Goal: Task Accomplishment & Management: Manage account settings

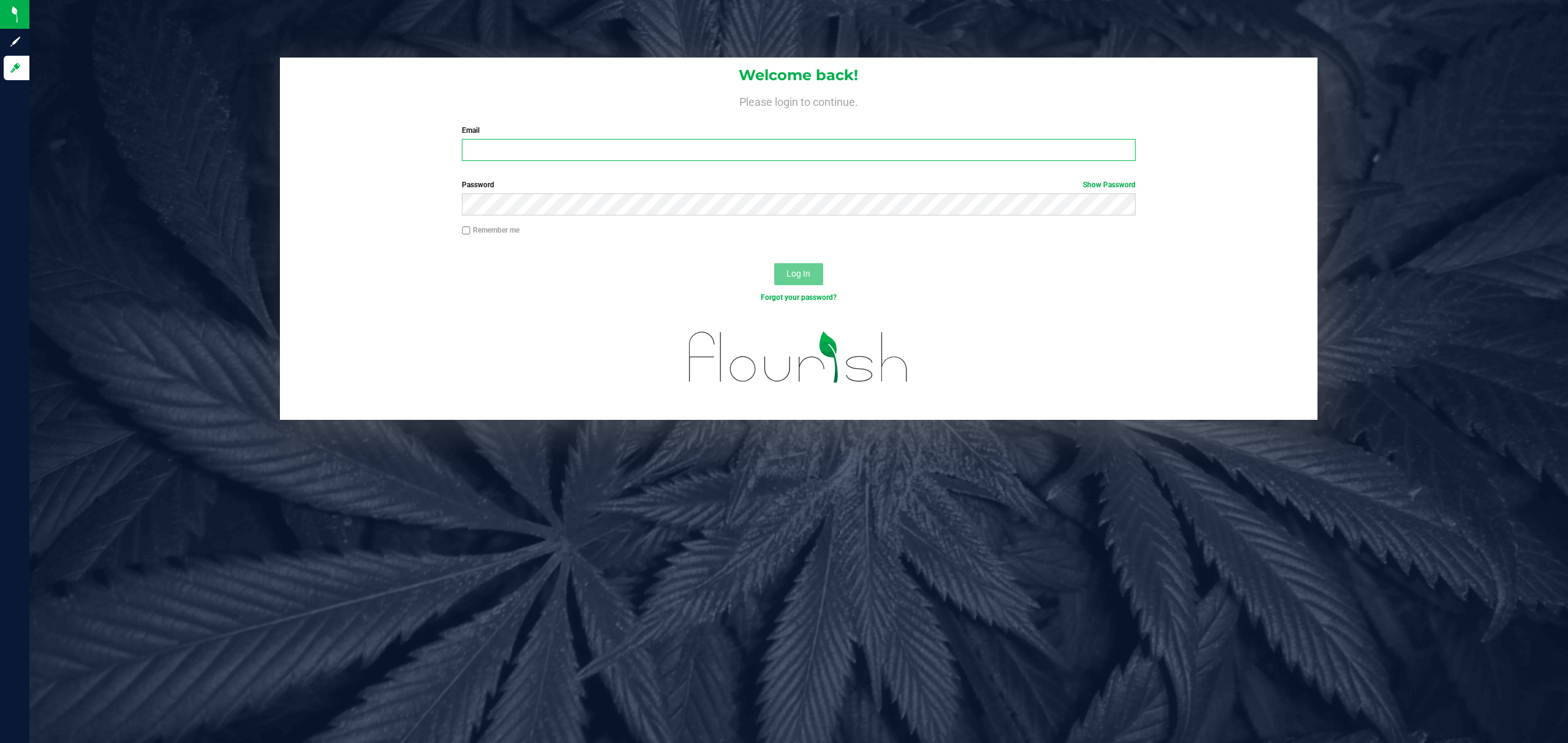
click at [525, 160] on input "Email" at bounding box center [798, 150] width 673 height 22
type input "[EMAIL_ADDRESS][DOMAIN_NAME]"
click at [774, 263] on button "Log In" at bounding box center [798, 274] width 49 height 22
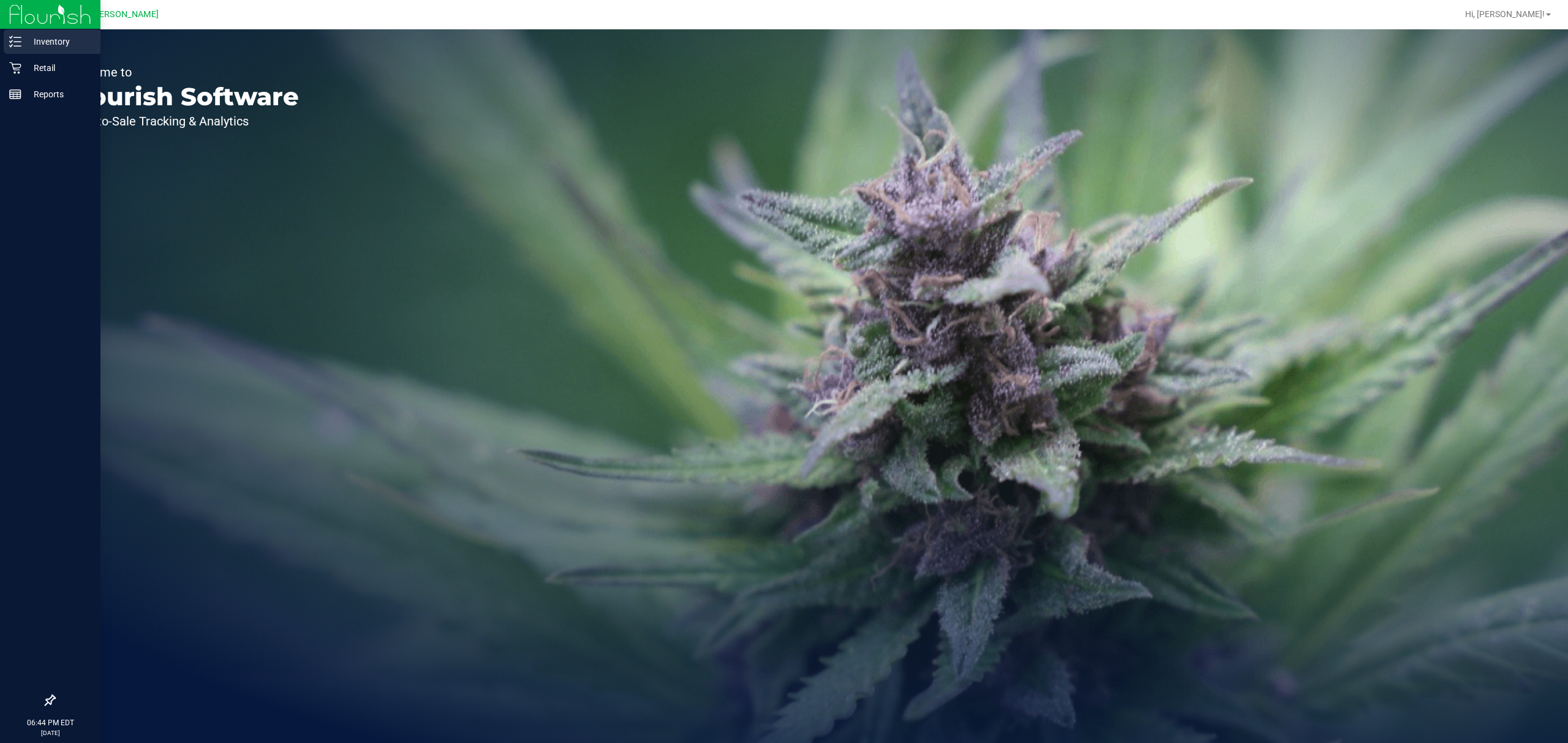
click at [46, 44] on p "Inventory" at bounding box center [58, 41] width 73 height 15
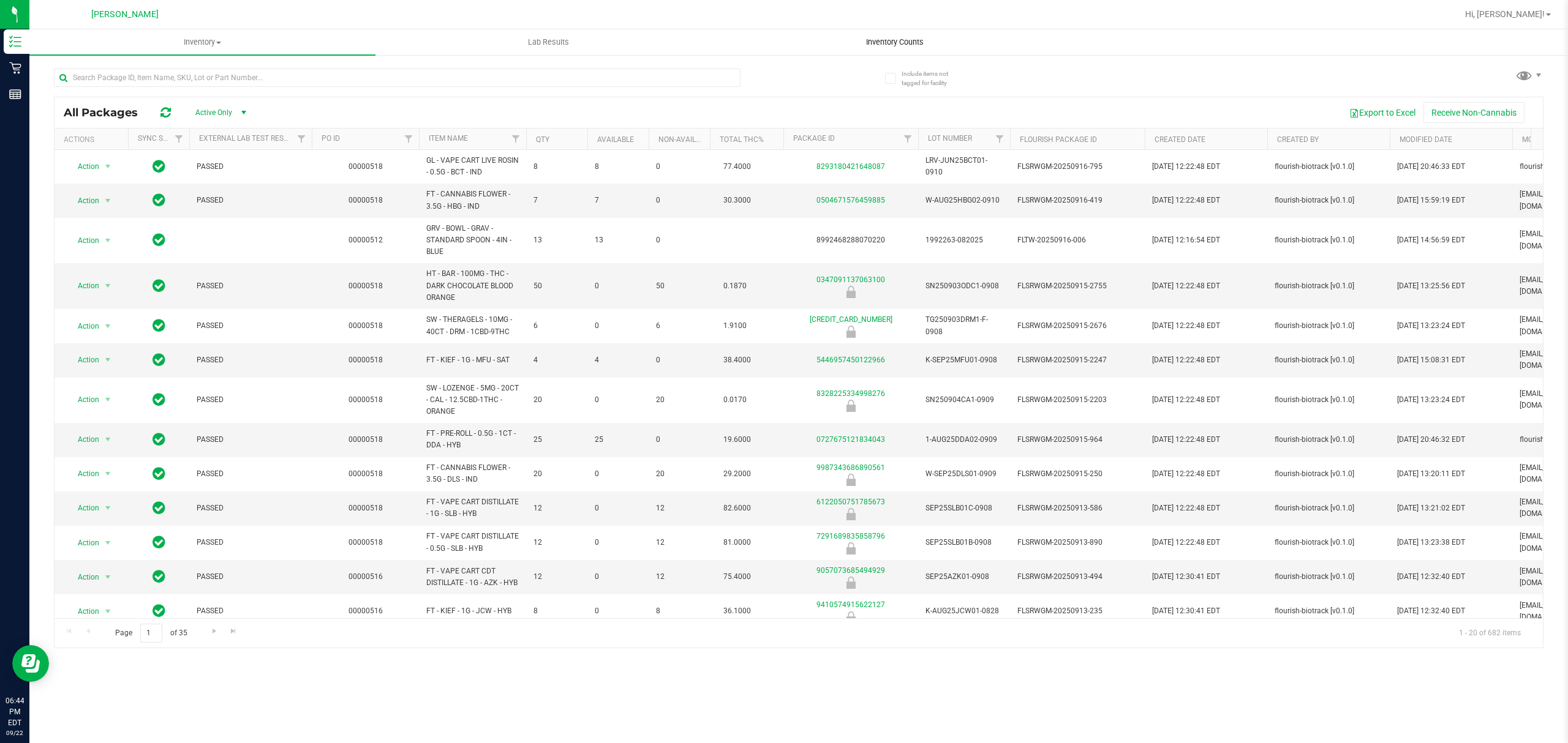
click at [887, 43] on span "Inventory Counts" at bounding box center [895, 42] width 90 height 11
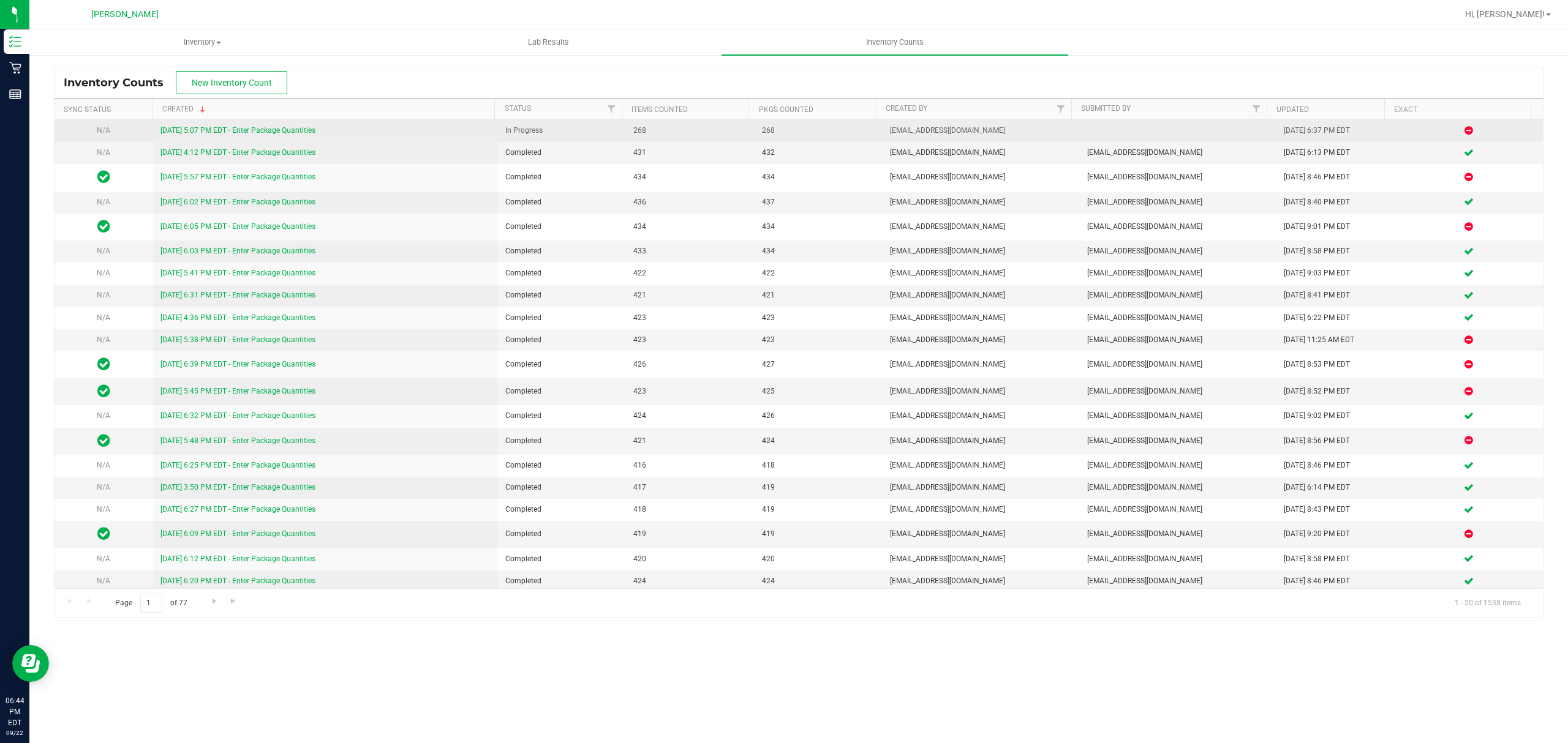
click at [278, 131] on link "9/22/25 5:07 PM EDT - Enter Package Quantities" at bounding box center [238, 131] width 155 height 9
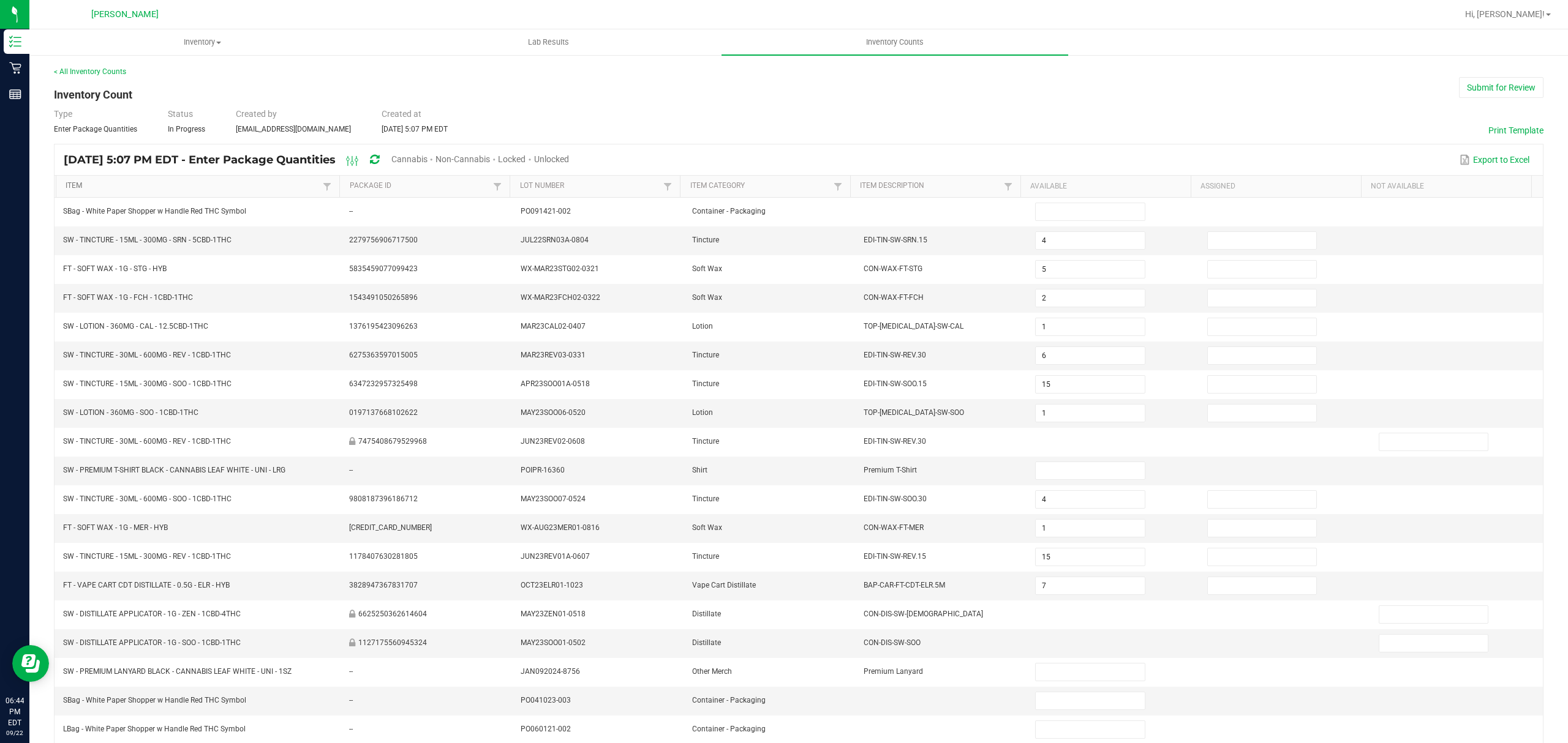
click at [180, 187] on link "Item" at bounding box center [192, 186] width 254 height 9
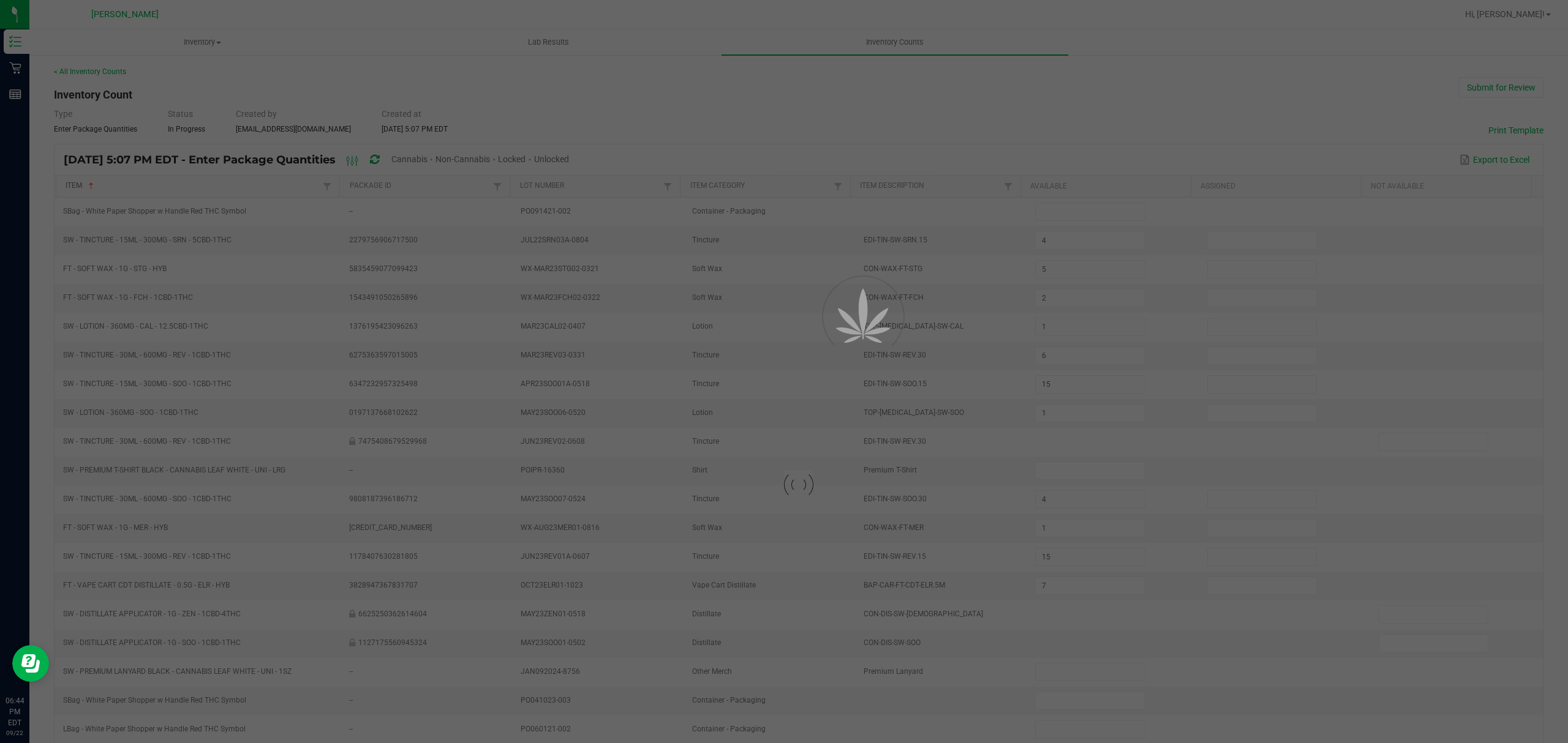
type input "3"
type input "19"
type input "6"
type input "8"
type input "11"
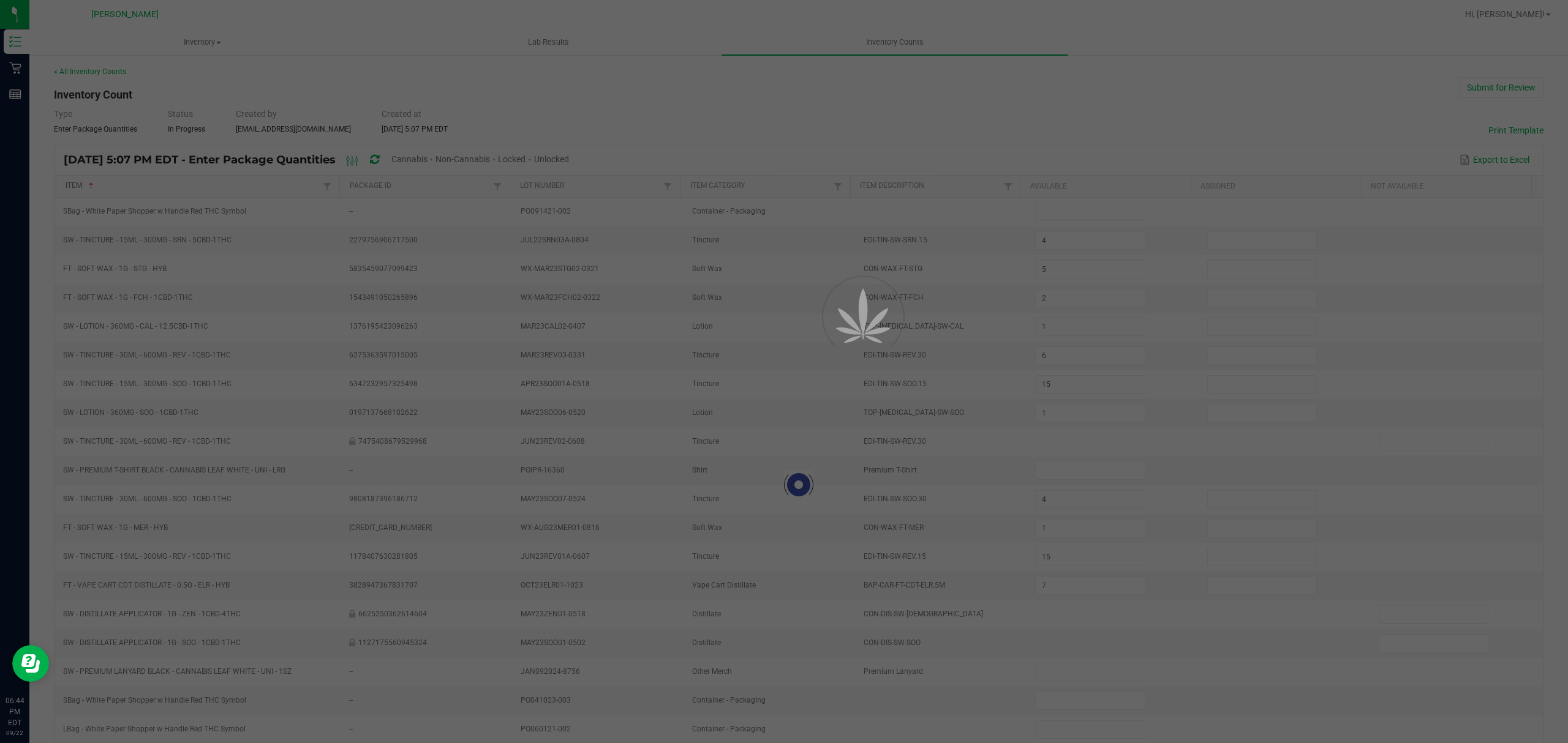
type input "18"
type input "9"
type input "4"
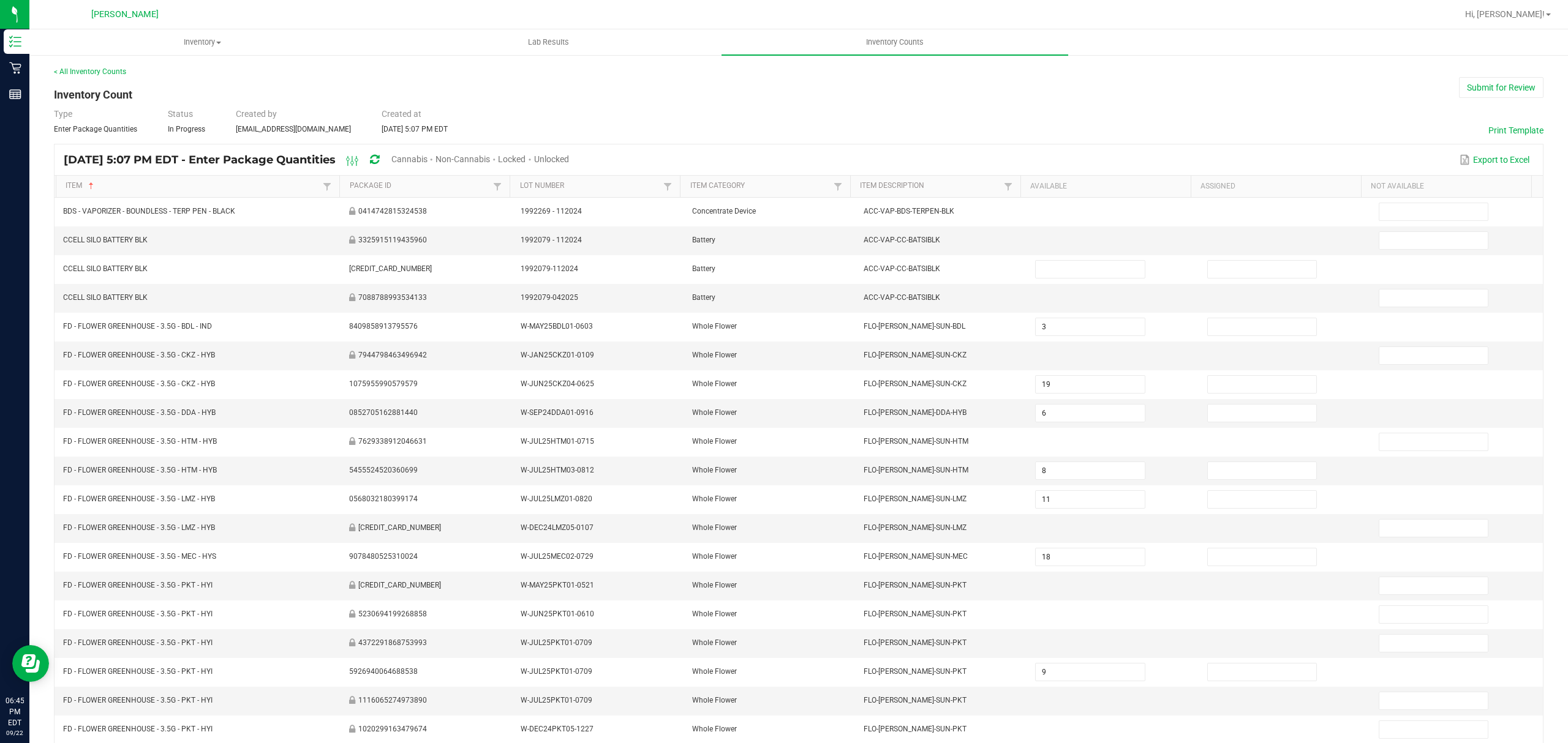
click at [427, 156] on span "Cannabis" at bounding box center [409, 158] width 36 height 9
click at [569, 156] on span "Unlocked" at bounding box center [552, 158] width 35 height 9
type input "19"
type input "8"
type input "18"
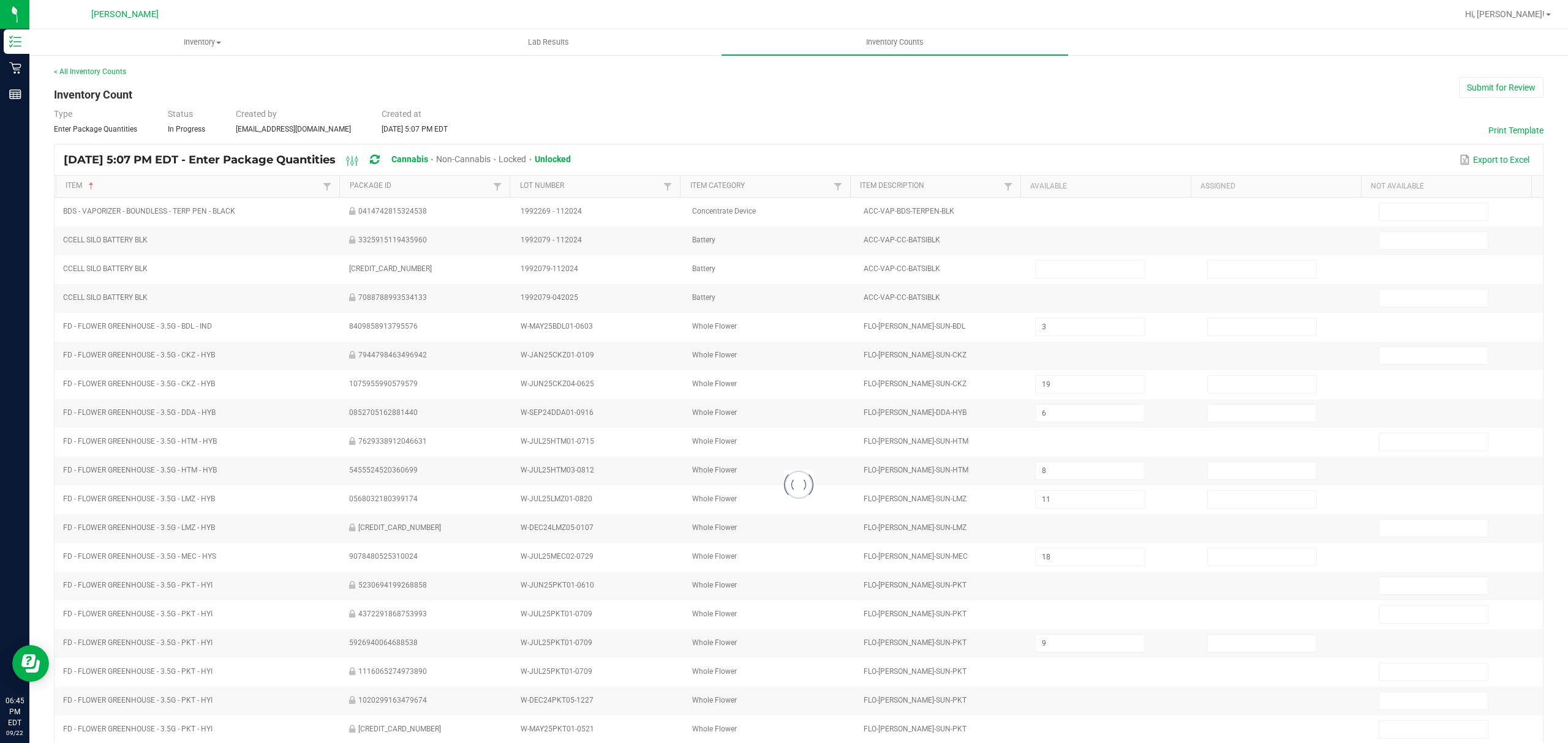
type input "9"
type input "3"
type input "19"
type input "16"
type input "17"
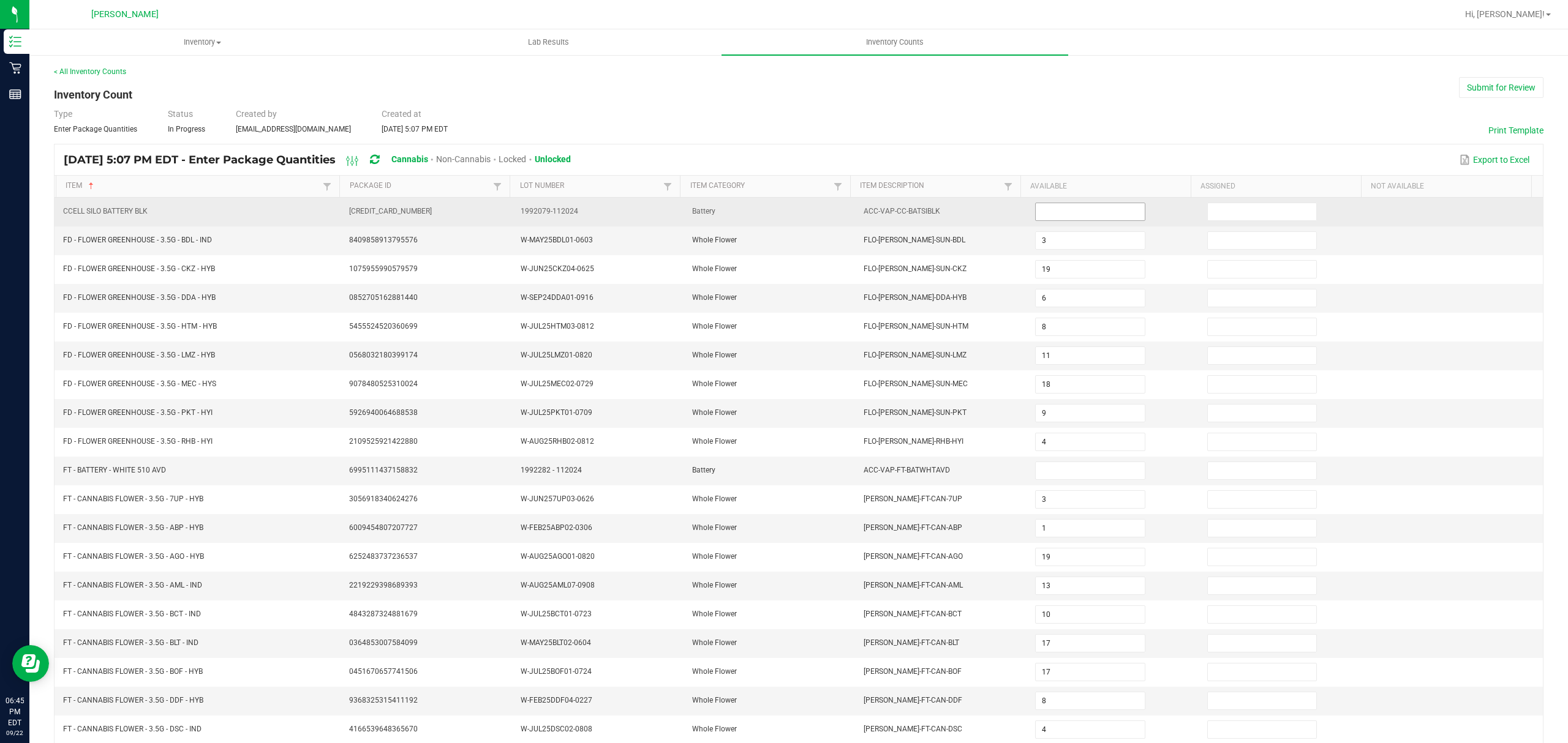
click at [1044, 218] on input at bounding box center [1090, 212] width 108 height 17
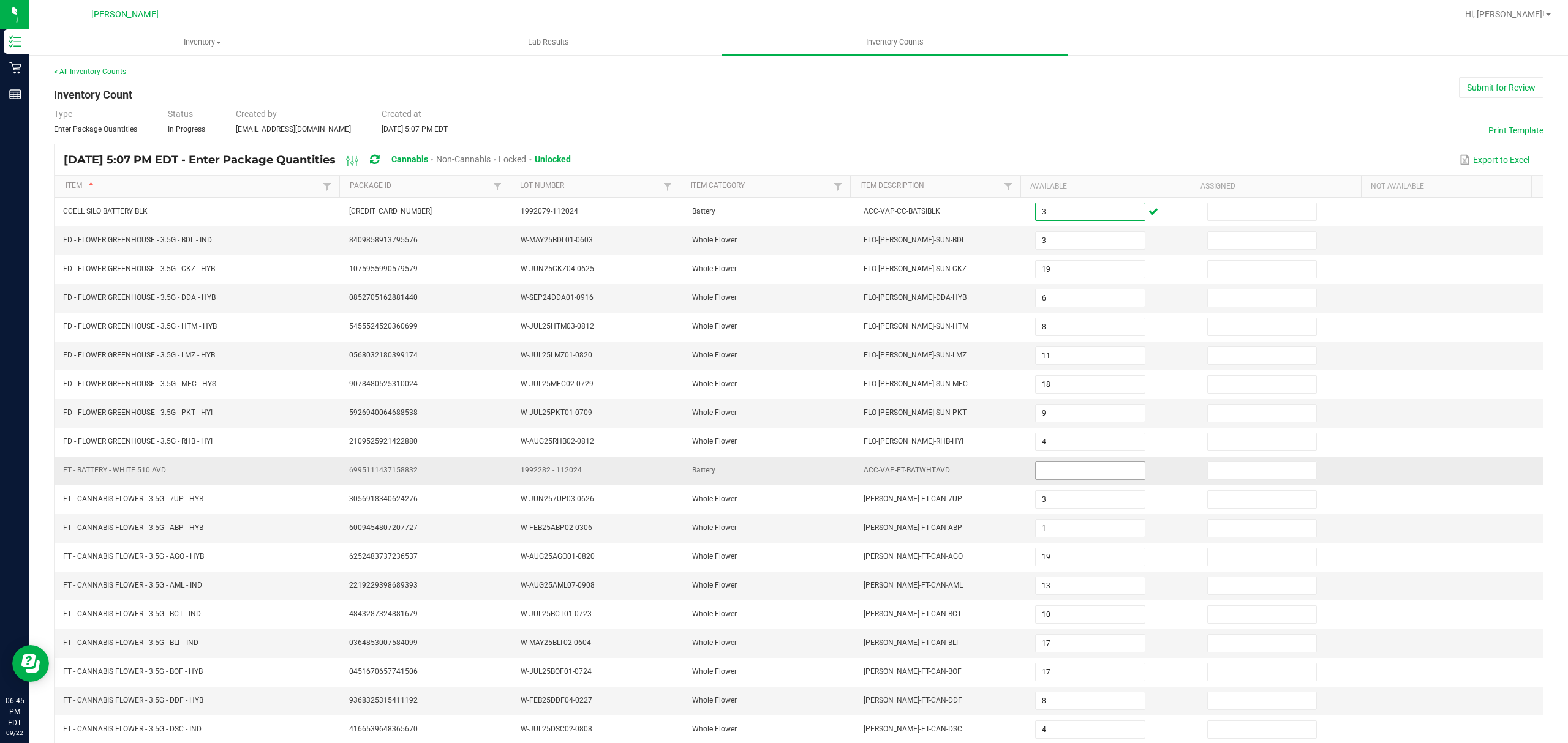
type input "3"
click at [1036, 479] on input at bounding box center [1090, 471] width 108 height 17
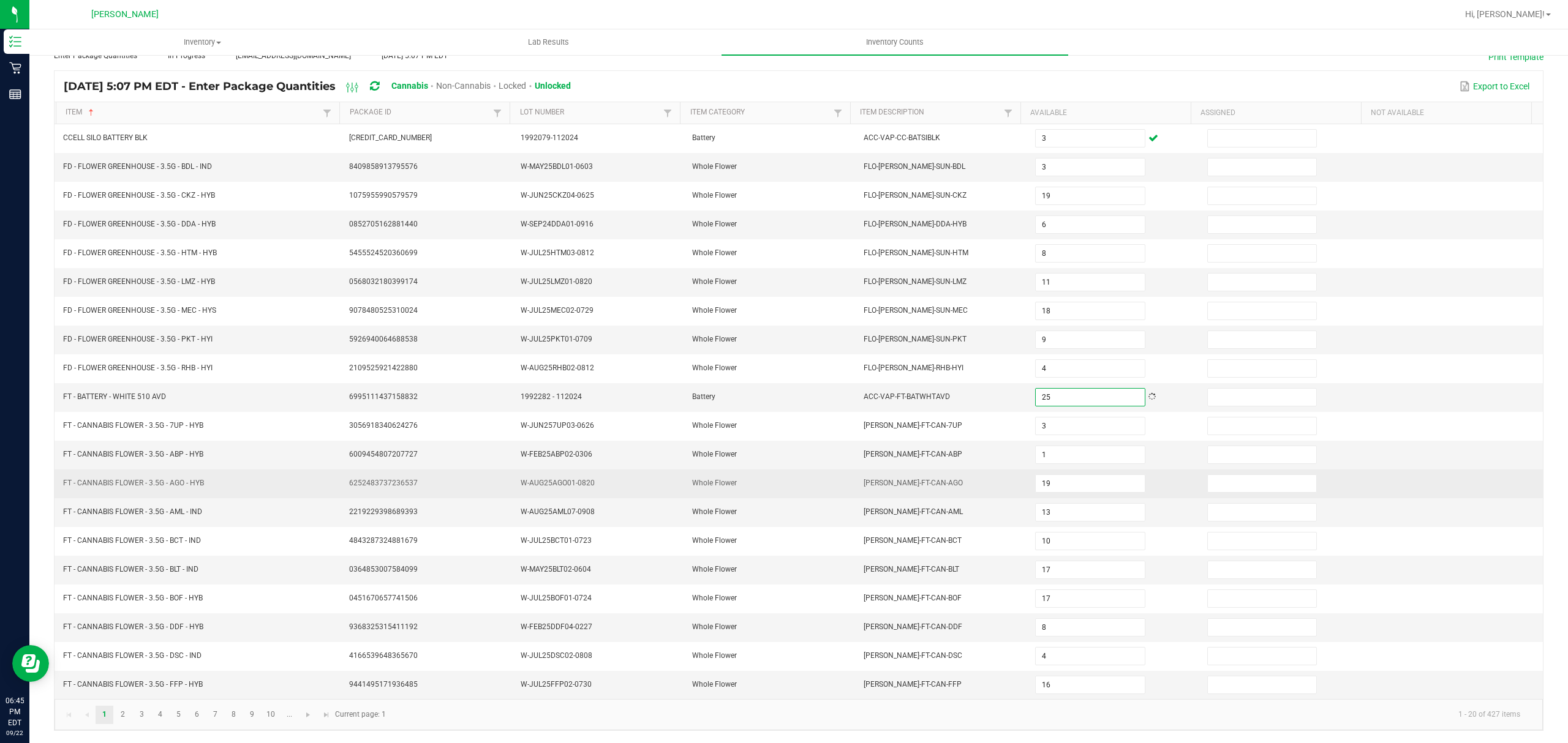
scroll to position [86, 0]
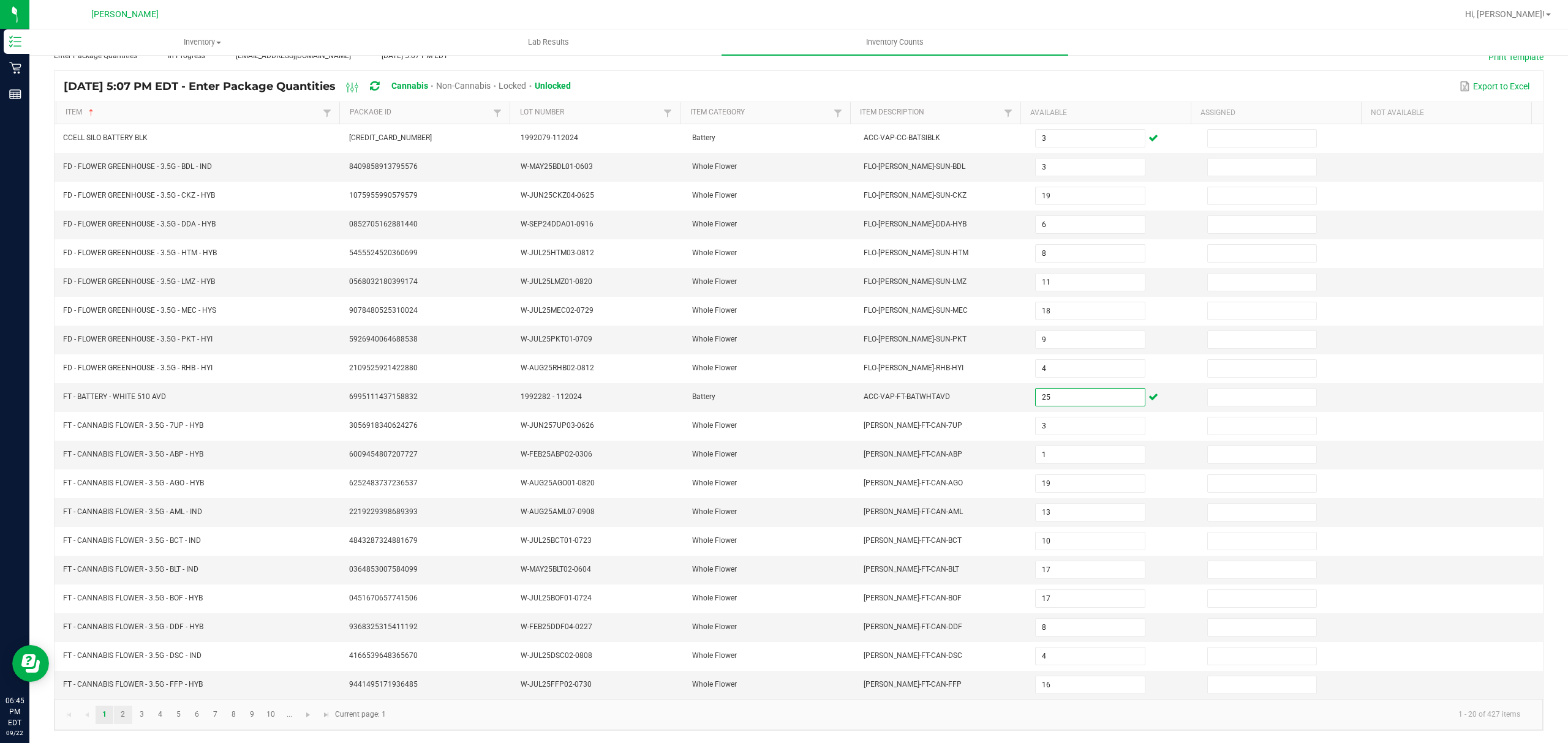
type input "25"
click at [123, 715] on link "2" at bounding box center [122, 715] width 18 height 18
type input "12"
type input "7"
type input "5"
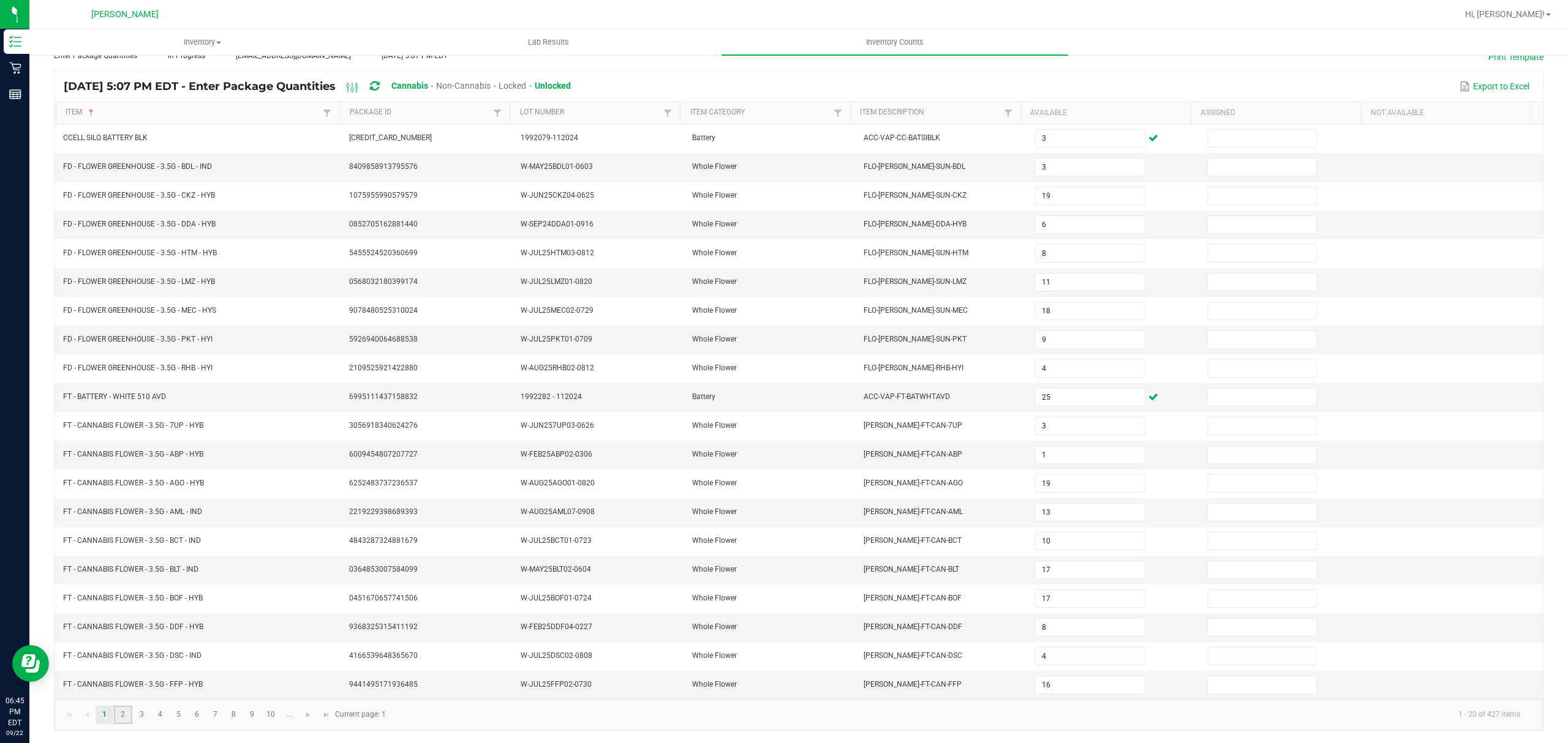
type input "6"
type input "9"
type input "1"
type input "17"
type input "11"
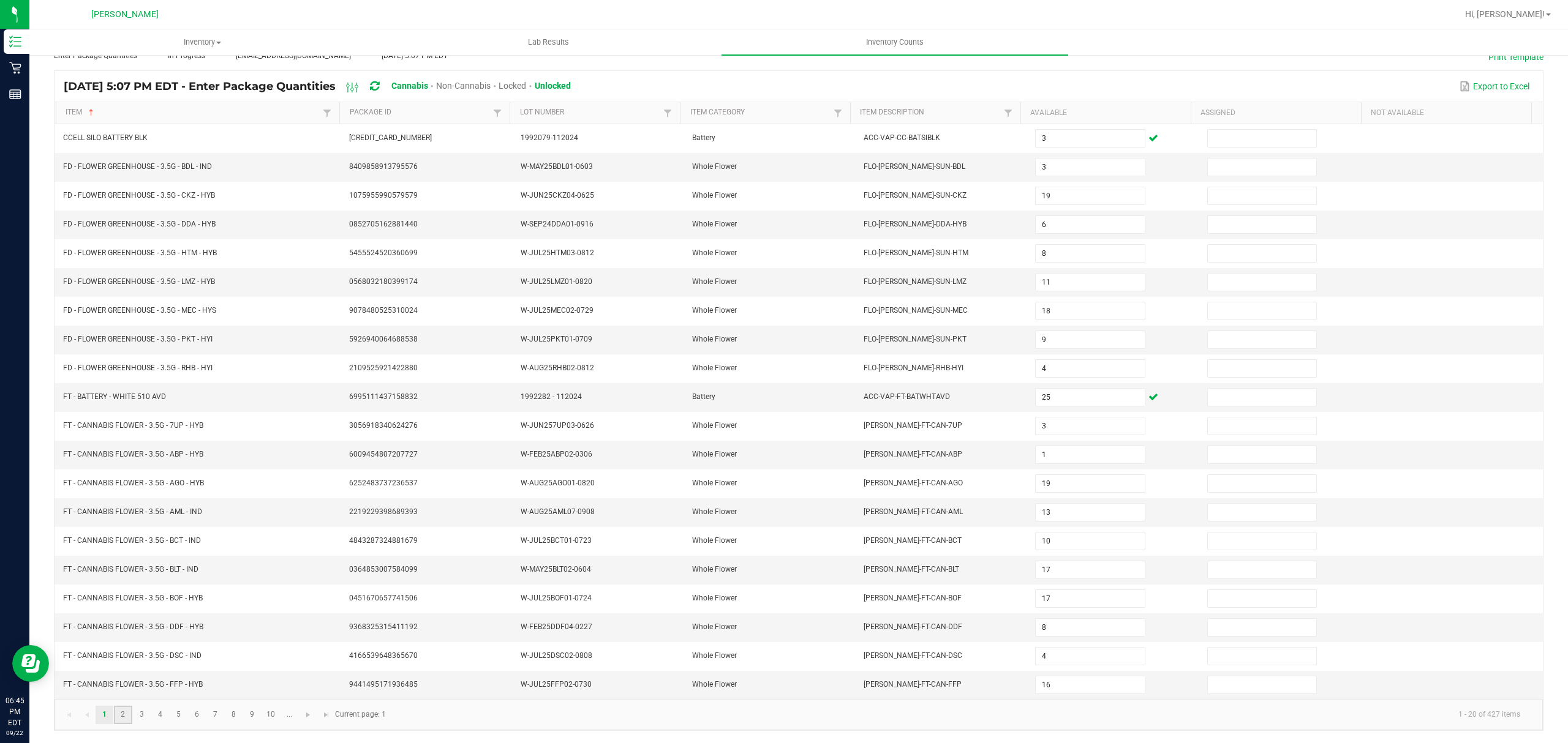
type input "17"
type input "8"
type input "20"
type input "9"
type input "16"
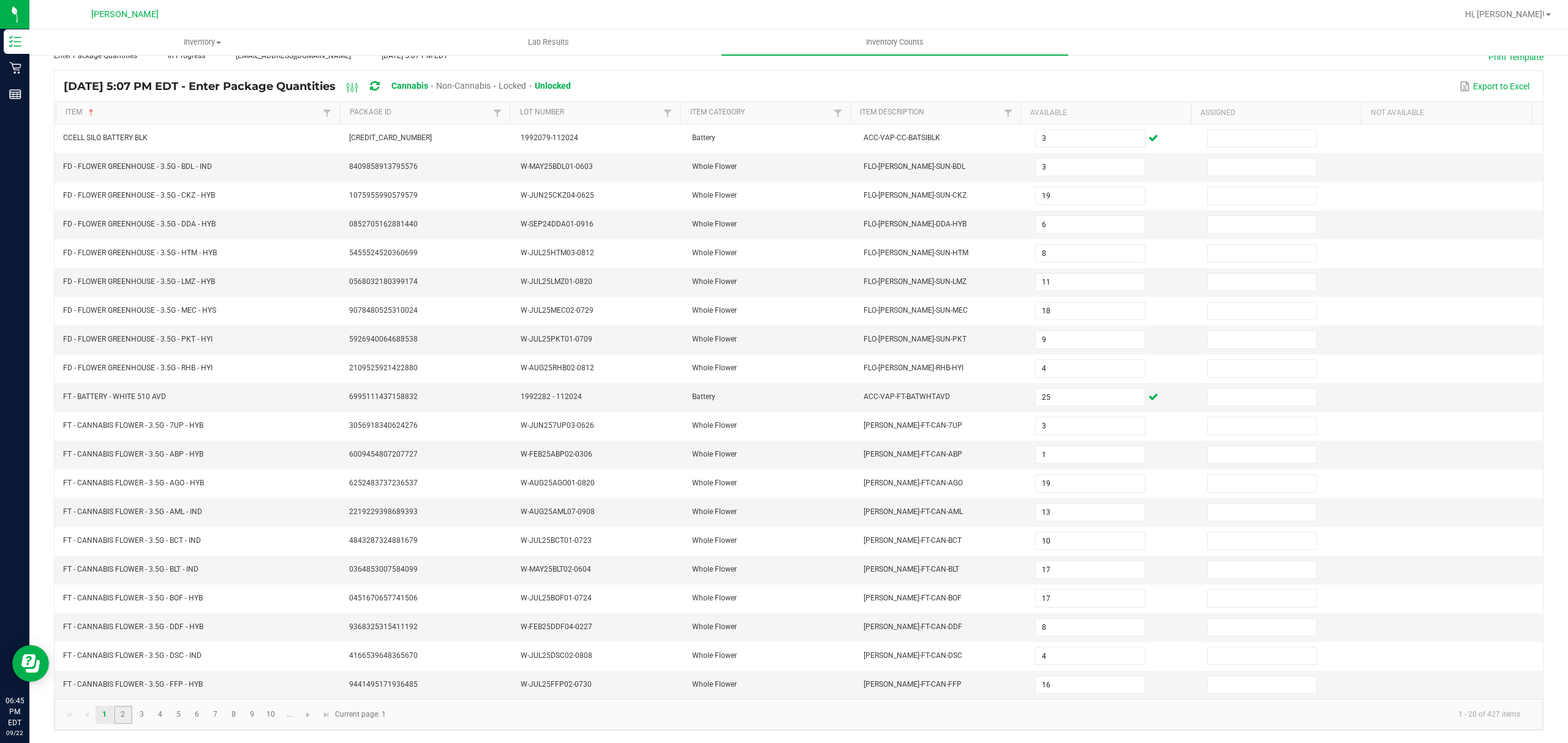
type input "6"
type input "19"
type input "2"
type input "13"
type input "7"
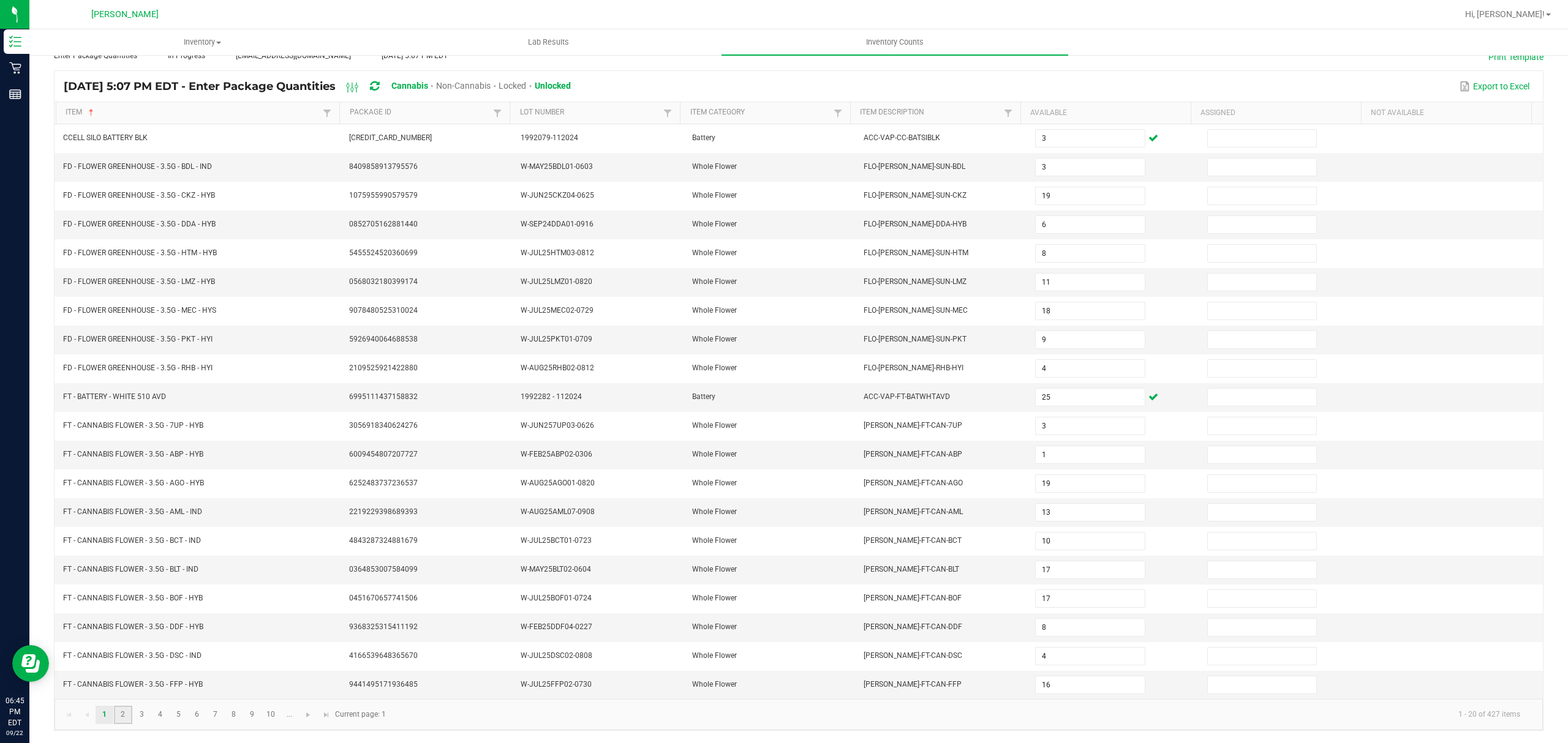
type input "2"
click at [305, 716] on span "Go to the next page" at bounding box center [307, 715] width 9 height 9
type input "15"
type input "19"
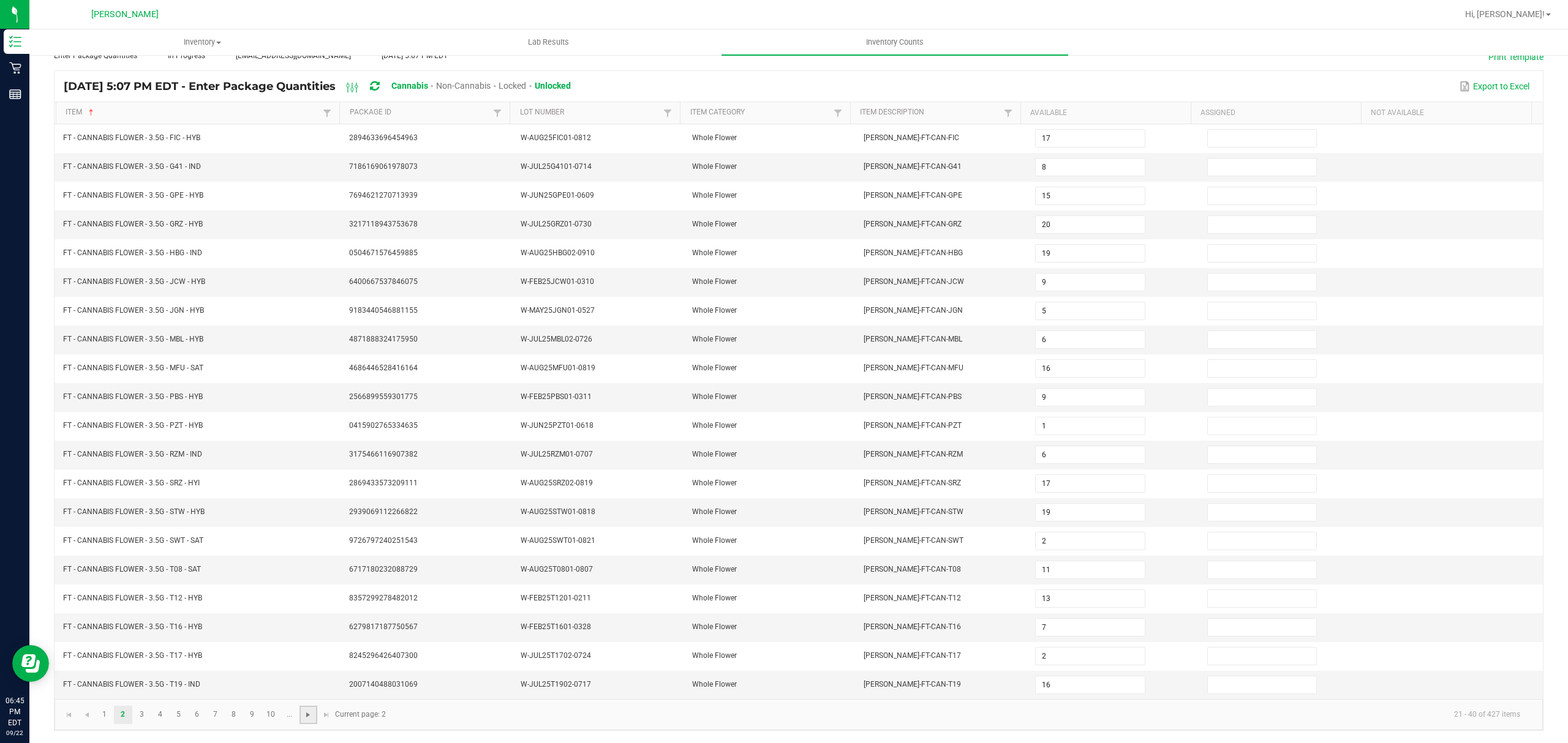
type input "17"
type input "2"
type input "3"
type input "2"
type input "12"
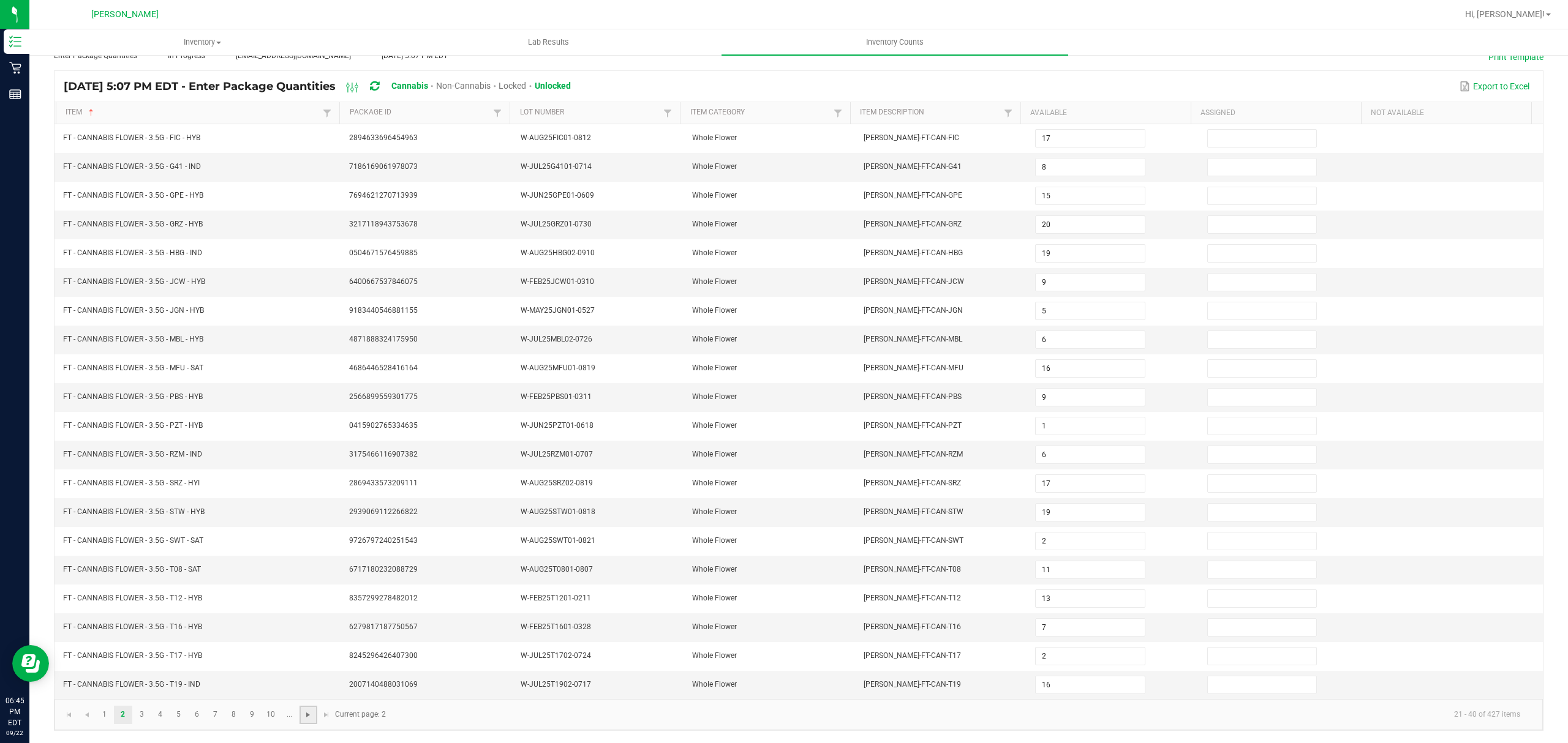
type input "19"
type input "4"
click at [158, 715] on link "4" at bounding box center [160, 715] width 18 height 18
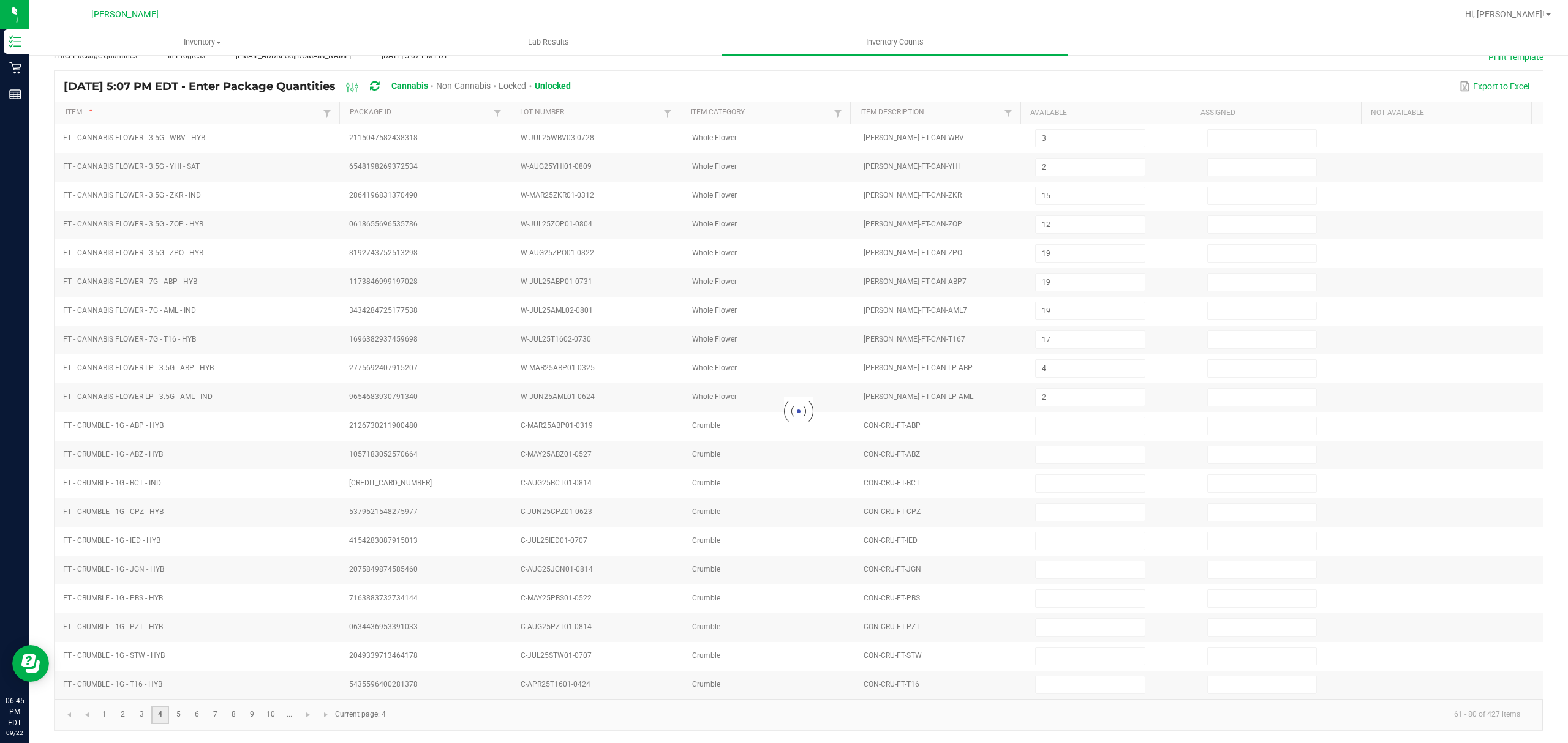
type input "15"
type input "6"
type input "9"
click at [182, 714] on link "5" at bounding box center [178, 715] width 18 height 18
type input "6"
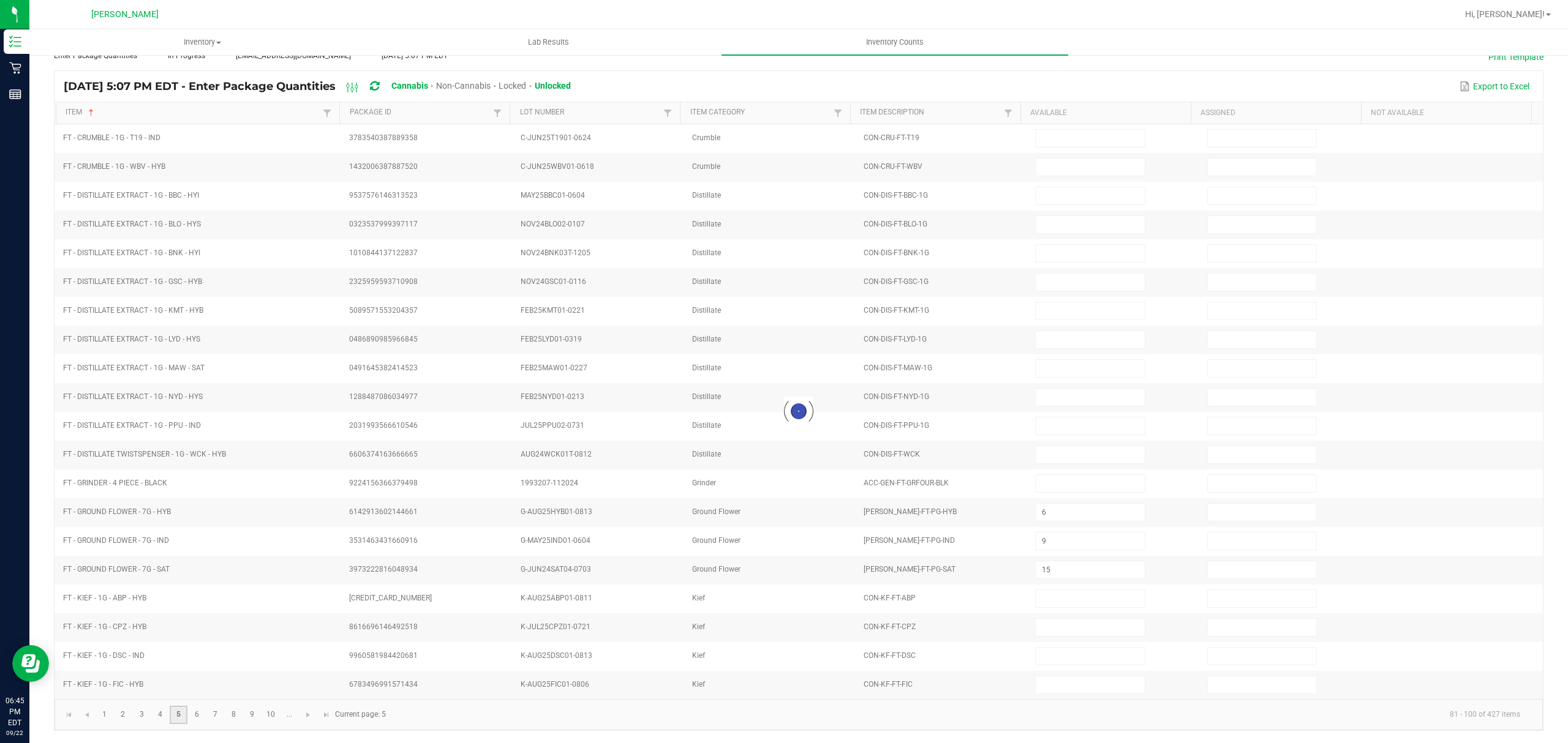
type input "5"
type input "16"
type input "21"
type input "9"
type input "25"
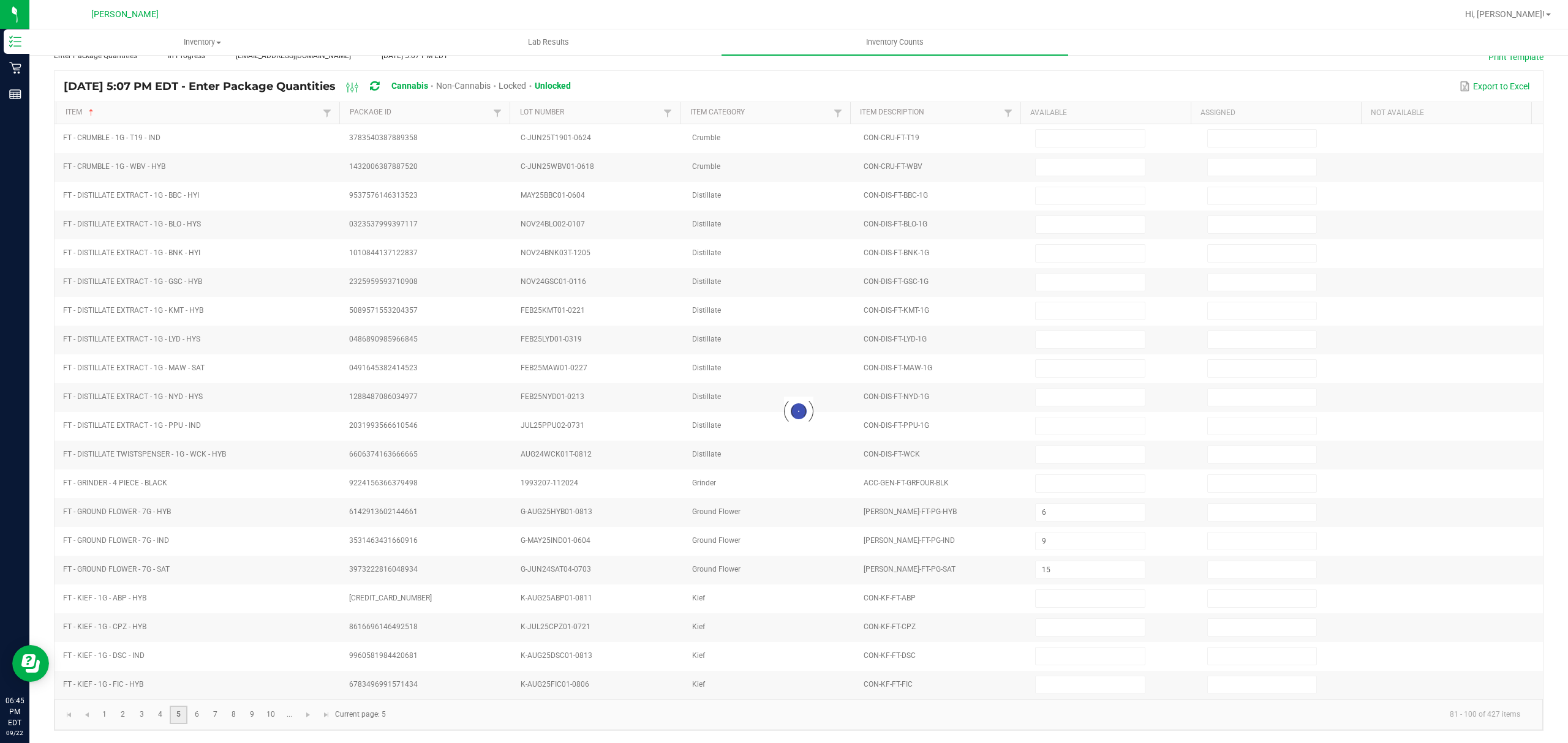
type input "23"
type input "4"
type input "10"
type input "9"
type input "12"
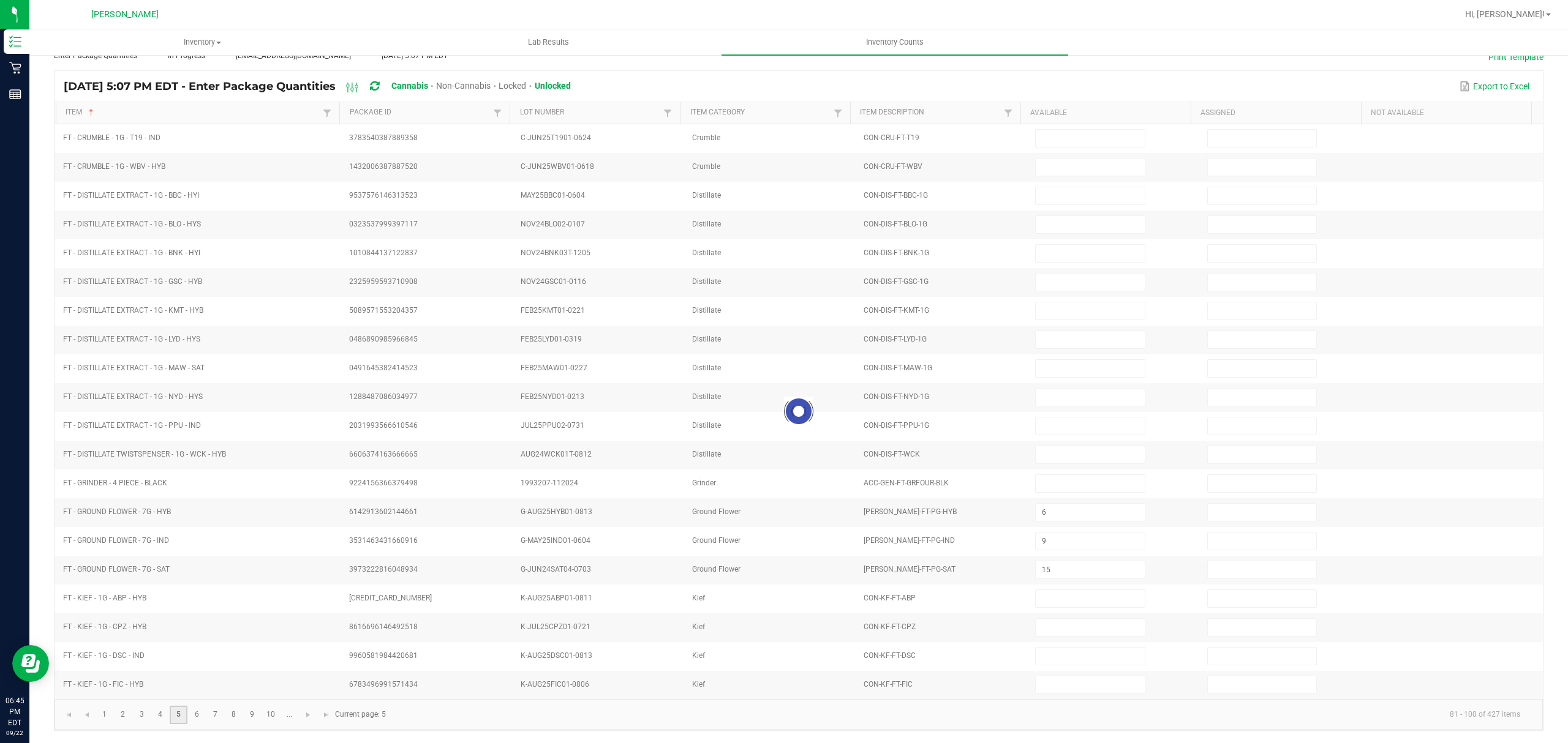
type input "11"
type input "20"
type input "13"
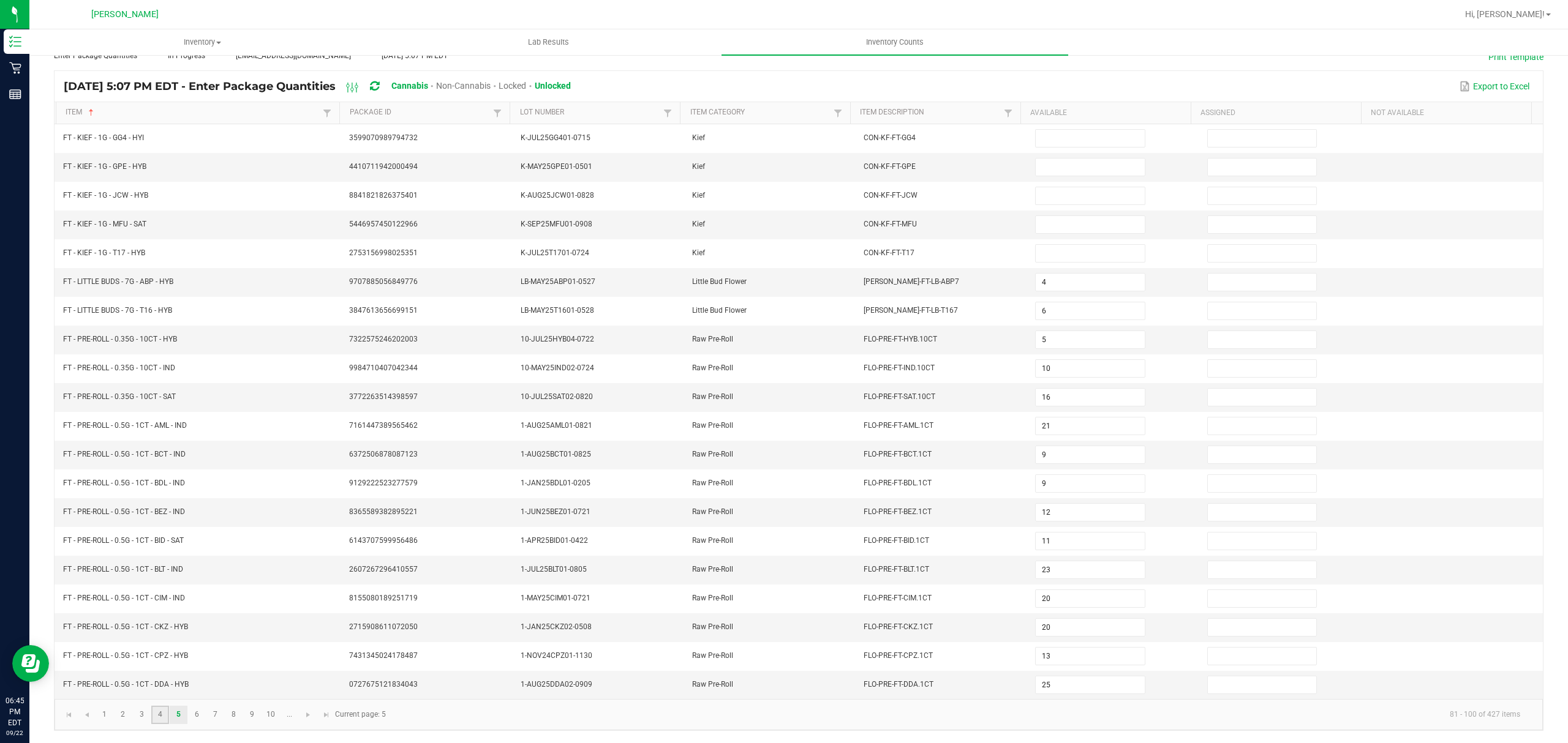
click at [163, 715] on link "4" at bounding box center [160, 715] width 18 height 18
type input "15"
type input "6"
type input "9"
click at [138, 715] on link "3" at bounding box center [141, 715] width 18 height 18
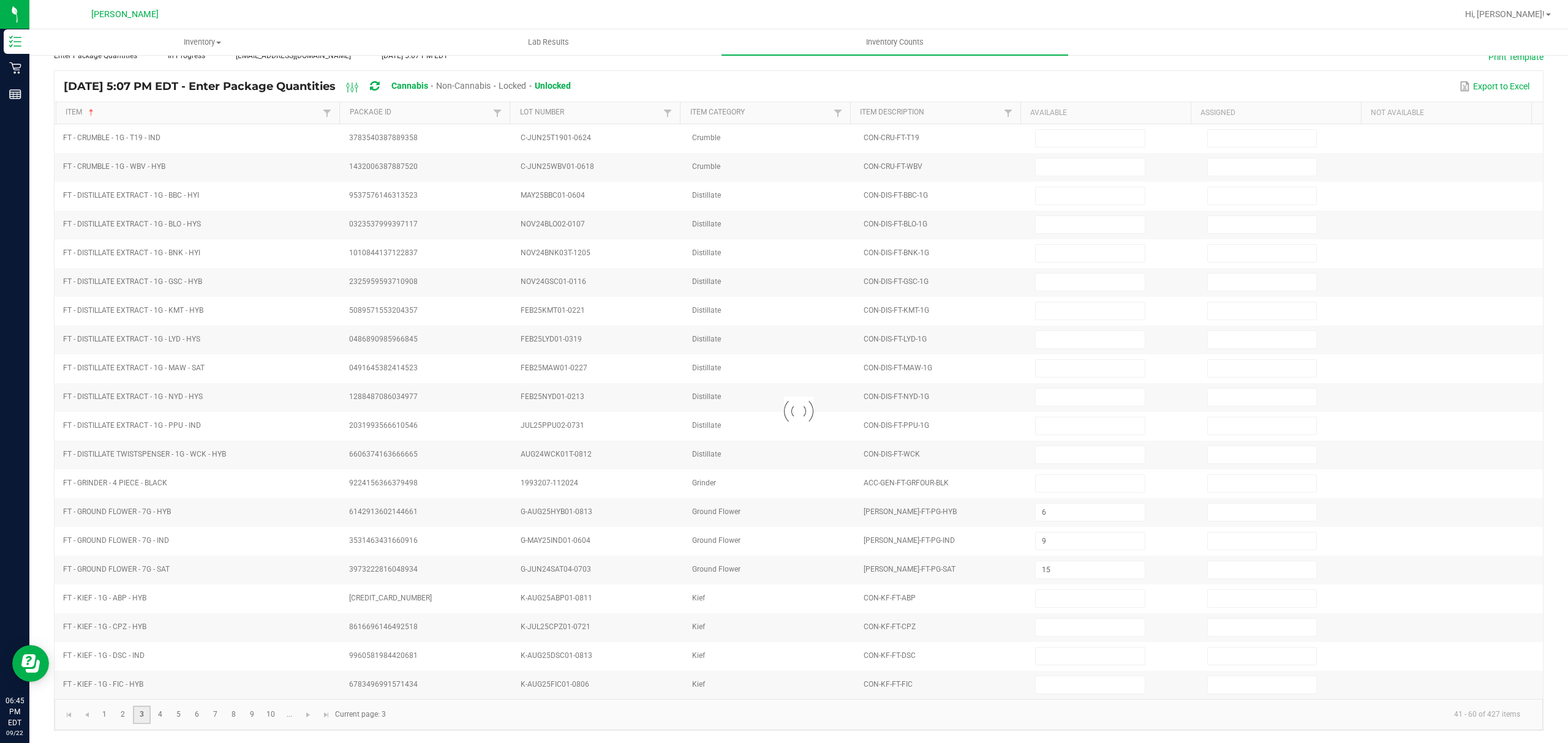
type input "15"
type input "19"
type input "17"
type input "2"
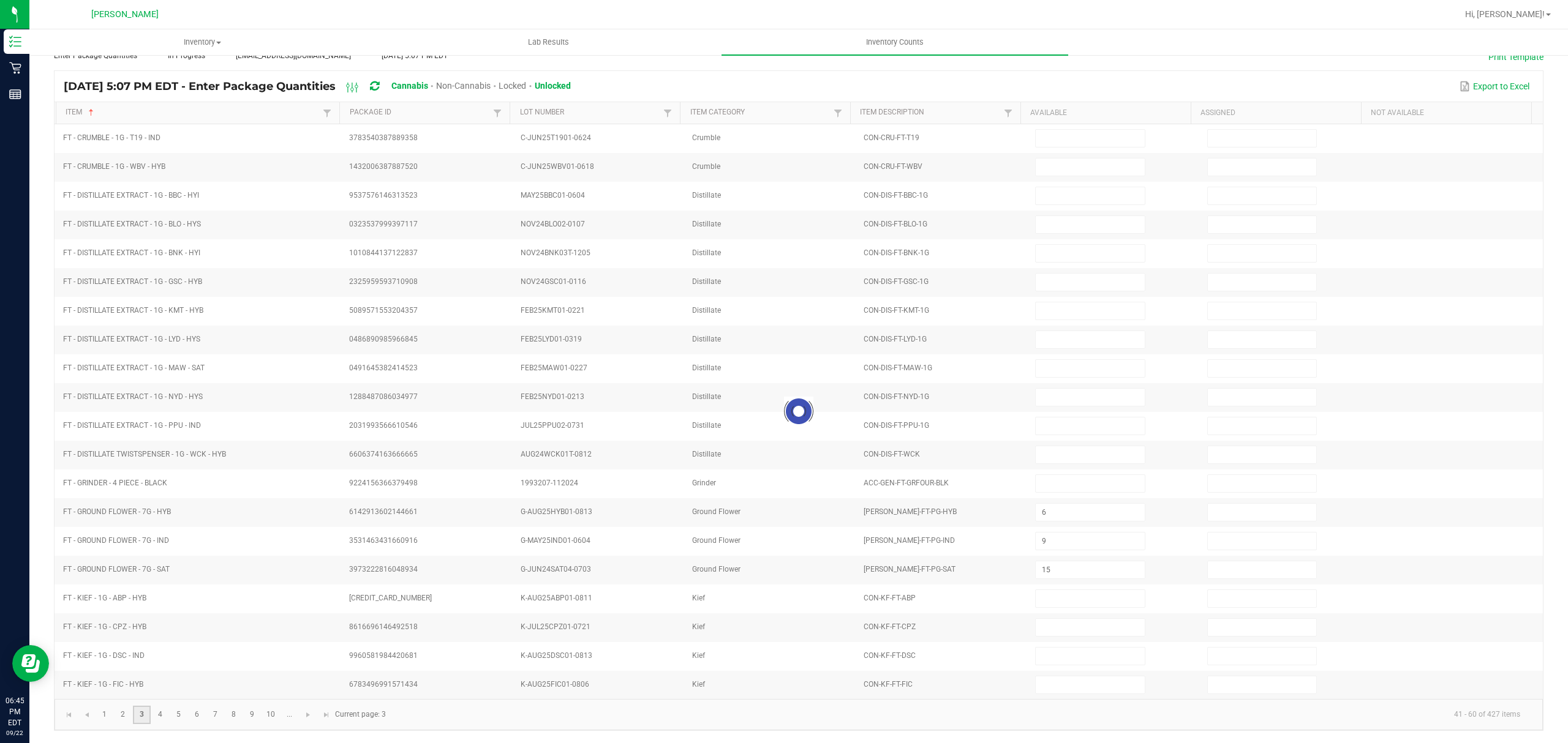
type input "3"
type input "2"
type input "12"
type input "19"
type input "4"
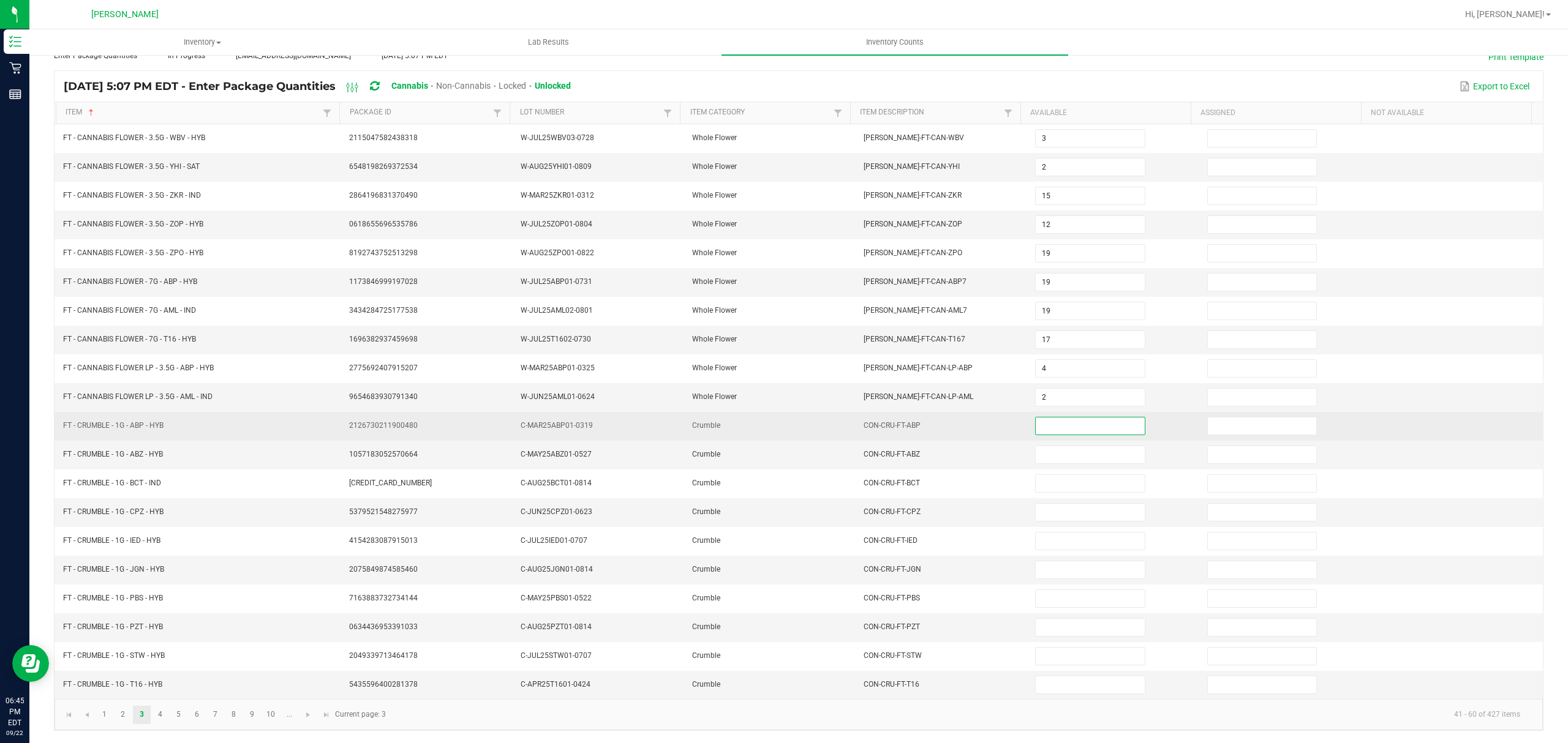
click at [1073, 418] on input at bounding box center [1090, 427] width 108 height 17
type input "2"
type input "7"
type input "3"
type input "4"
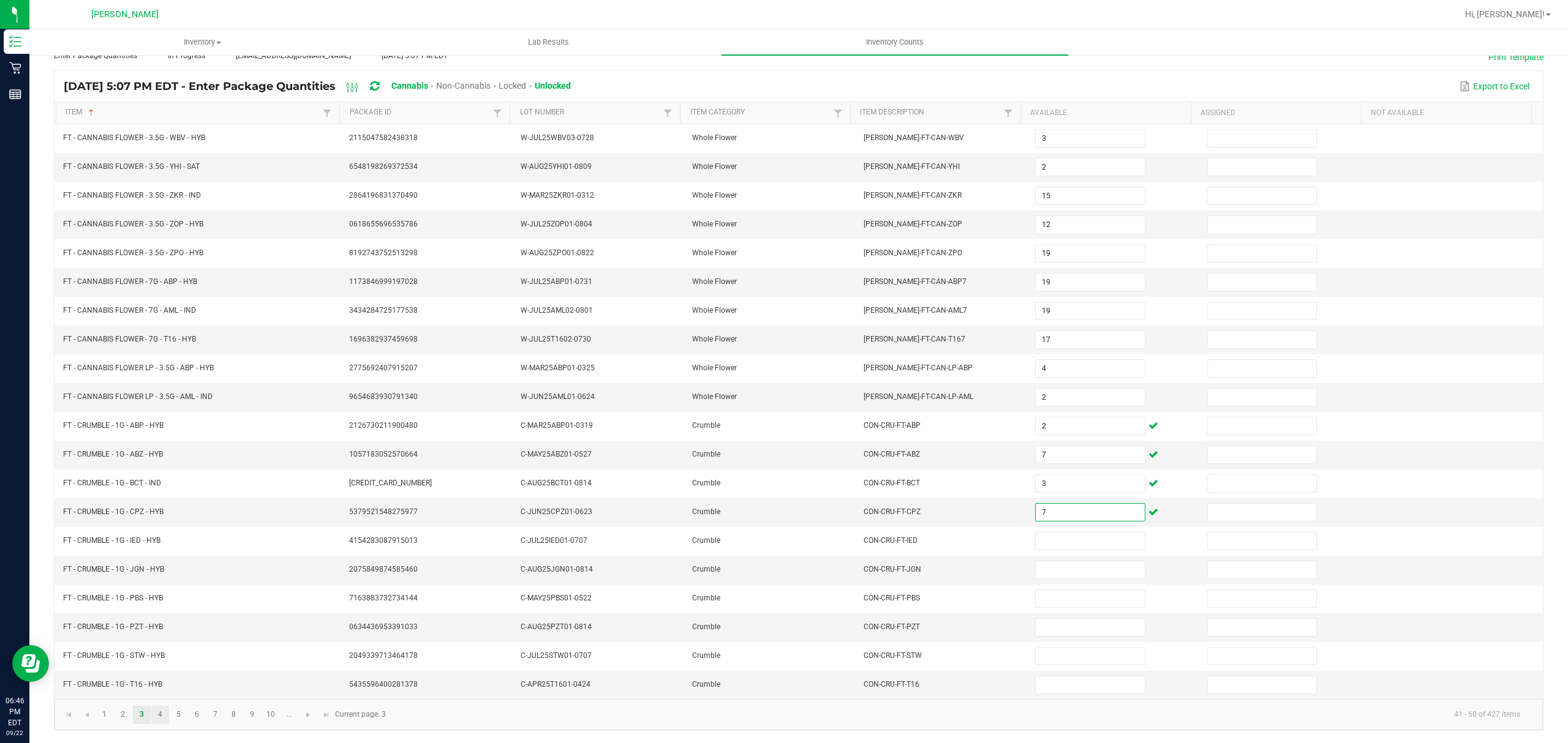
type input "7"
click at [157, 721] on link "4" at bounding box center [160, 715] width 18 height 18
type input "15"
type input "6"
type input "9"
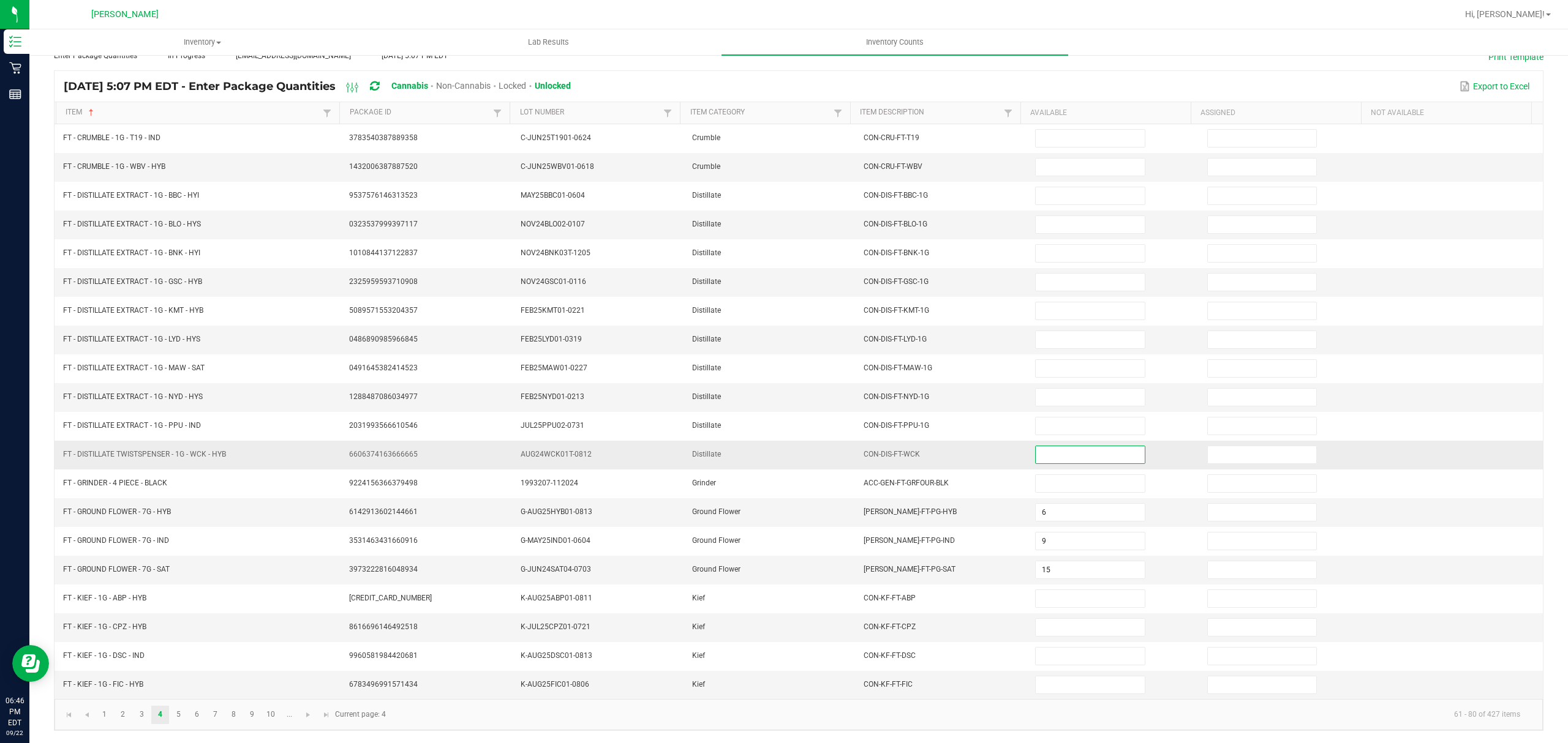
click at [1084, 453] on input at bounding box center [1090, 455] width 108 height 17
type input "4"
click at [137, 716] on link "3" at bounding box center [141, 715] width 18 height 18
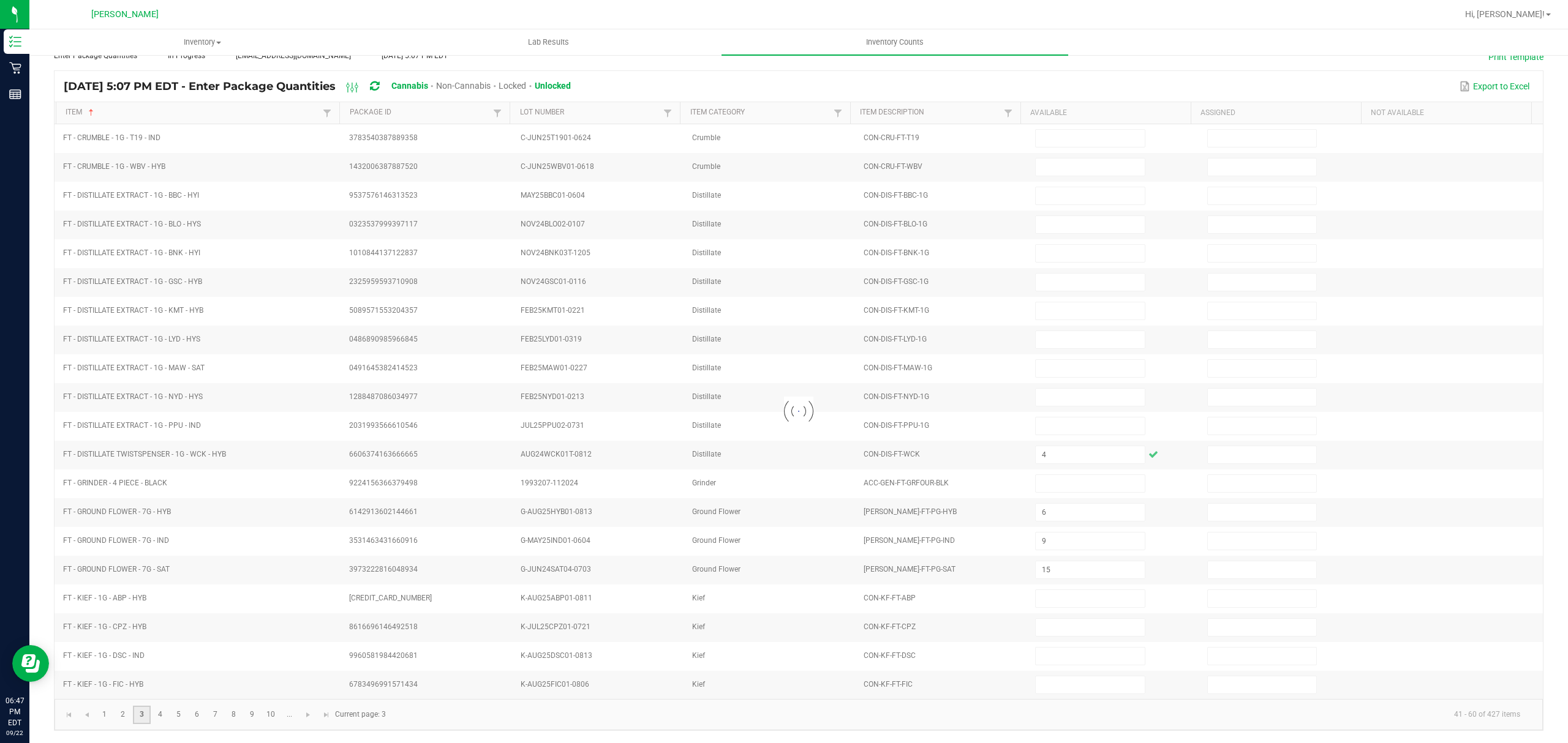
type input "15"
type input "19"
type input "17"
type input "2"
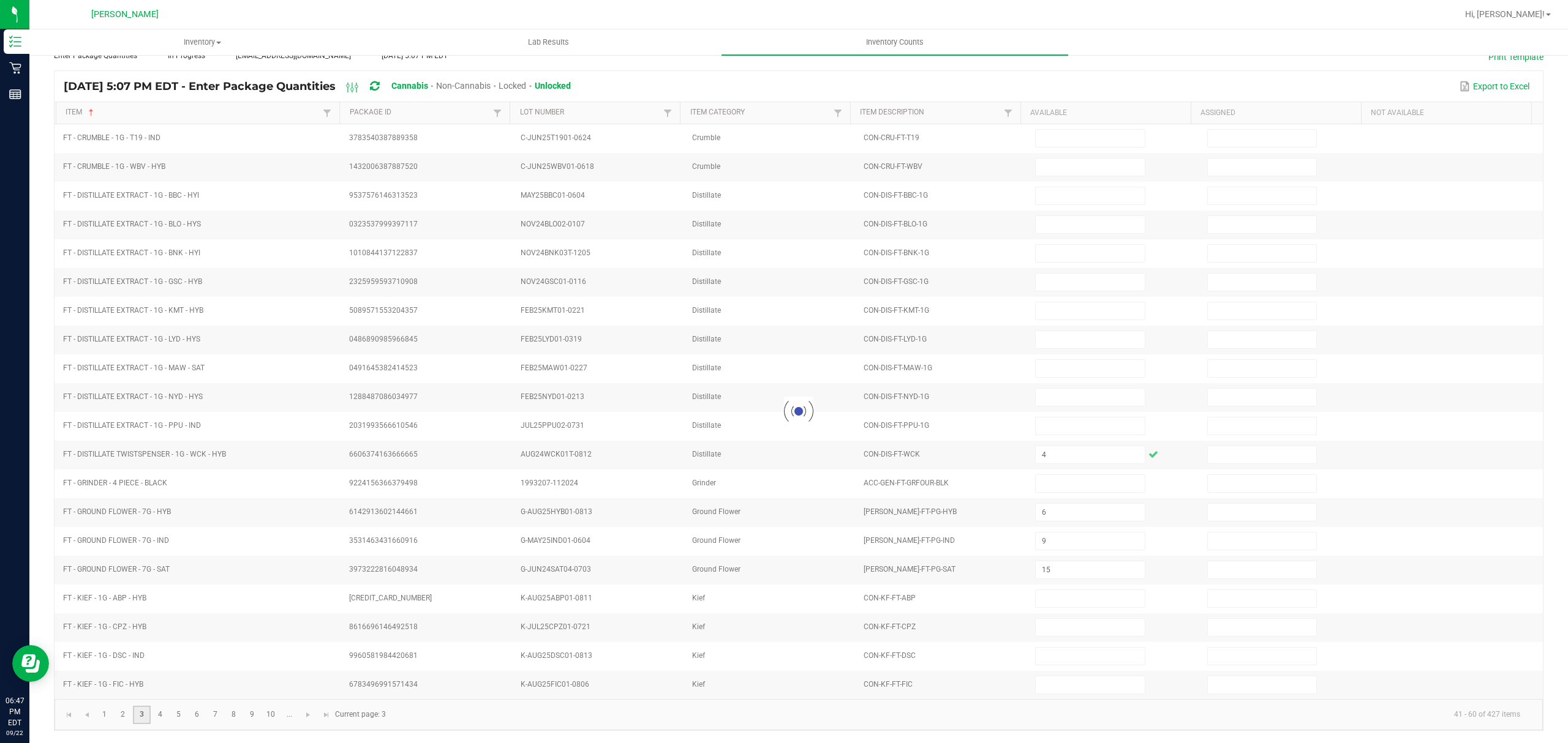
type input "2"
type input "3"
type input "2"
type input "12"
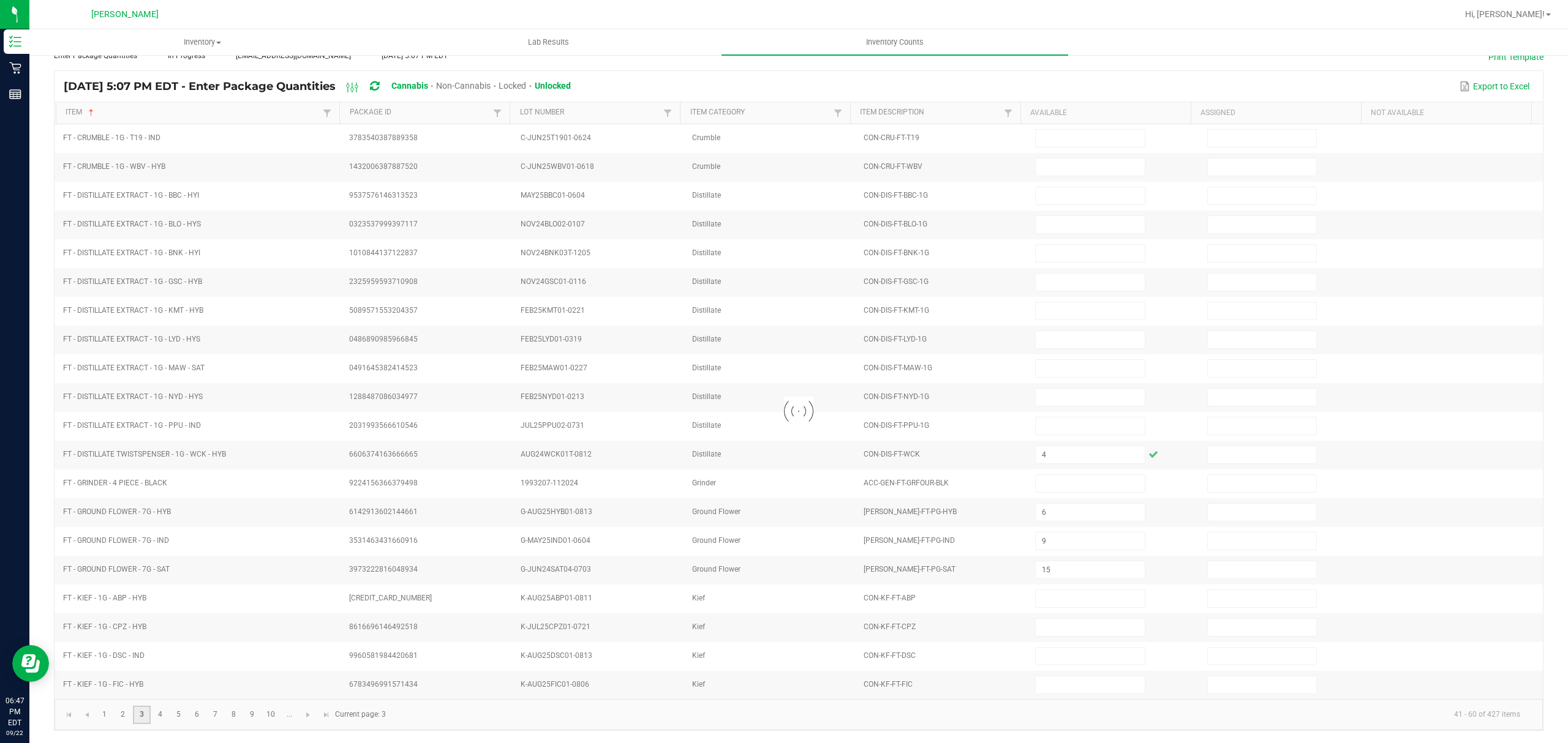
type input "19"
type input "4"
type input "7"
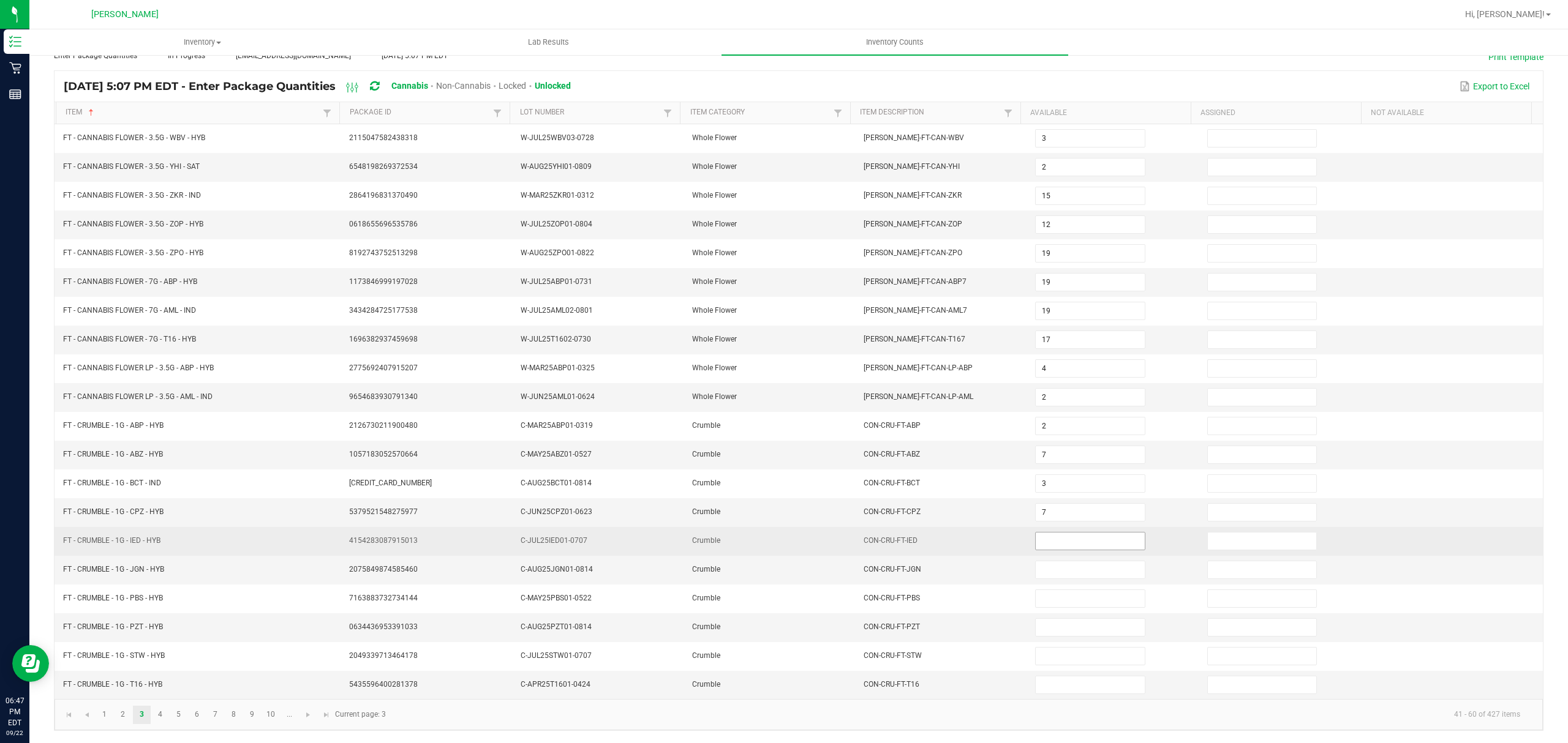
click at [1047, 543] on input at bounding box center [1090, 541] width 108 height 17
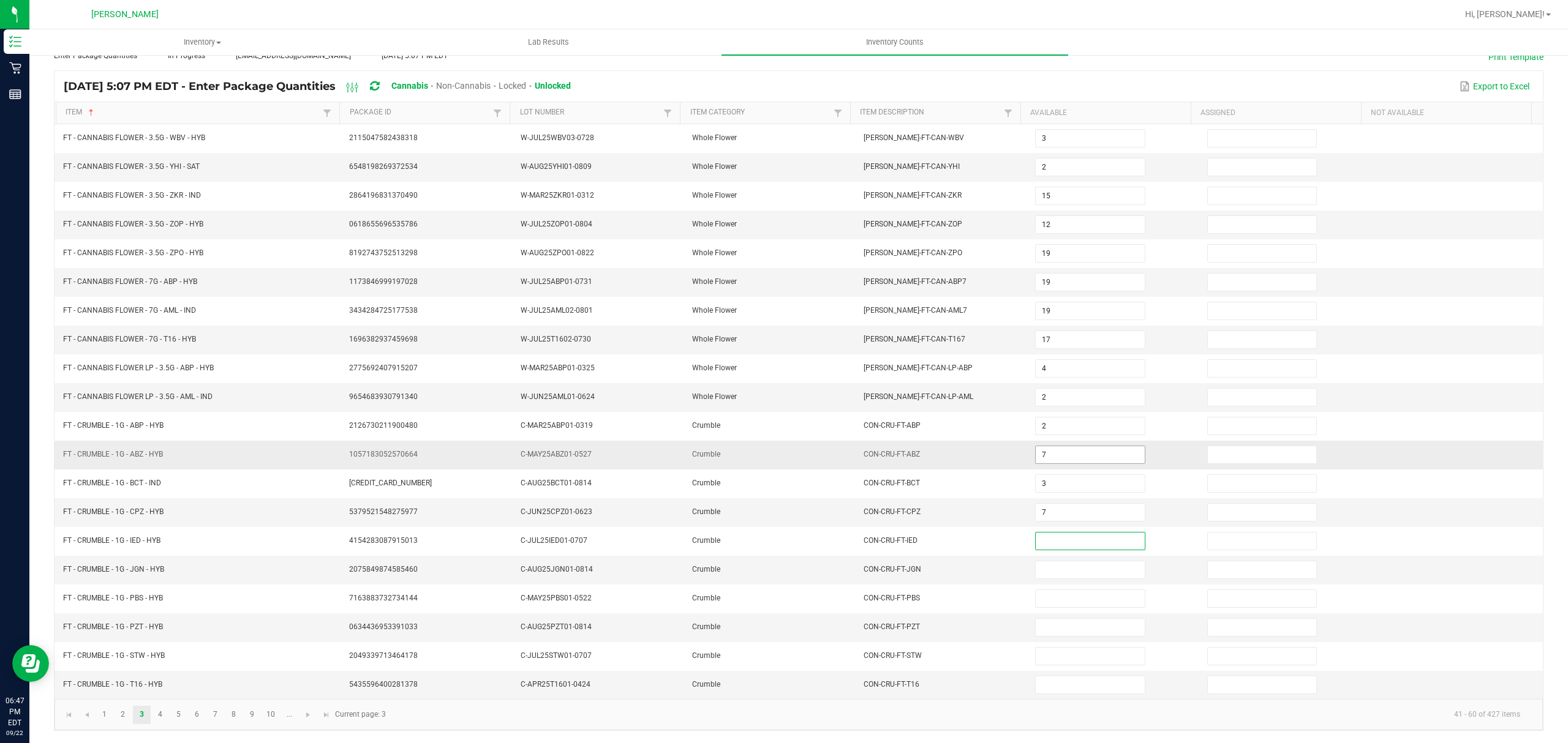
click at [1036, 446] on input "7" at bounding box center [1090, 455] width 108 height 17
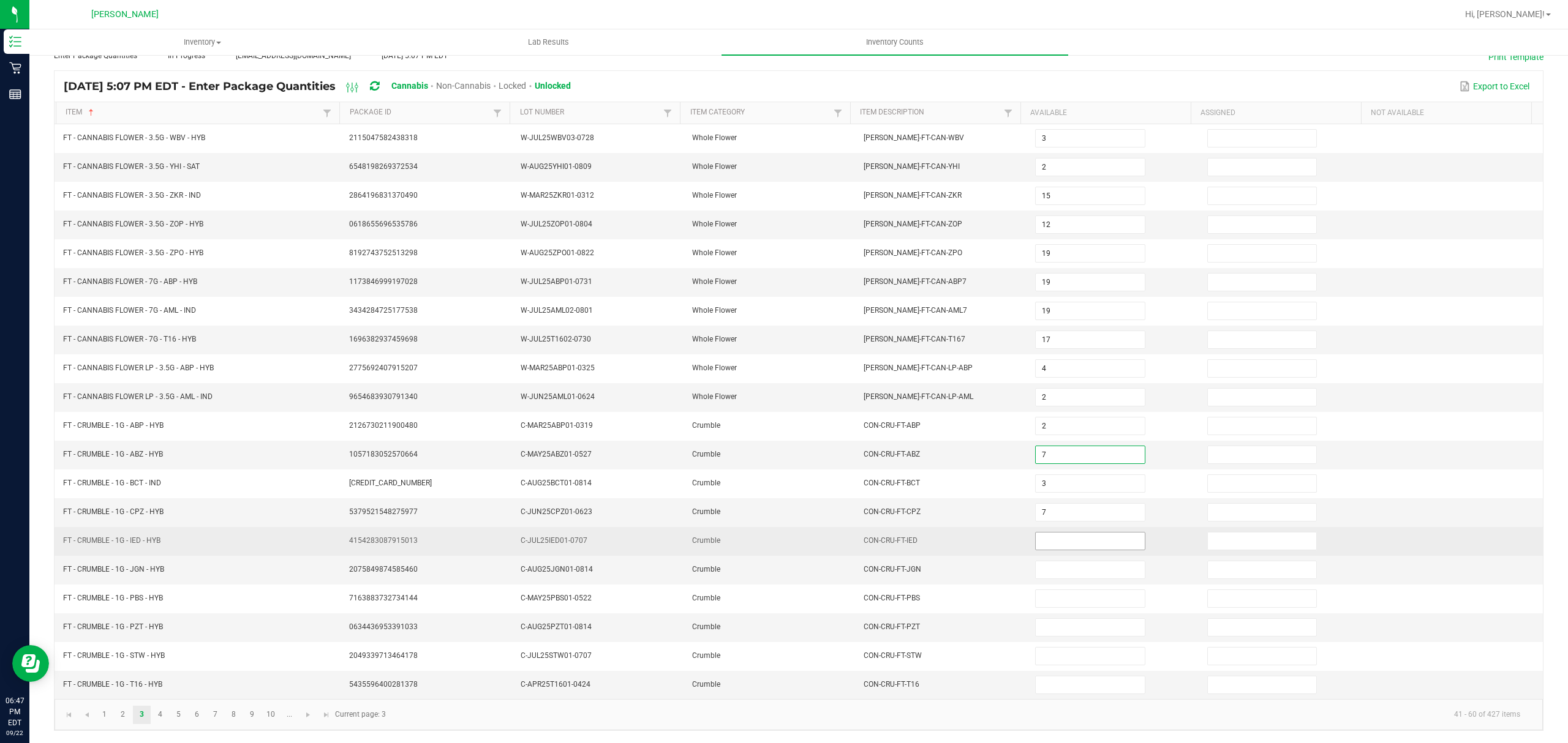
click at [1095, 537] on input at bounding box center [1090, 541] width 108 height 17
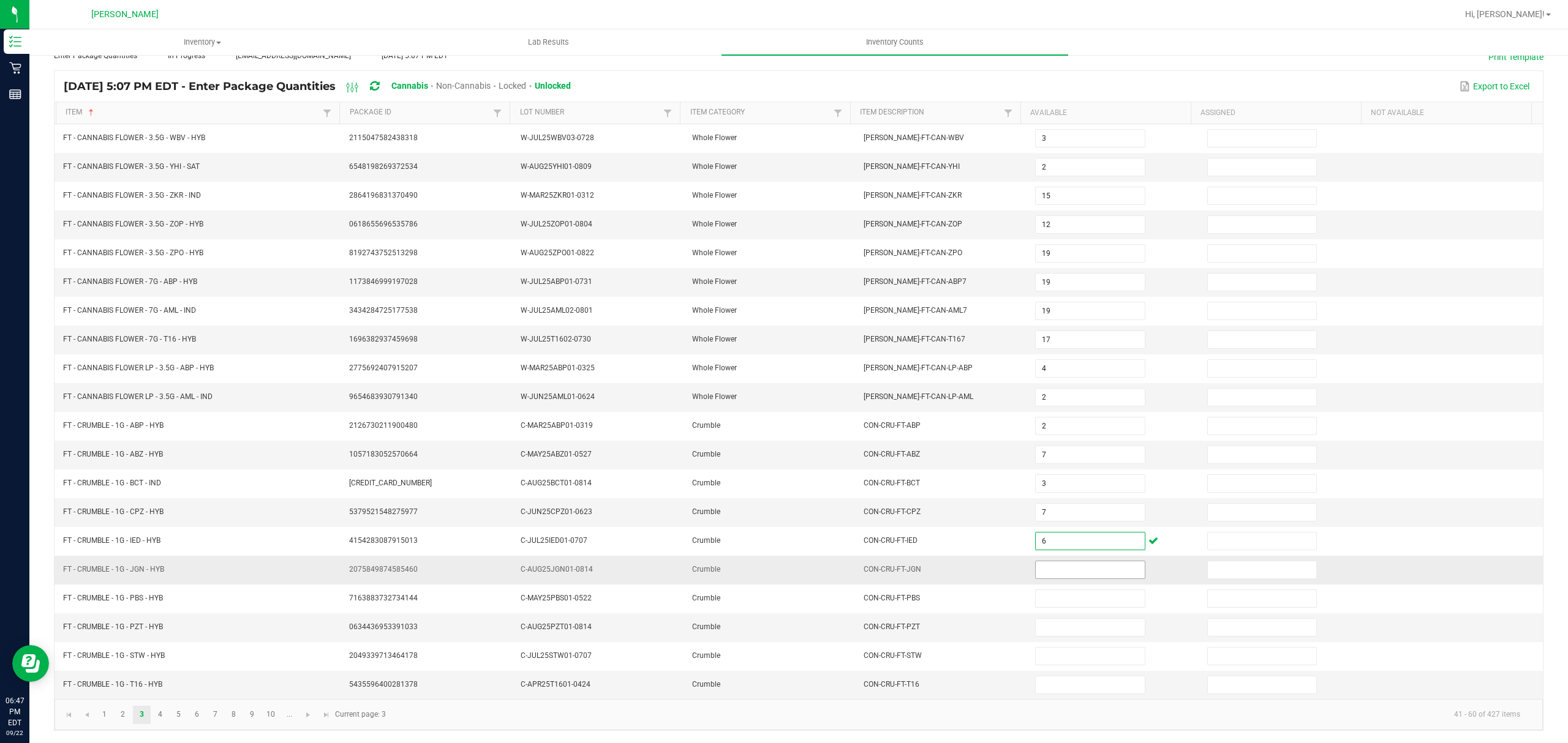
type input "6"
click at [1041, 562] on input at bounding box center [1090, 570] width 108 height 17
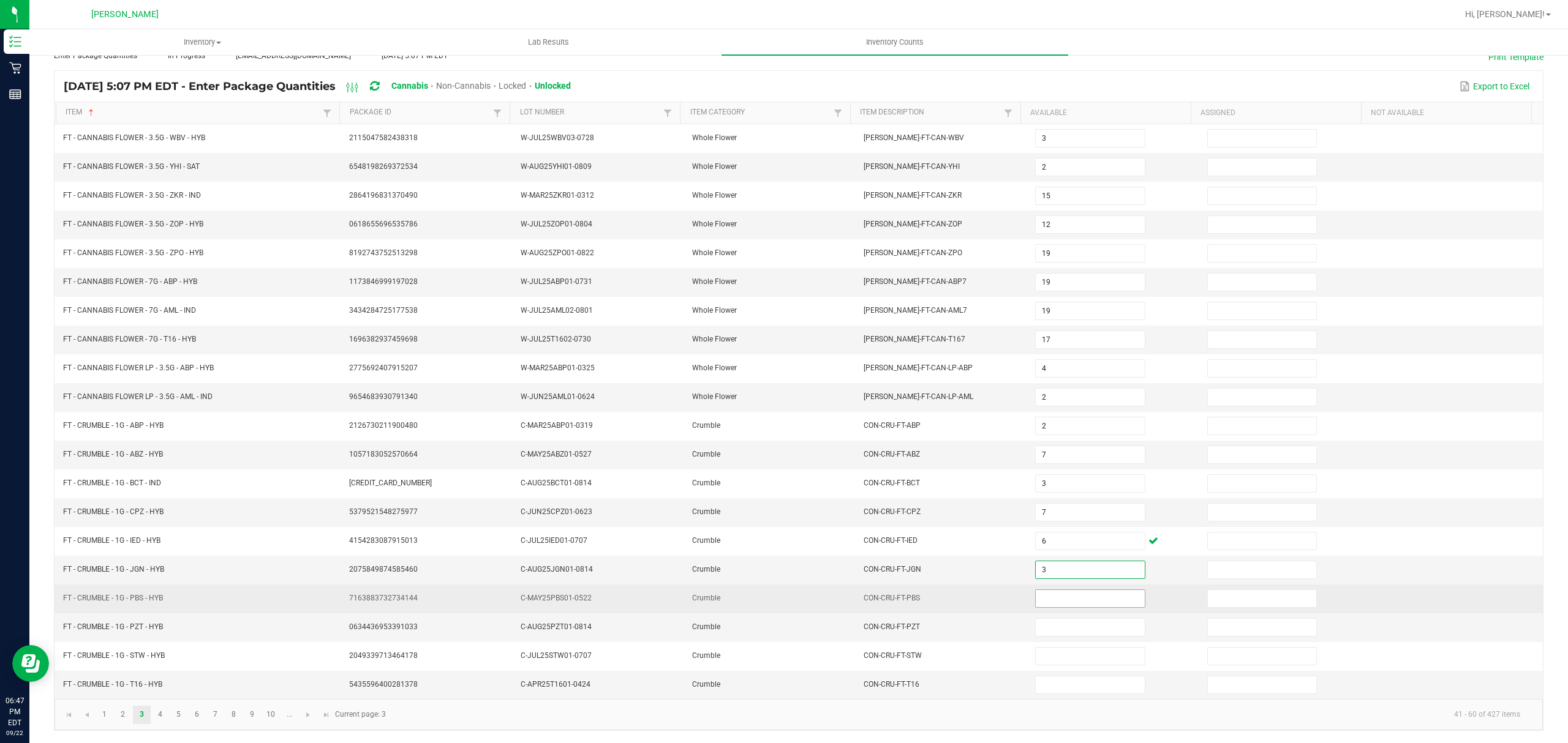
type input "3"
click at [1040, 593] on input at bounding box center [1090, 599] width 108 height 17
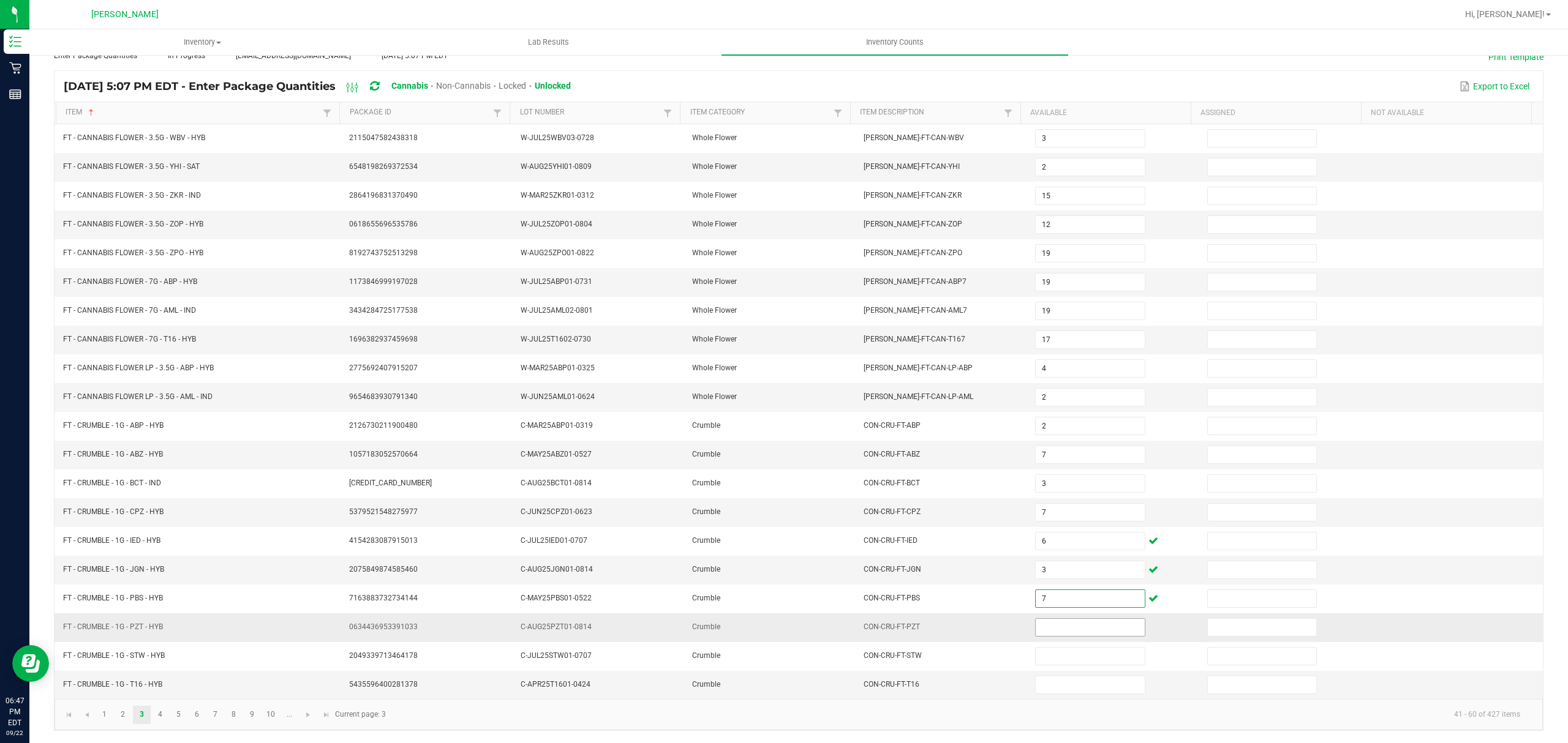
type input "7"
click at [1044, 632] on input at bounding box center [1090, 628] width 108 height 17
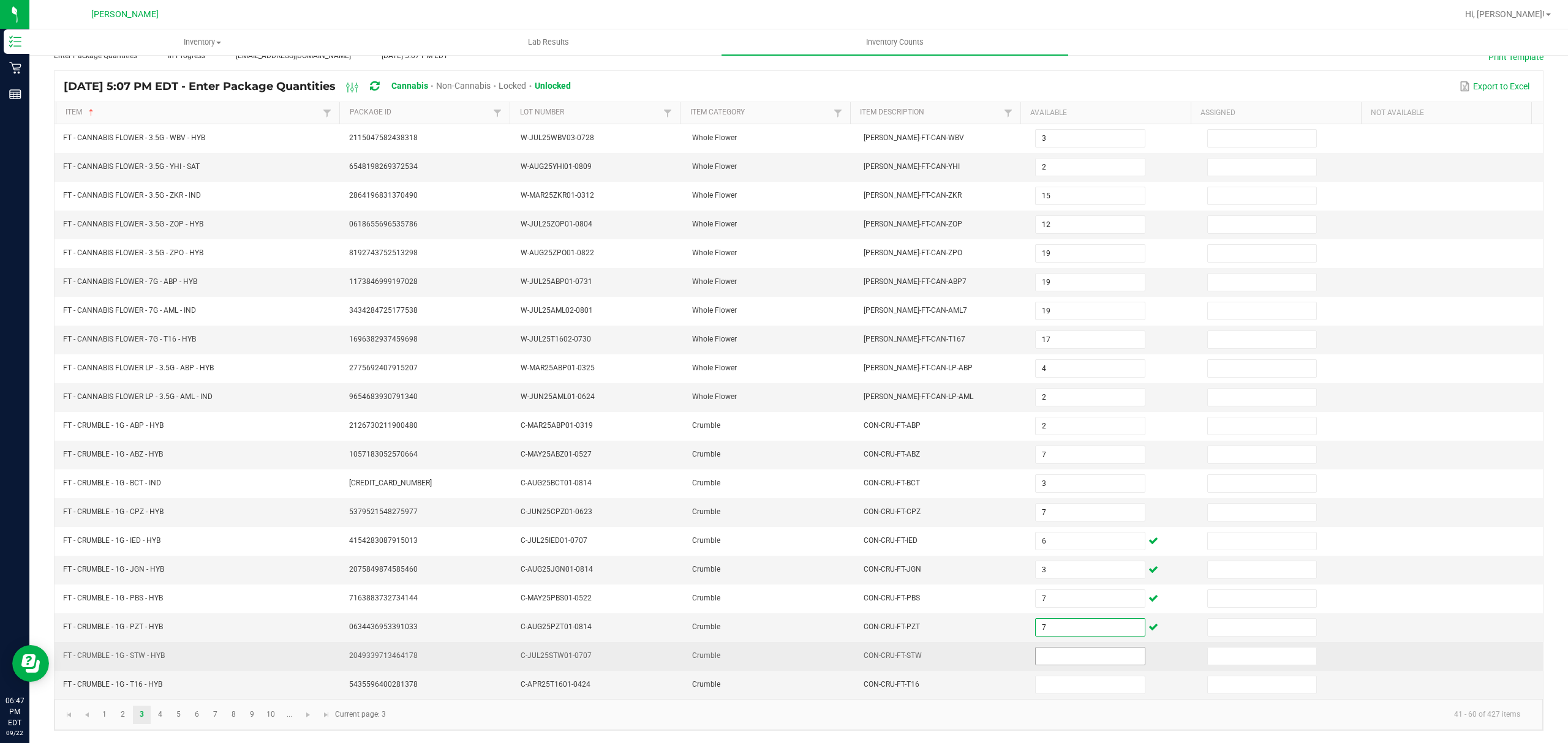
type input "7"
click at [1043, 649] on input at bounding box center [1090, 656] width 108 height 17
type input "8"
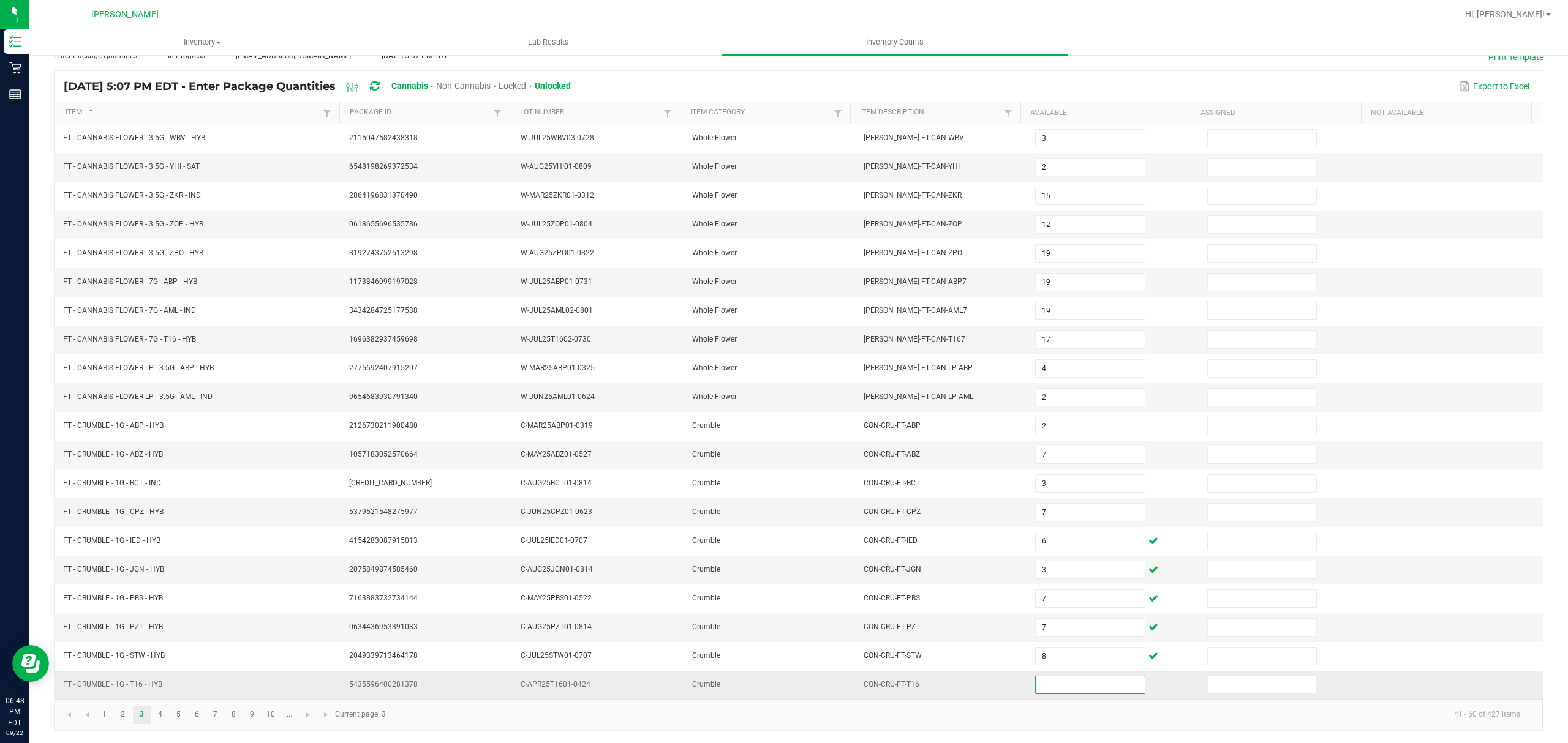
click at [1040, 679] on input at bounding box center [1090, 685] width 108 height 17
type input "3"
click at [157, 711] on link "4" at bounding box center [160, 715] width 18 height 18
type input "15"
type input "4"
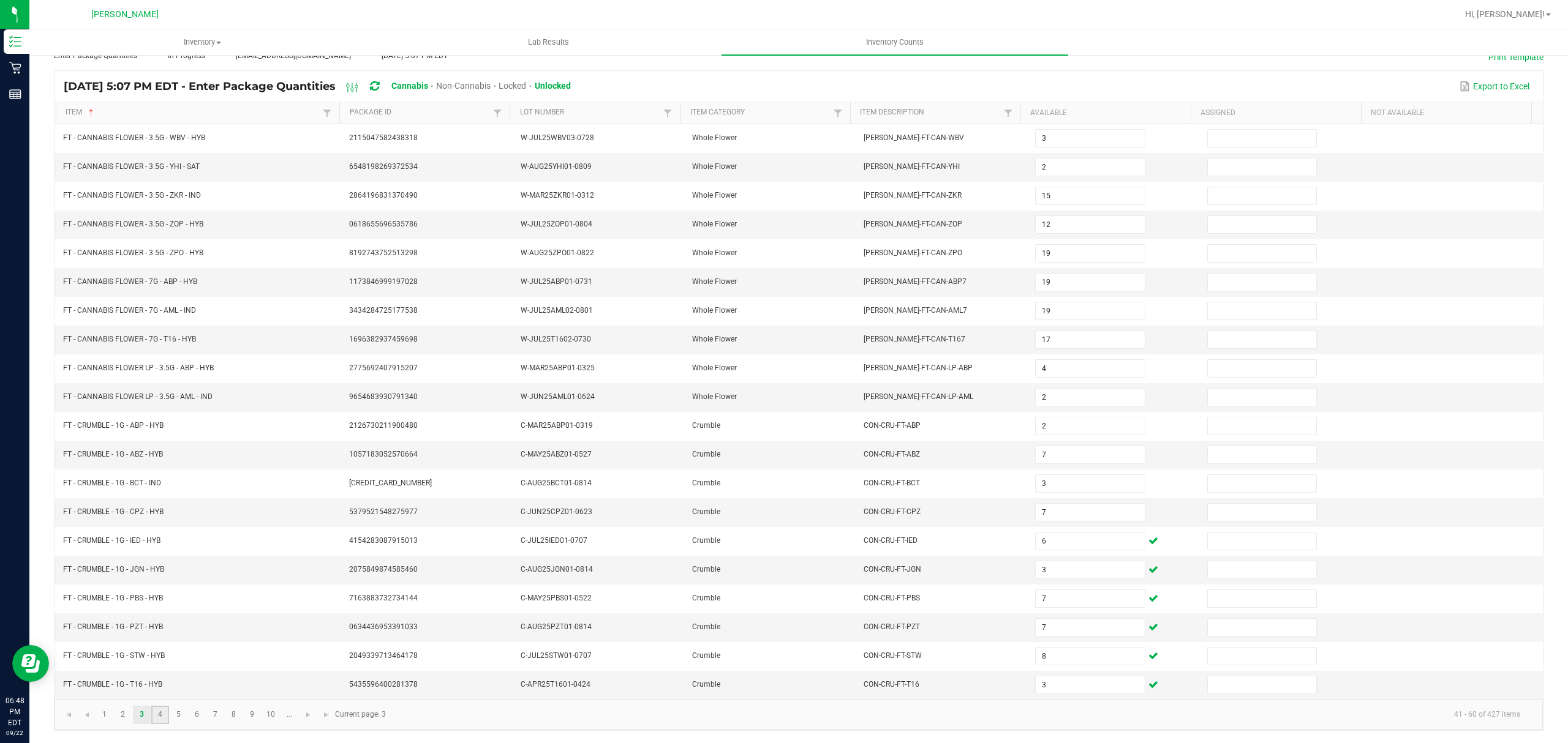
type input "6"
type input "9"
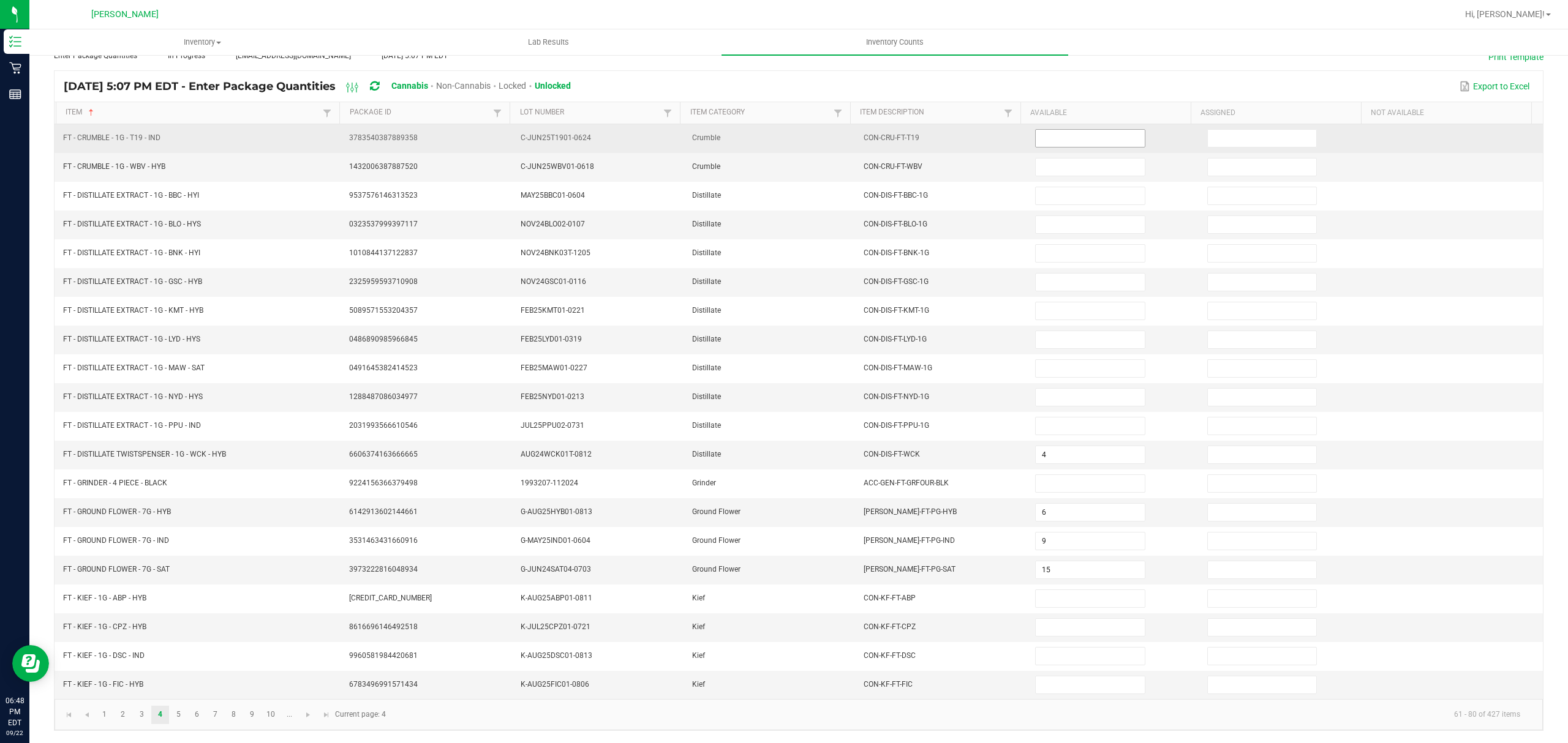
click at [1054, 130] on input at bounding box center [1090, 138] width 108 height 17
type input "1"
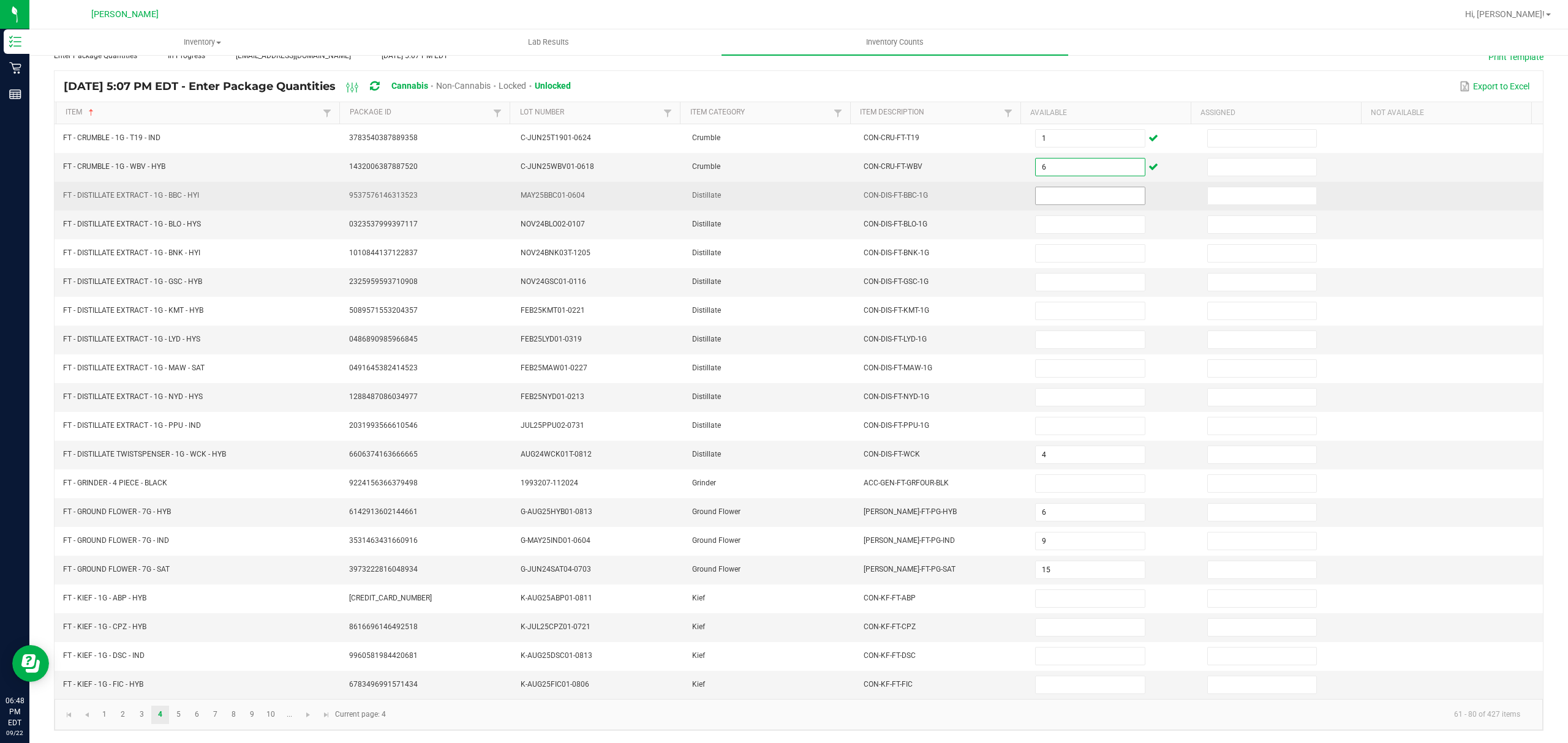
type input "6"
click at [1054, 191] on input at bounding box center [1090, 196] width 108 height 17
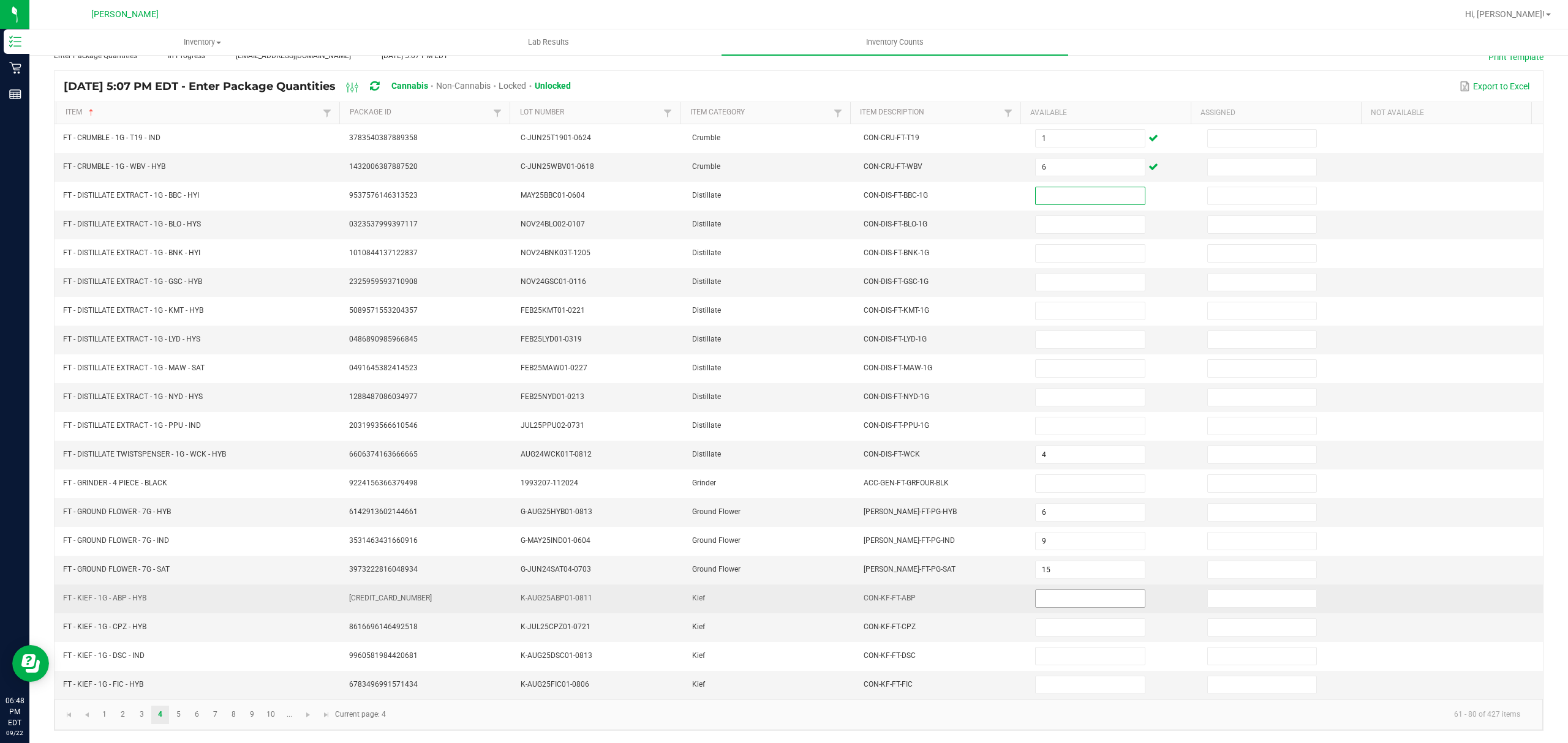
click at [1054, 601] on input at bounding box center [1090, 599] width 108 height 17
type input "5"
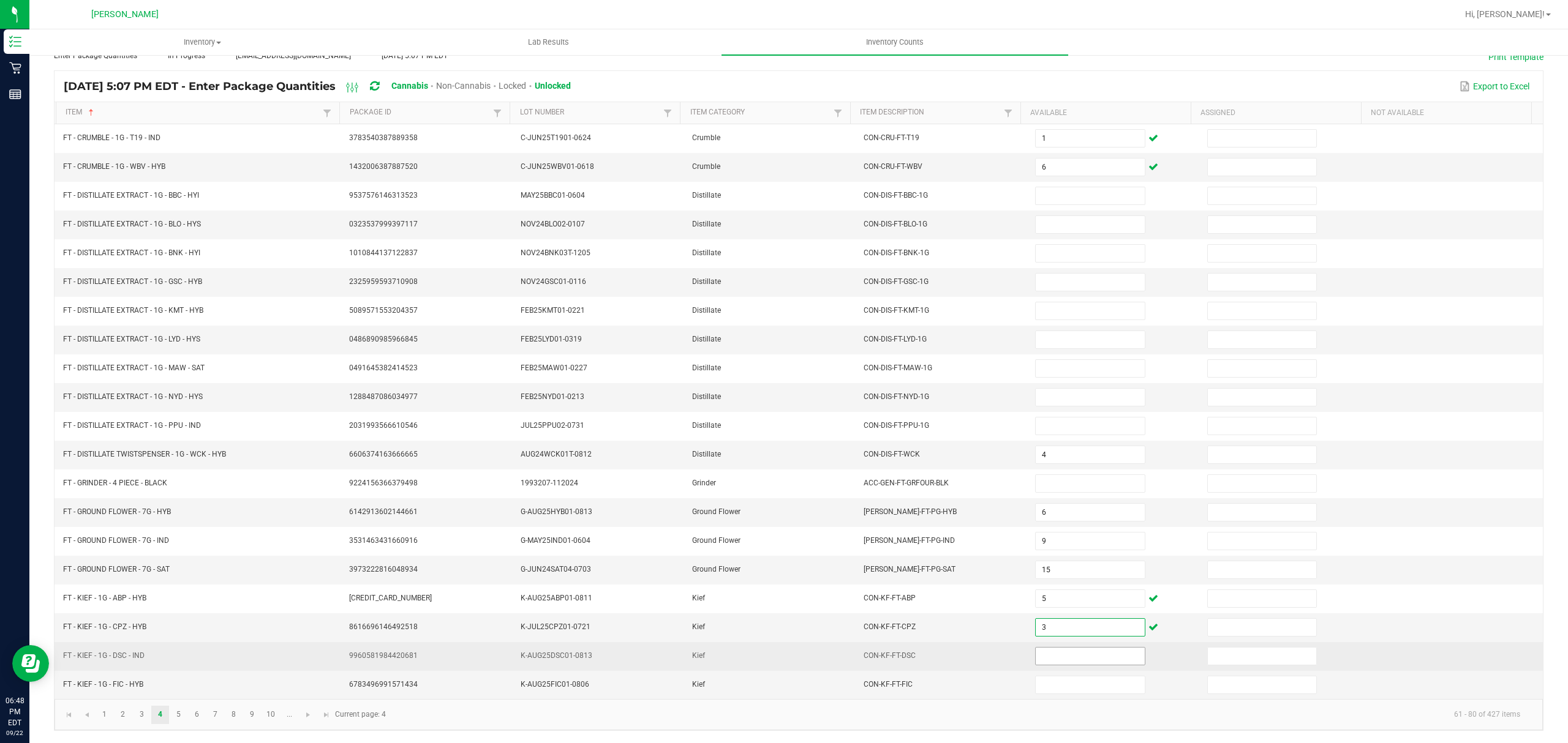
type input "3"
click at [1042, 649] on input at bounding box center [1090, 656] width 108 height 17
type input "6"
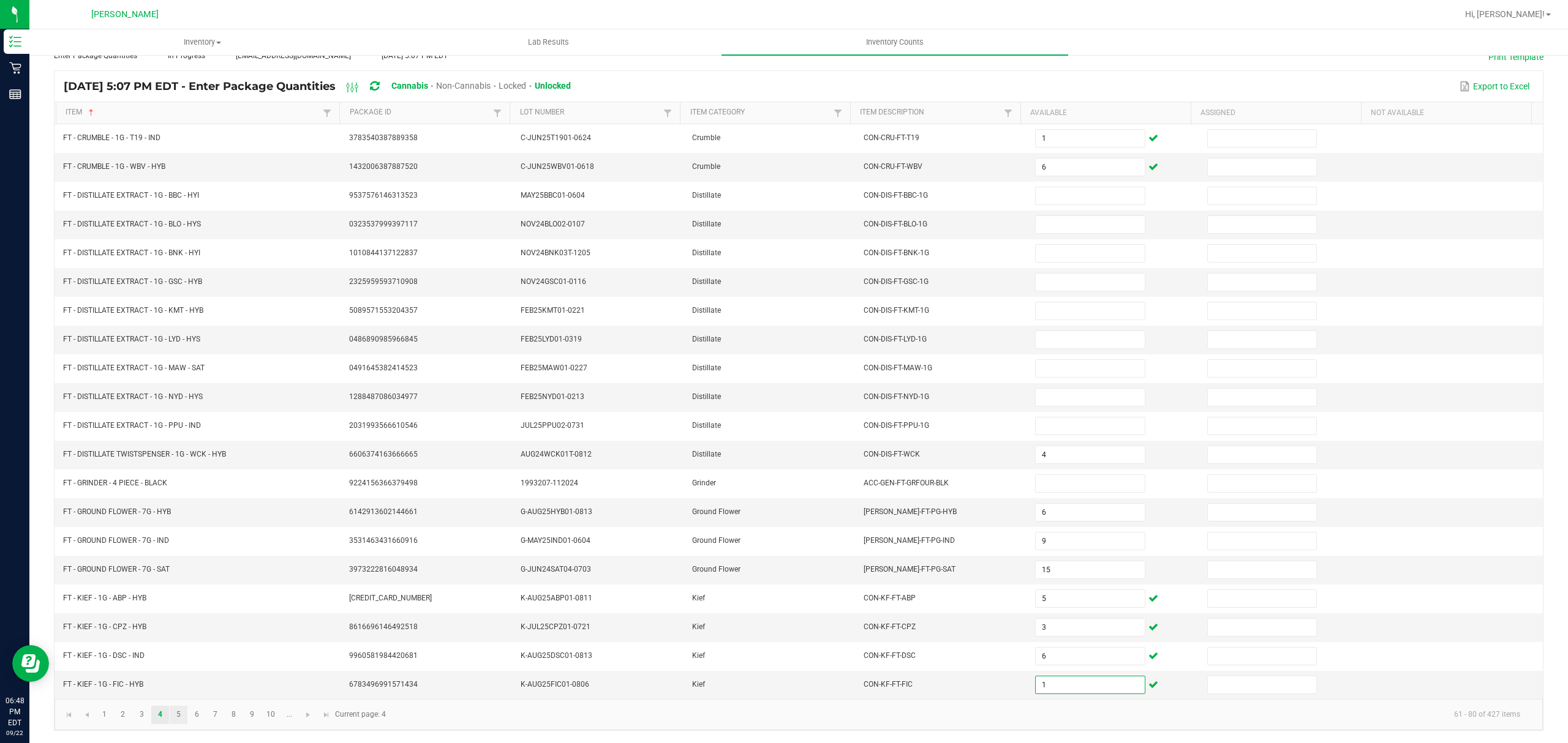
type input "1"
click at [175, 714] on link "5" at bounding box center [178, 715] width 18 height 18
type input "6"
type input "5"
type input "16"
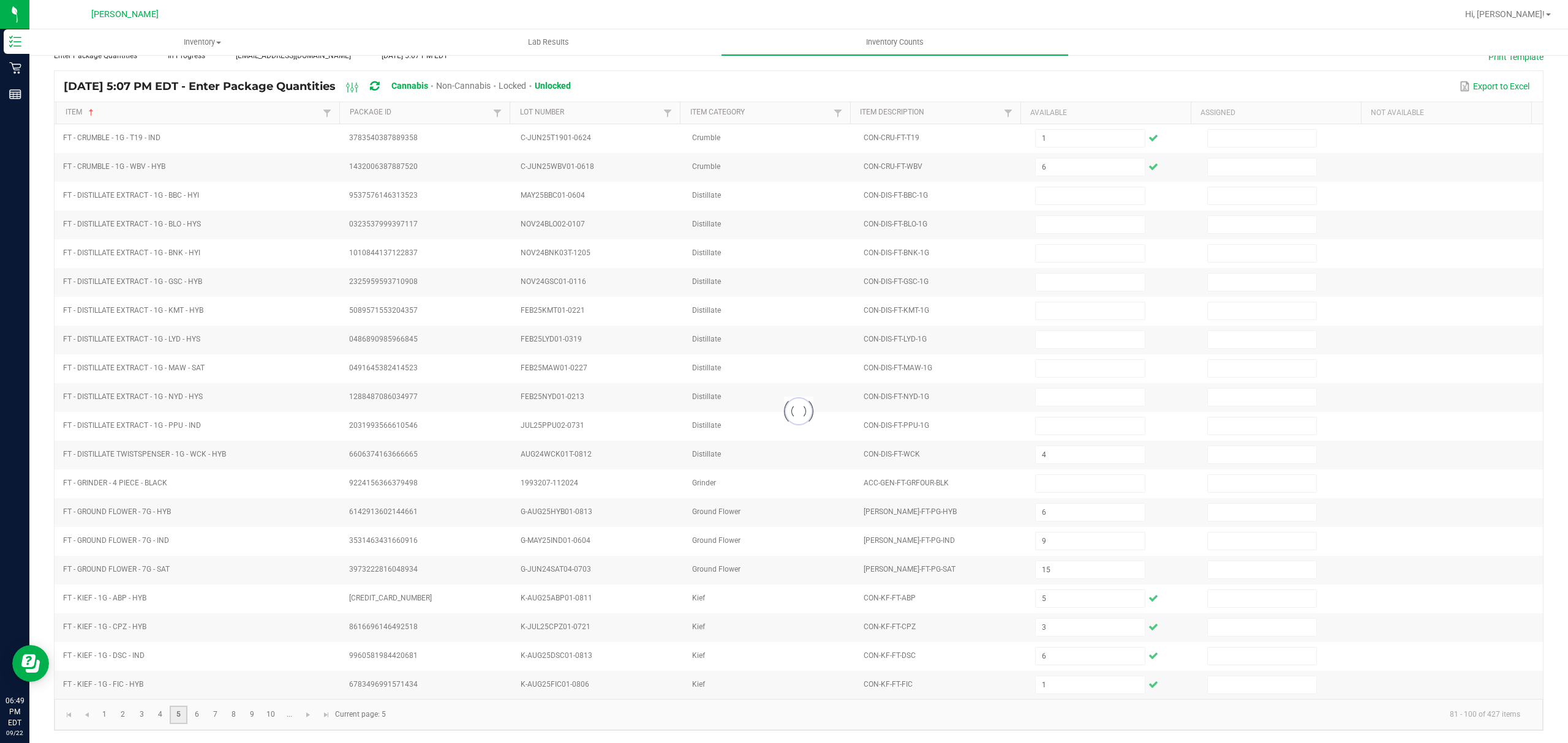
type input "21"
type input "9"
type input "25"
type input "23"
type input "4"
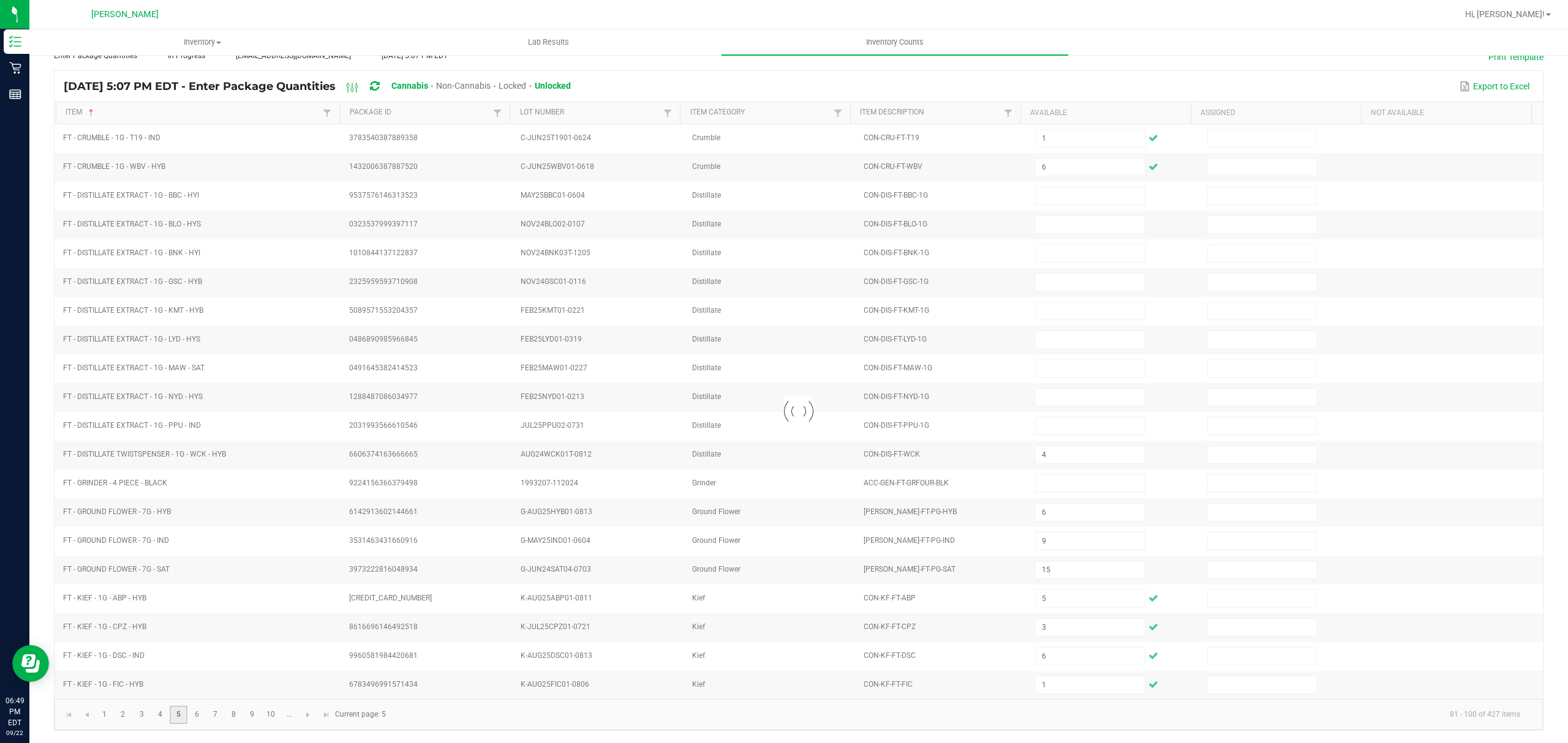
type input "10"
type input "9"
type input "12"
type input "11"
type input "20"
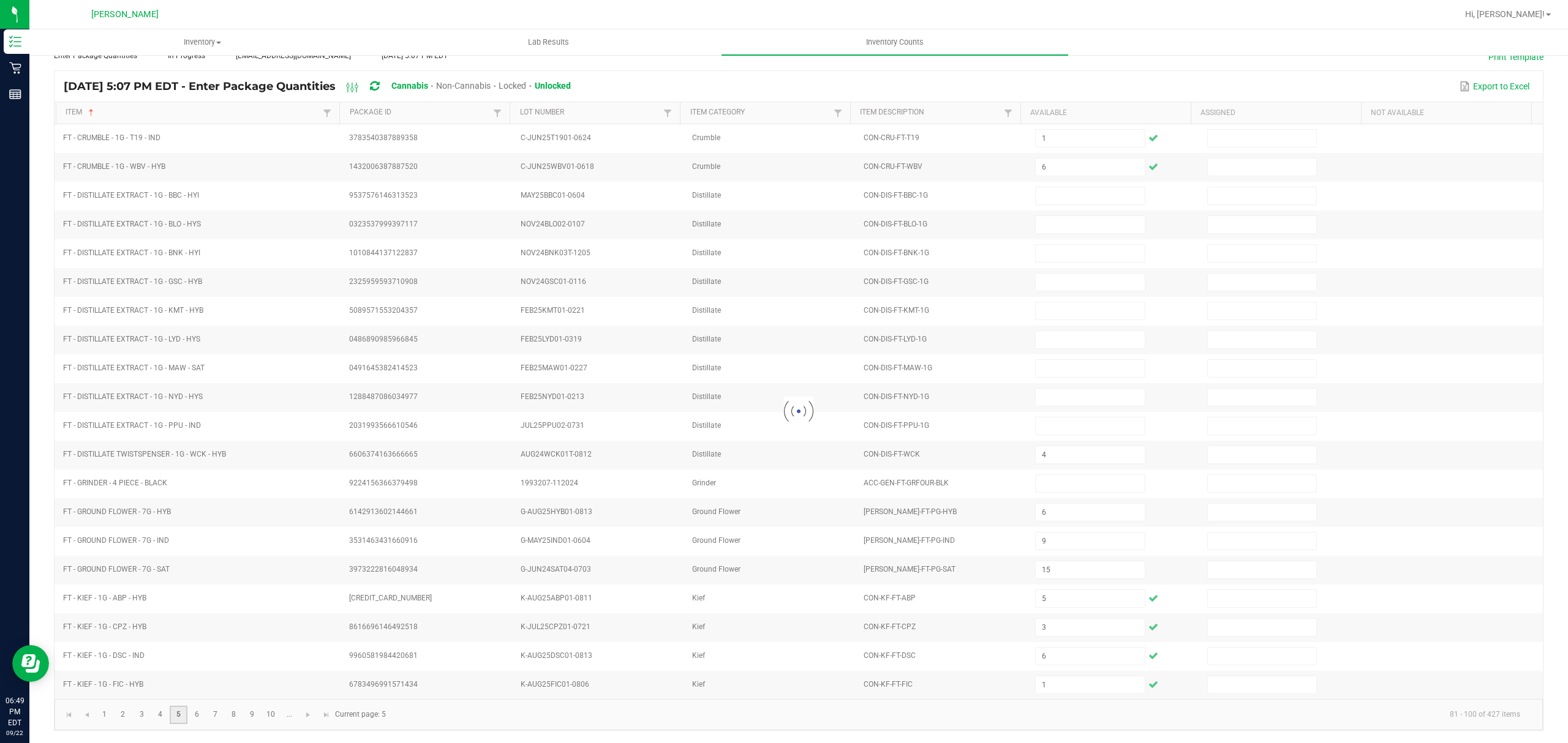
type input "20"
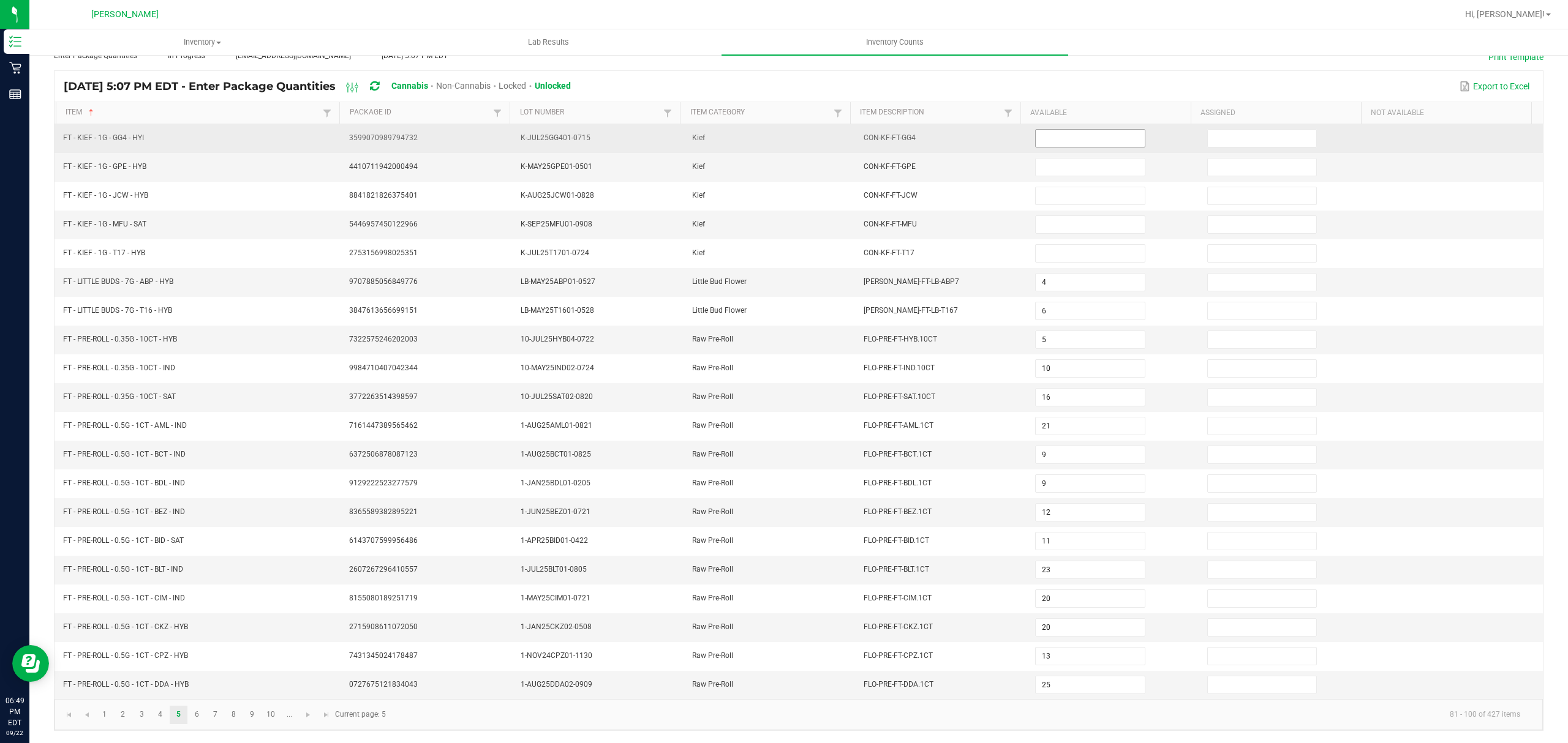
click at [1039, 130] on input at bounding box center [1090, 138] width 108 height 17
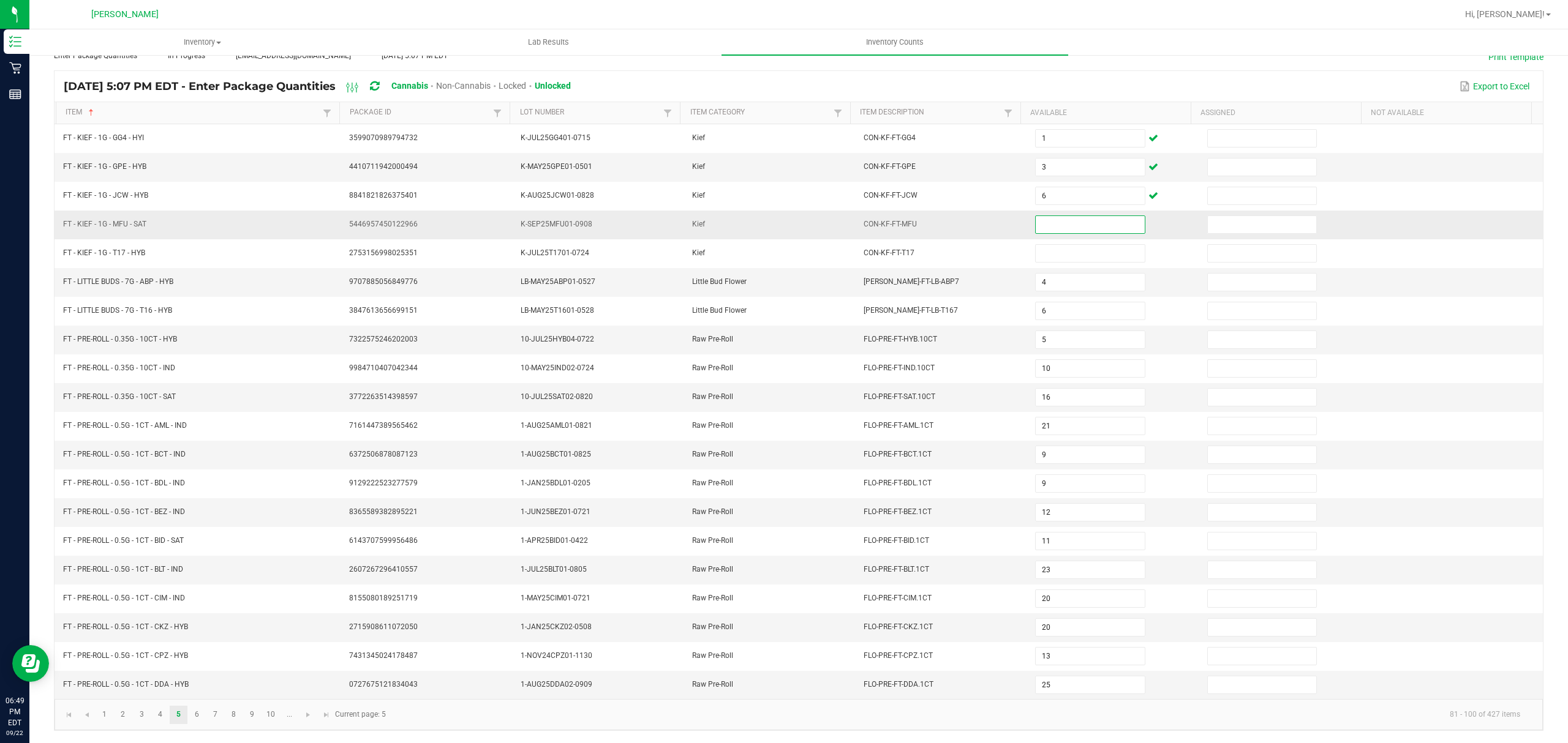
click at [1066, 220] on input at bounding box center [1090, 224] width 108 height 17
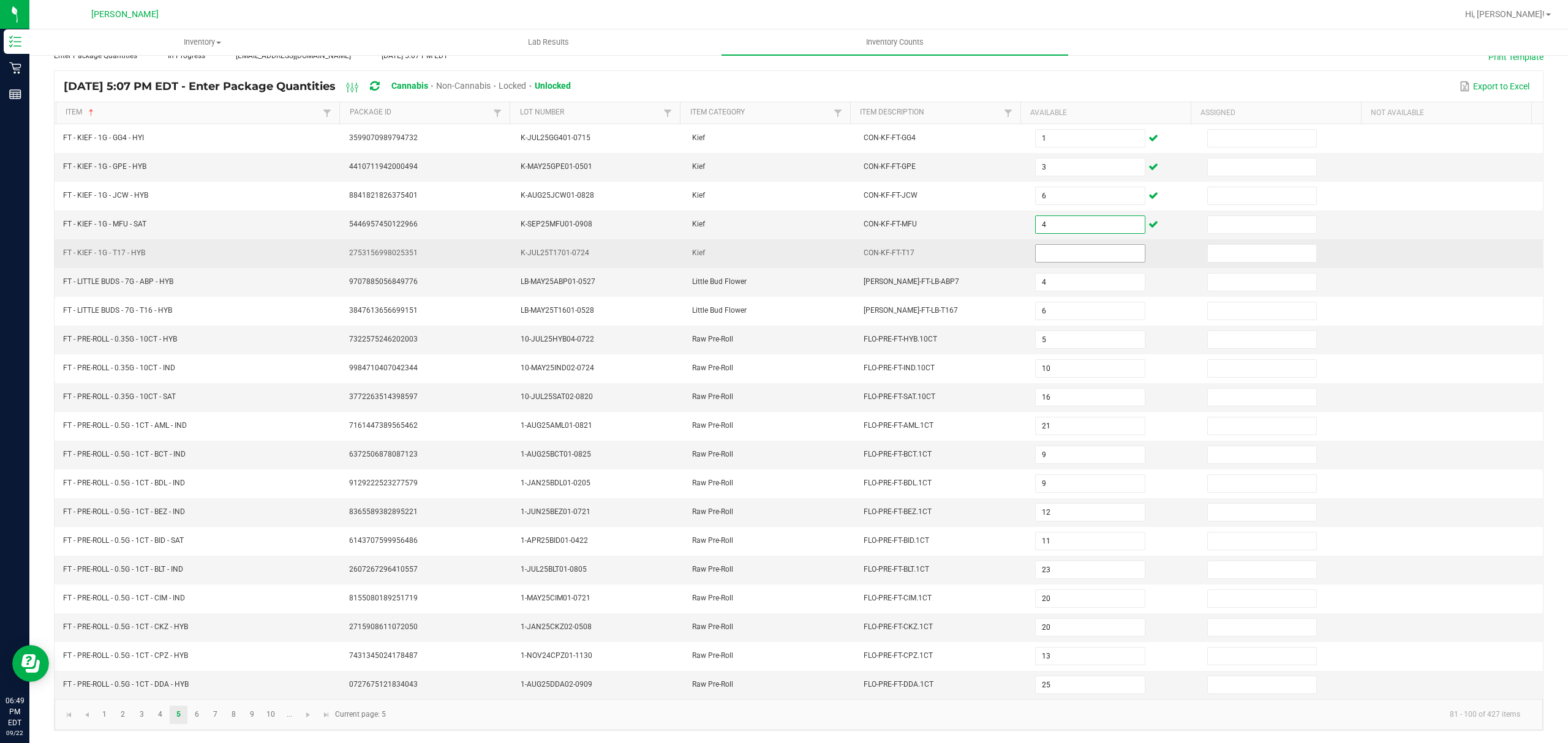
click at [1043, 245] on input at bounding box center [1090, 254] width 108 height 17
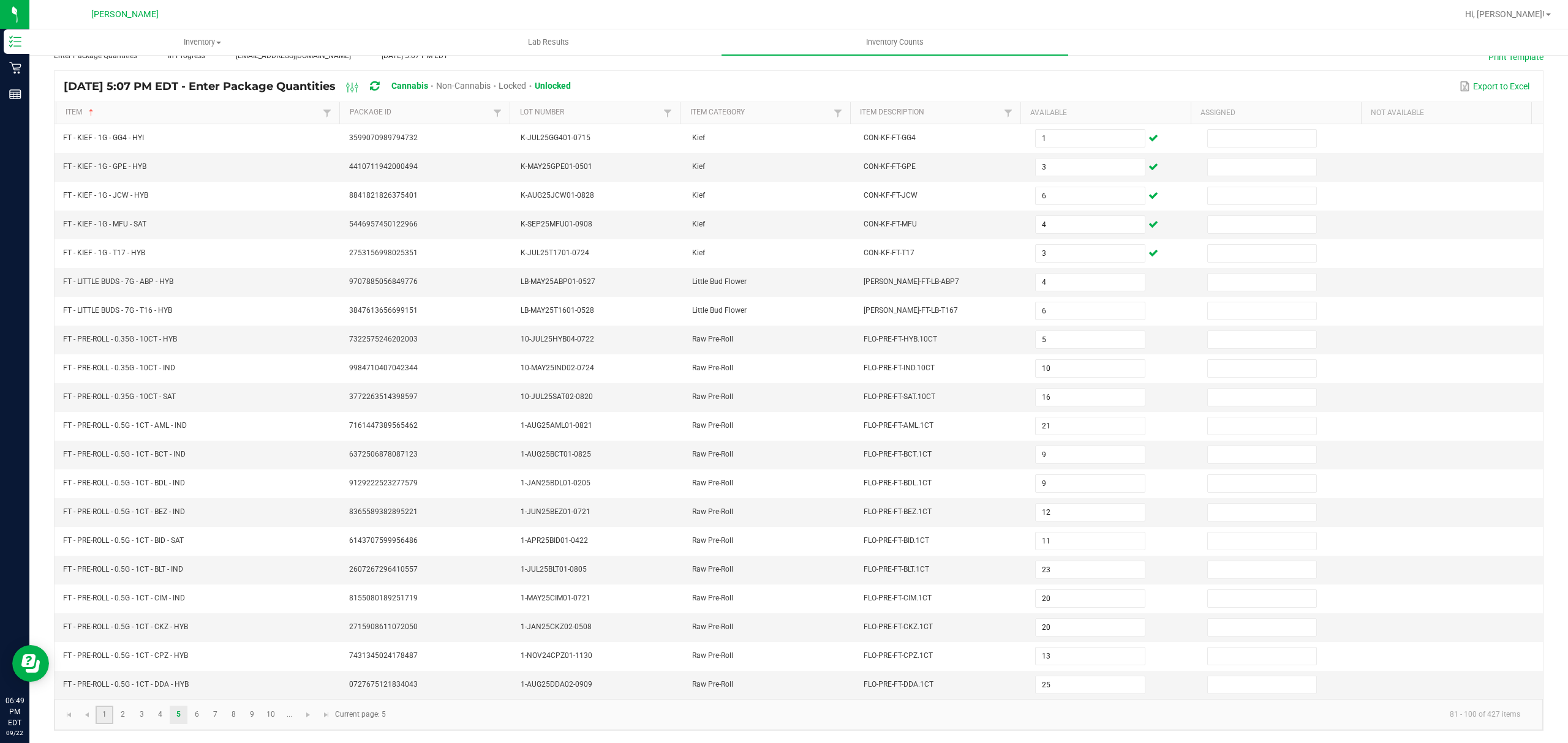
click at [99, 722] on link "1" at bounding box center [104, 715] width 18 height 18
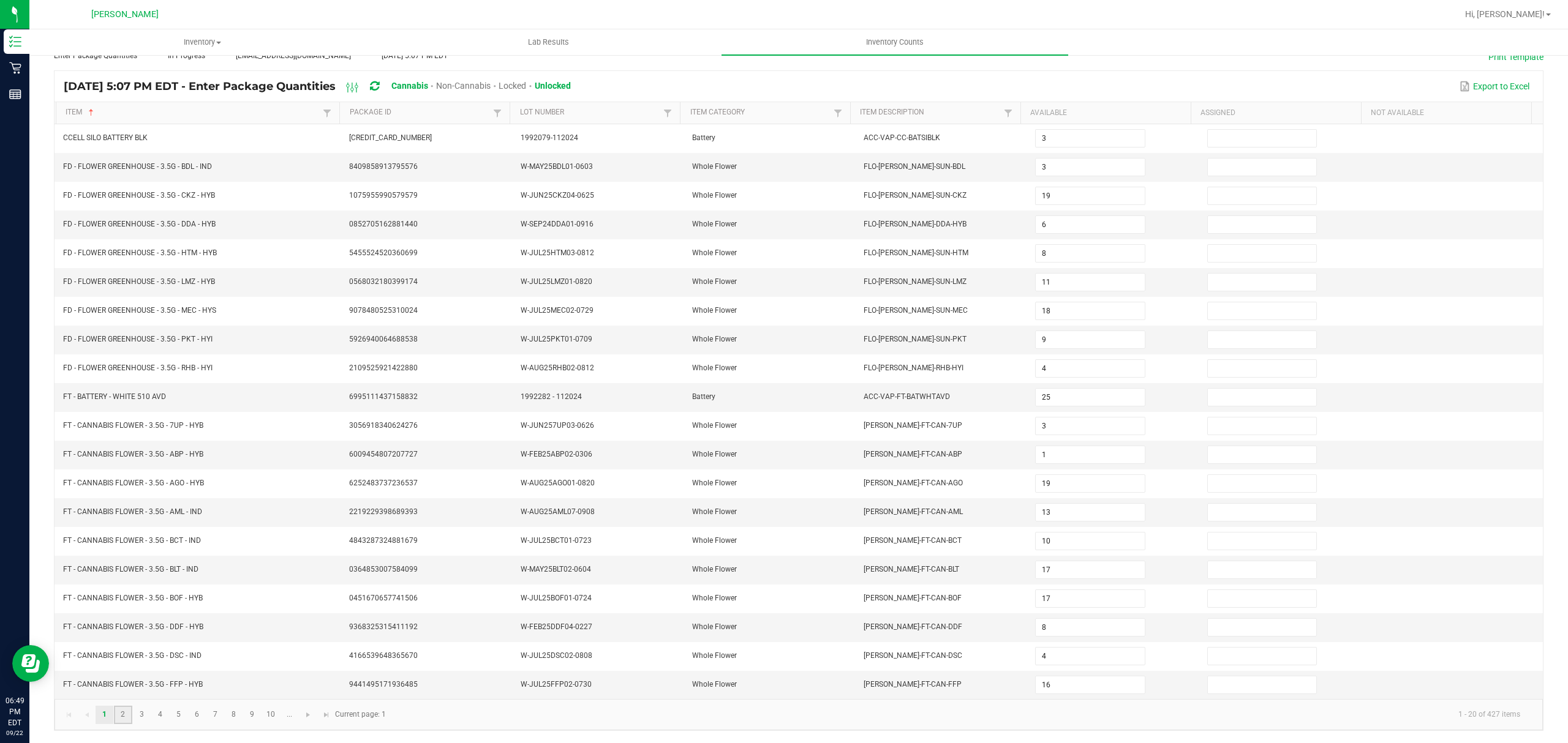
click at [122, 709] on link "2" at bounding box center [122, 715] width 18 height 18
click at [309, 710] on span "Go to the next page" at bounding box center [307, 715] width 9 height 9
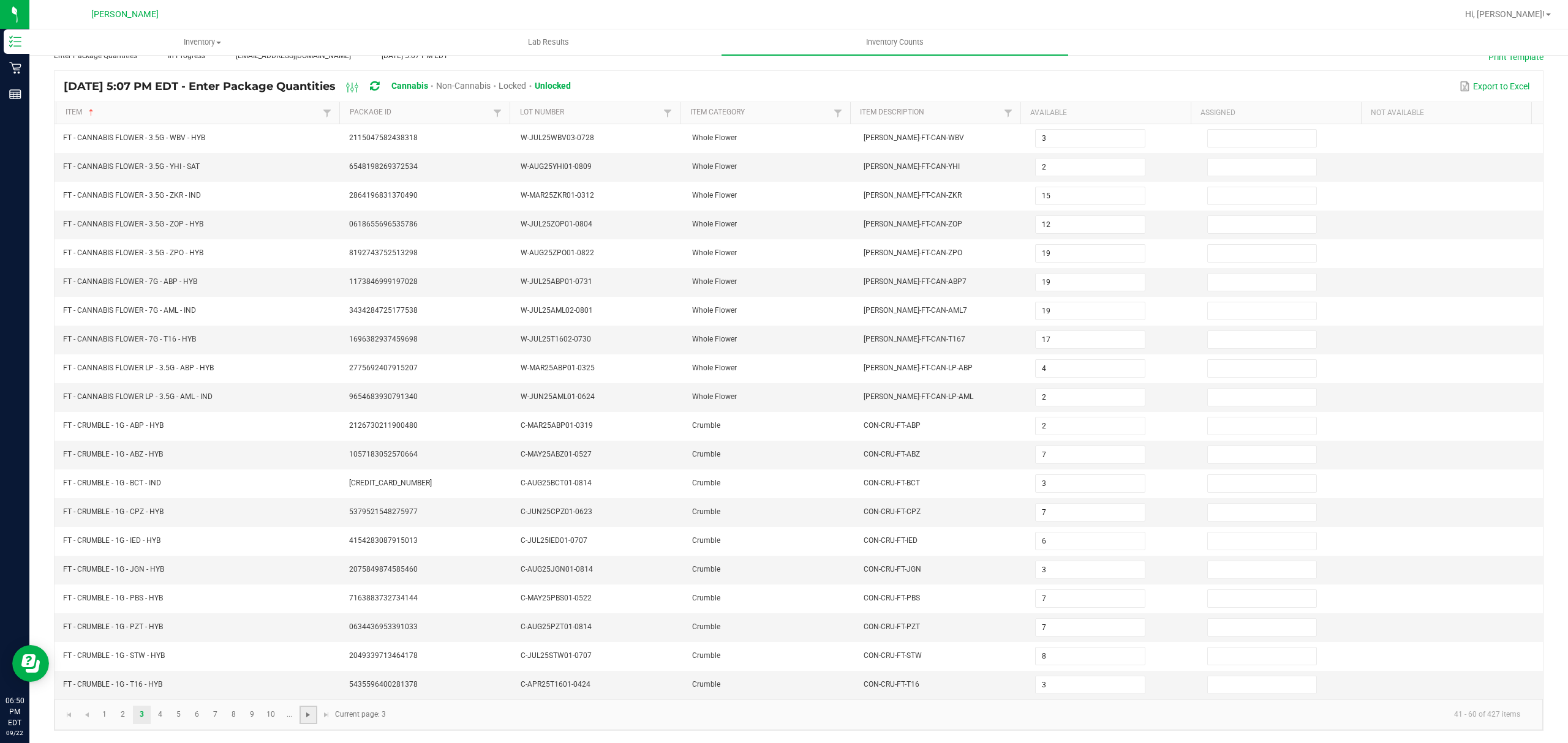
click at [307, 710] on span "Go to the next page" at bounding box center [307, 715] width 9 height 9
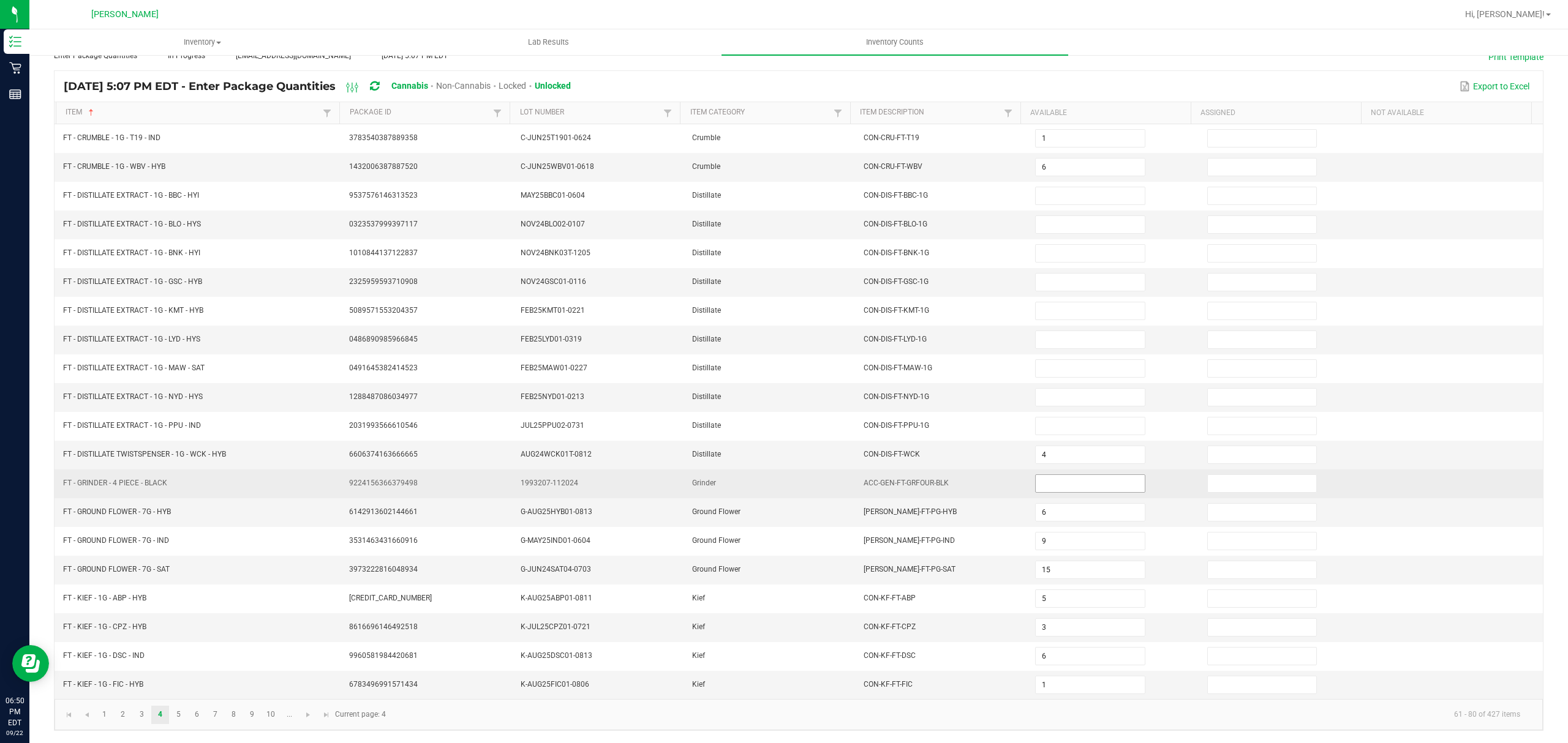
click at [1036, 475] on input at bounding box center [1090, 483] width 108 height 17
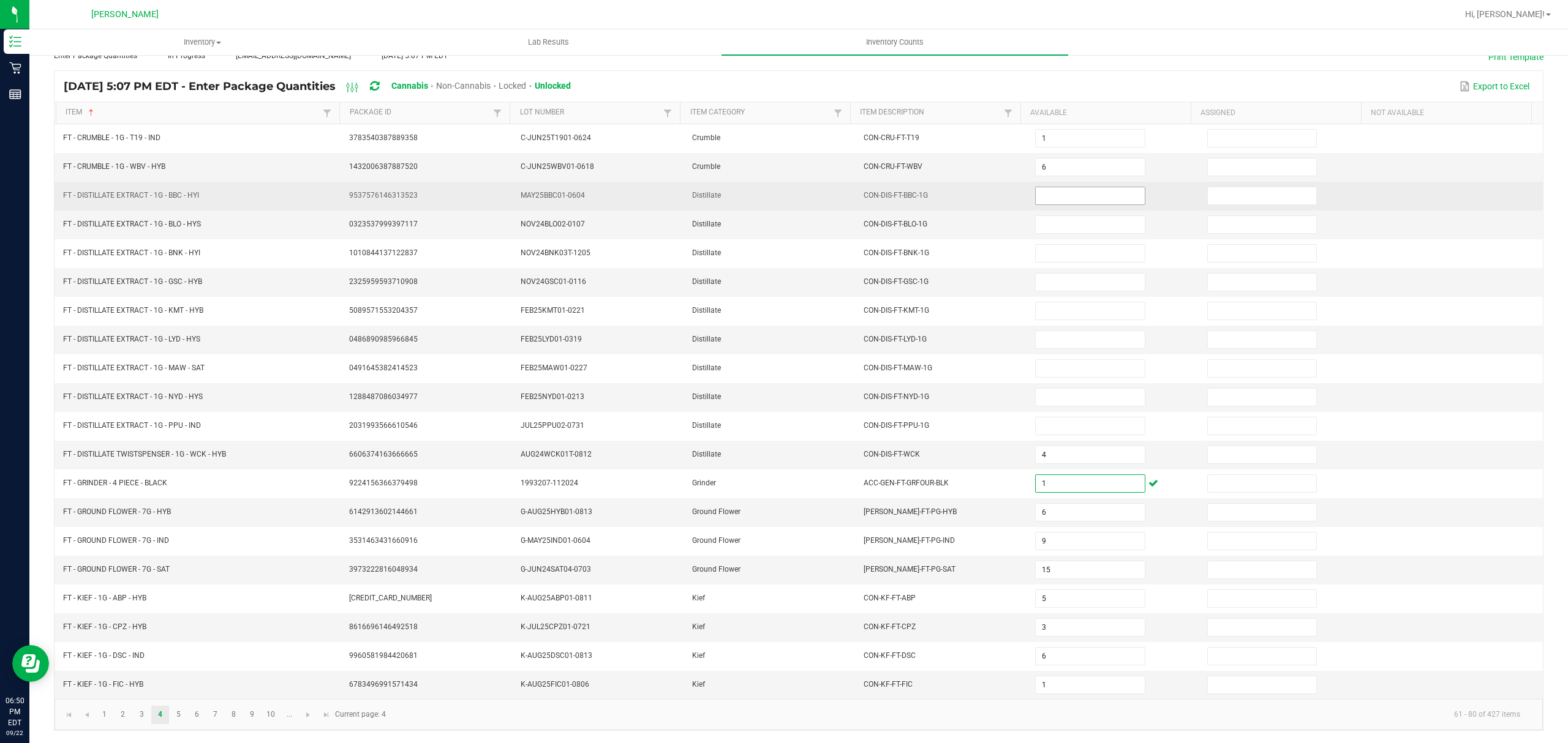
click at [1054, 187] on input at bounding box center [1090, 196] width 108 height 17
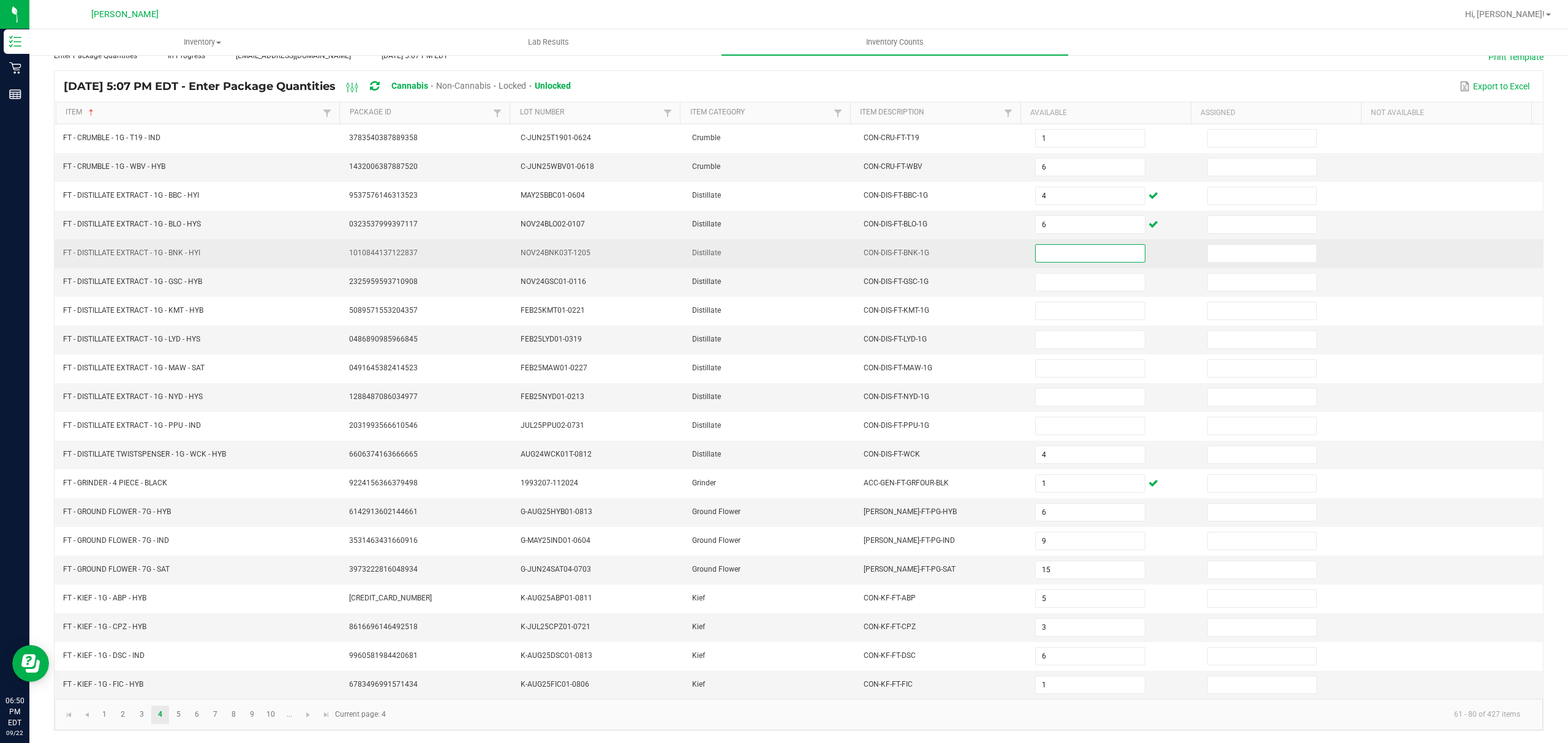
click at [1036, 245] on input at bounding box center [1090, 254] width 108 height 17
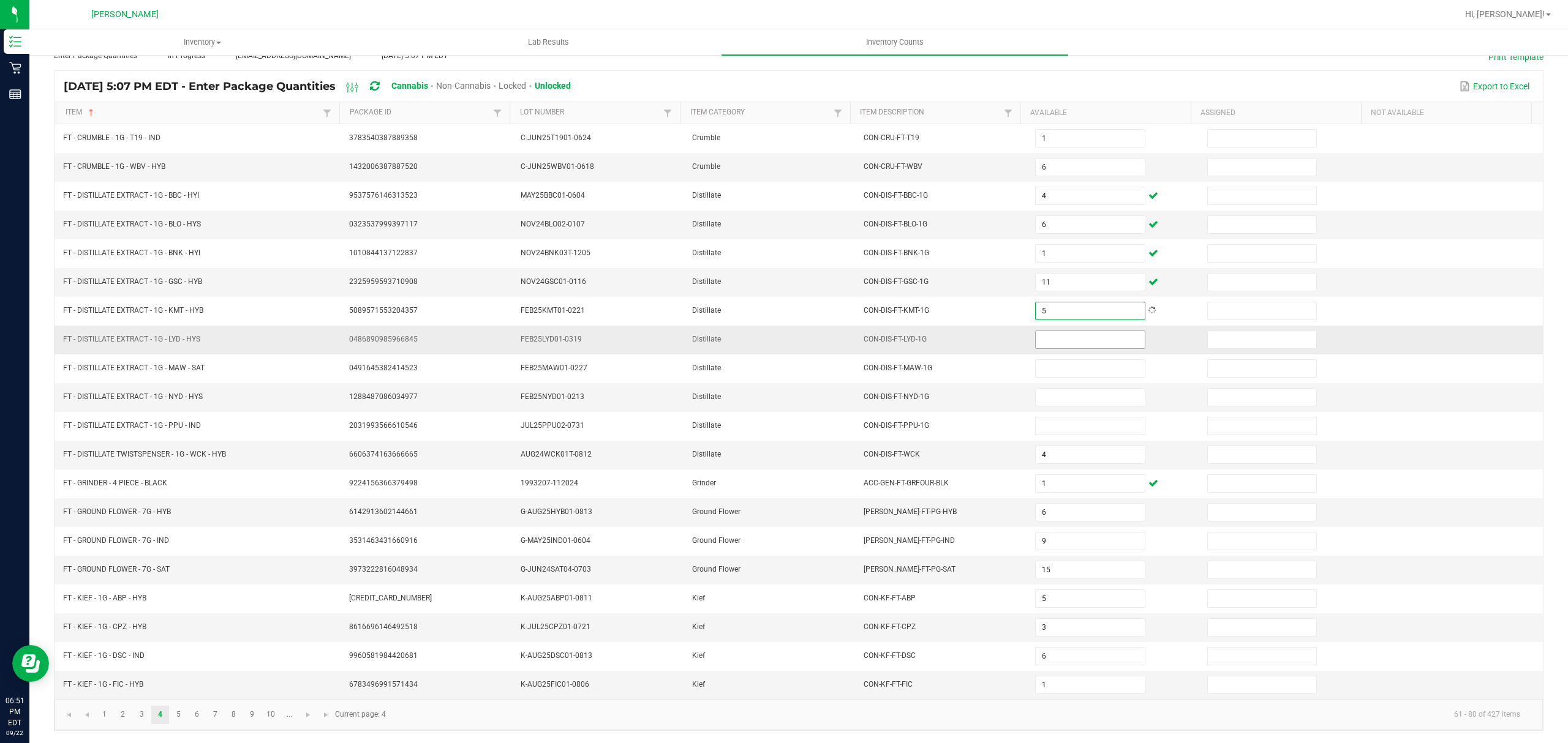
click at [1044, 331] on input at bounding box center [1090, 340] width 108 height 17
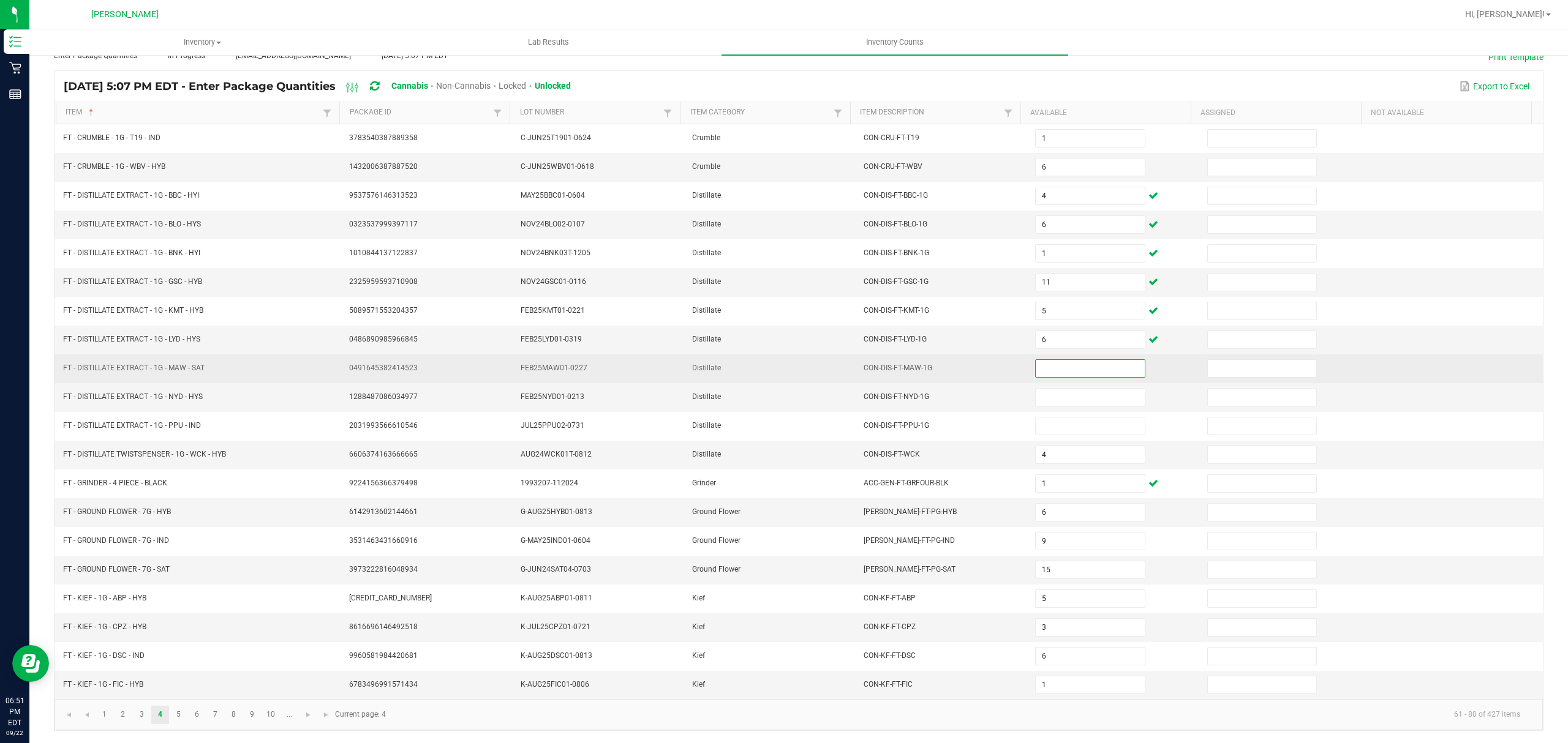
click at [1054, 360] on input at bounding box center [1090, 369] width 108 height 17
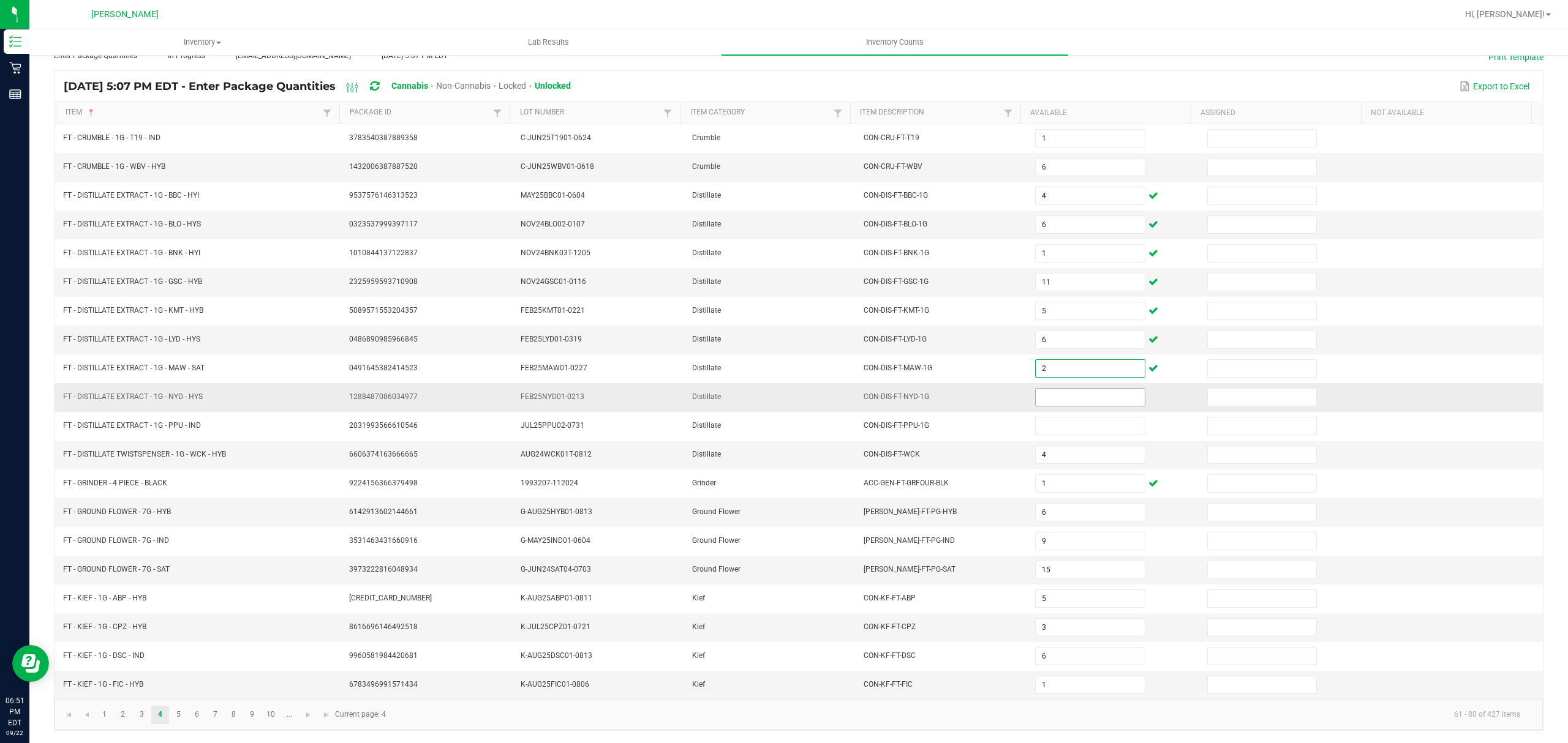
click at [1054, 389] on input at bounding box center [1090, 397] width 108 height 17
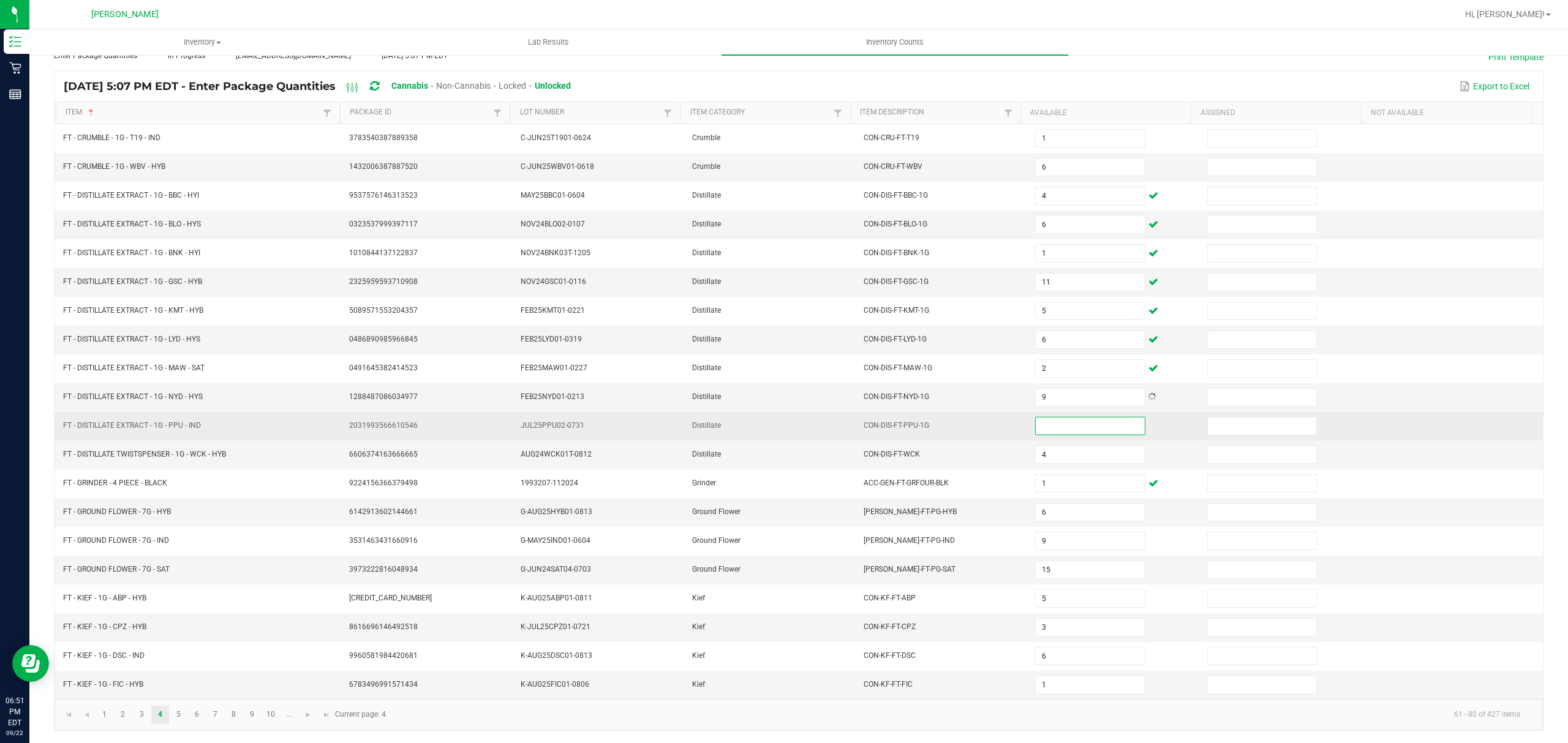
click at [1045, 418] on input at bounding box center [1090, 427] width 108 height 17
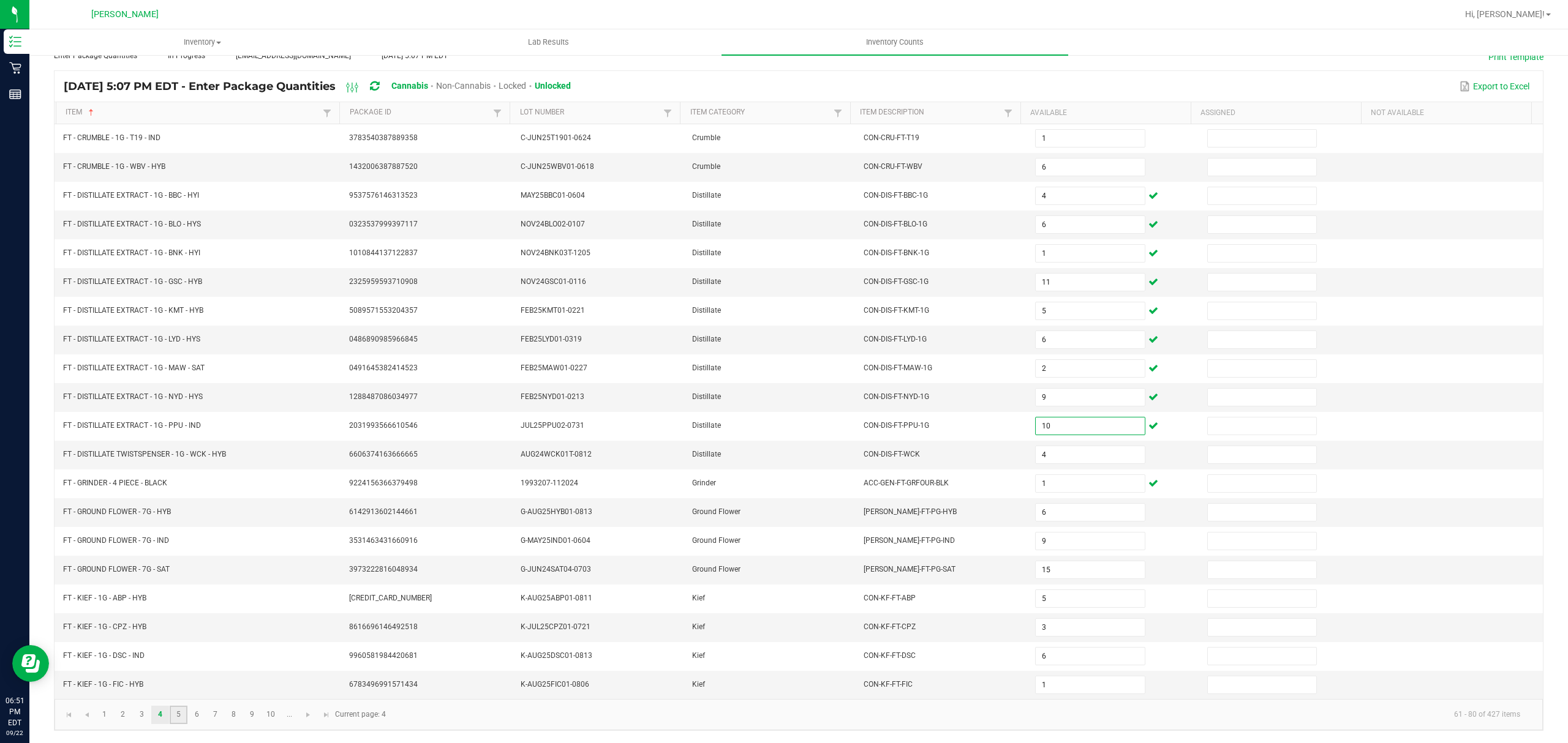
click at [177, 713] on link "5" at bounding box center [178, 715] width 18 height 18
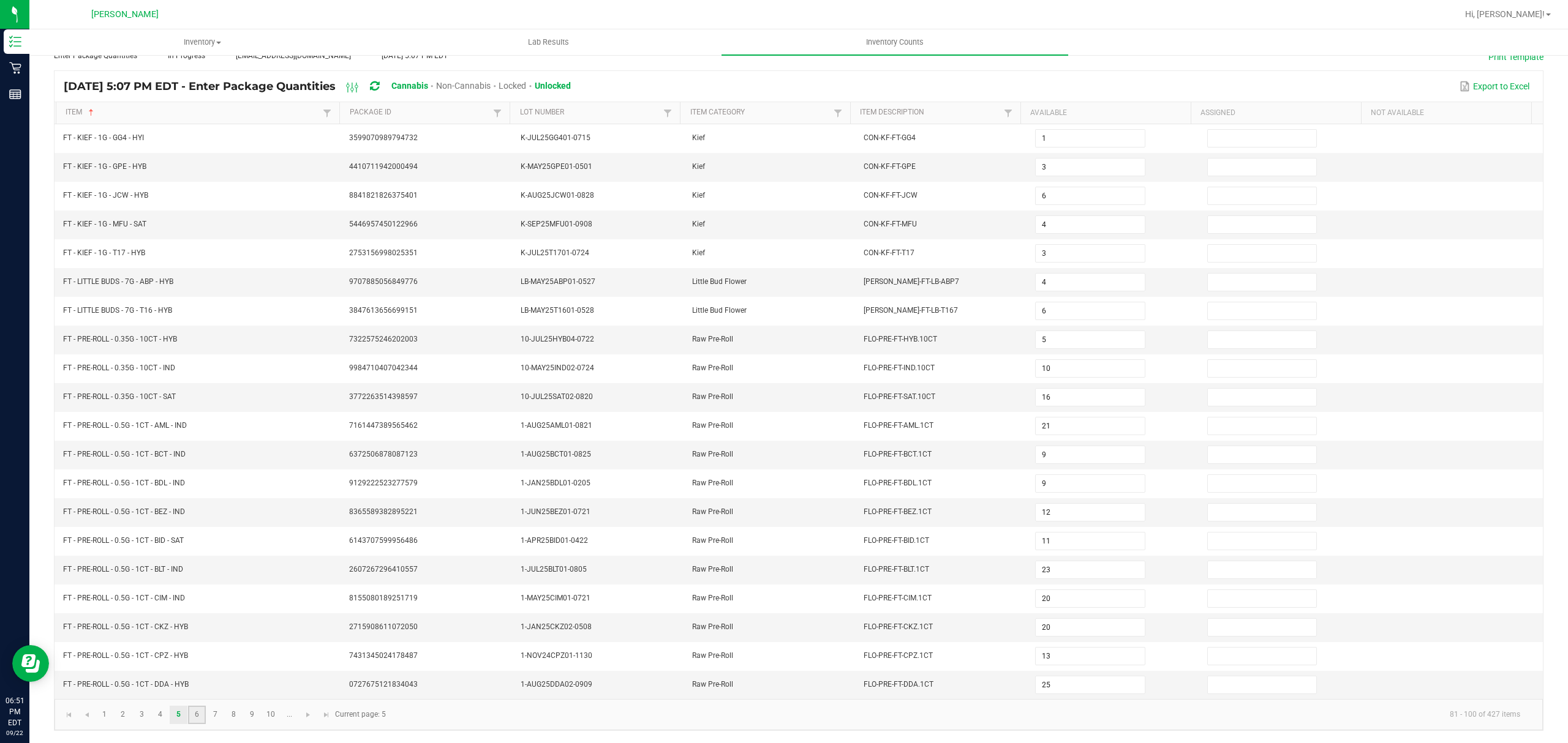
click at [197, 715] on link "6" at bounding box center [197, 715] width 18 height 18
click at [214, 713] on link "7" at bounding box center [215, 715] width 18 height 18
click at [234, 715] on link "8" at bounding box center [233, 715] width 18 height 18
click at [253, 714] on link "9" at bounding box center [252, 715] width 18 height 18
click at [268, 714] on link "10" at bounding box center [271, 715] width 18 height 18
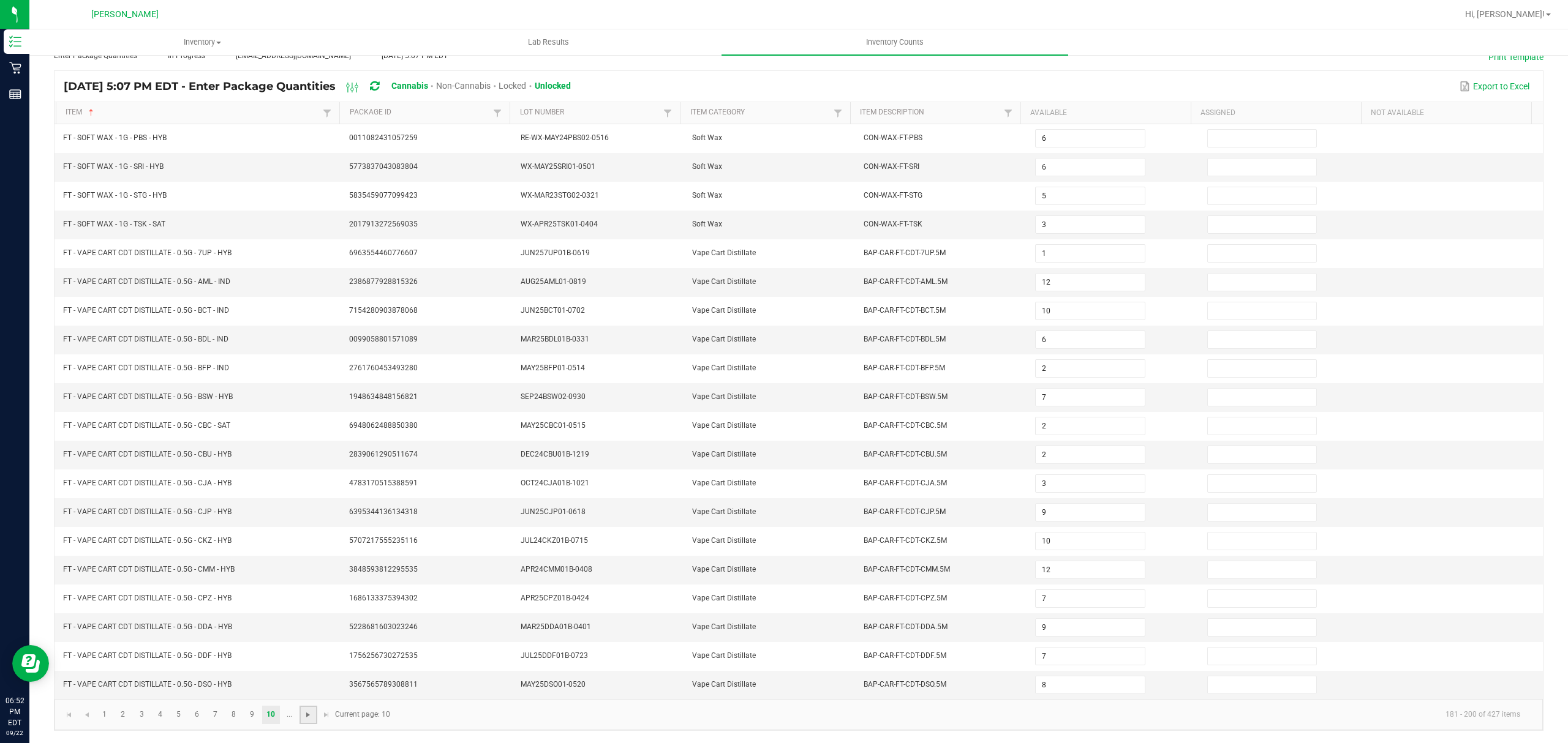
click at [305, 714] on span "Go to the next page" at bounding box center [307, 715] width 9 height 9
click at [326, 715] on span "Go to the next page" at bounding box center [326, 715] width 9 height 9
click at [1037, 567] on input at bounding box center [1090, 570] width 108 height 17
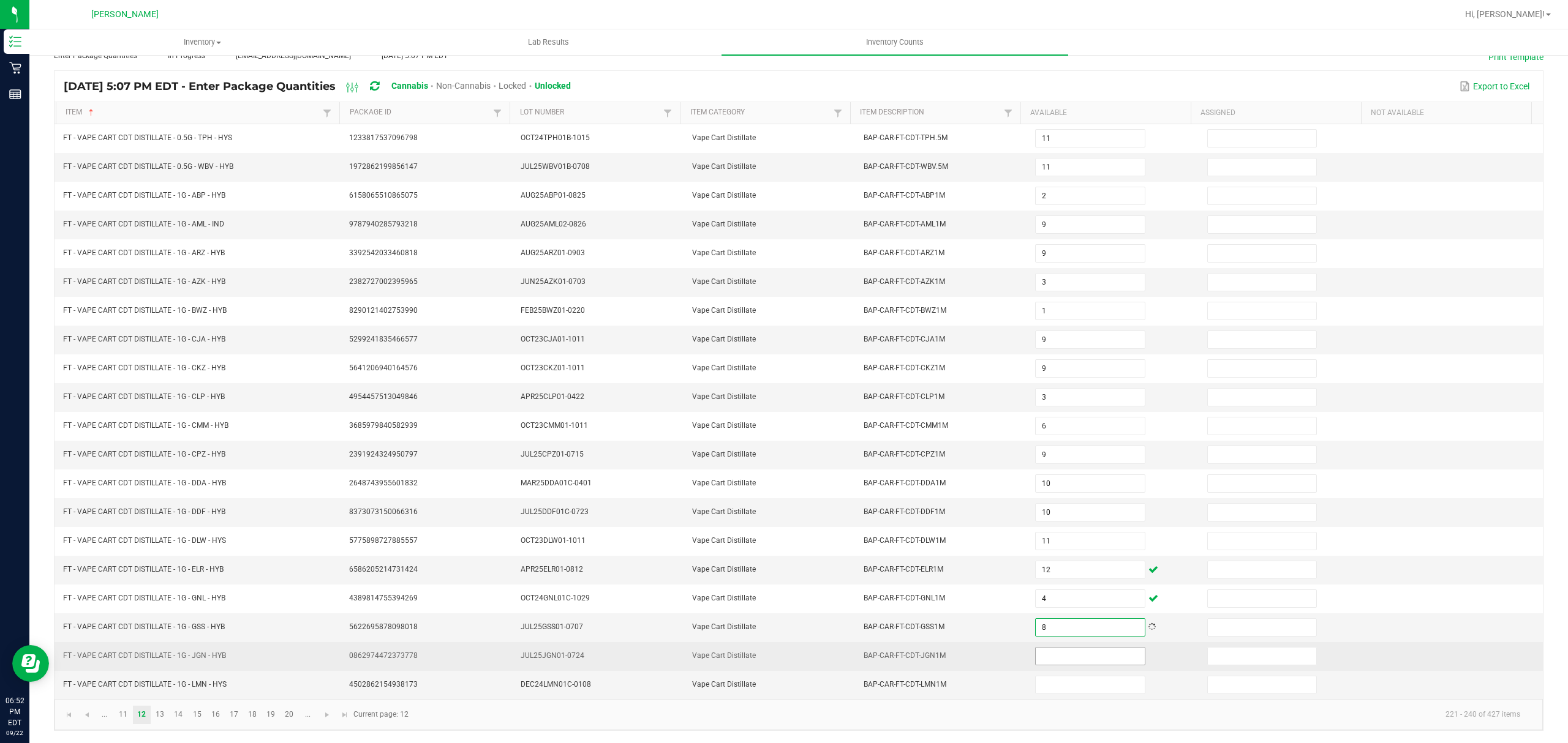
click at [1049, 653] on input at bounding box center [1090, 656] width 108 height 17
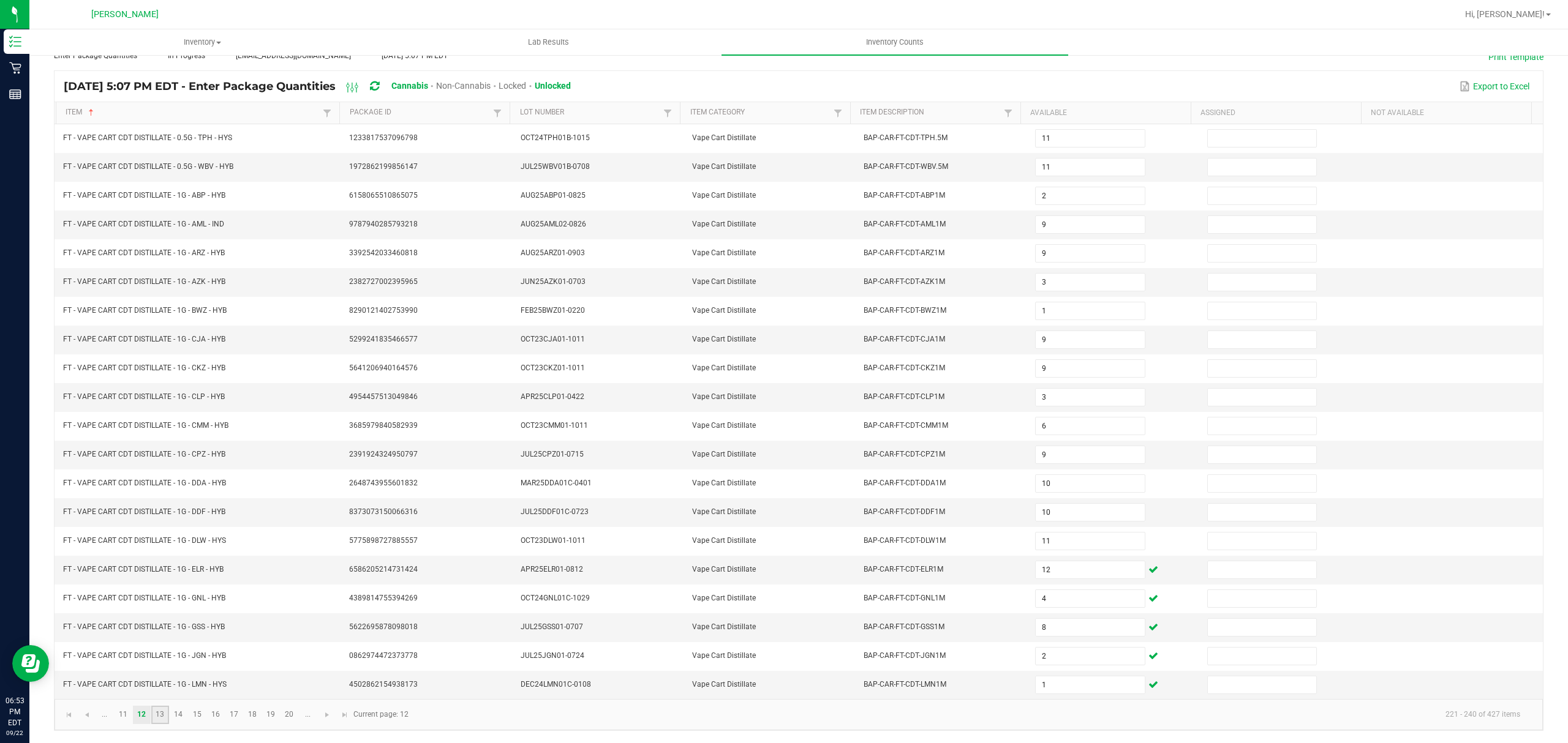
click at [161, 713] on link "13" at bounding box center [160, 715] width 18 height 18
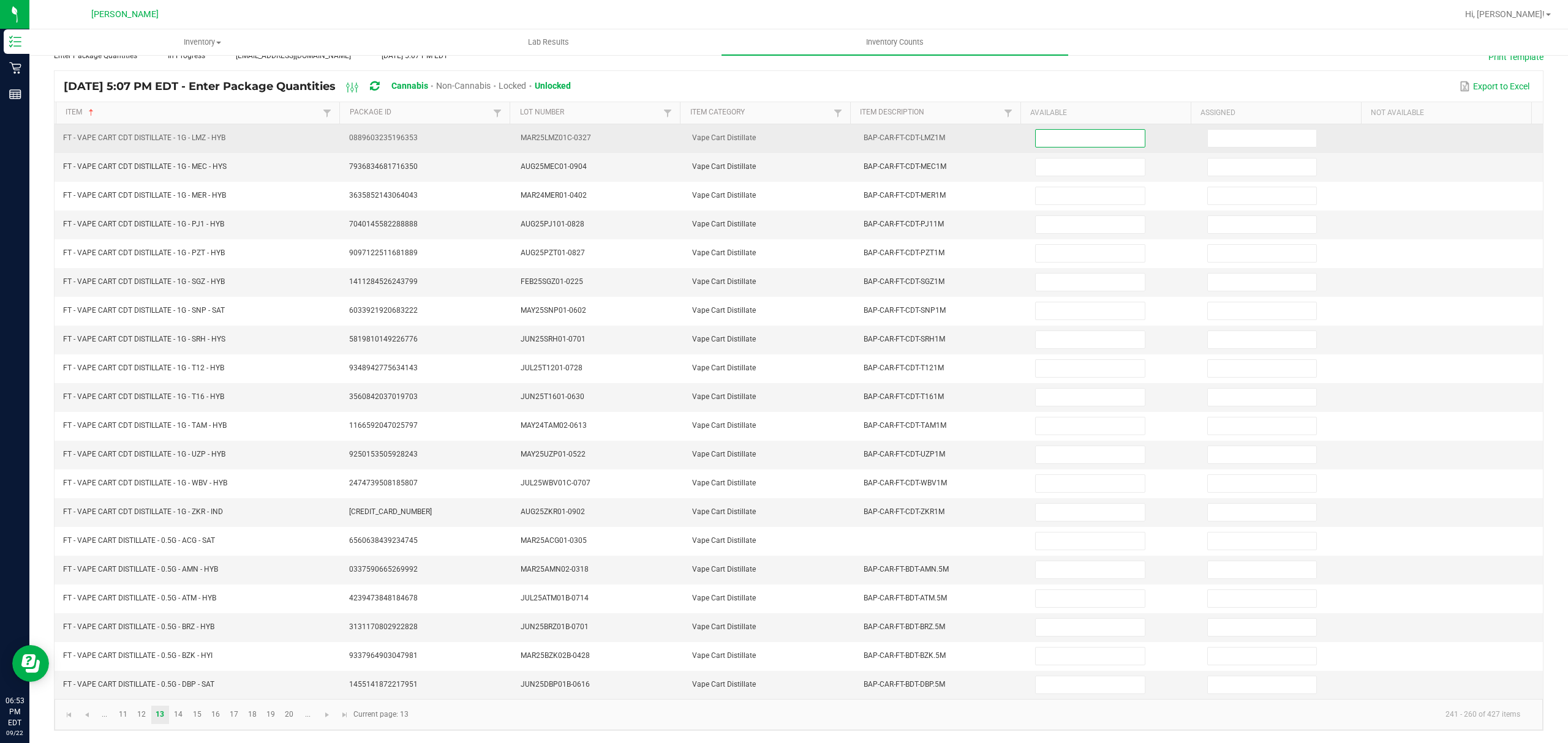
click at [1054, 130] on input at bounding box center [1090, 138] width 108 height 17
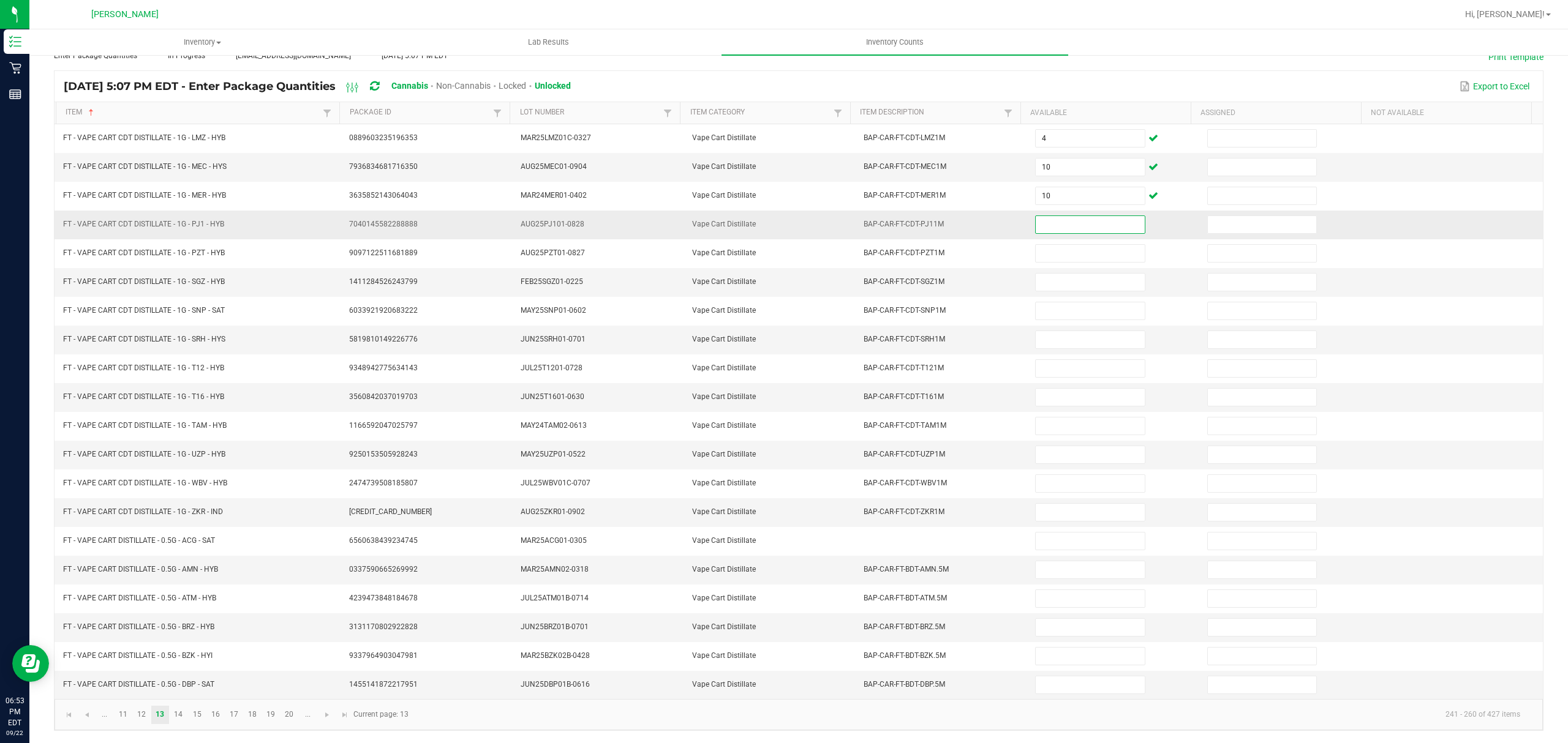
click at [1064, 216] on input at bounding box center [1090, 224] width 108 height 17
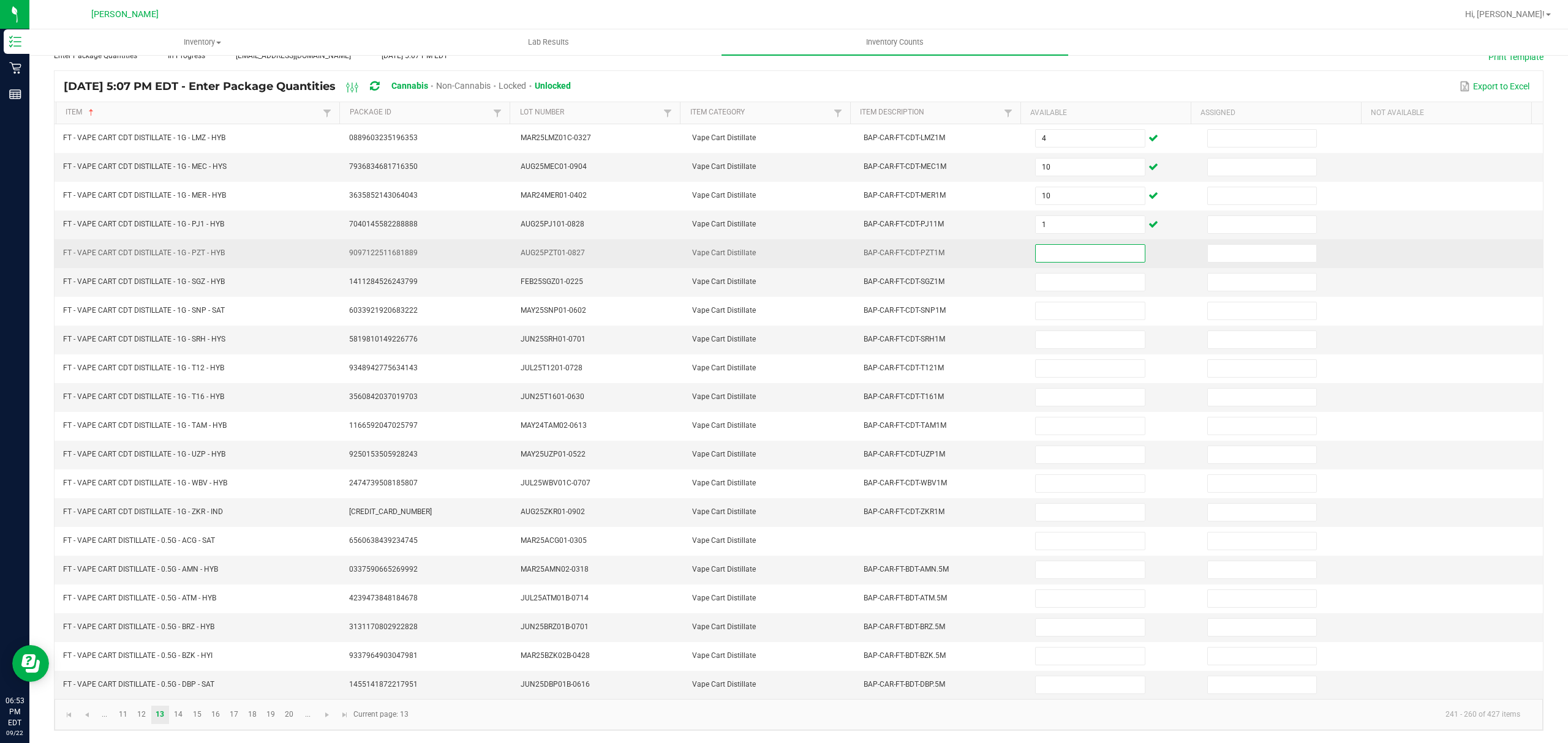
click at [1054, 249] on input at bounding box center [1090, 254] width 108 height 17
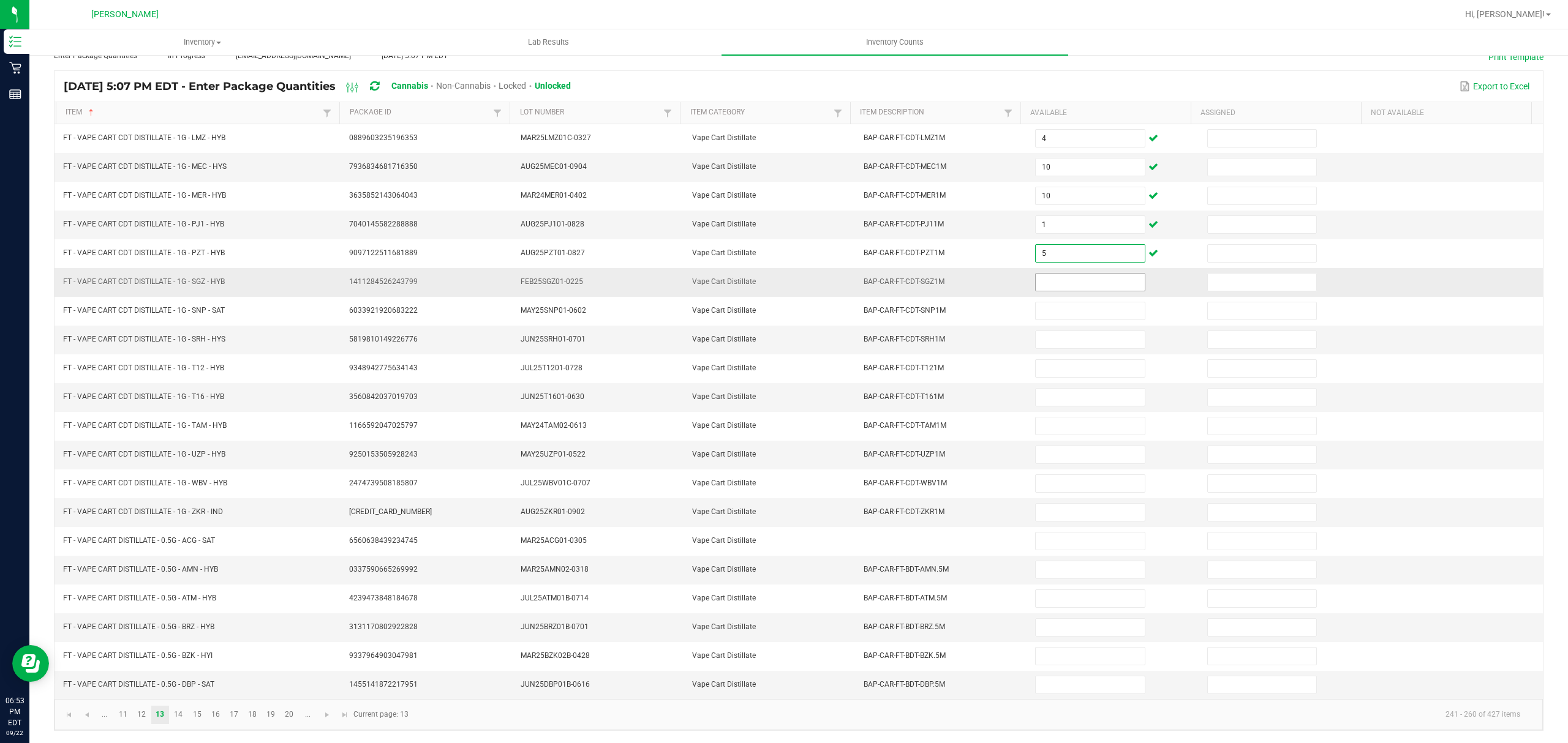
click at [1058, 273] on input at bounding box center [1090, 282] width 108 height 17
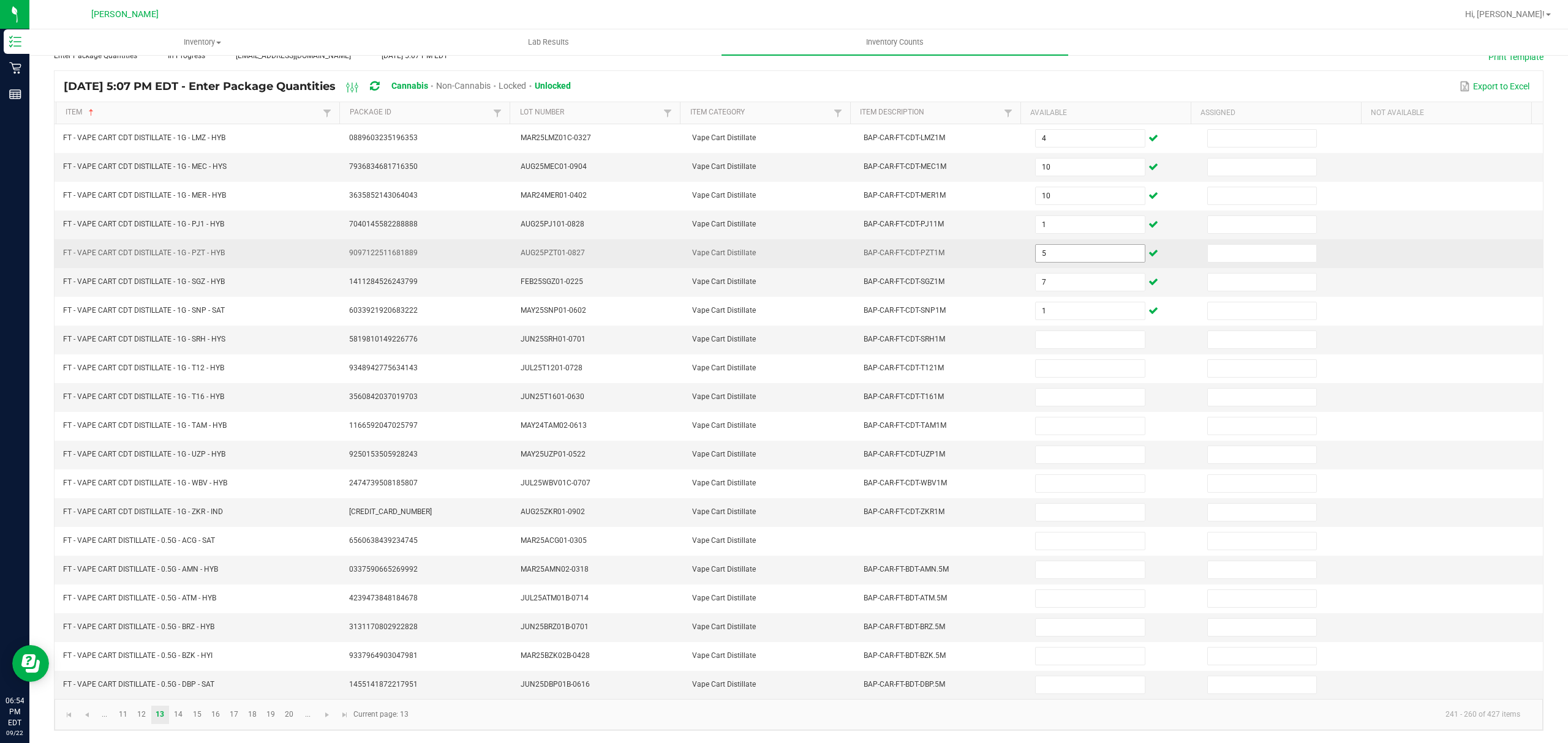
click at [1071, 253] on td "5" at bounding box center [1113, 253] width 171 height 28
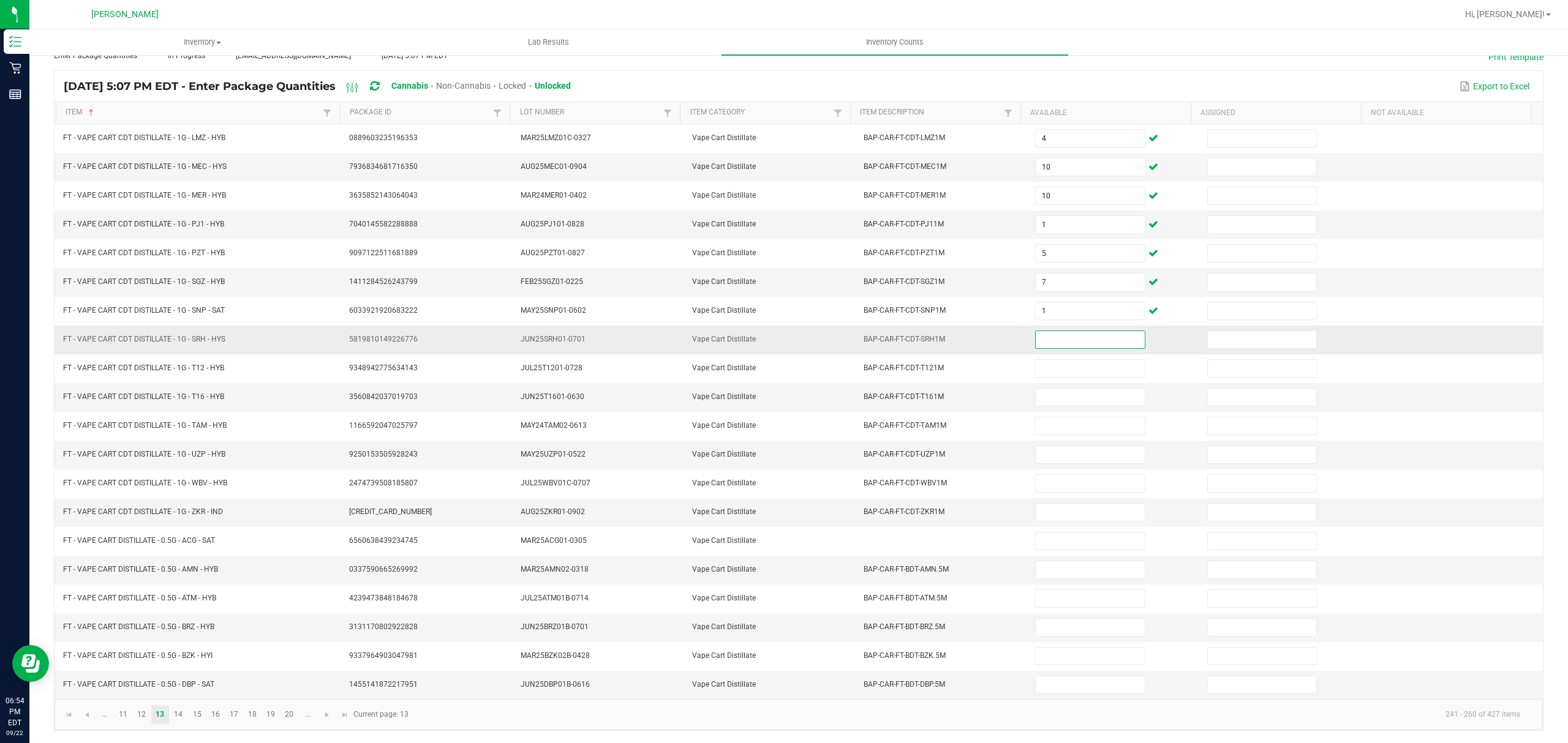
click at [1048, 331] on input at bounding box center [1090, 340] width 108 height 17
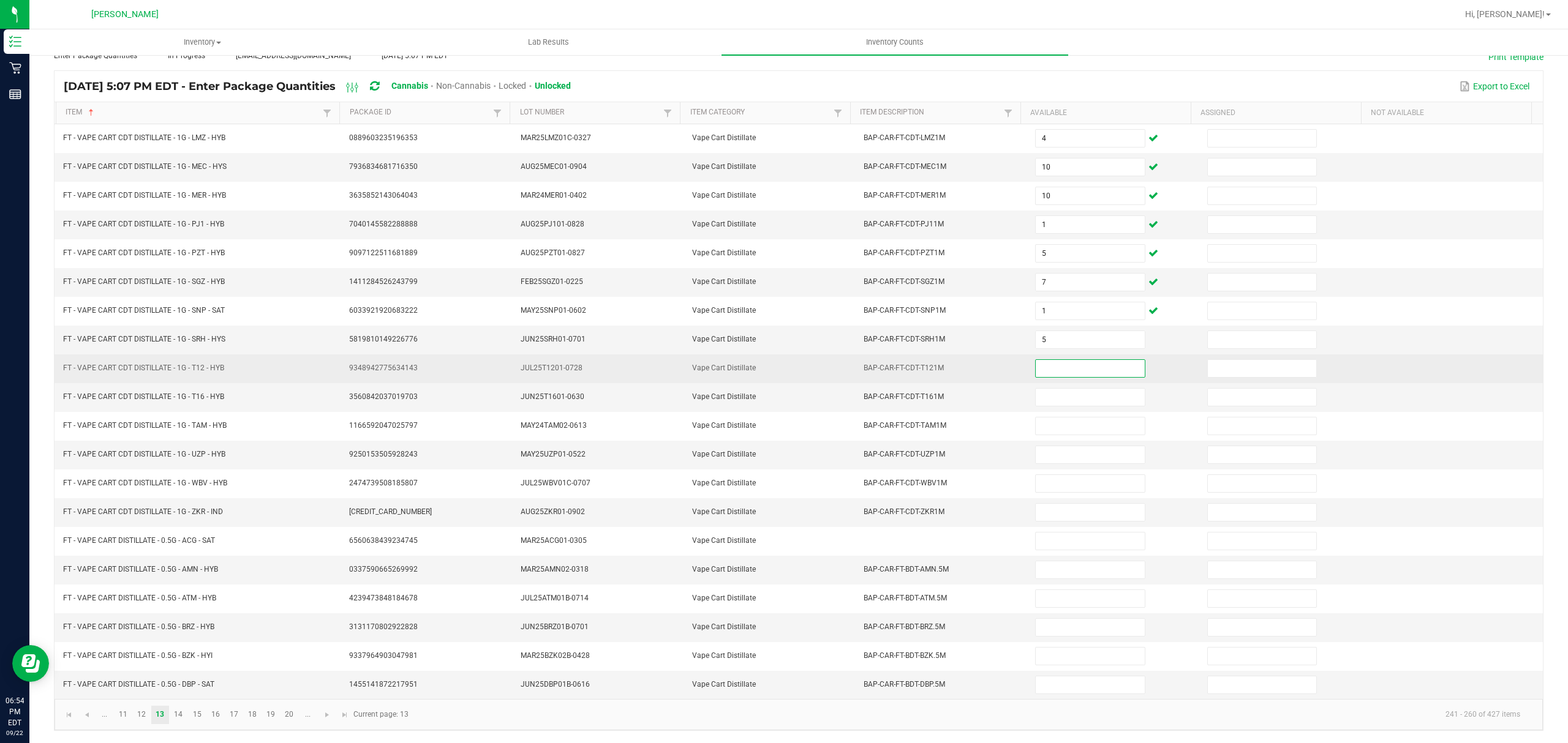
click at [1054, 366] on input at bounding box center [1090, 369] width 108 height 17
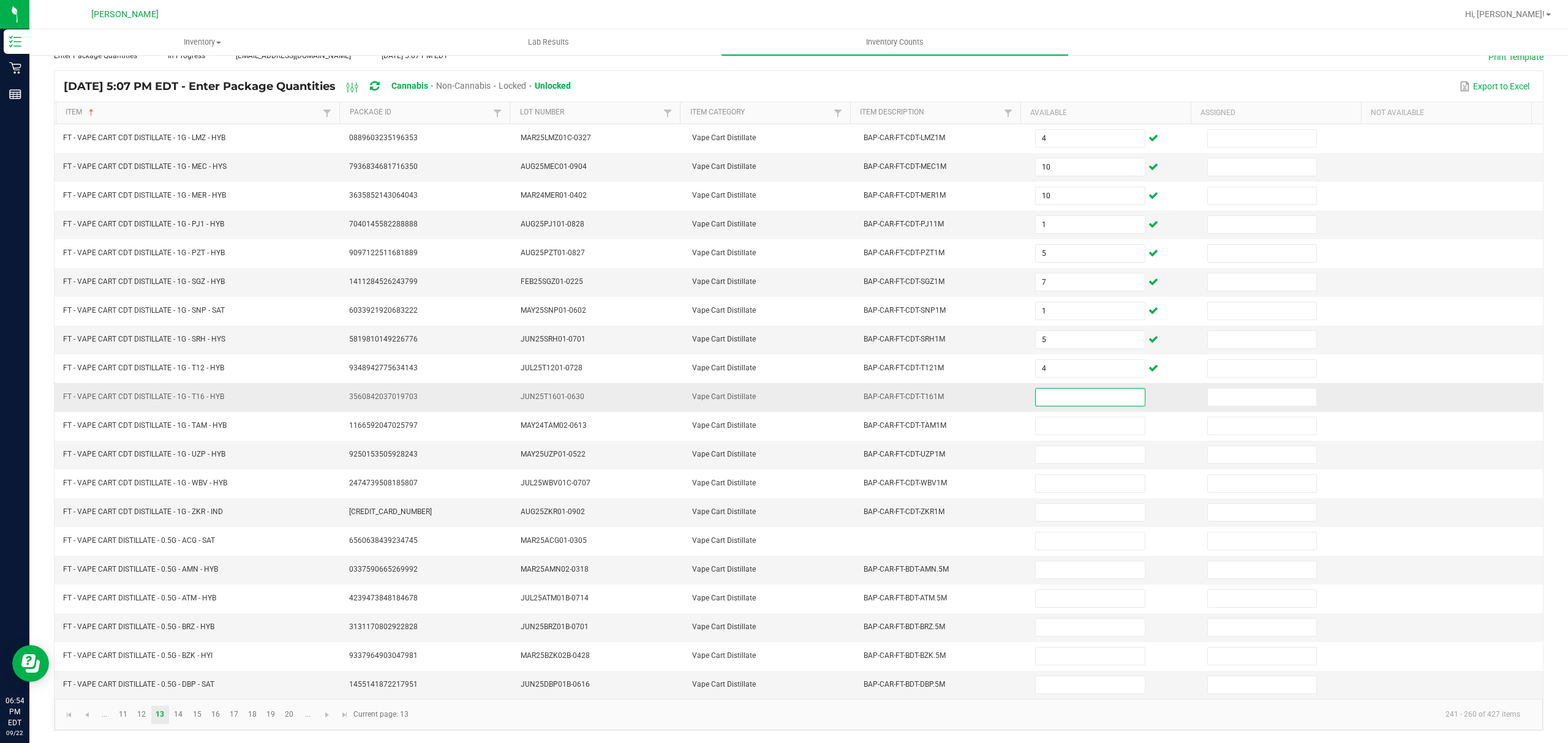
click at [1040, 395] on input at bounding box center [1090, 397] width 108 height 17
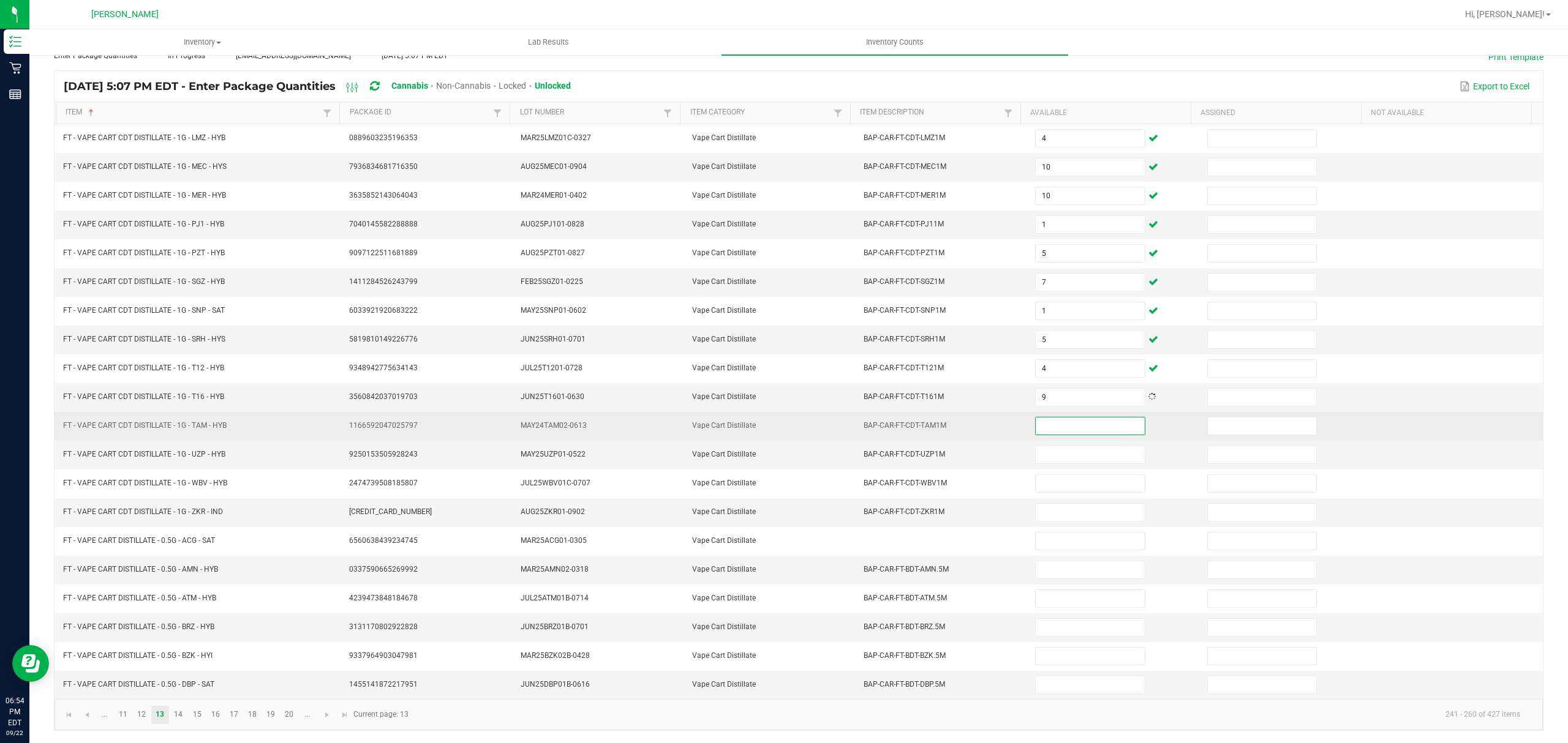
click at [1042, 427] on input at bounding box center [1090, 427] width 108 height 17
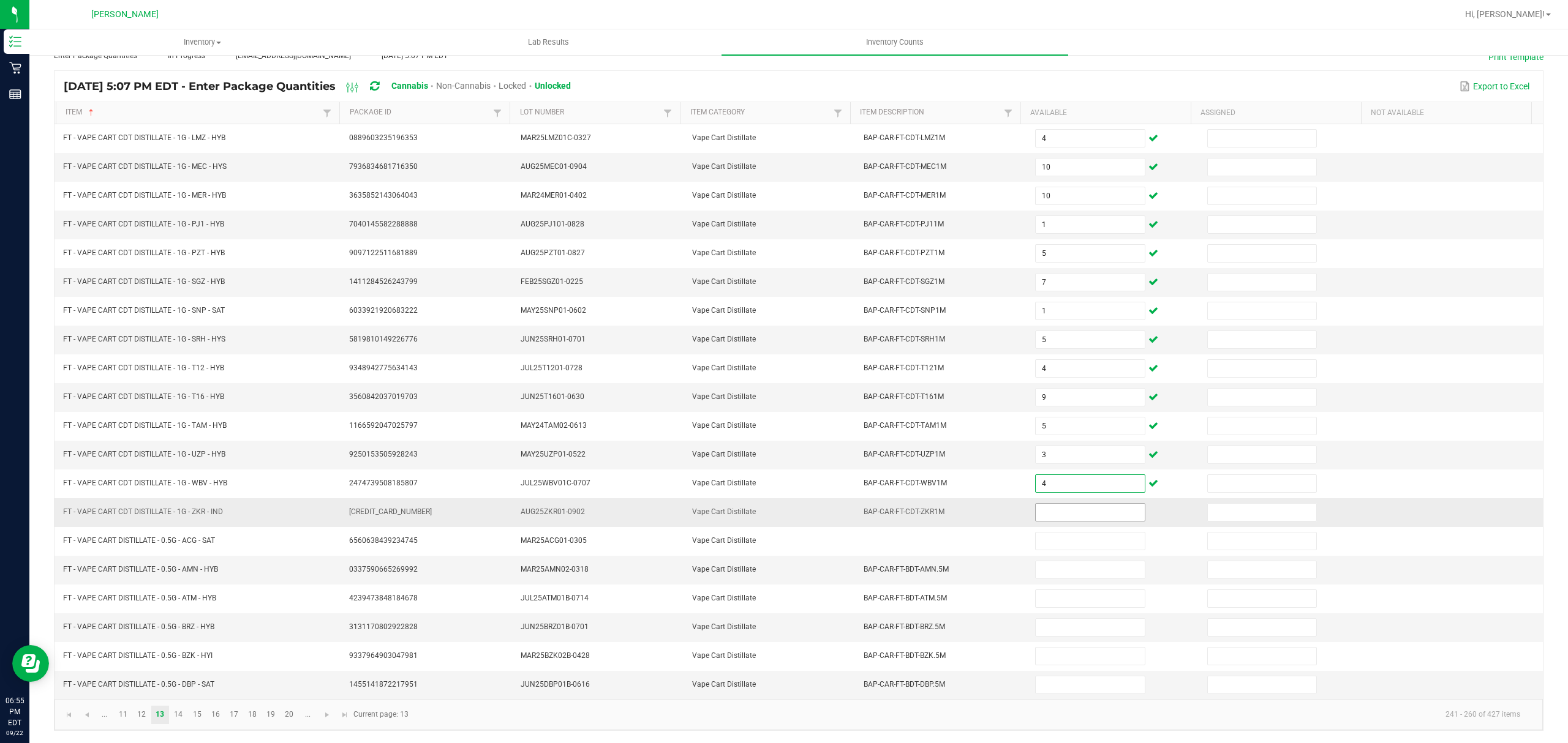
click at [1036, 504] on input at bounding box center [1090, 513] width 108 height 17
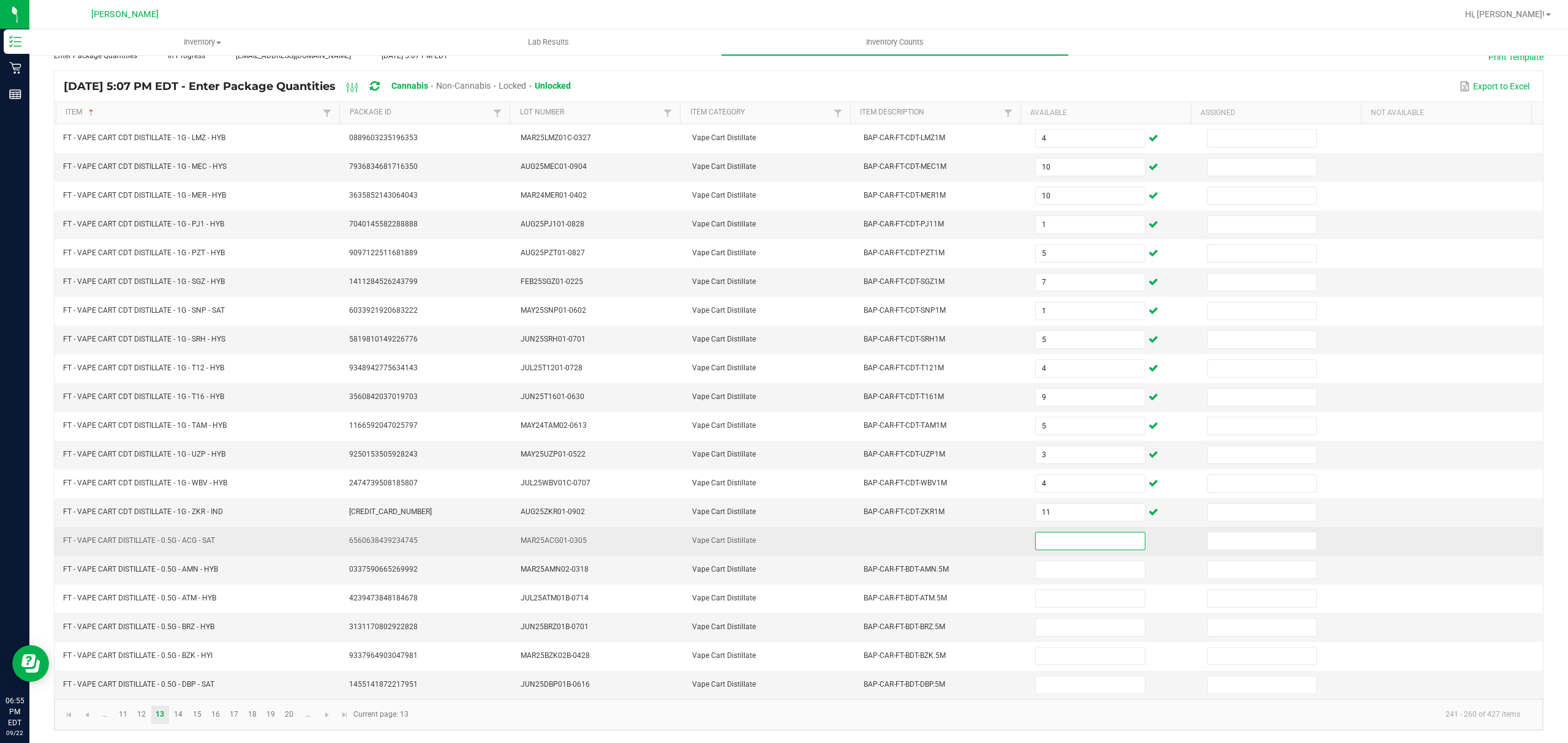
click at [1048, 537] on input at bounding box center [1090, 541] width 108 height 17
click at [1064, 537] on input at bounding box center [1090, 541] width 108 height 17
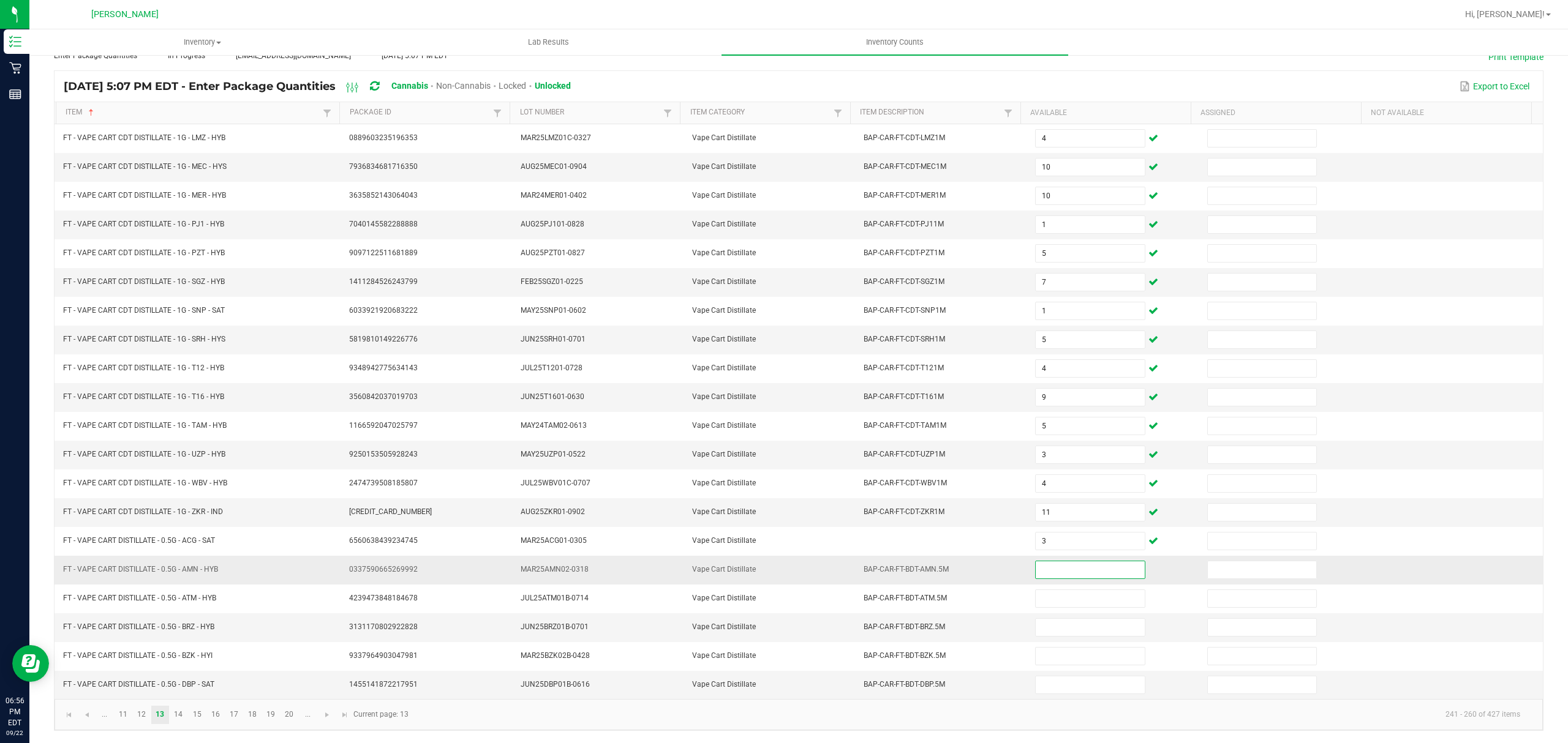
click at [1039, 567] on input at bounding box center [1090, 570] width 108 height 17
click at [1041, 685] on input at bounding box center [1090, 685] width 108 height 17
click at [181, 710] on link "14" at bounding box center [178, 715] width 18 height 18
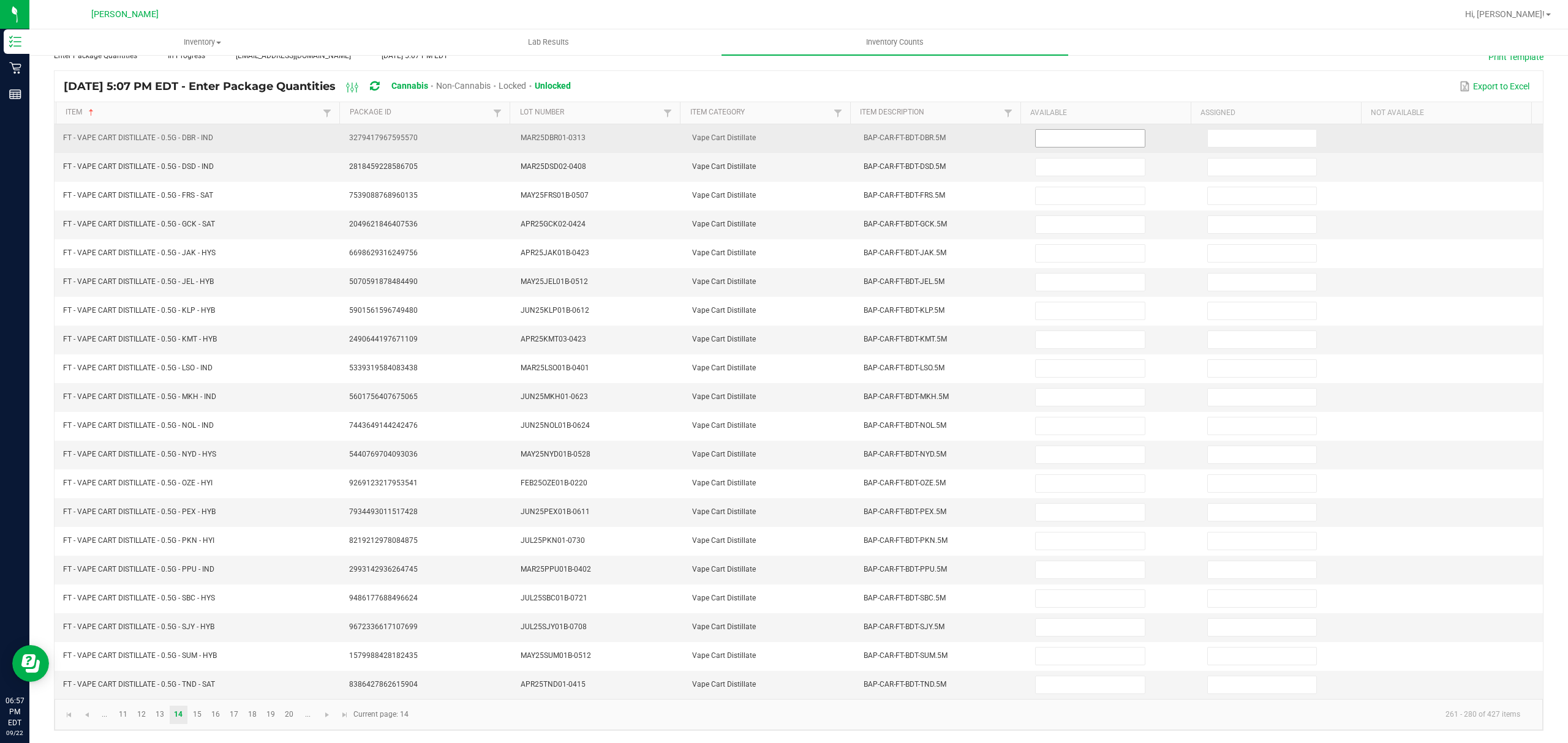
click at [1042, 130] on input at bounding box center [1090, 138] width 108 height 17
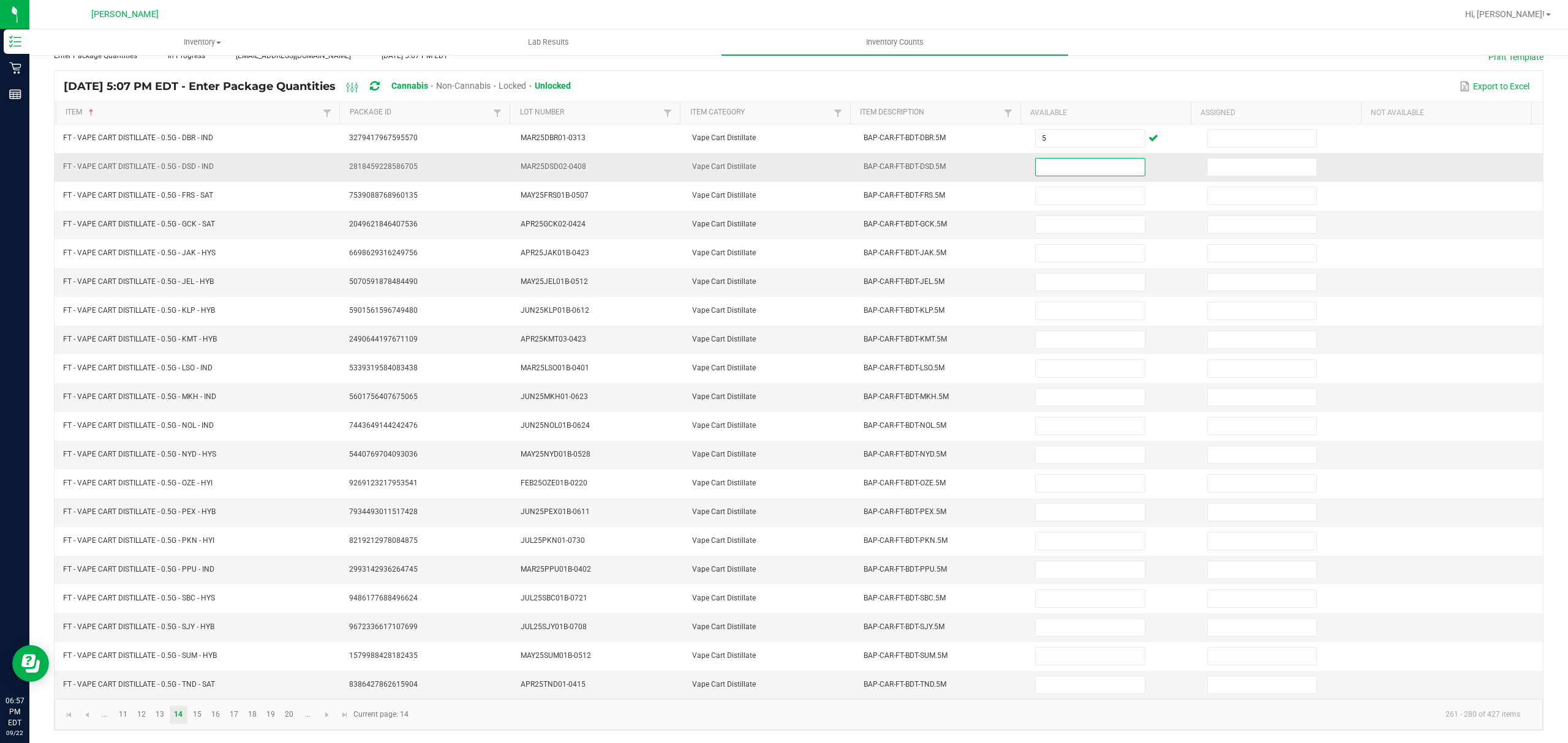
click at [1051, 158] on input at bounding box center [1090, 167] width 108 height 17
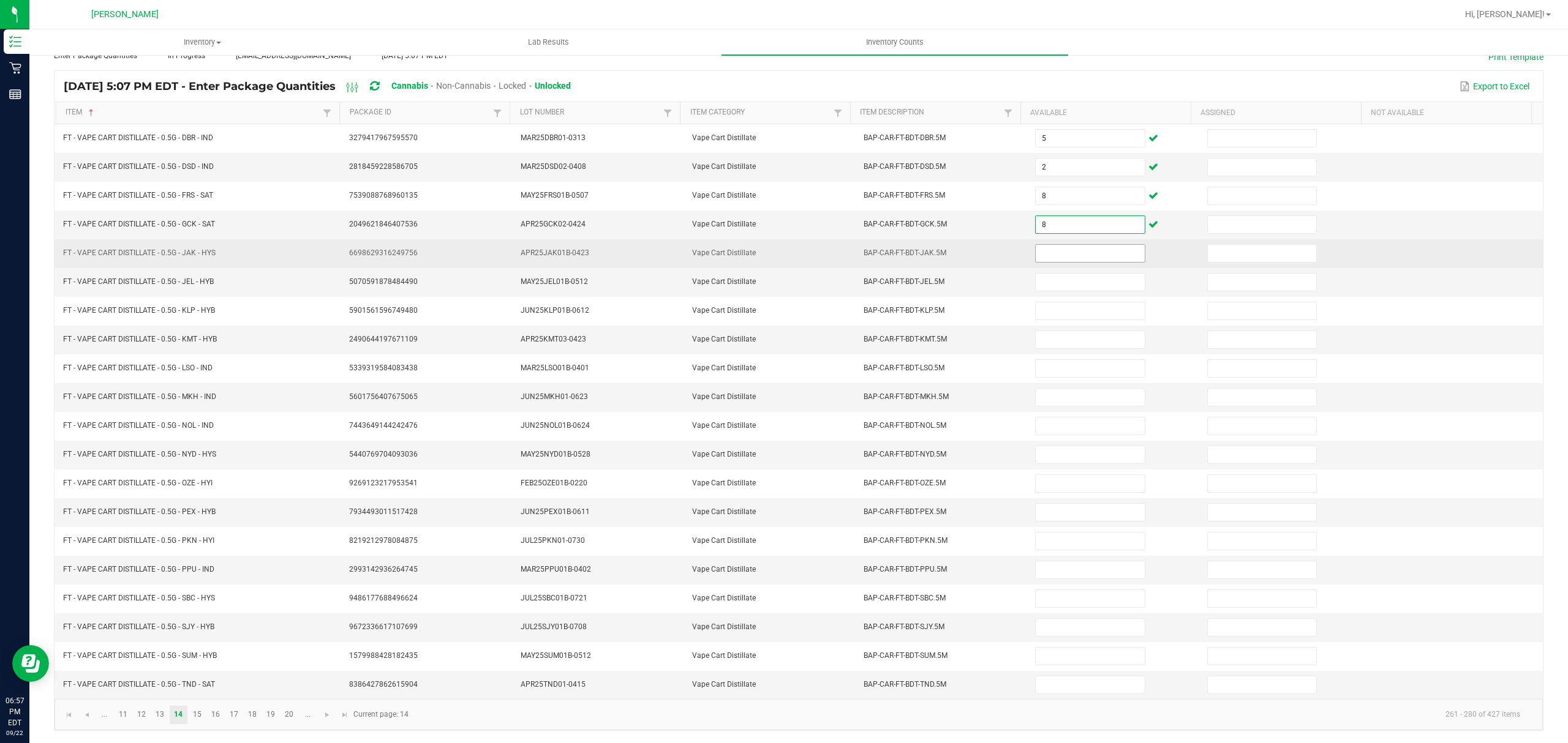
click at [1057, 245] on input at bounding box center [1090, 254] width 108 height 17
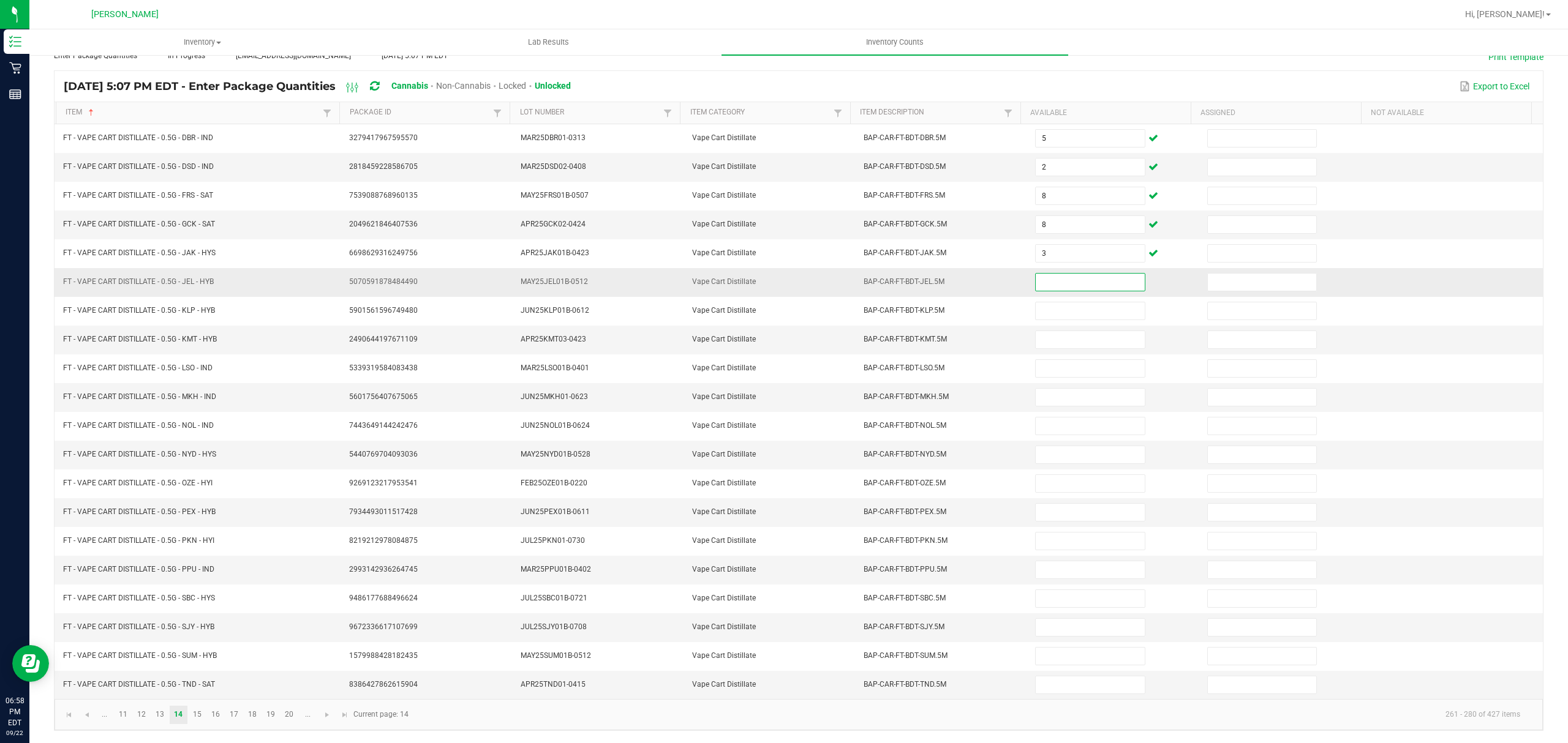
click at [1042, 273] on input at bounding box center [1090, 282] width 108 height 17
click at [1036, 332] on input at bounding box center [1090, 340] width 108 height 17
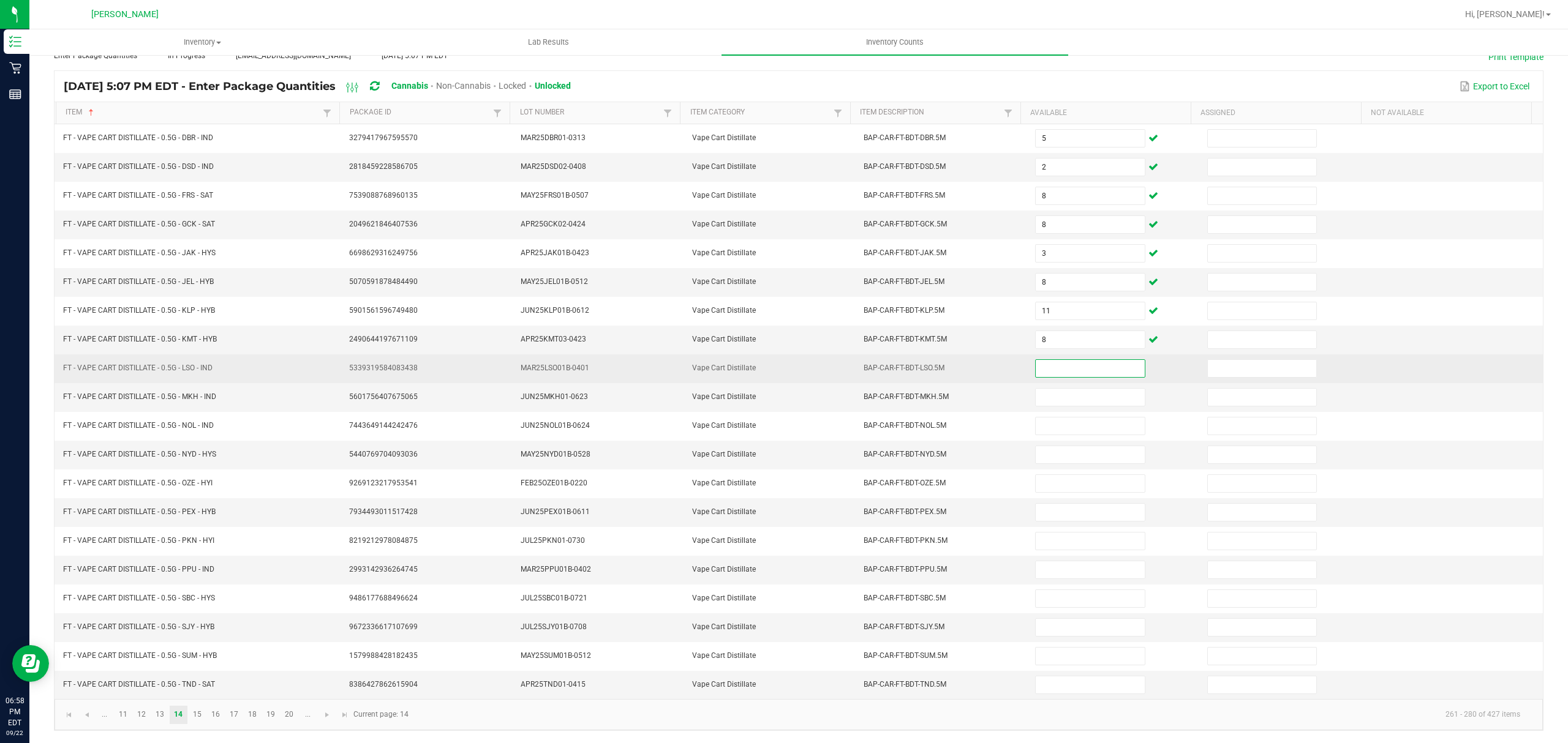
click at [1113, 360] on input at bounding box center [1090, 369] width 108 height 17
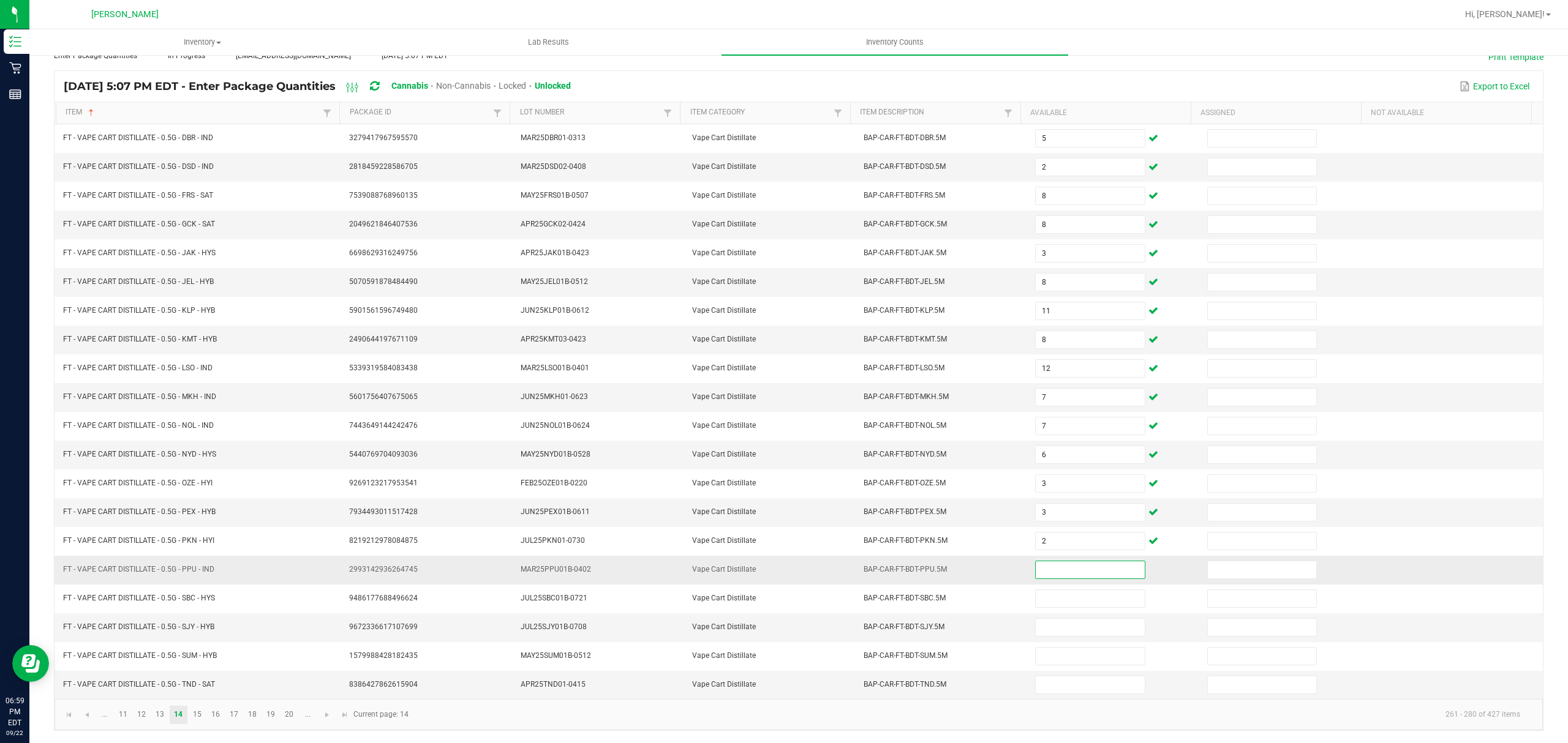
click at [1073, 562] on input at bounding box center [1090, 570] width 108 height 17
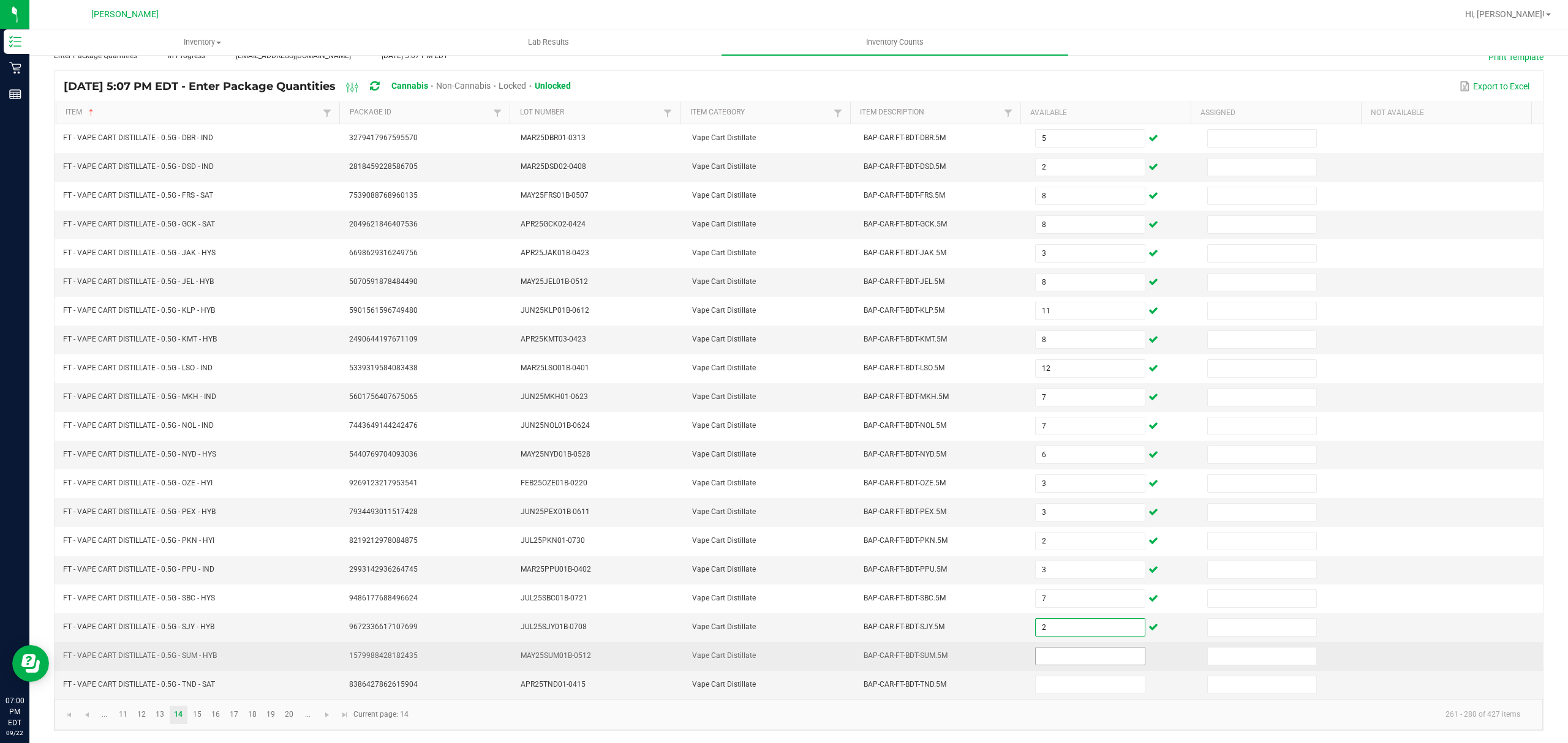
click at [1078, 649] on input at bounding box center [1090, 656] width 108 height 17
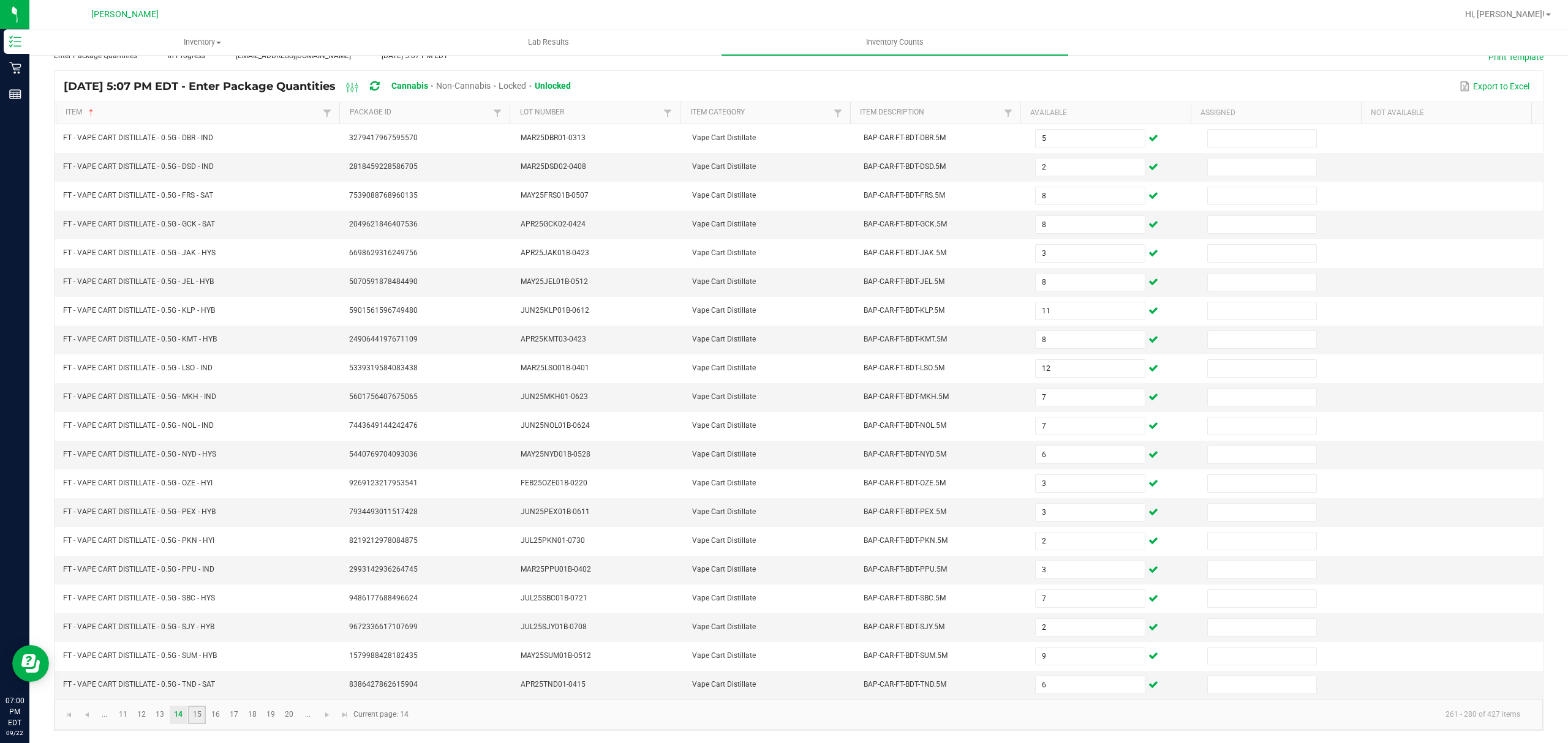
click at [197, 714] on link "15" at bounding box center [197, 715] width 18 height 18
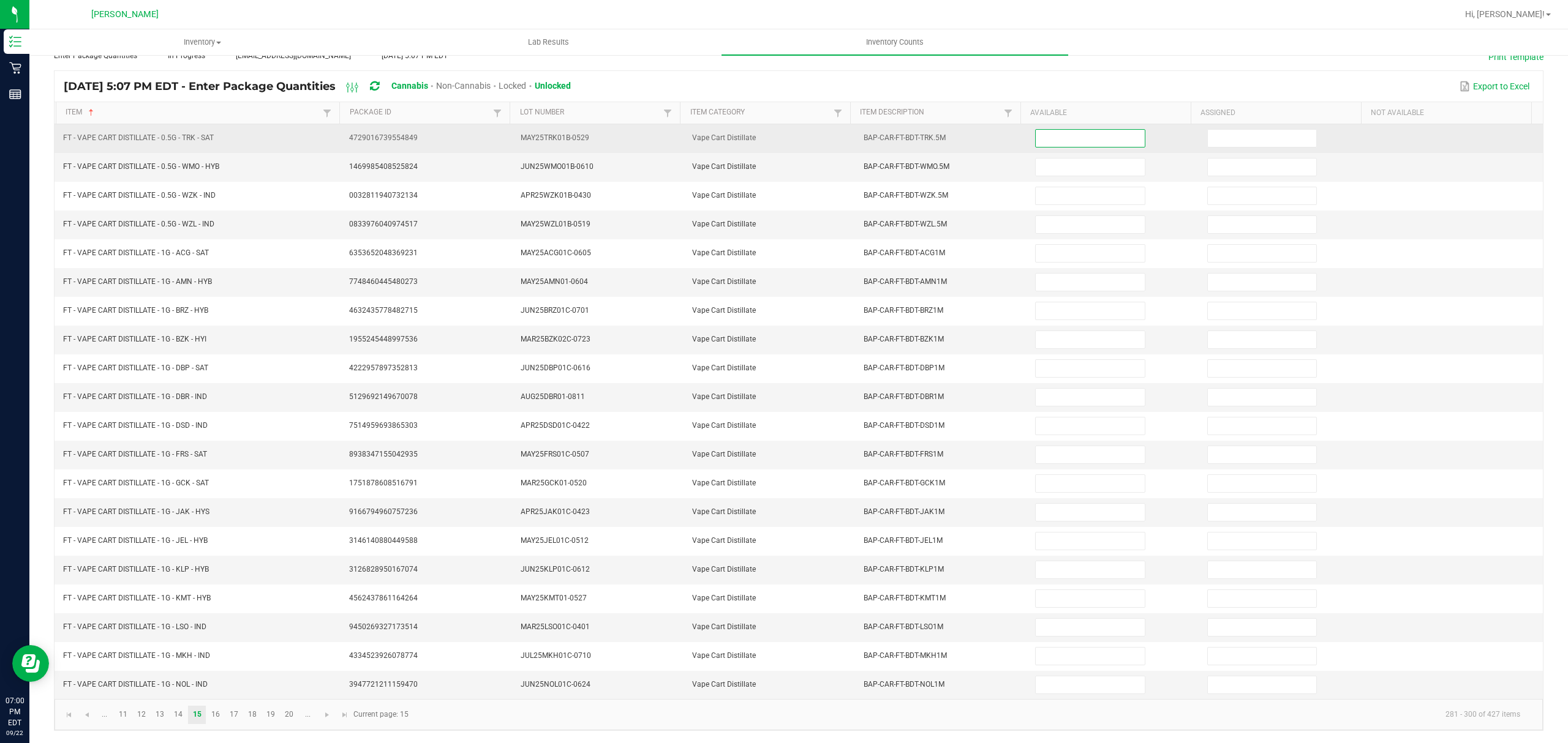
click at [1039, 130] on input at bounding box center [1090, 138] width 108 height 17
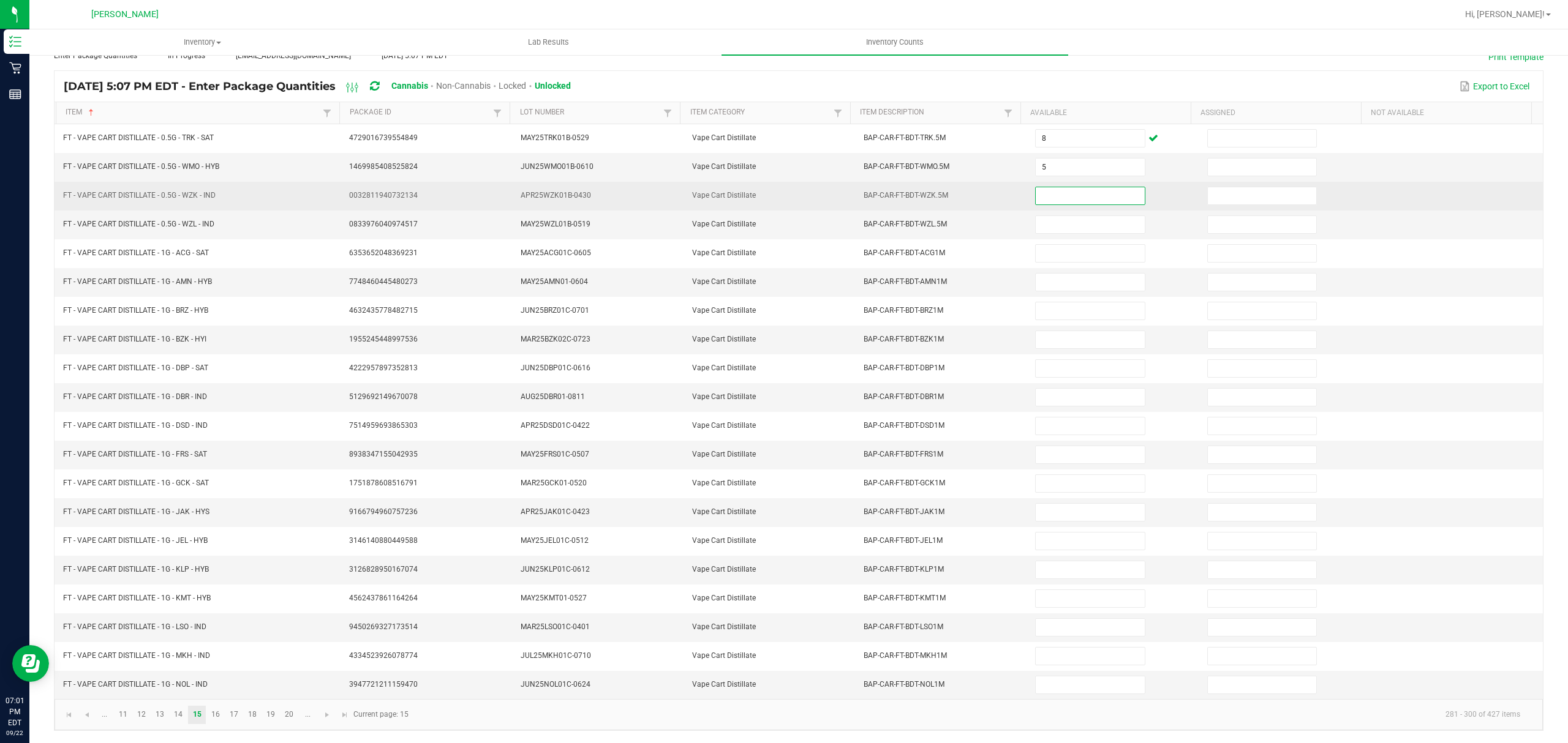
click at [1059, 187] on input at bounding box center [1090, 196] width 108 height 17
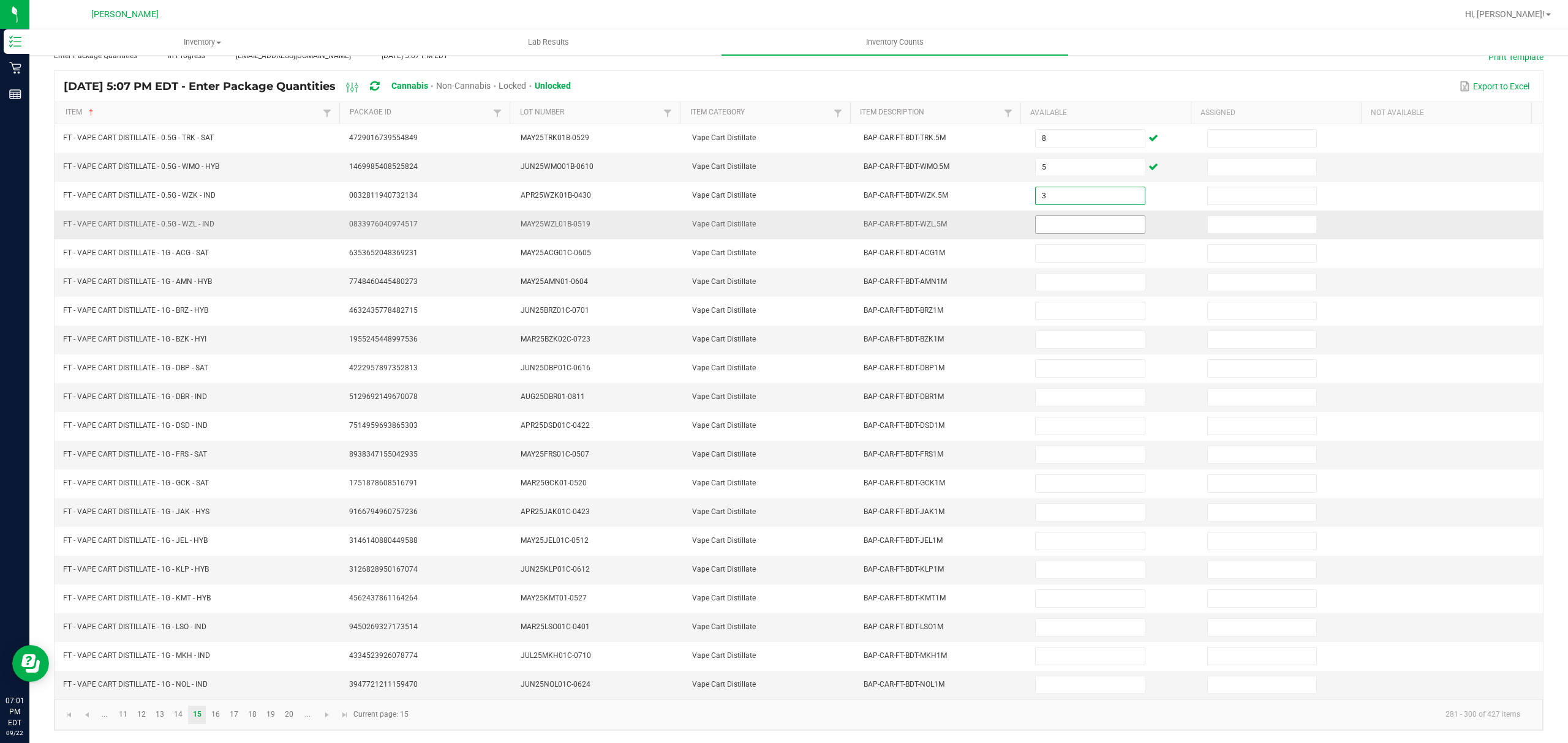
click at [1036, 216] on input at bounding box center [1090, 224] width 108 height 17
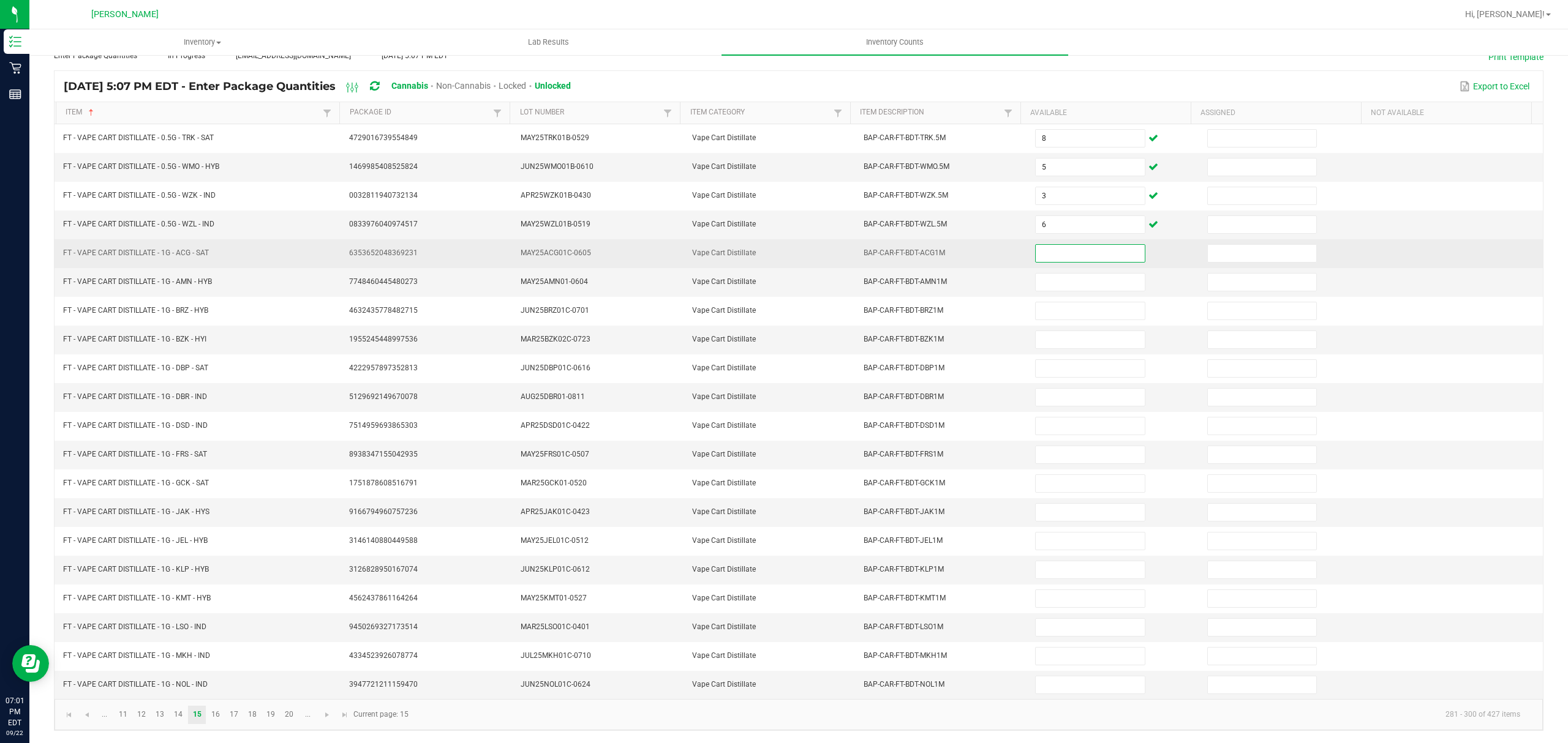
click at [1060, 250] on input at bounding box center [1090, 254] width 108 height 17
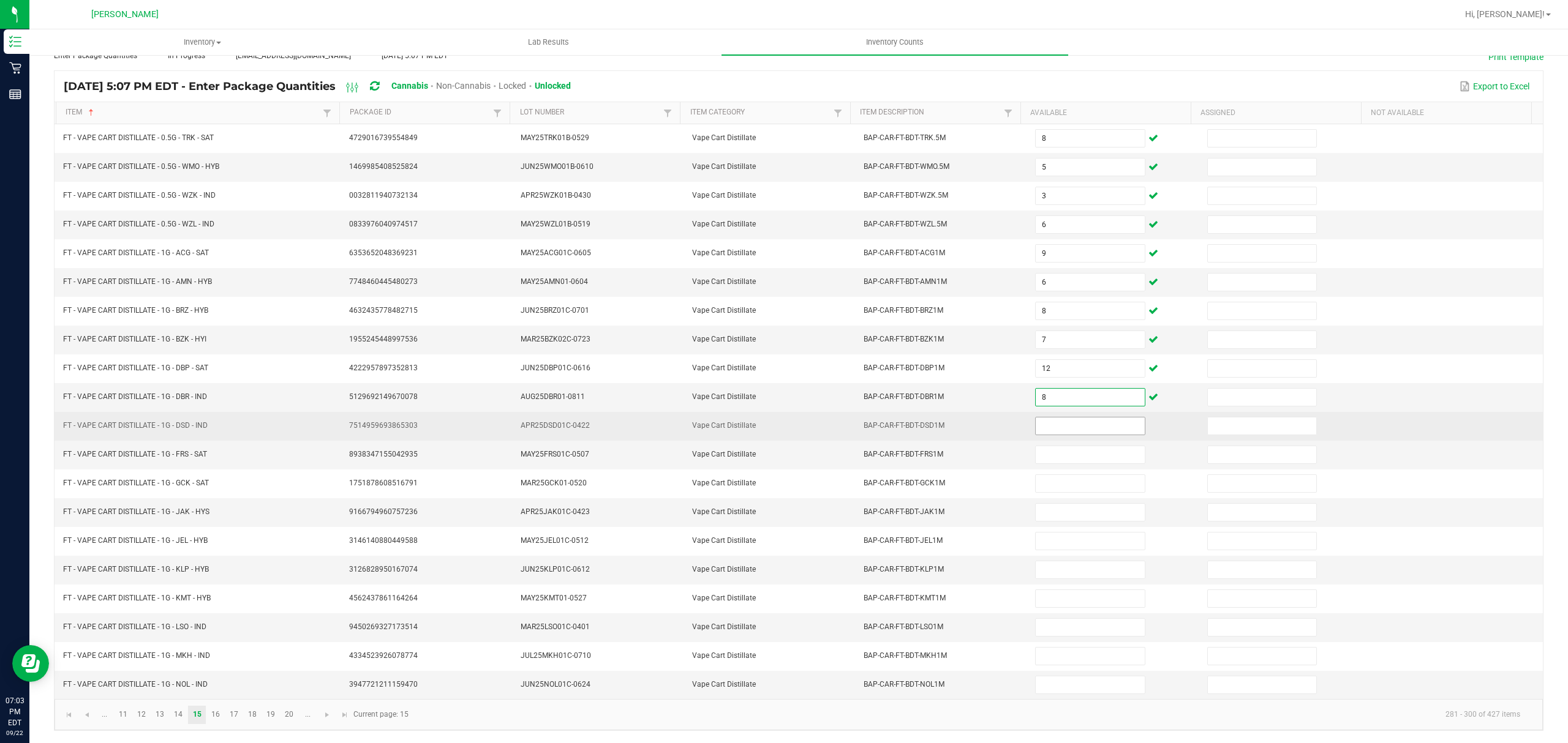
click at [1036, 418] on input at bounding box center [1090, 427] width 108 height 17
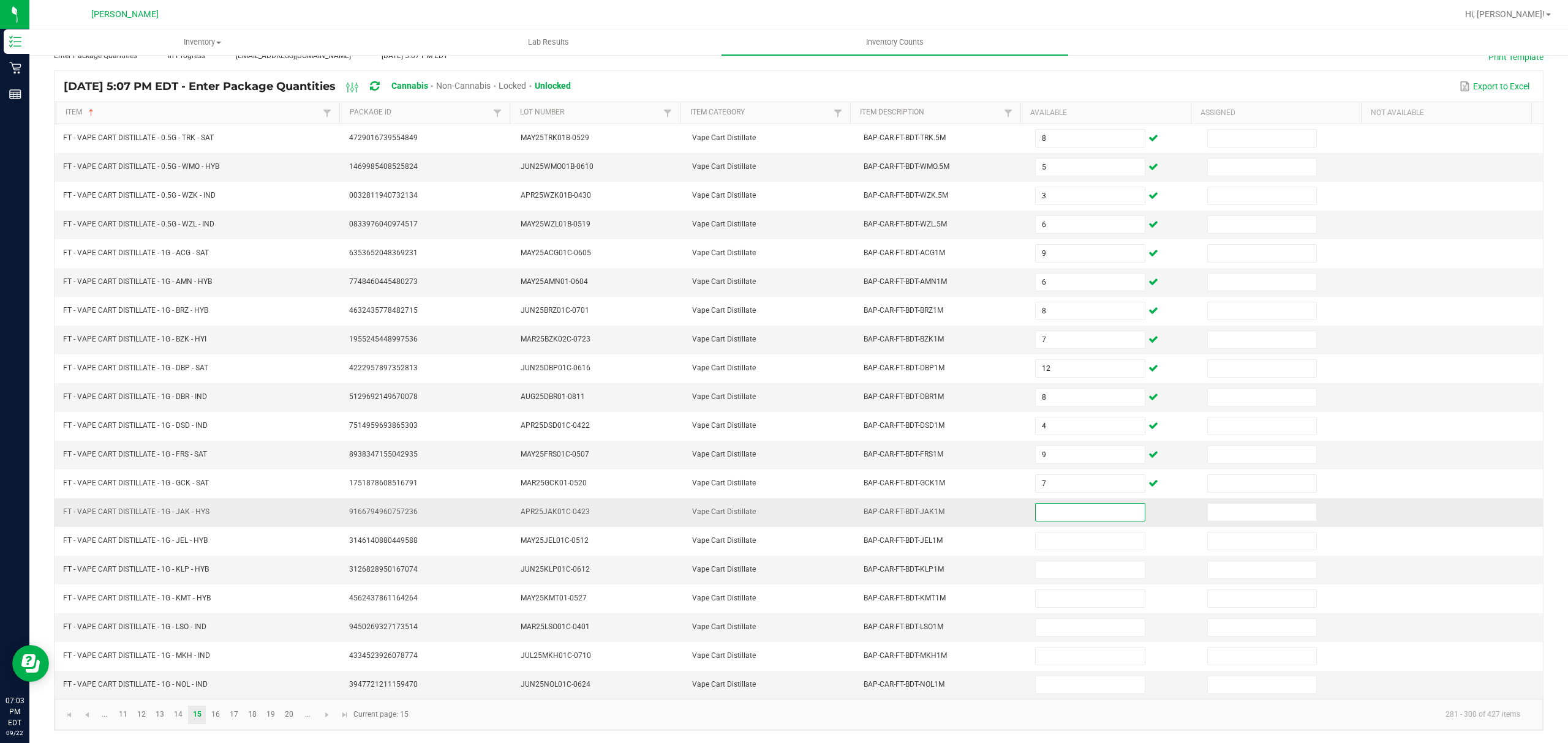
click at [1073, 506] on input at bounding box center [1090, 513] width 108 height 17
click at [1048, 513] on input at bounding box center [1090, 513] width 108 height 17
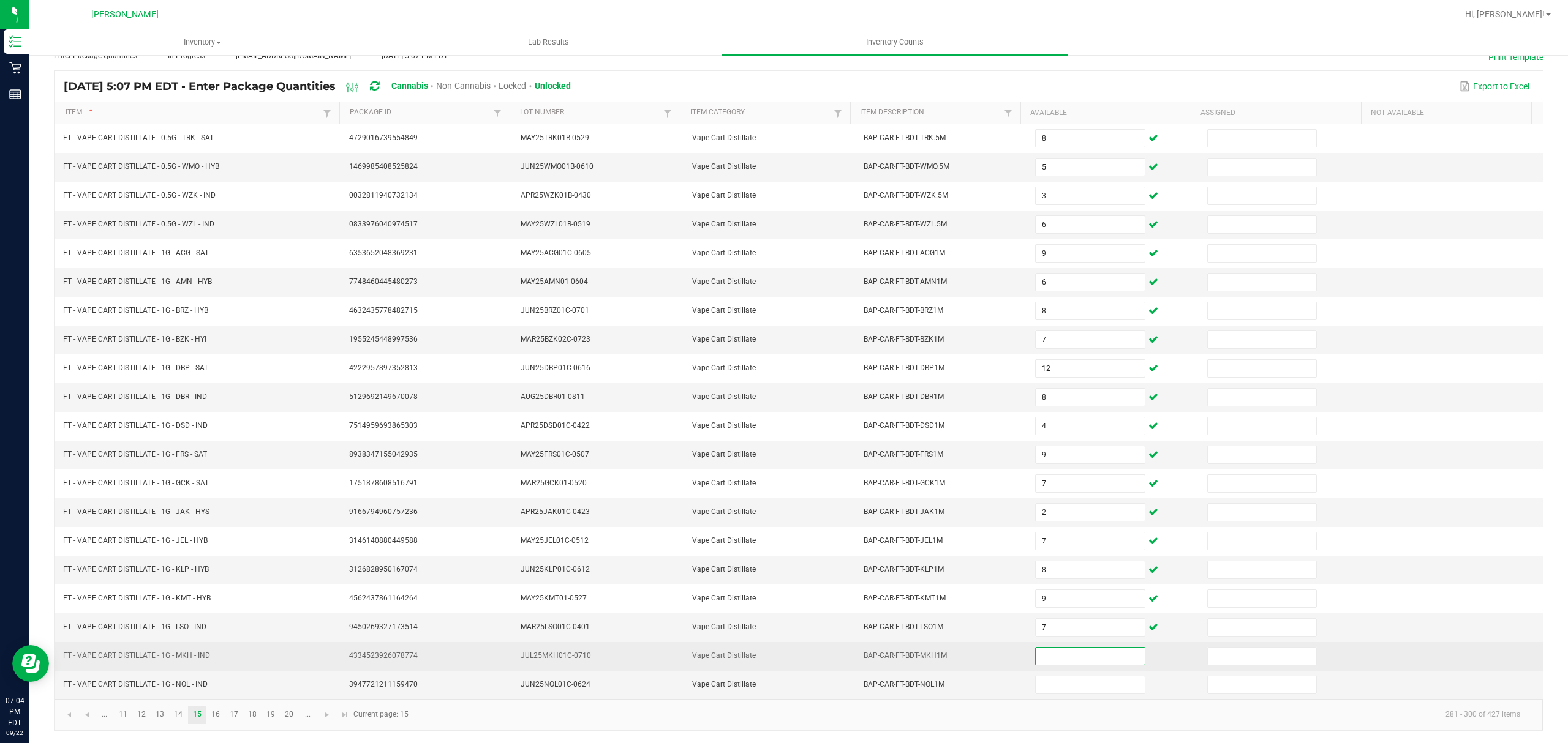
click at [1047, 655] on input at bounding box center [1090, 656] width 108 height 17
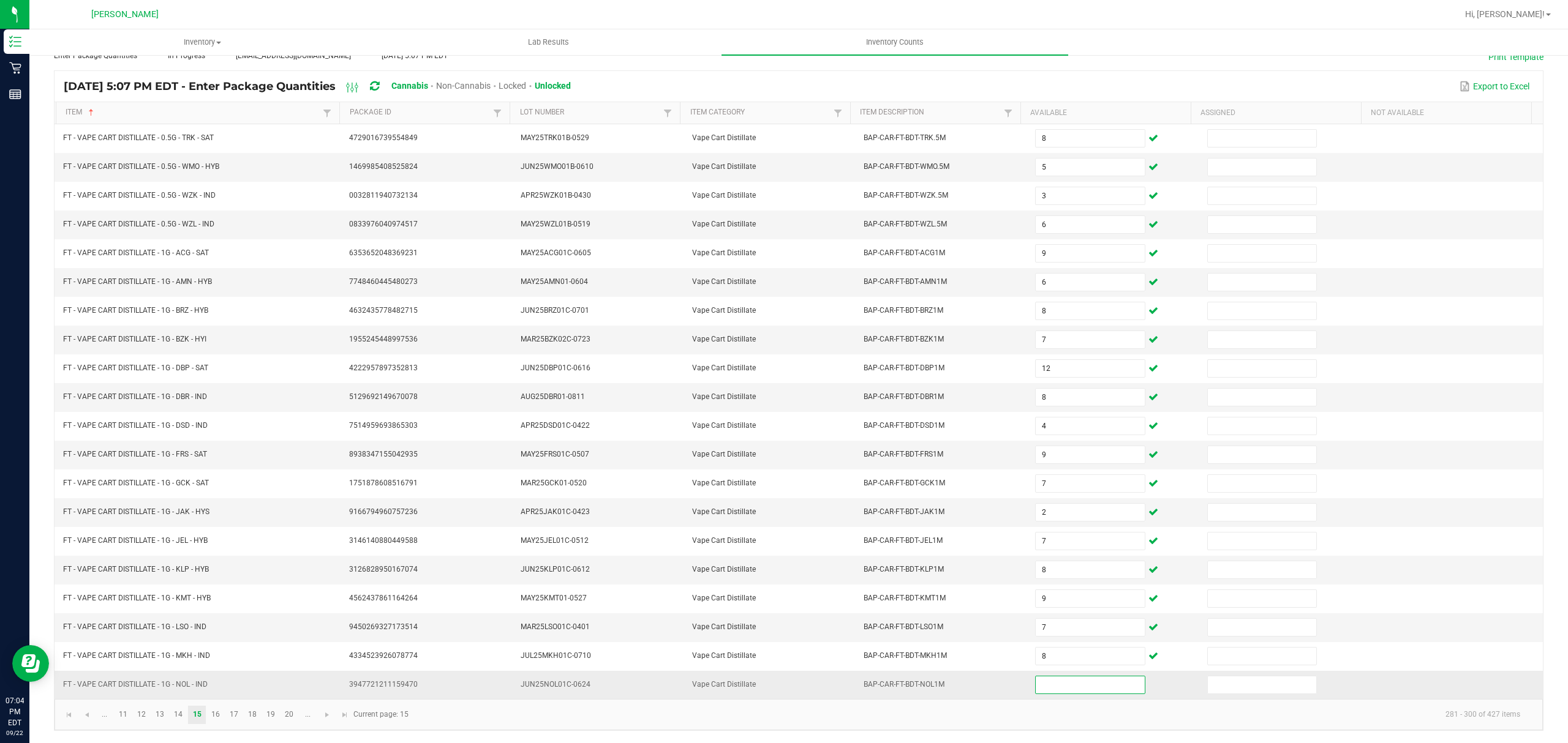
click at [1056, 685] on input at bounding box center [1090, 685] width 108 height 17
click at [216, 715] on link "16" at bounding box center [215, 715] width 18 height 18
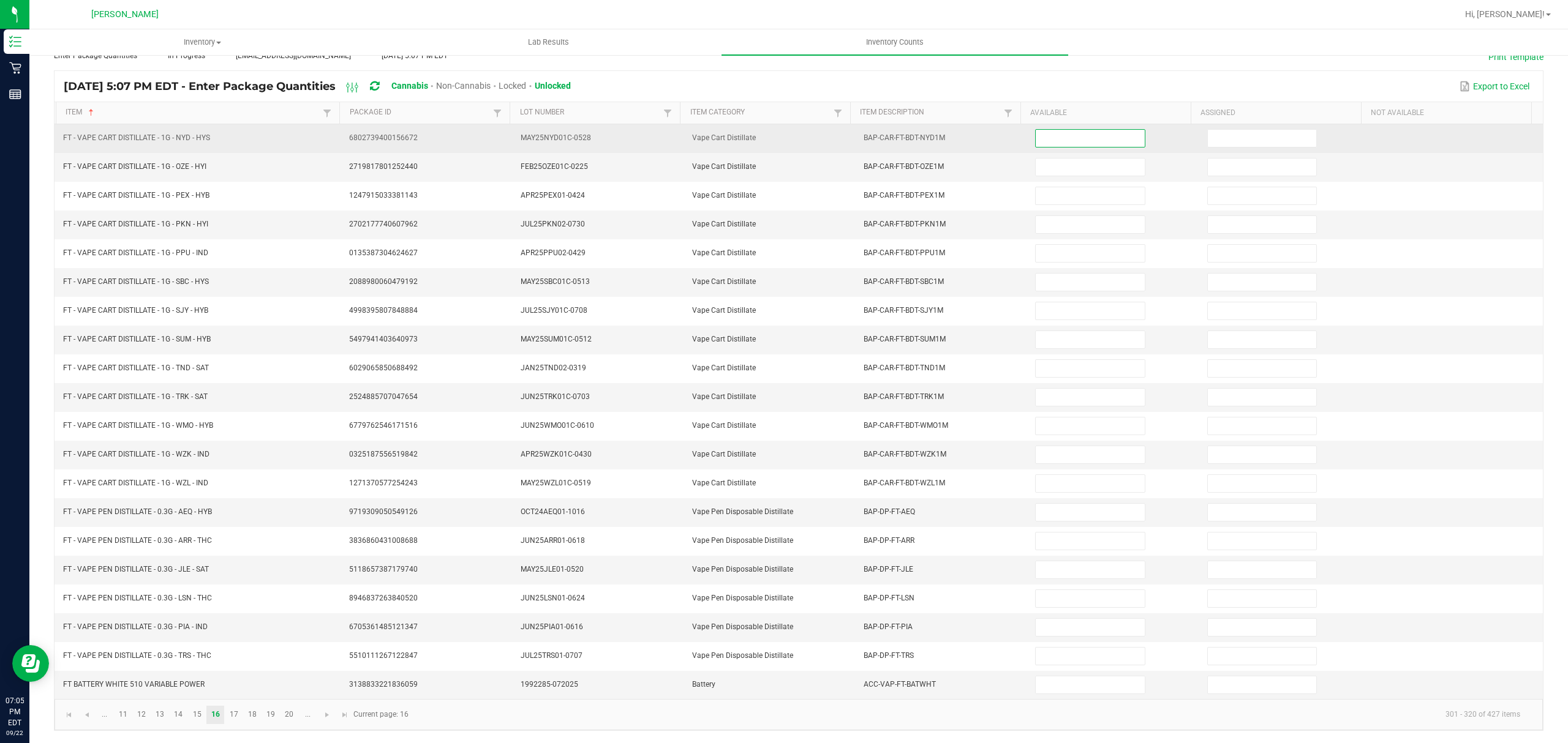
click at [1036, 130] on input at bounding box center [1090, 138] width 108 height 17
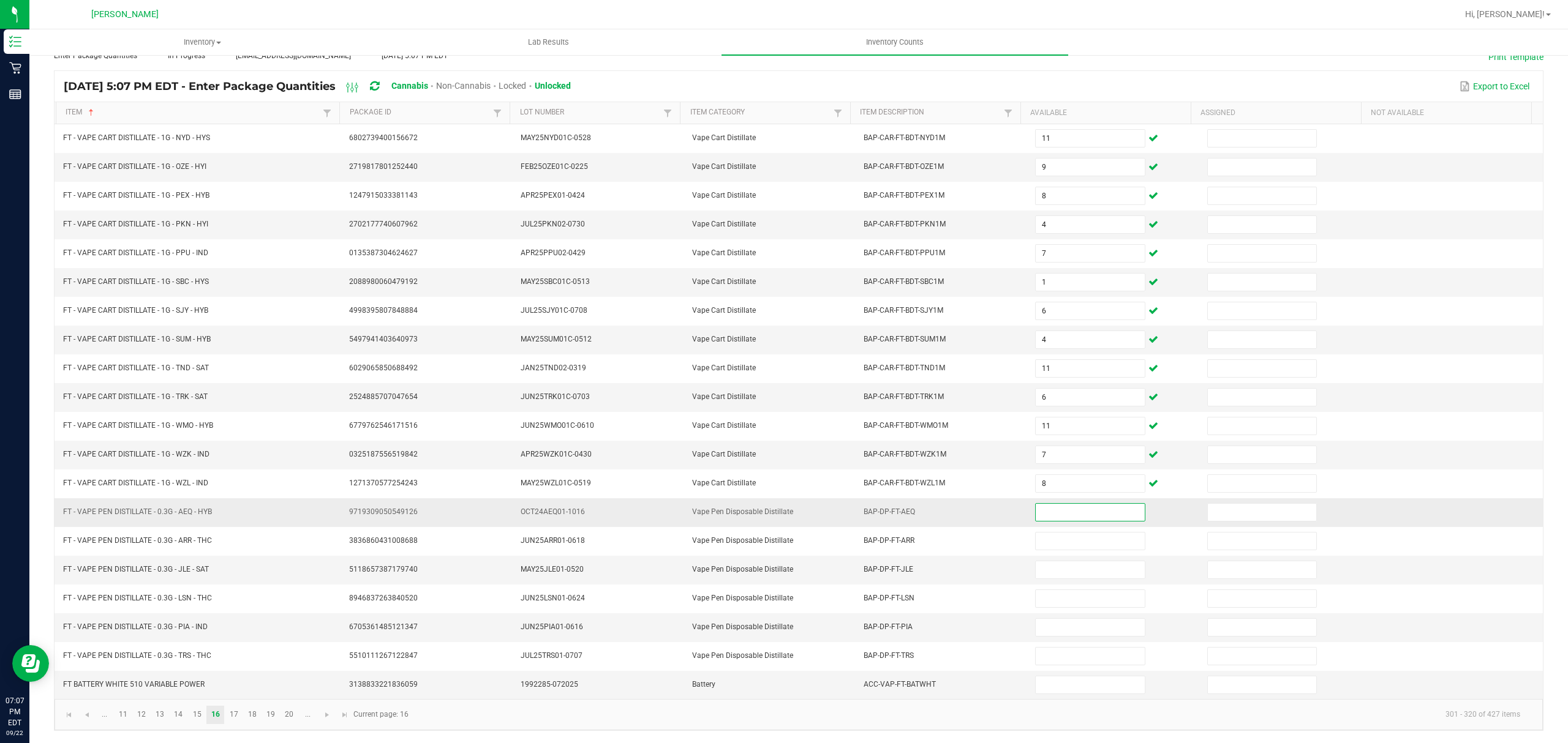
click at [1057, 509] on input at bounding box center [1090, 513] width 108 height 17
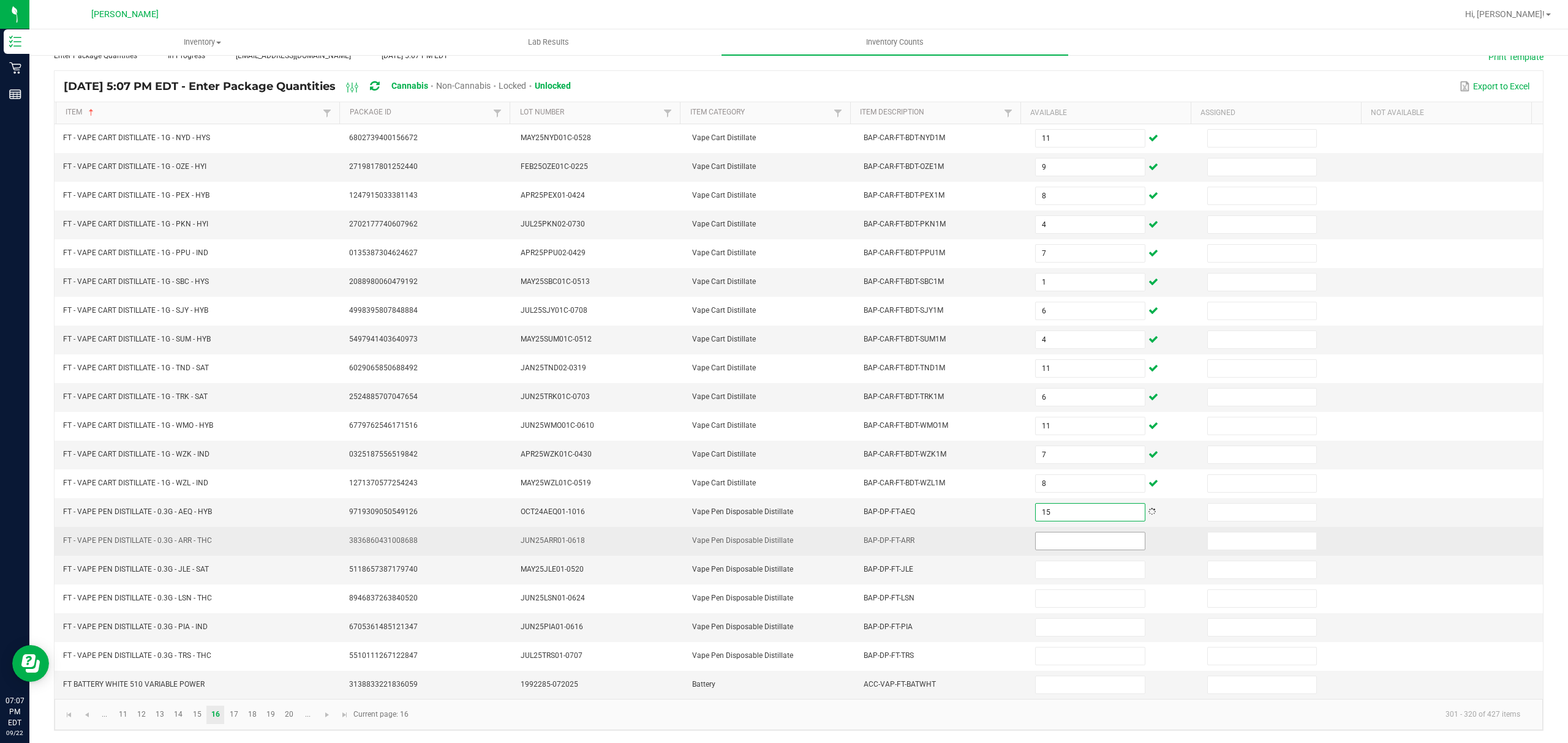
click at [1036, 532] on input at bounding box center [1090, 541] width 108 height 17
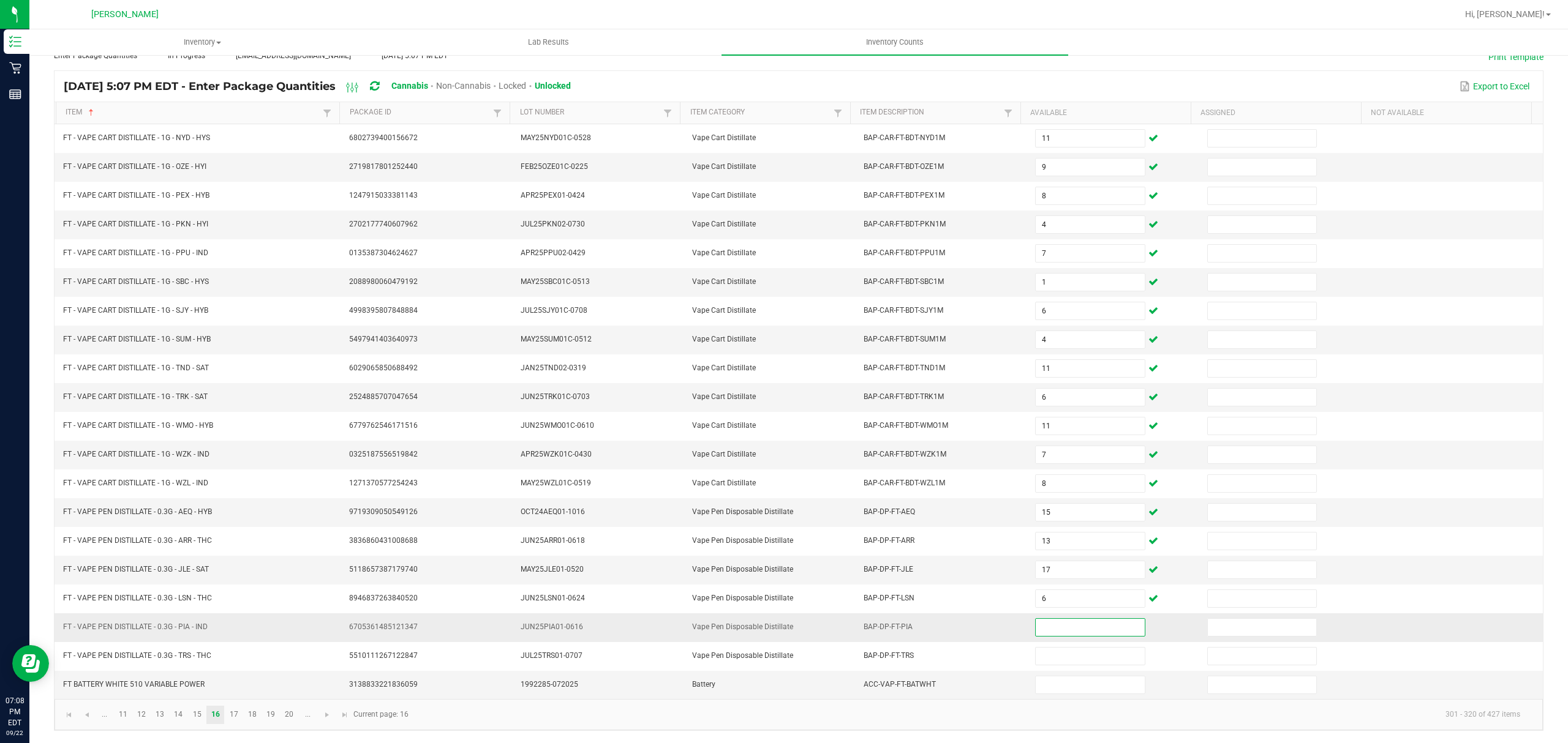
click at [1083, 625] on input at bounding box center [1090, 628] width 108 height 17
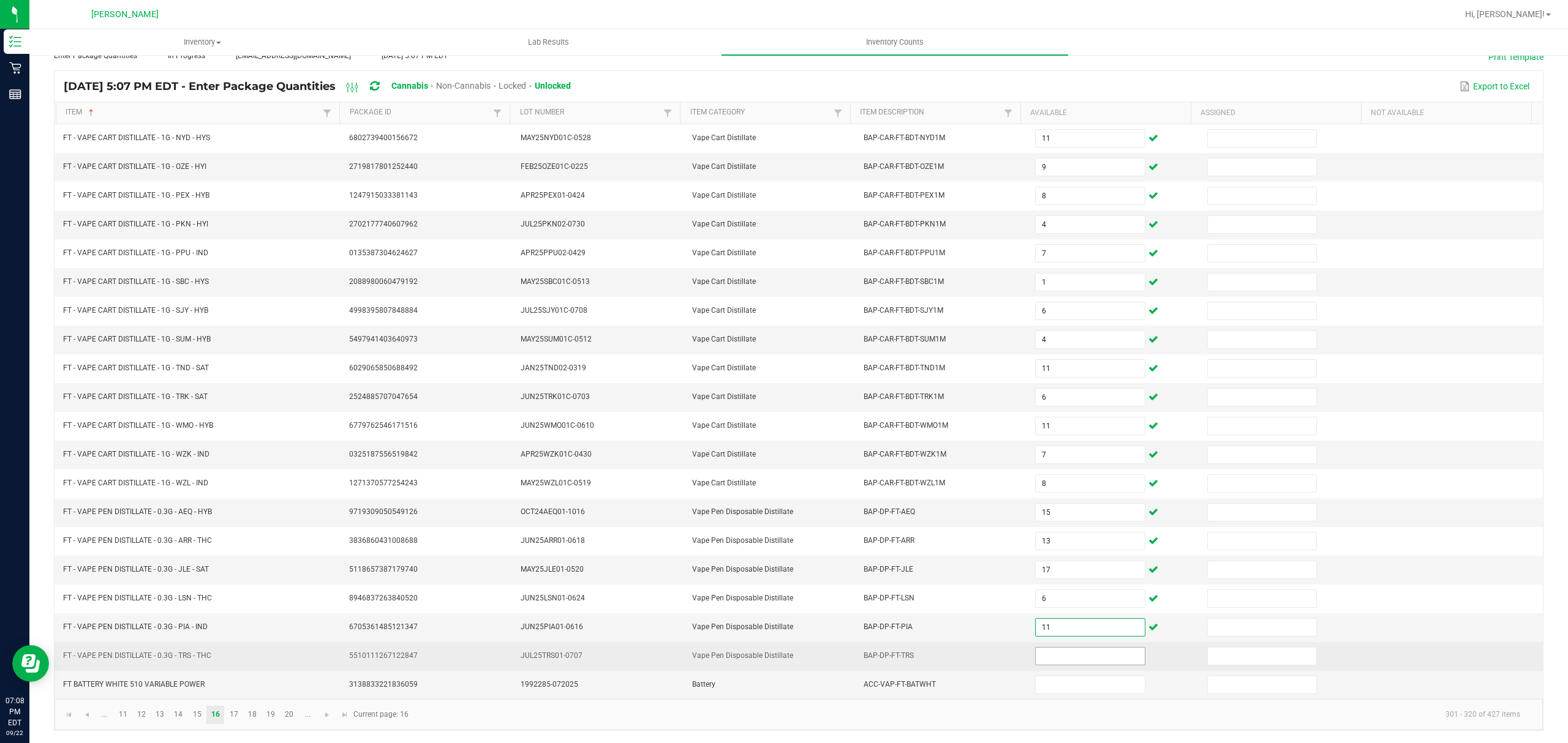
click at [1060, 660] on input at bounding box center [1090, 656] width 108 height 17
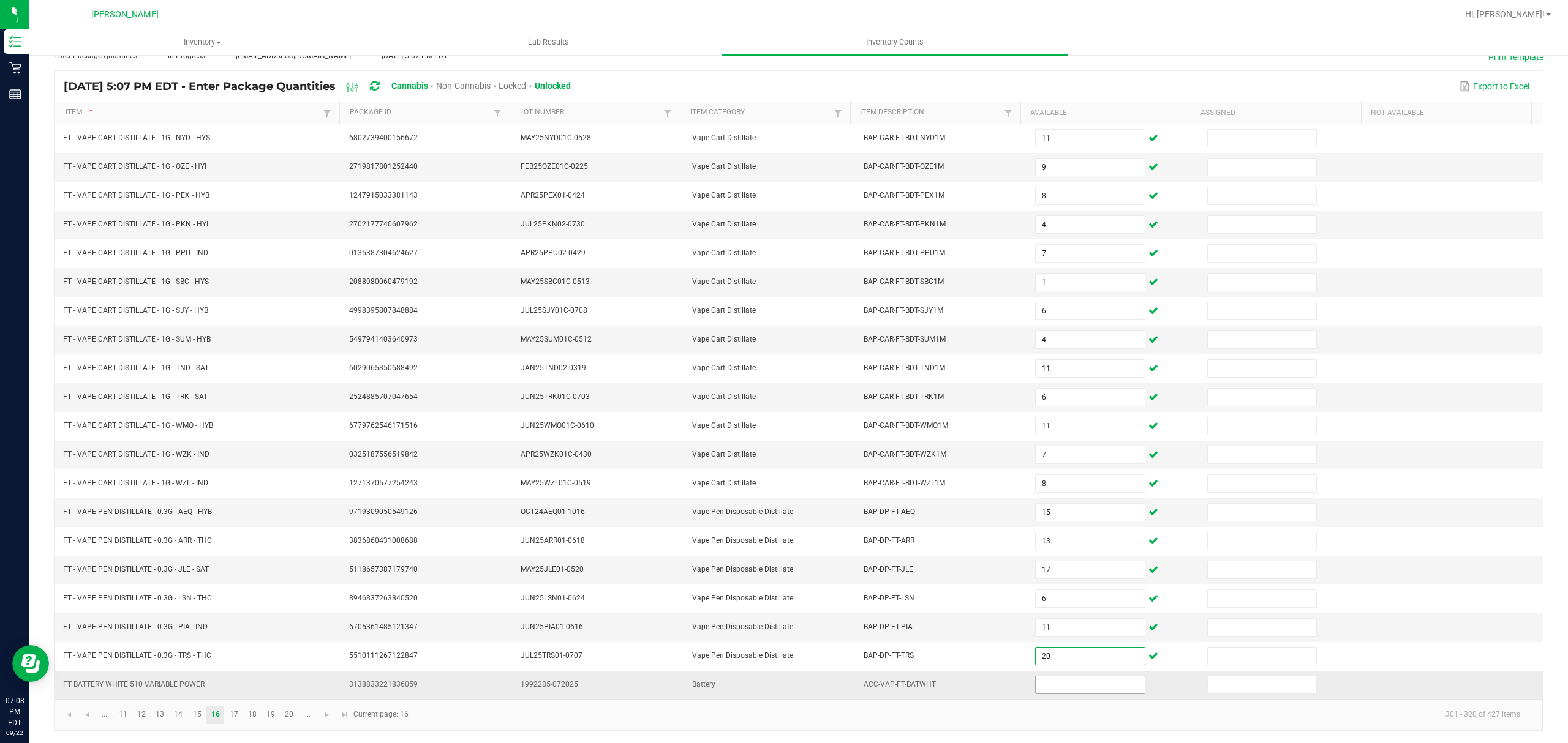
click at [1044, 688] on input at bounding box center [1090, 685] width 108 height 17
click at [235, 715] on link "17" at bounding box center [233, 715] width 18 height 18
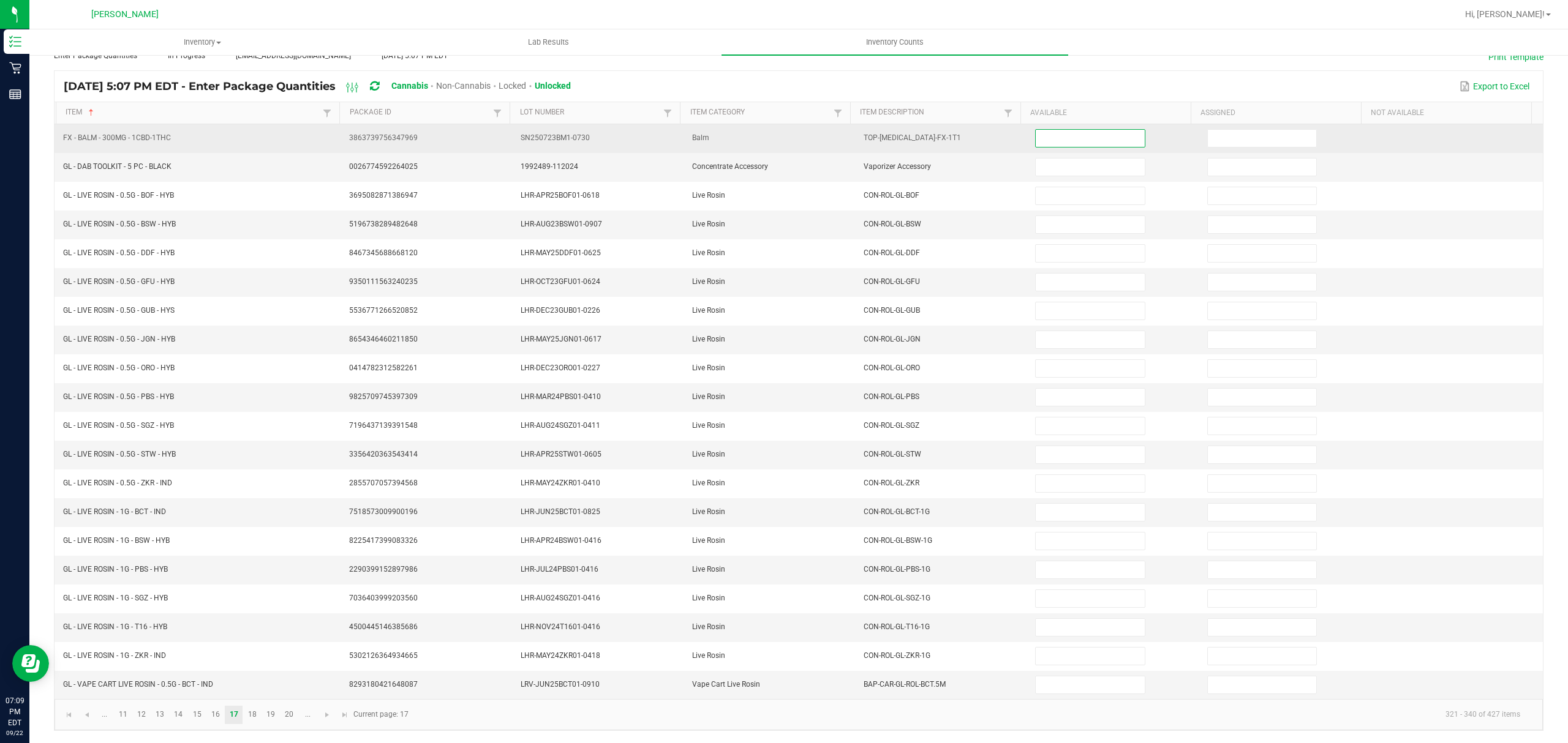
click at [1071, 133] on input at bounding box center [1090, 138] width 108 height 17
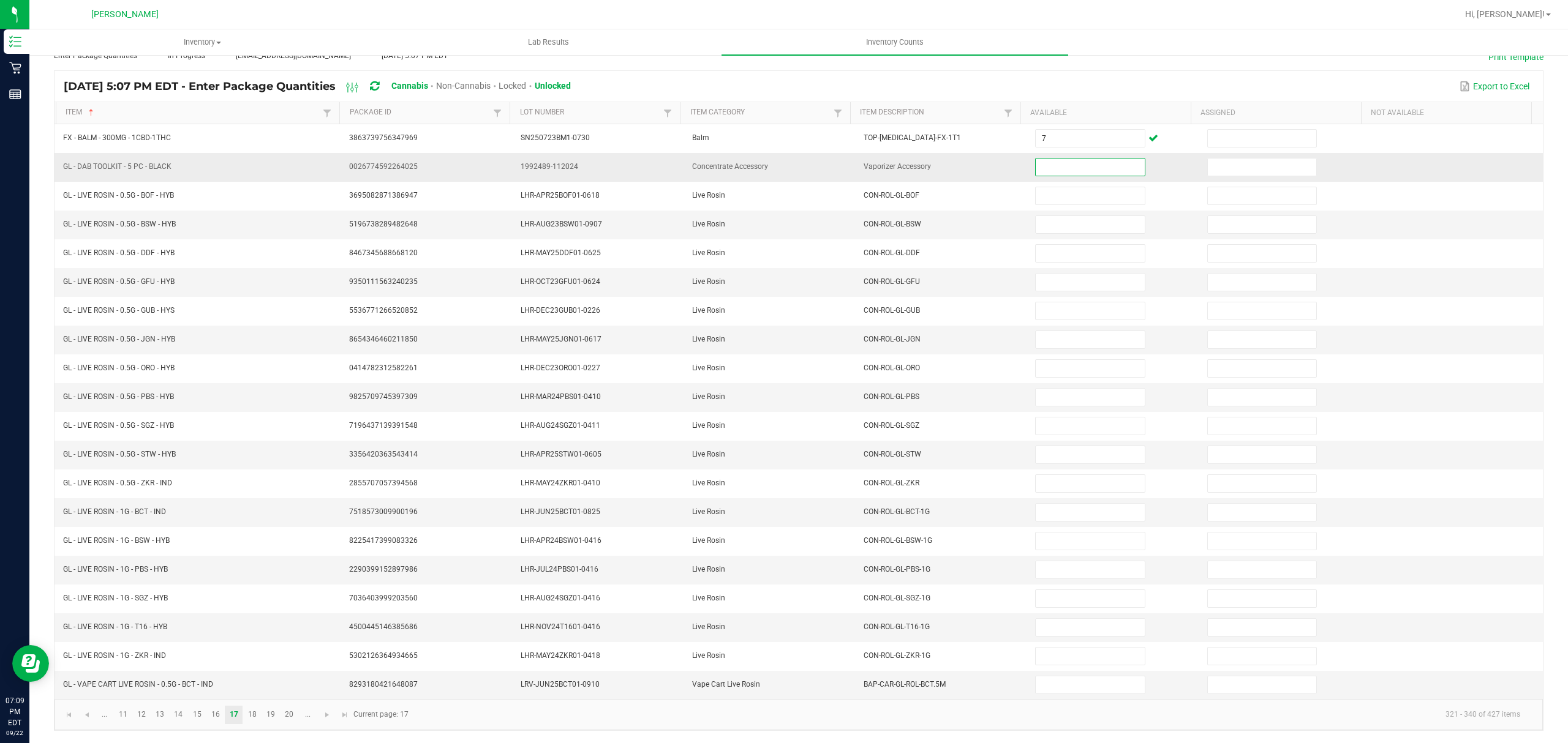
click at [1062, 158] on input at bounding box center [1090, 167] width 108 height 17
click at [1036, 681] on input at bounding box center [1090, 685] width 108 height 17
click at [253, 717] on link "18" at bounding box center [252, 715] width 18 height 18
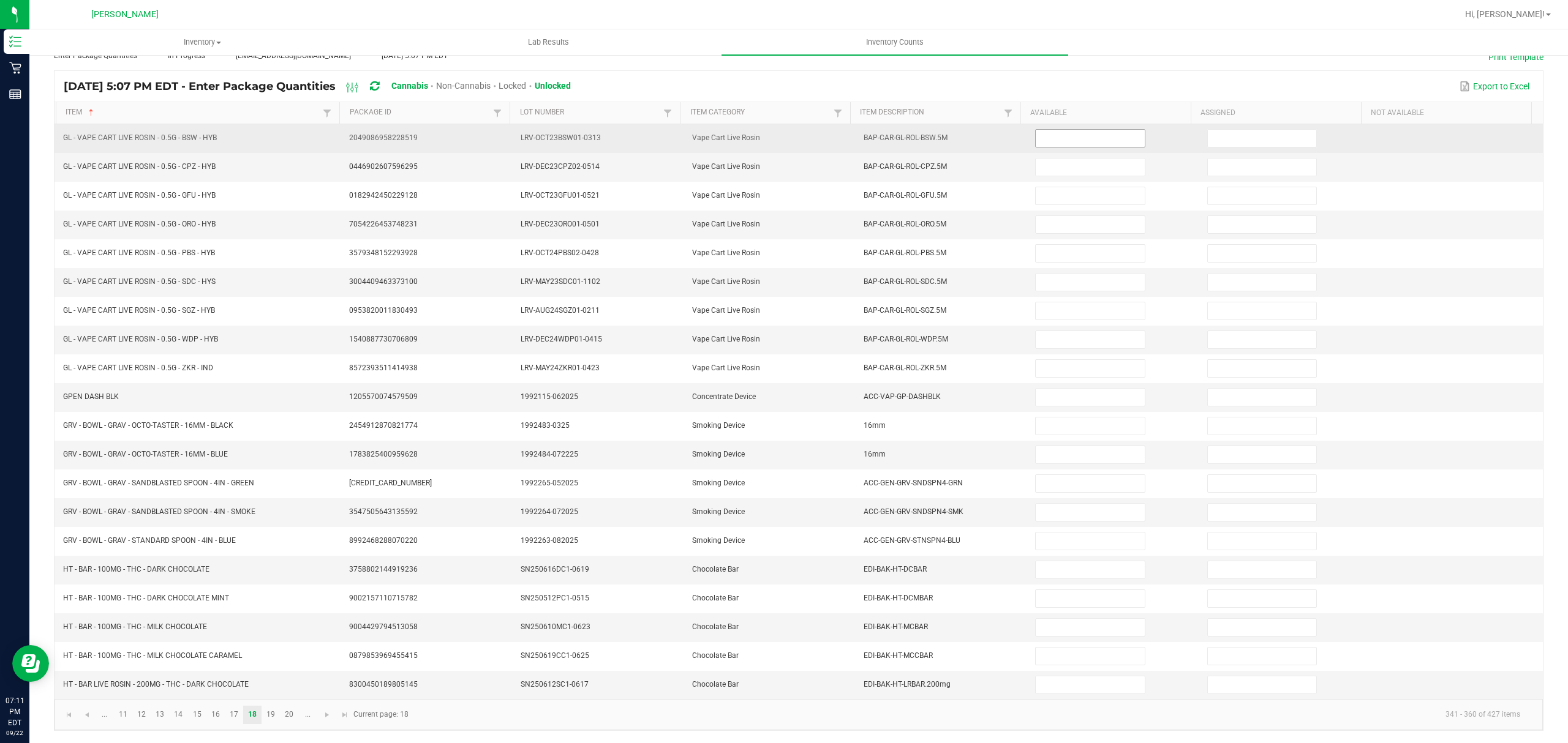
click at [1085, 130] on input at bounding box center [1090, 138] width 108 height 17
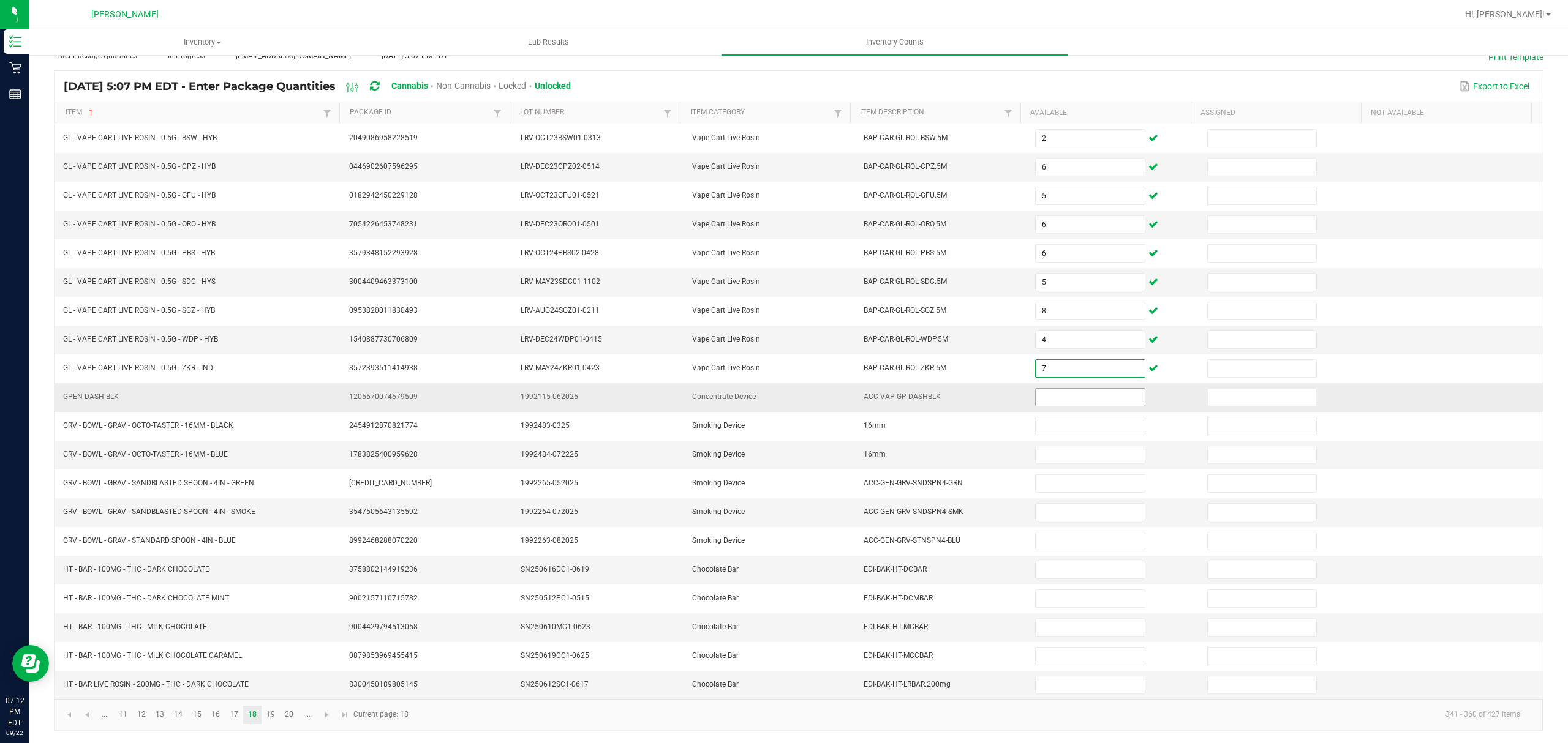
click at [1057, 392] on input at bounding box center [1090, 397] width 108 height 17
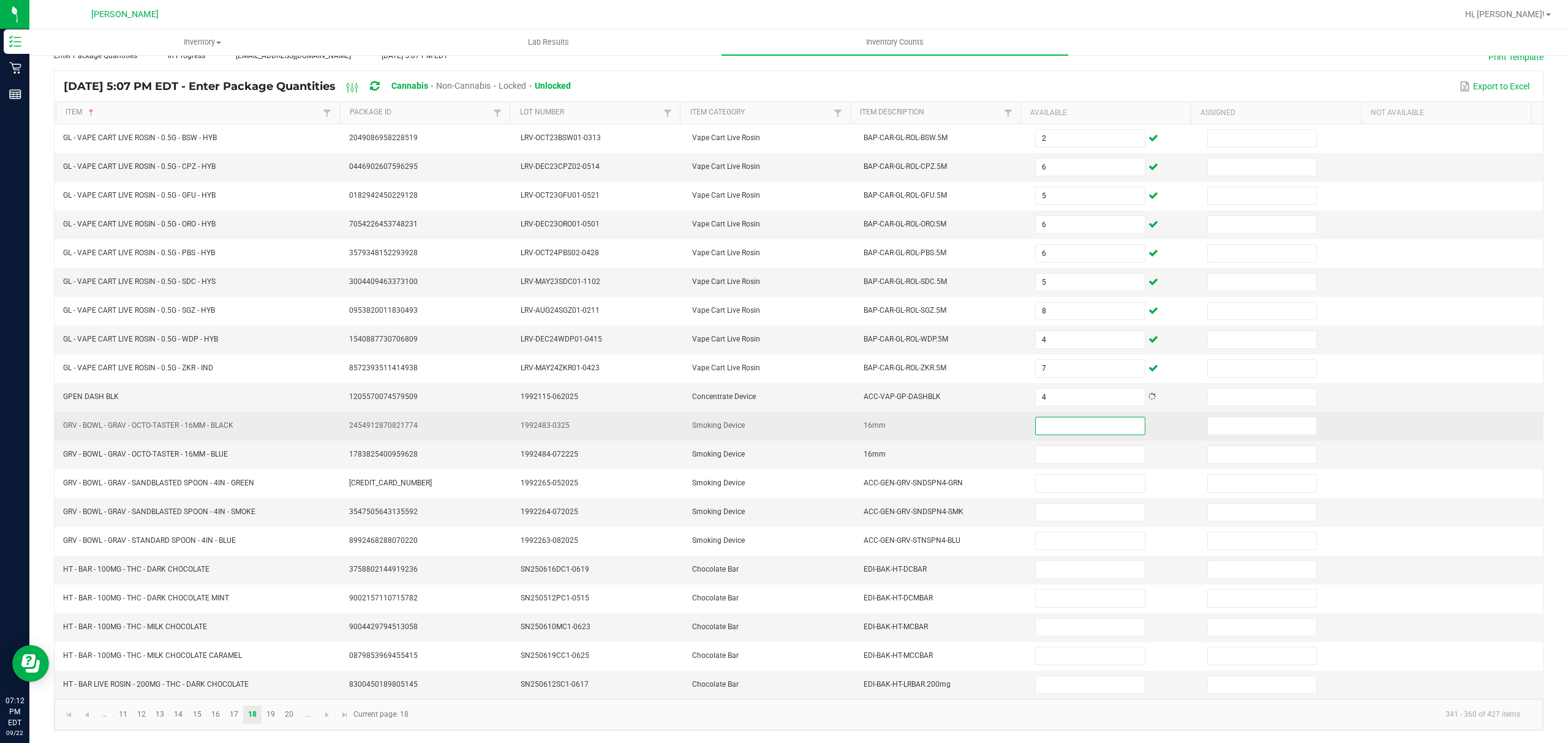
click at [1036, 420] on input at bounding box center [1090, 427] width 108 height 17
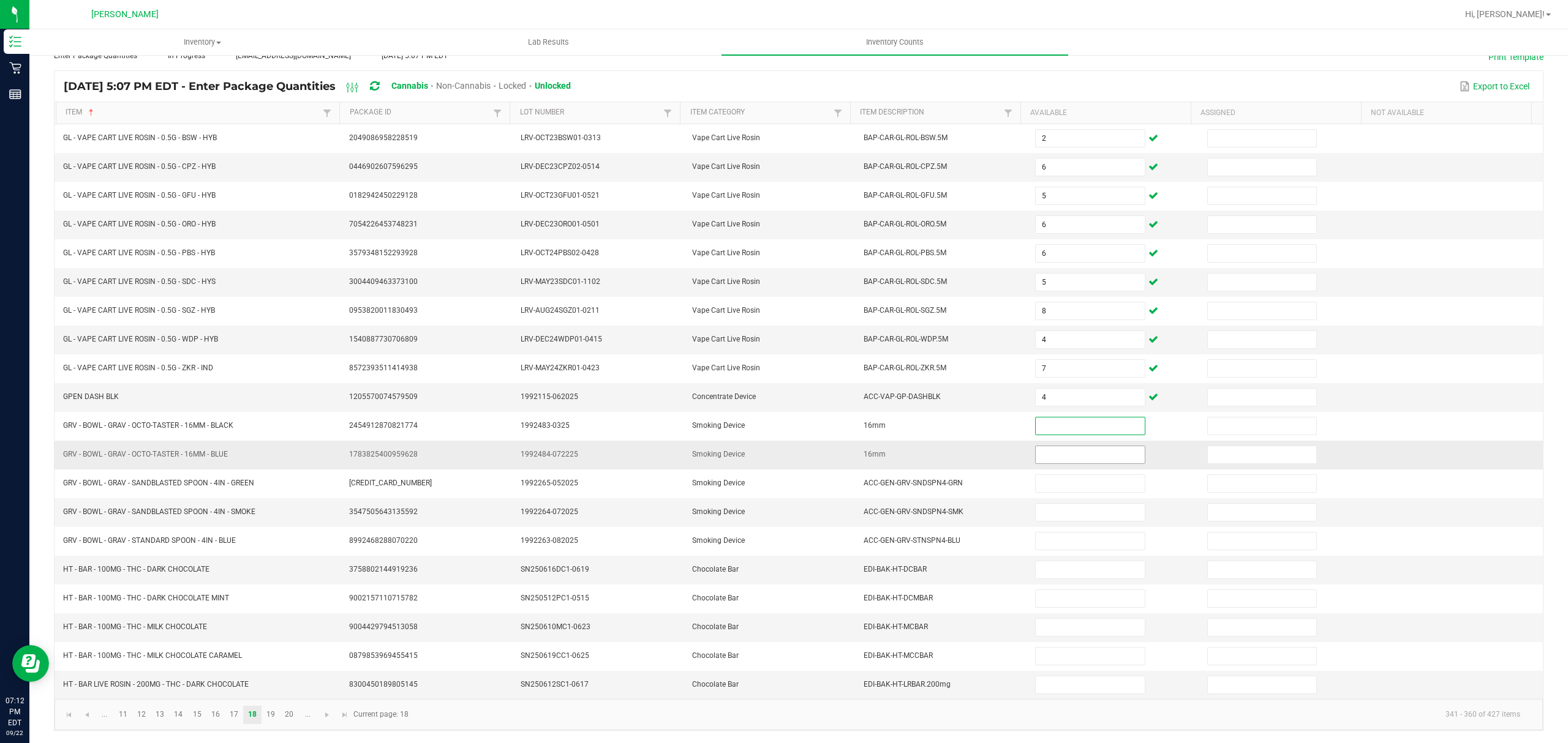
click at [1075, 456] on input at bounding box center [1090, 455] width 108 height 17
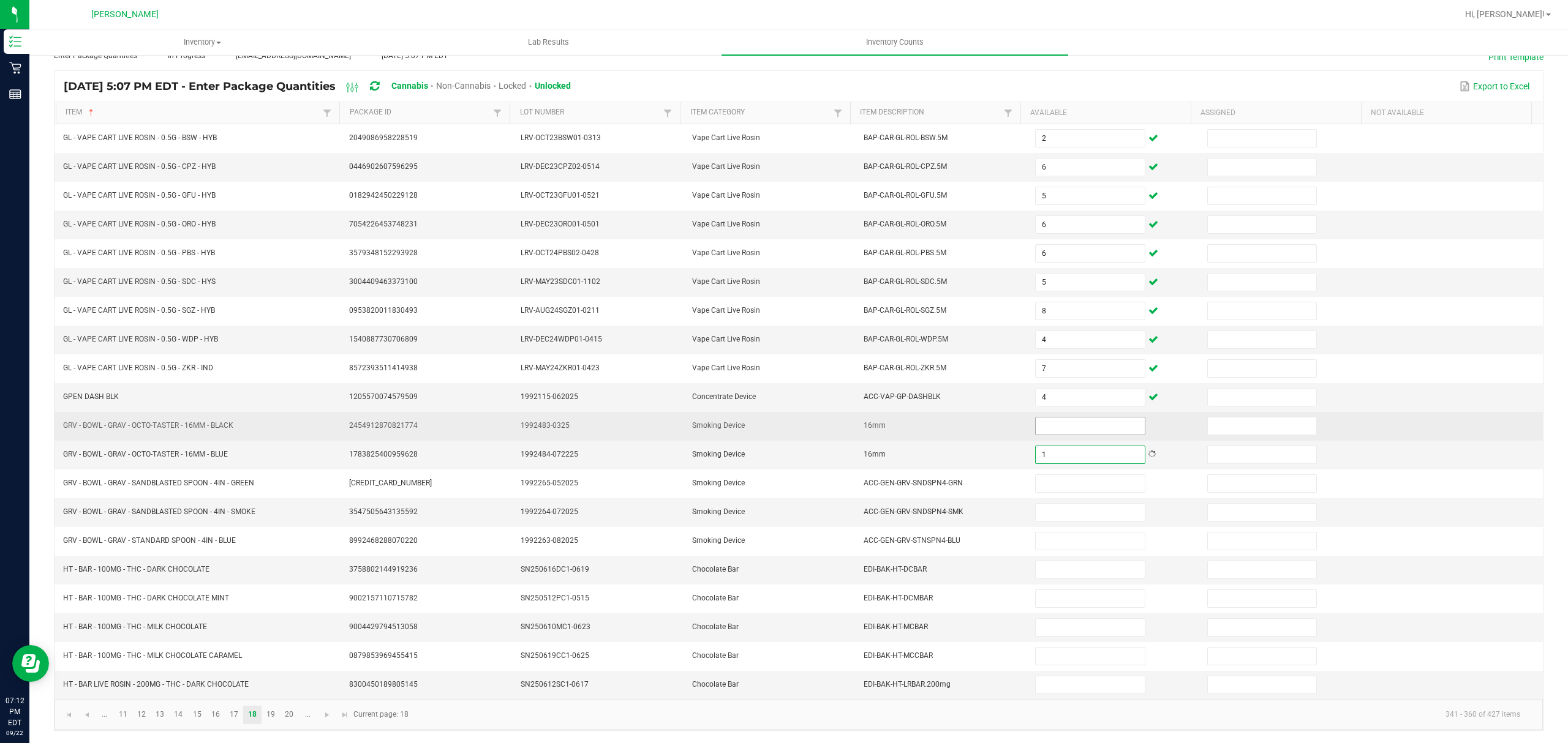
click at [1061, 418] on input at bounding box center [1090, 427] width 108 height 17
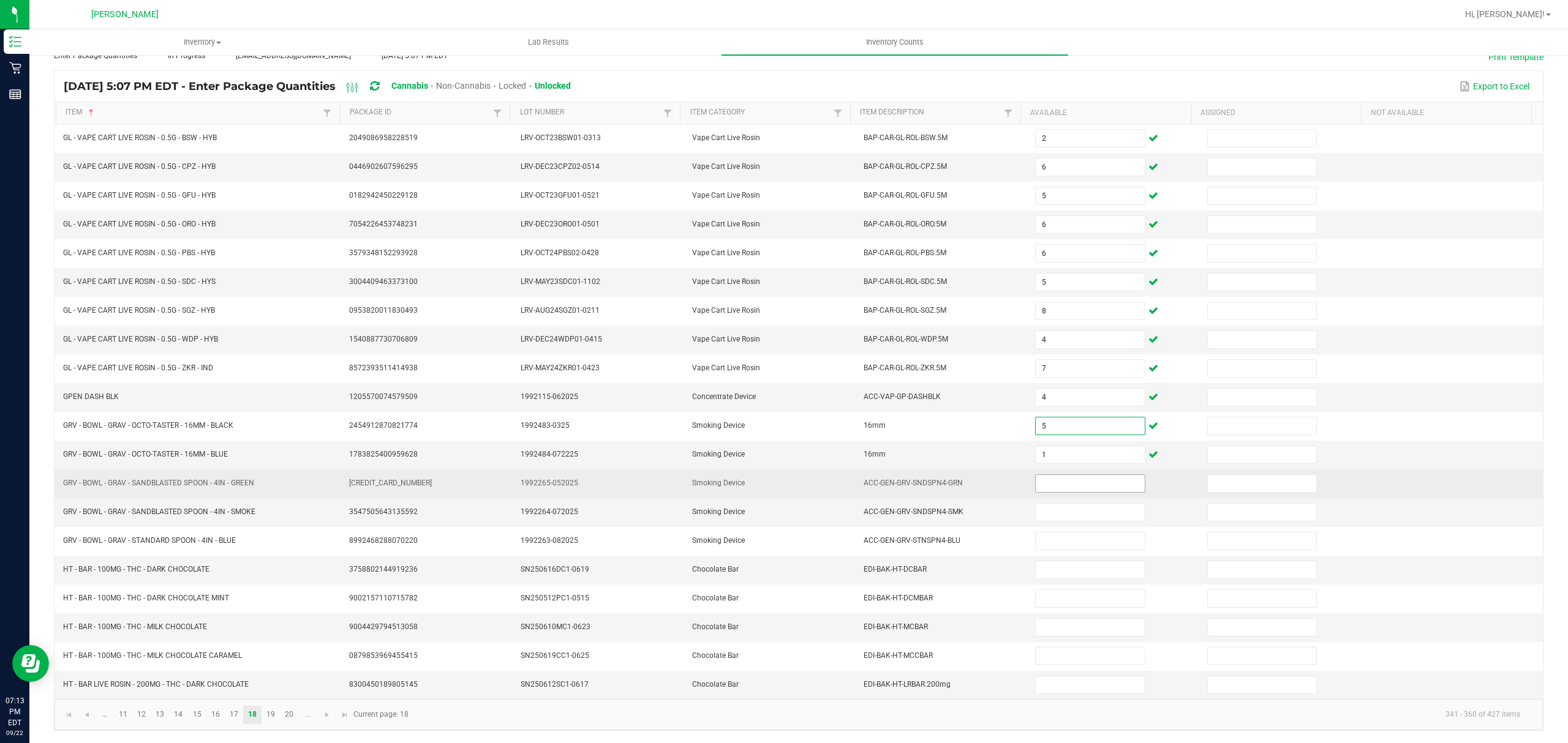
click at [1036, 475] on input at bounding box center [1090, 483] width 108 height 17
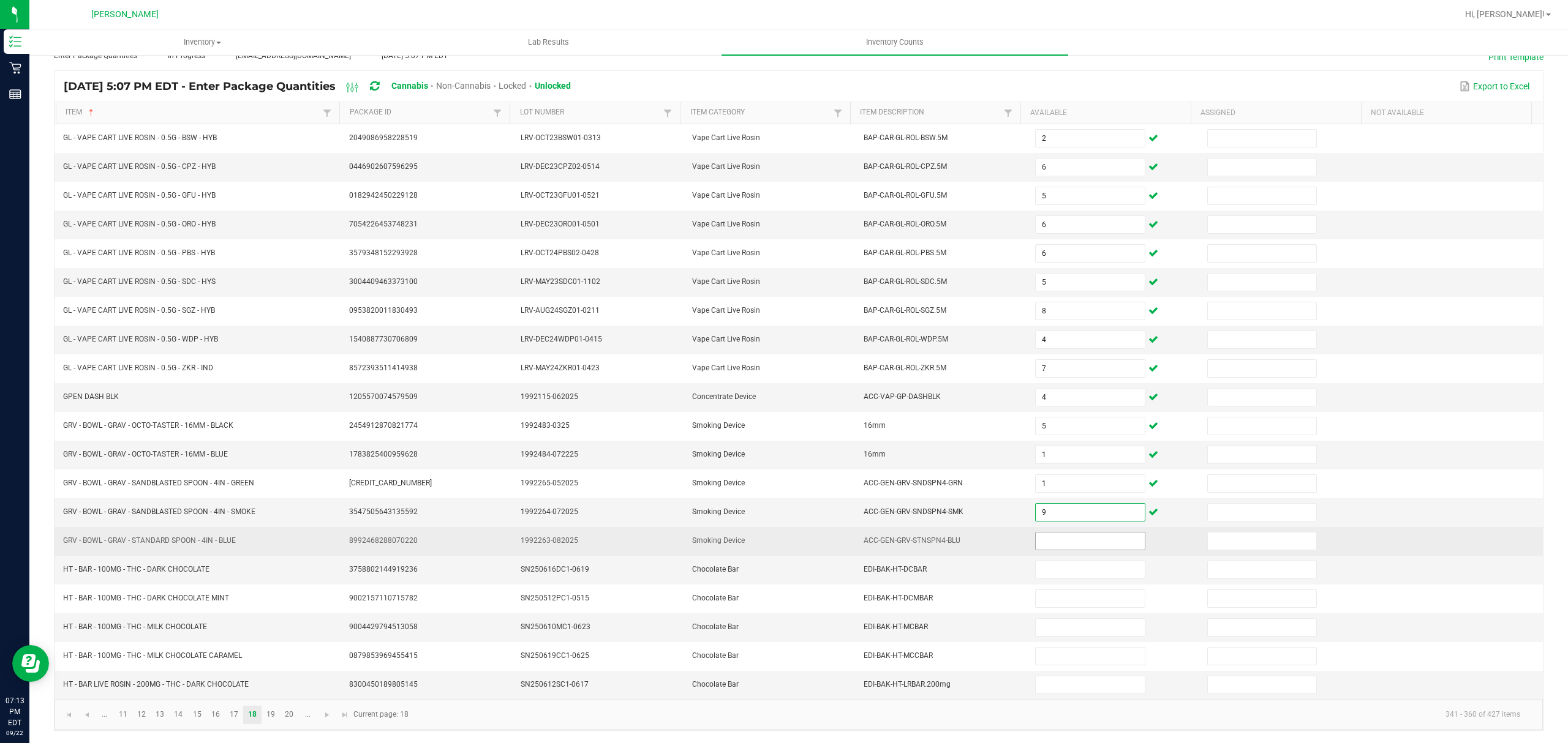
click at [1048, 535] on input at bounding box center [1090, 541] width 108 height 17
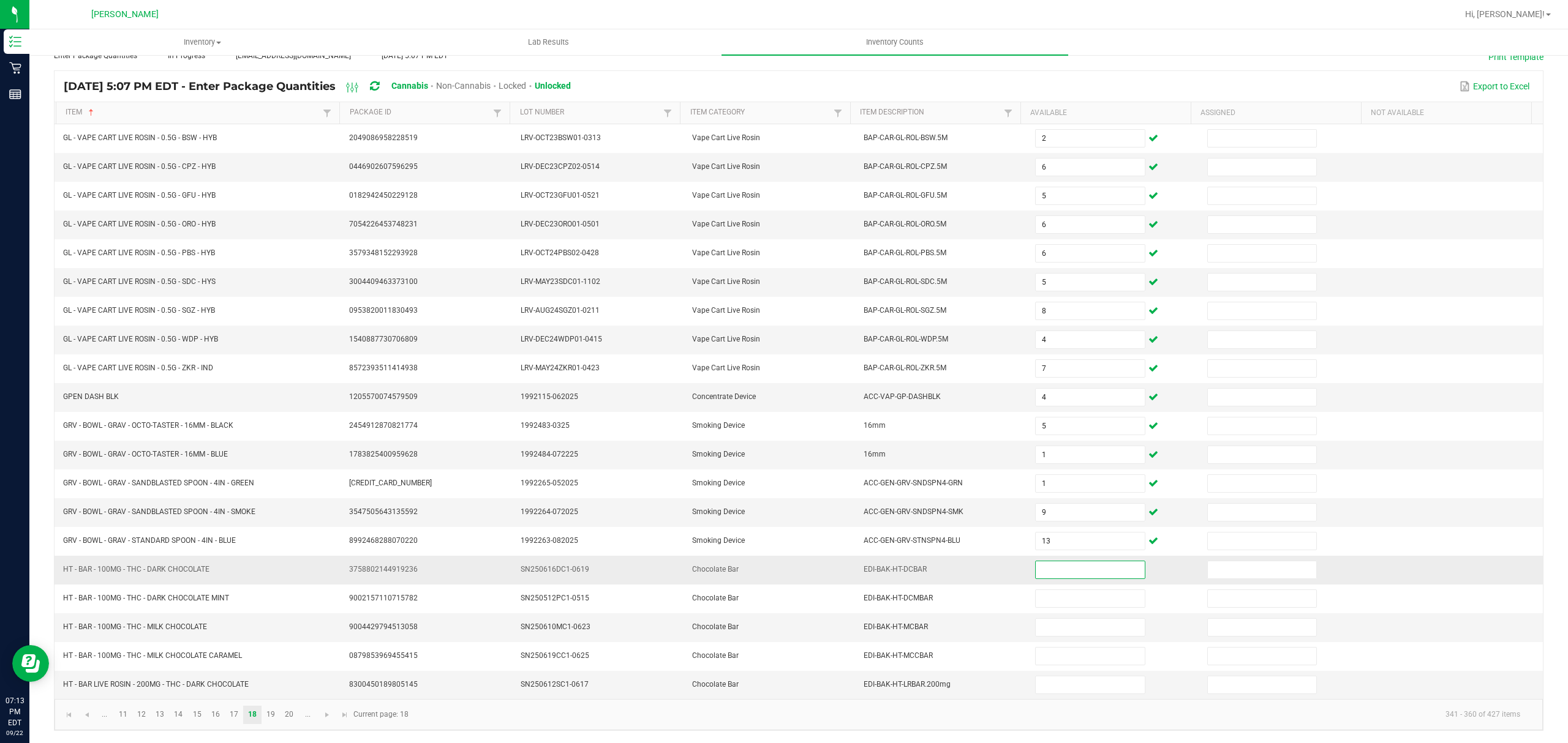
click at [1047, 569] on input at bounding box center [1090, 570] width 108 height 17
click at [275, 715] on link "19" at bounding box center [271, 715] width 18 height 18
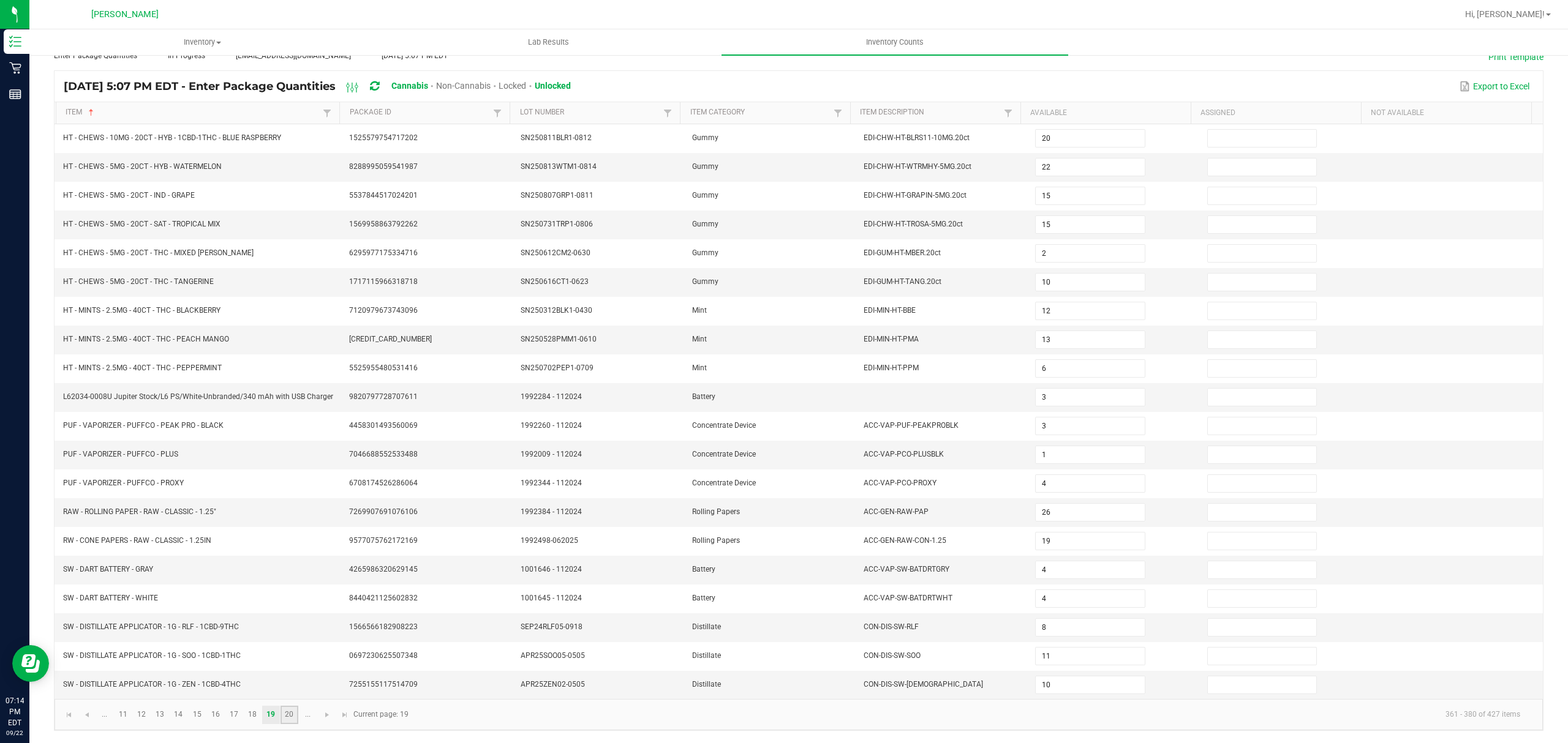
click at [284, 710] on link "20" at bounding box center [289, 715] width 18 height 18
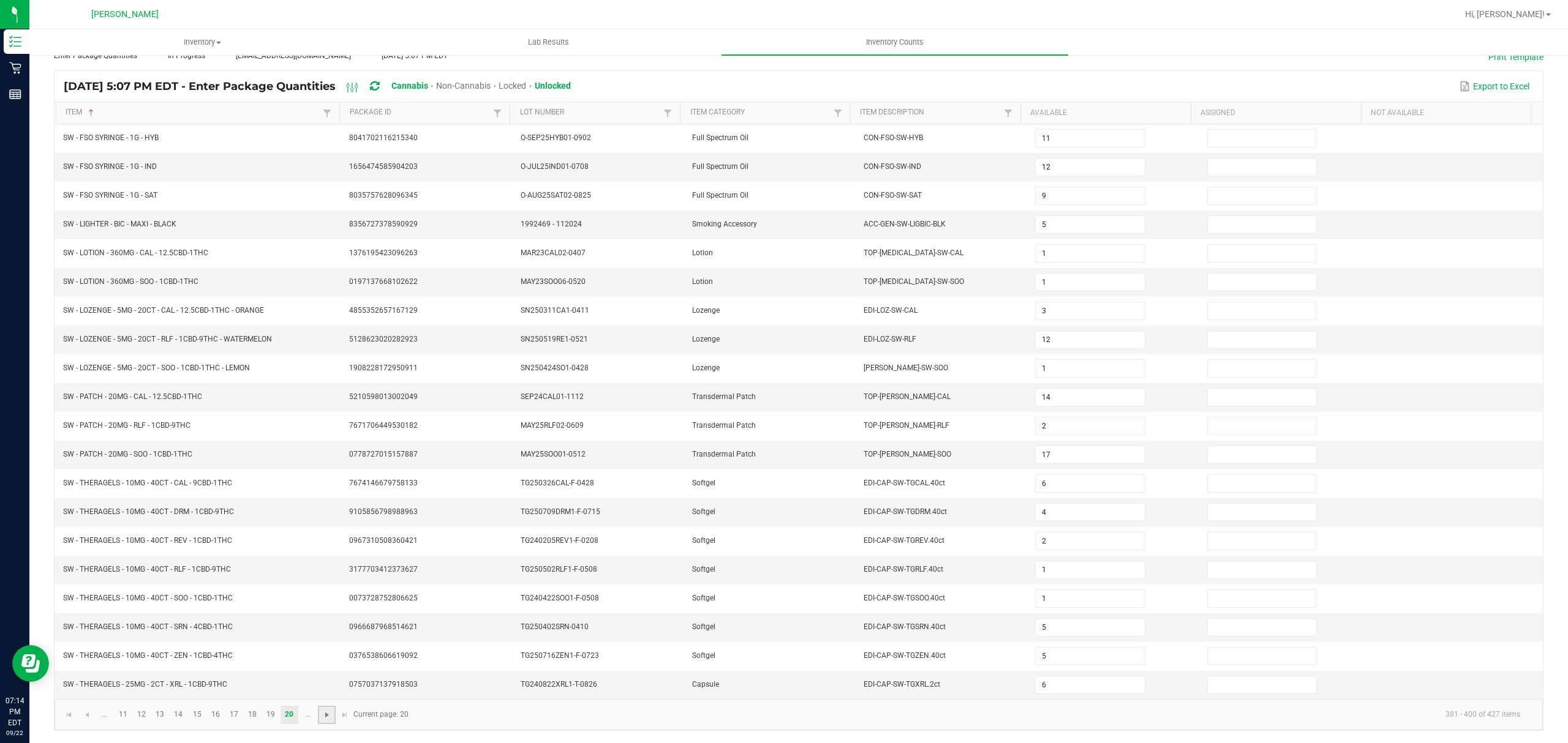
click at [326, 714] on span "Go to the next page" at bounding box center [326, 715] width 9 height 9
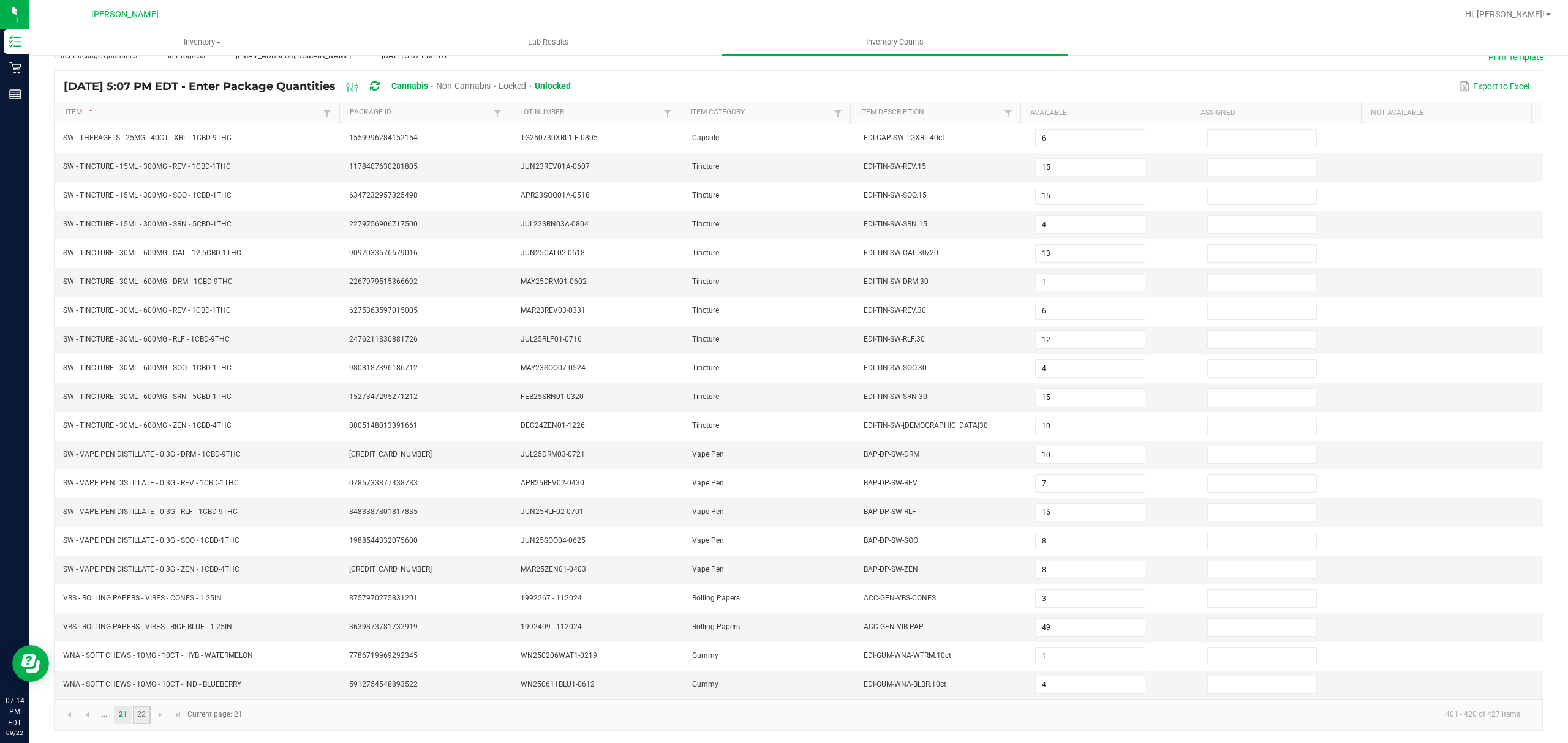
click at [145, 713] on link "22" at bounding box center [141, 715] width 18 height 18
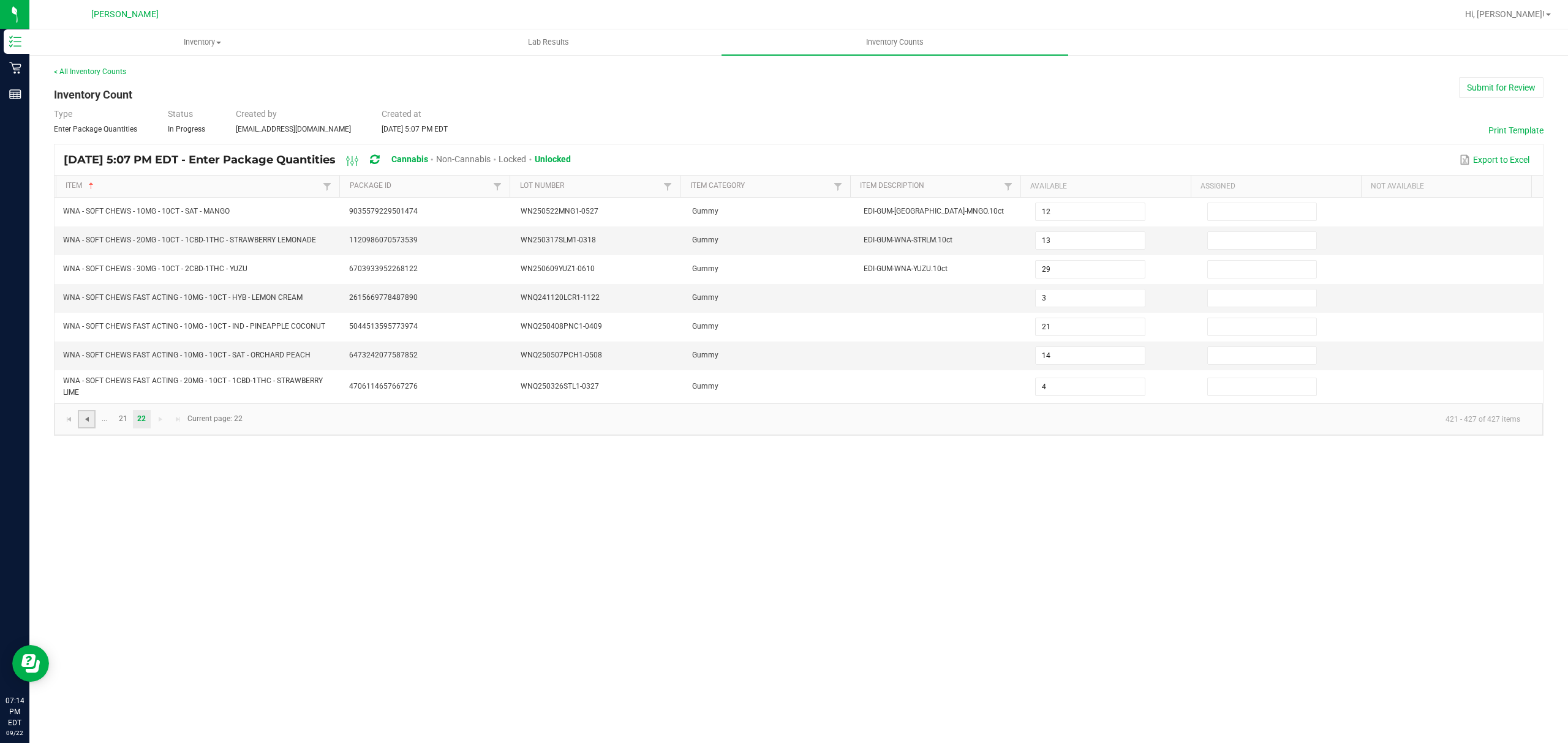
click at [84, 424] on span "Go to the previous page" at bounding box center [86, 419] width 9 height 9
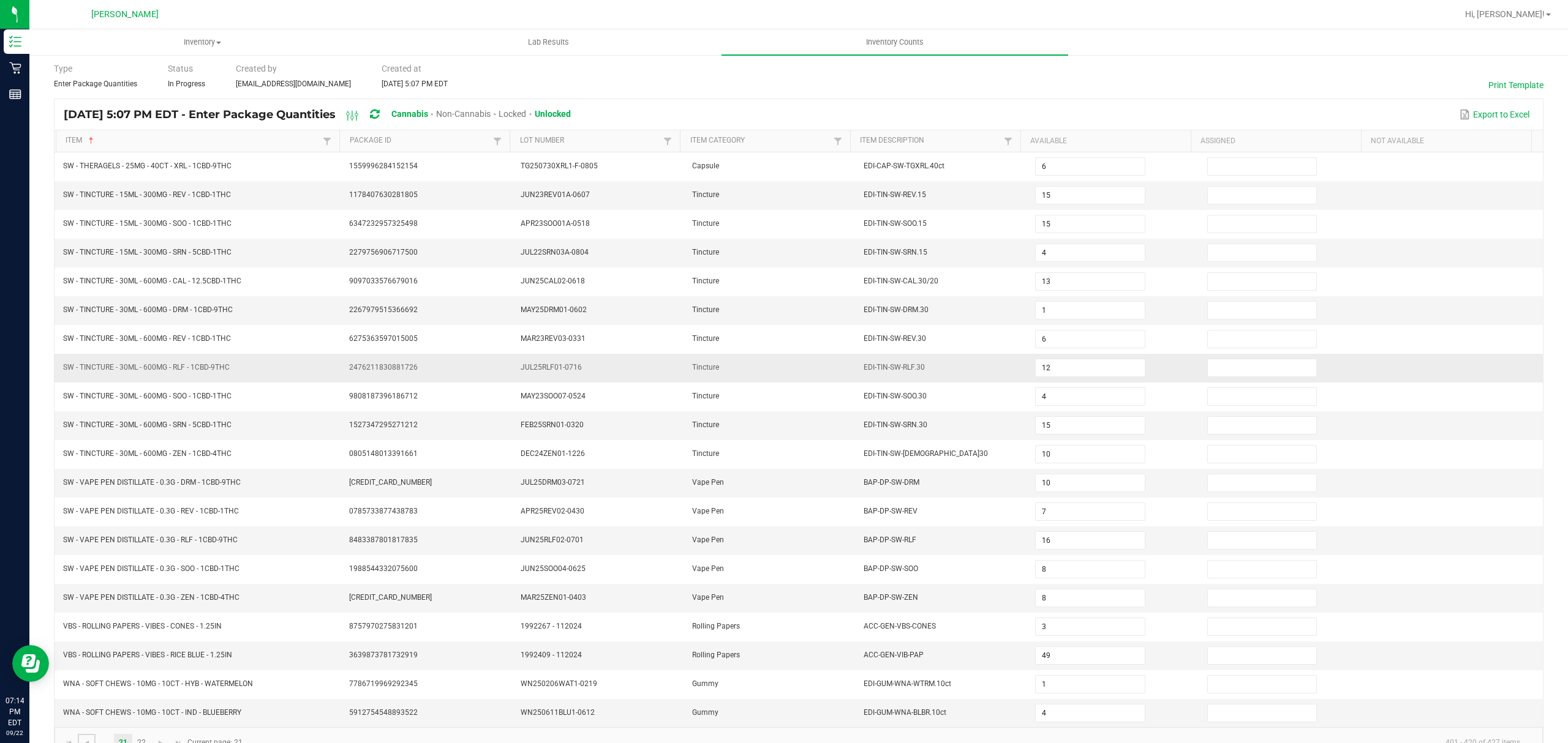
scroll to position [86, 0]
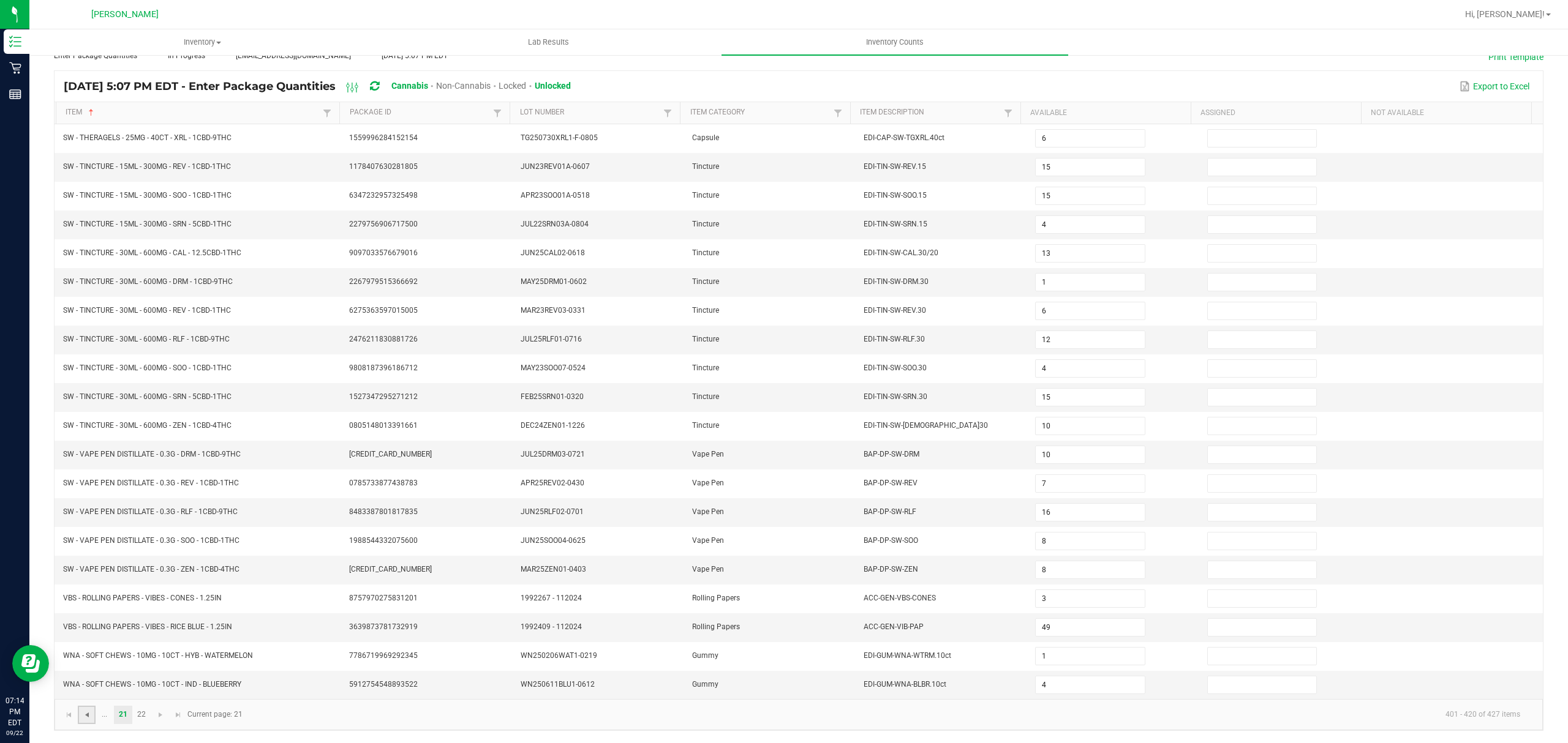
click at [89, 713] on span "Go to the previous page" at bounding box center [86, 715] width 9 height 9
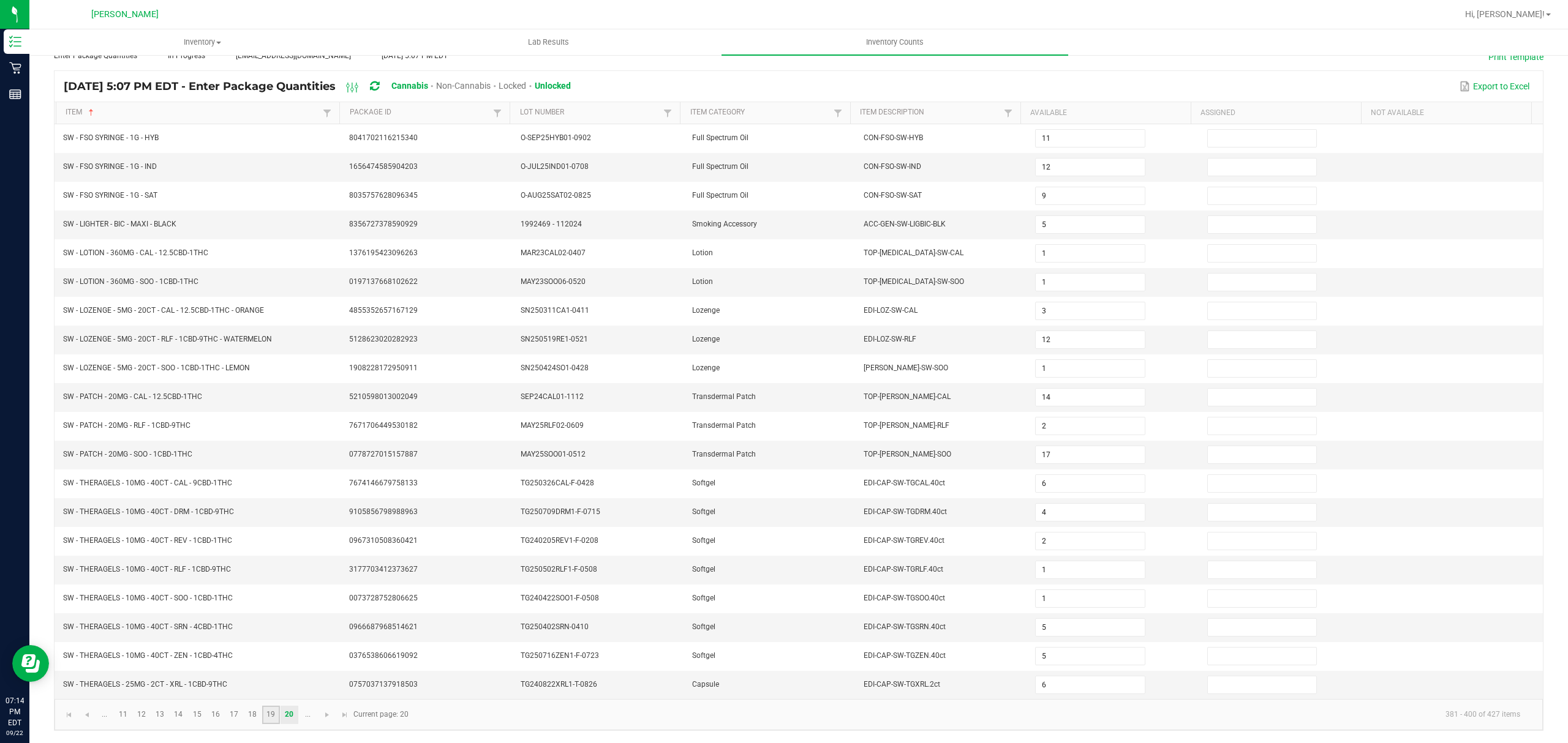
click at [270, 720] on link "19" at bounding box center [271, 715] width 18 height 18
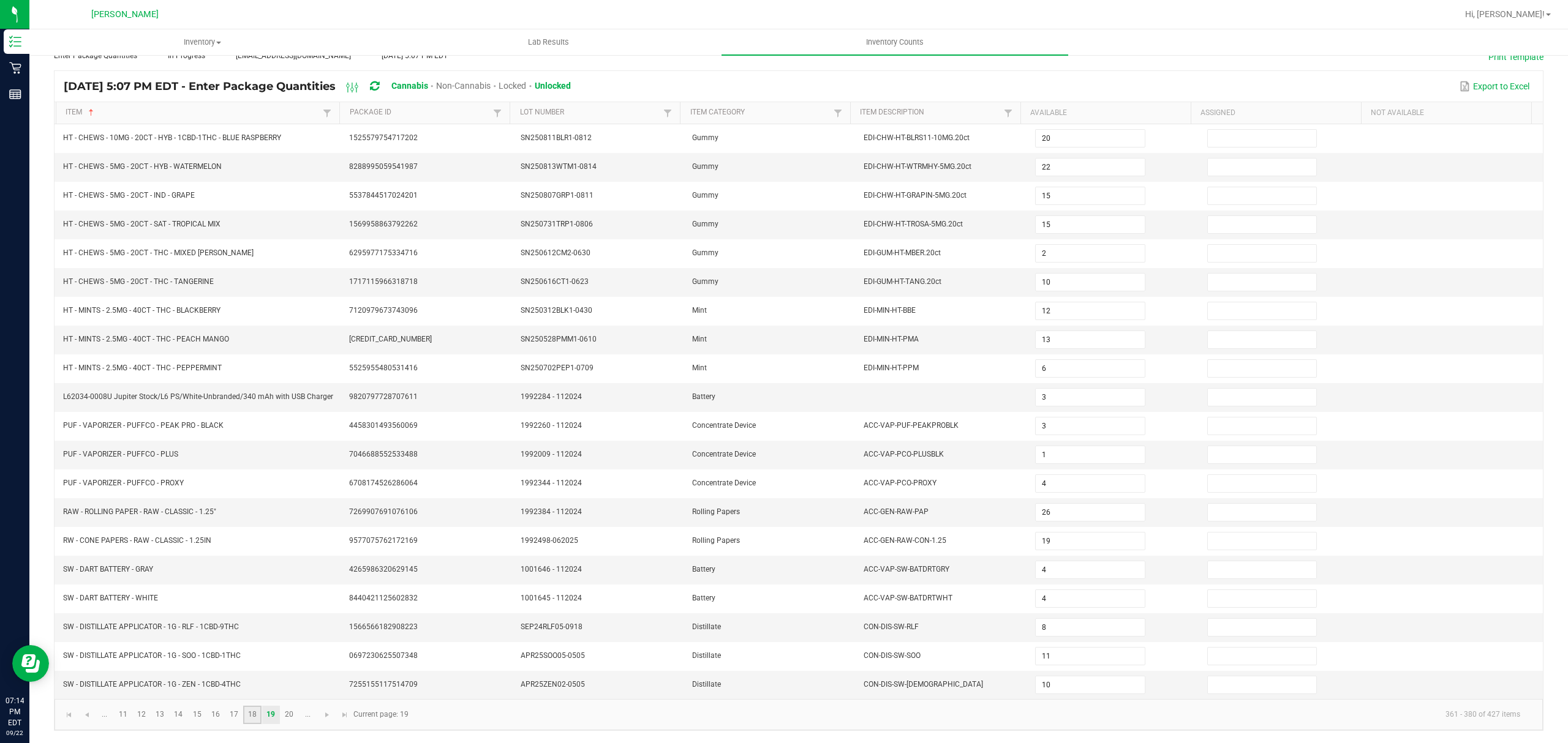
click at [254, 716] on link "18" at bounding box center [252, 715] width 18 height 18
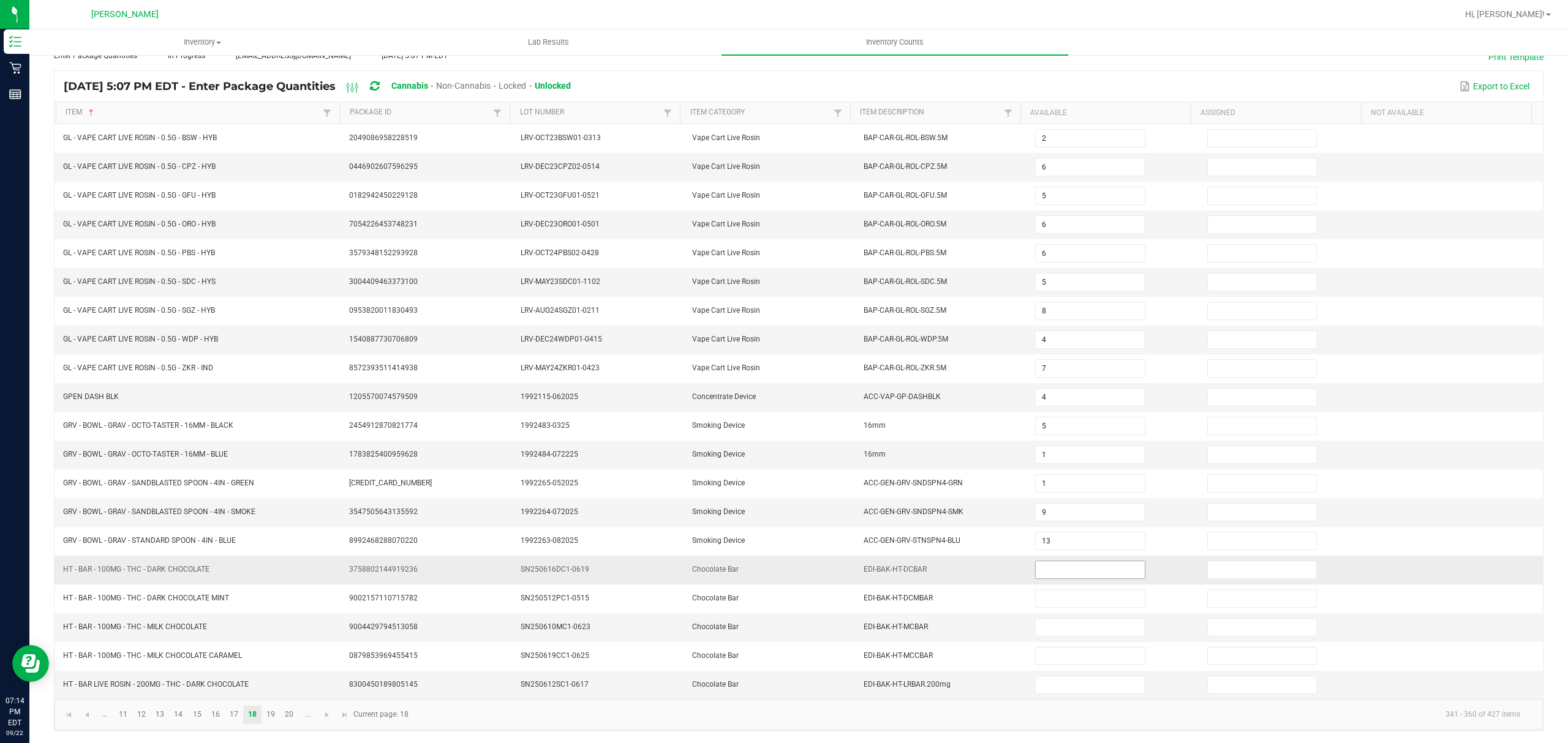
click at [1040, 571] on input at bounding box center [1090, 570] width 108 height 17
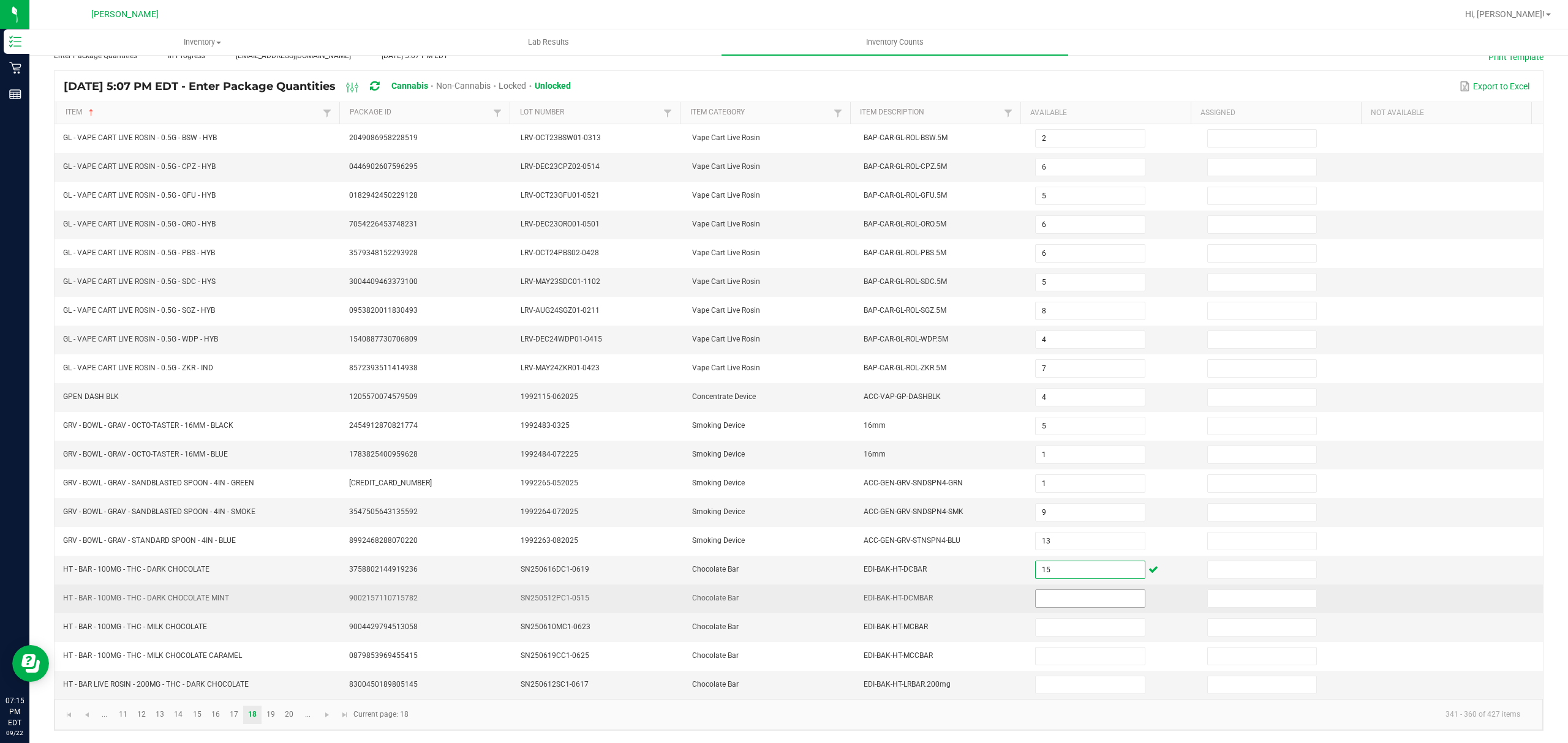
click at [1054, 605] on input at bounding box center [1090, 599] width 108 height 17
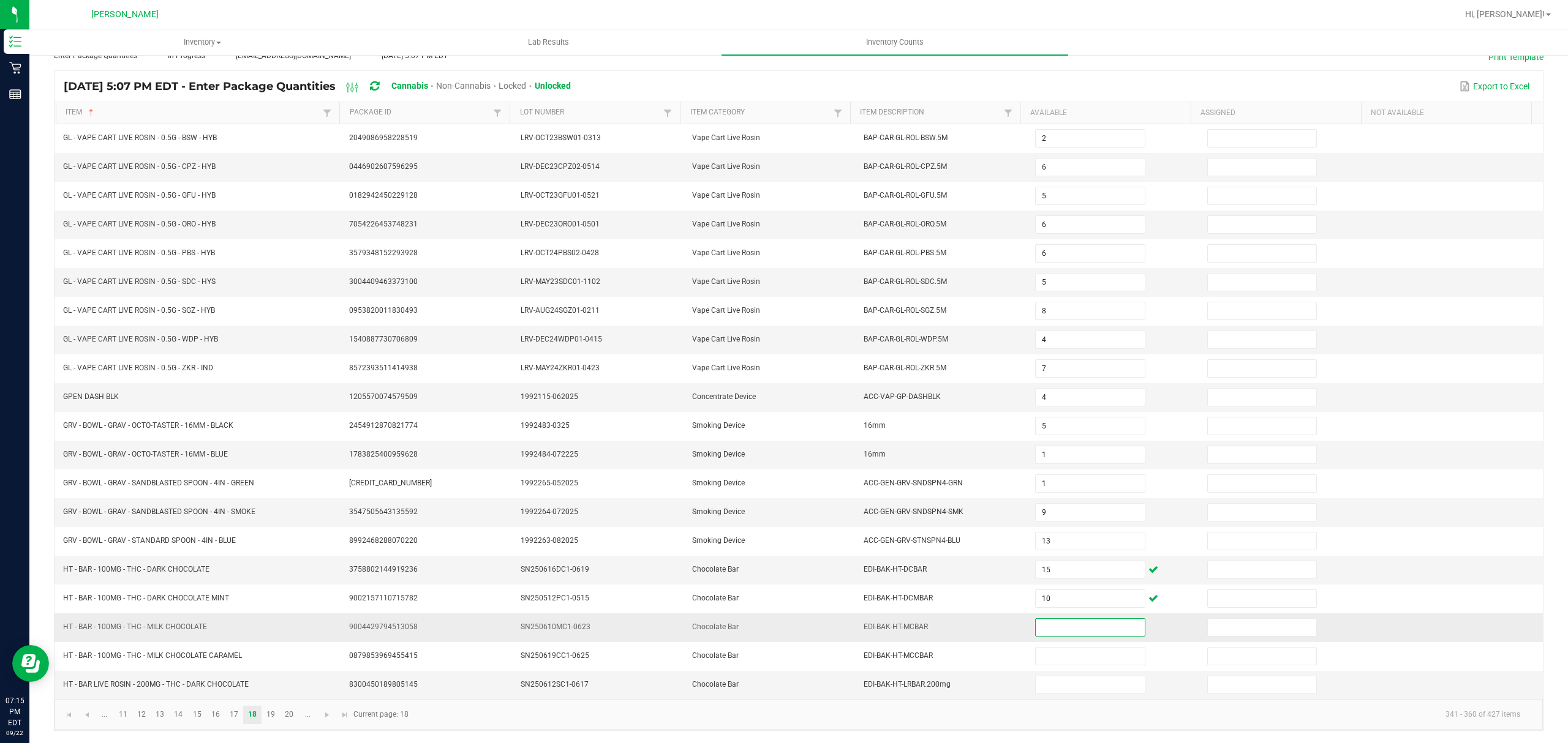
click at [1036, 621] on input at bounding box center [1090, 628] width 108 height 17
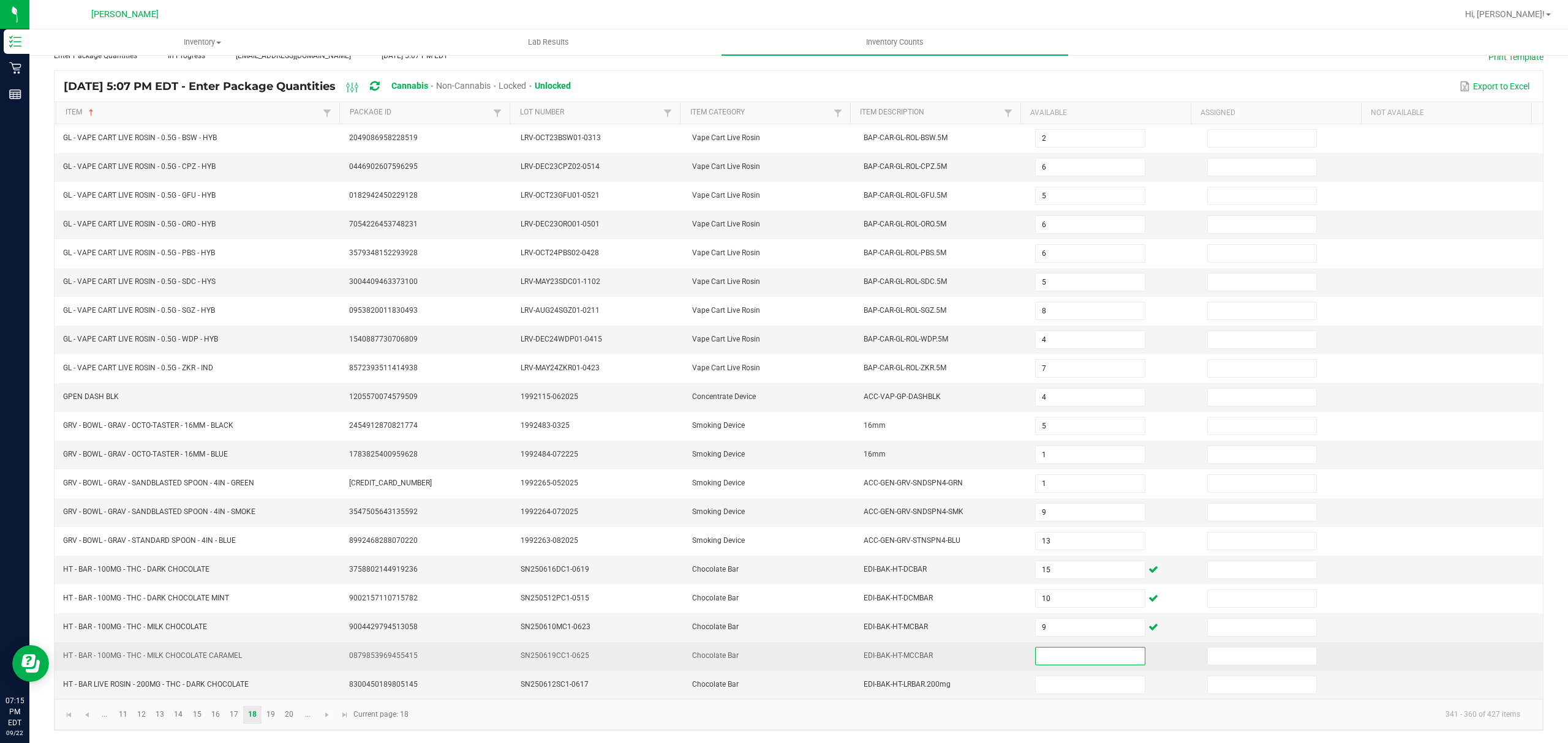
click at [1066, 657] on input at bounding box center [1090, 656] width 108 height 17
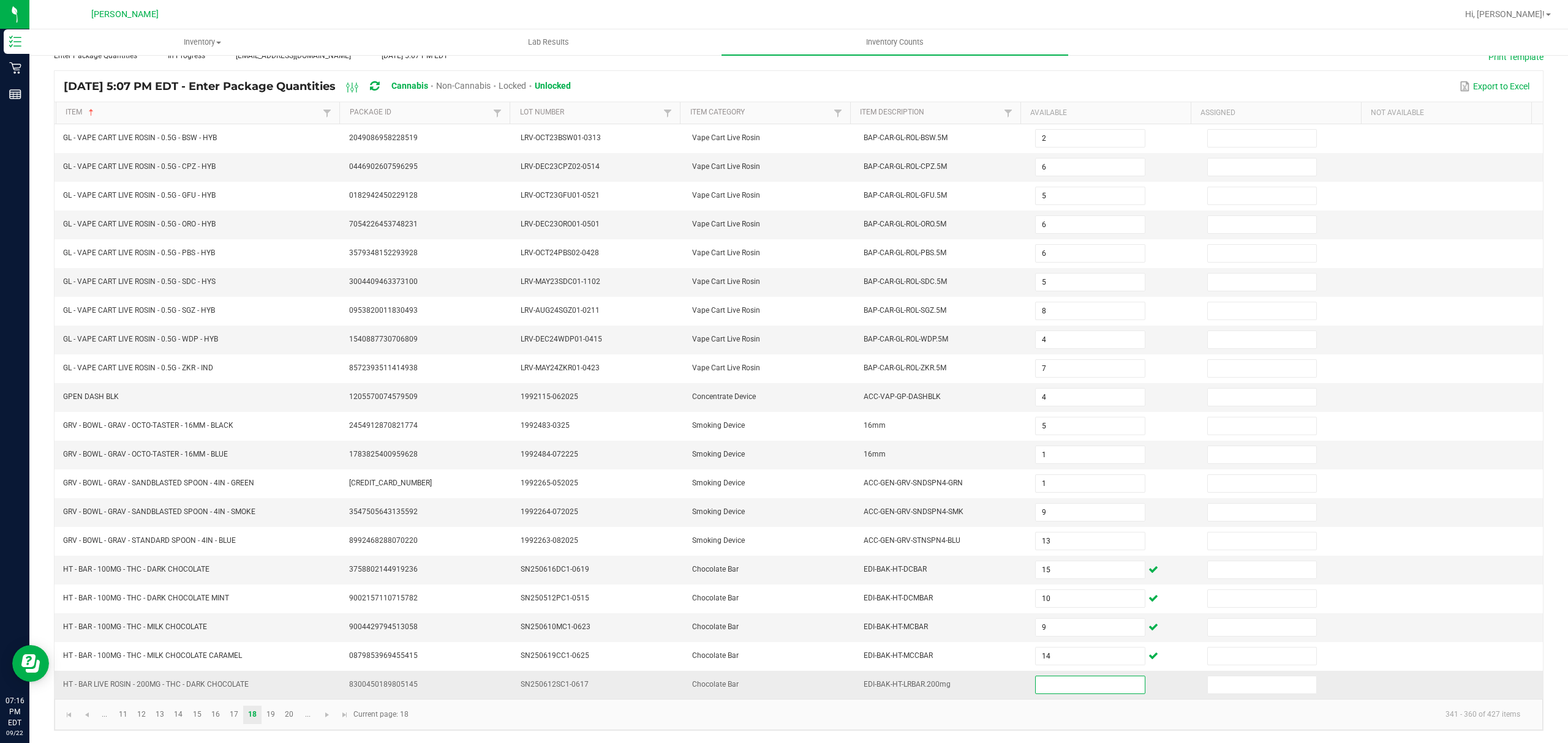
click at [1069, 692] on input at bounding box center [1090, 685] width 108 height 17
click at [272, 716] on link "19" at bounding box center [271, 715] width 18 height 18
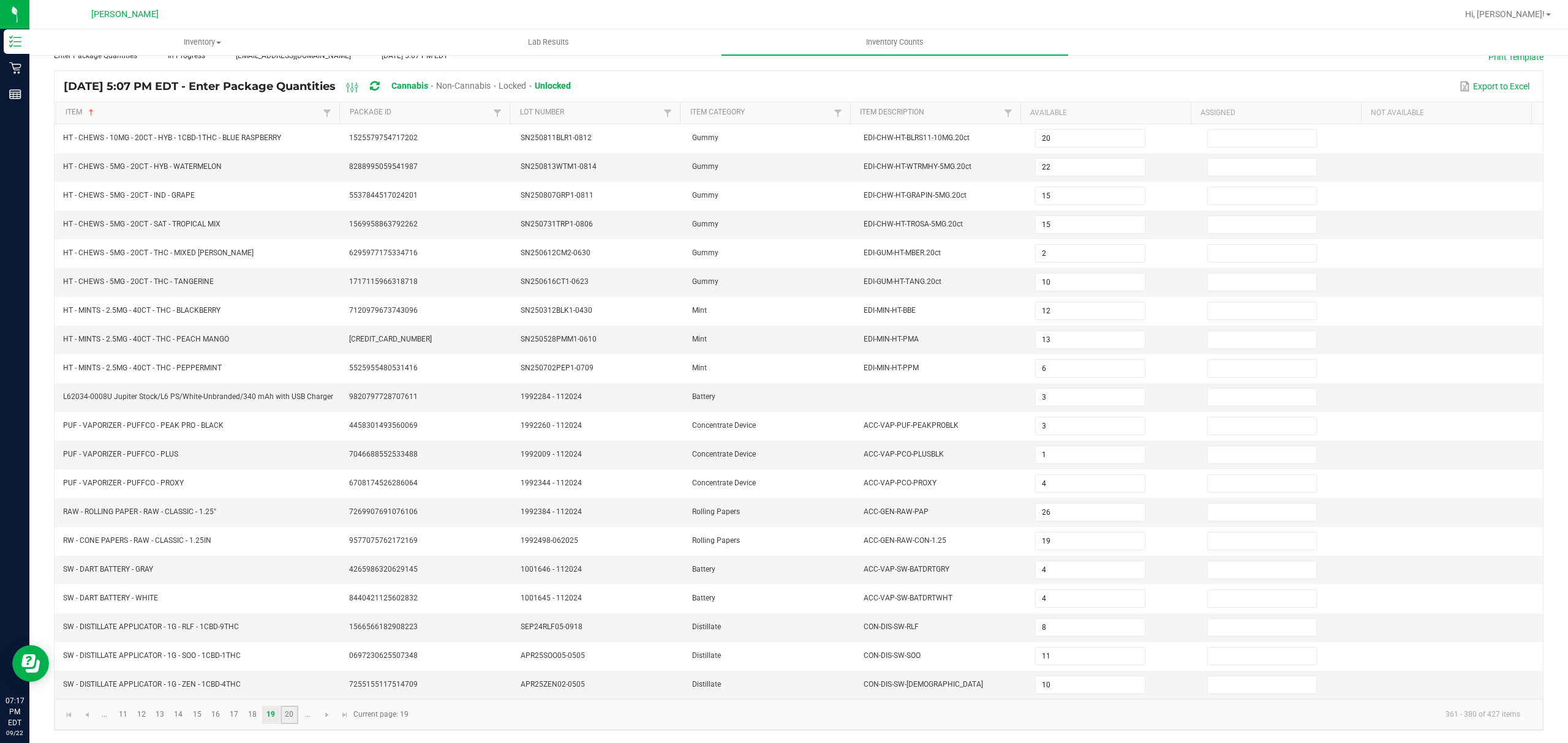
click at [288, 715] on link "20" at bounding box center [289, 715] width 18 height 18
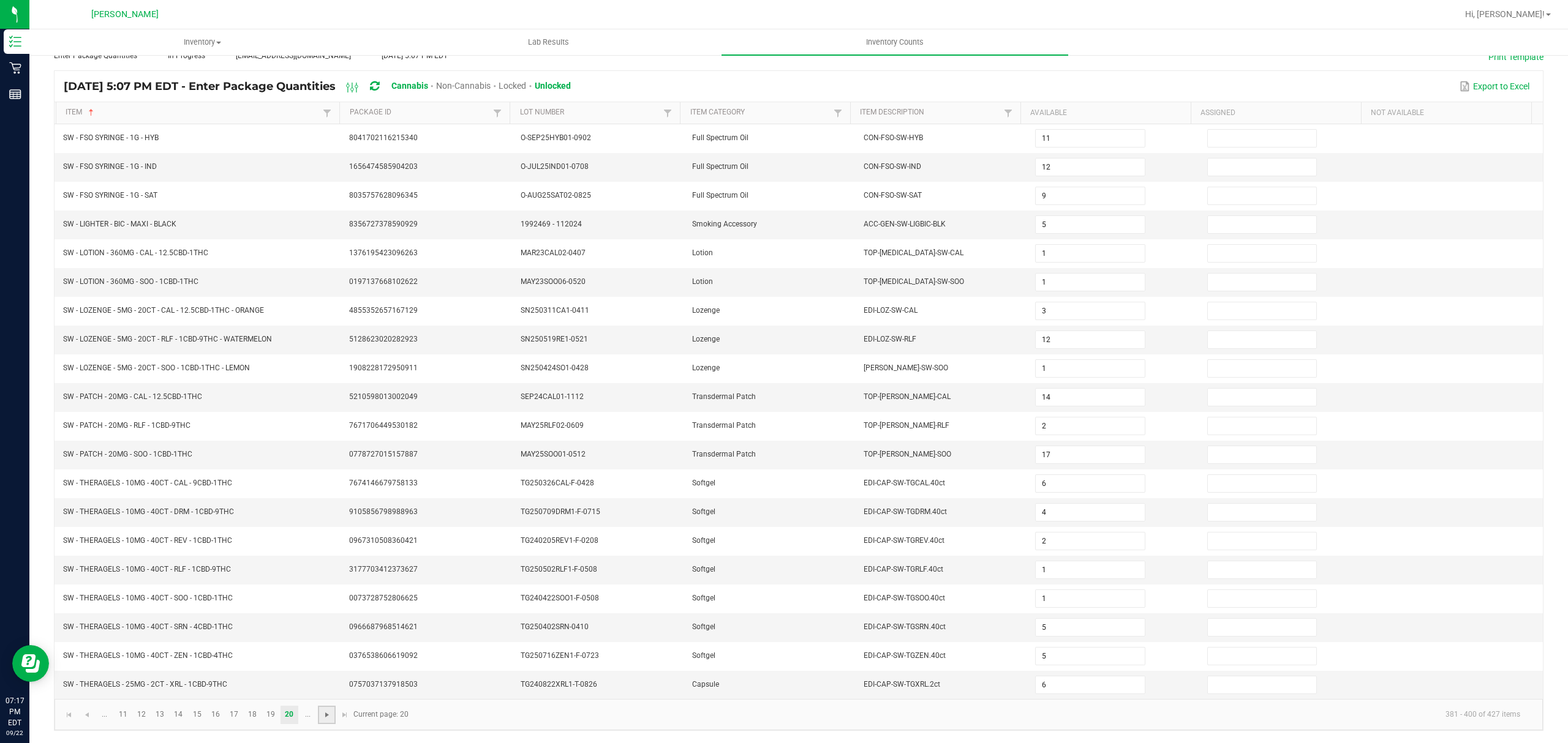
click at [330, 713] on span "Go to the next page" at bounding box center [326, 715] width 9 height 9
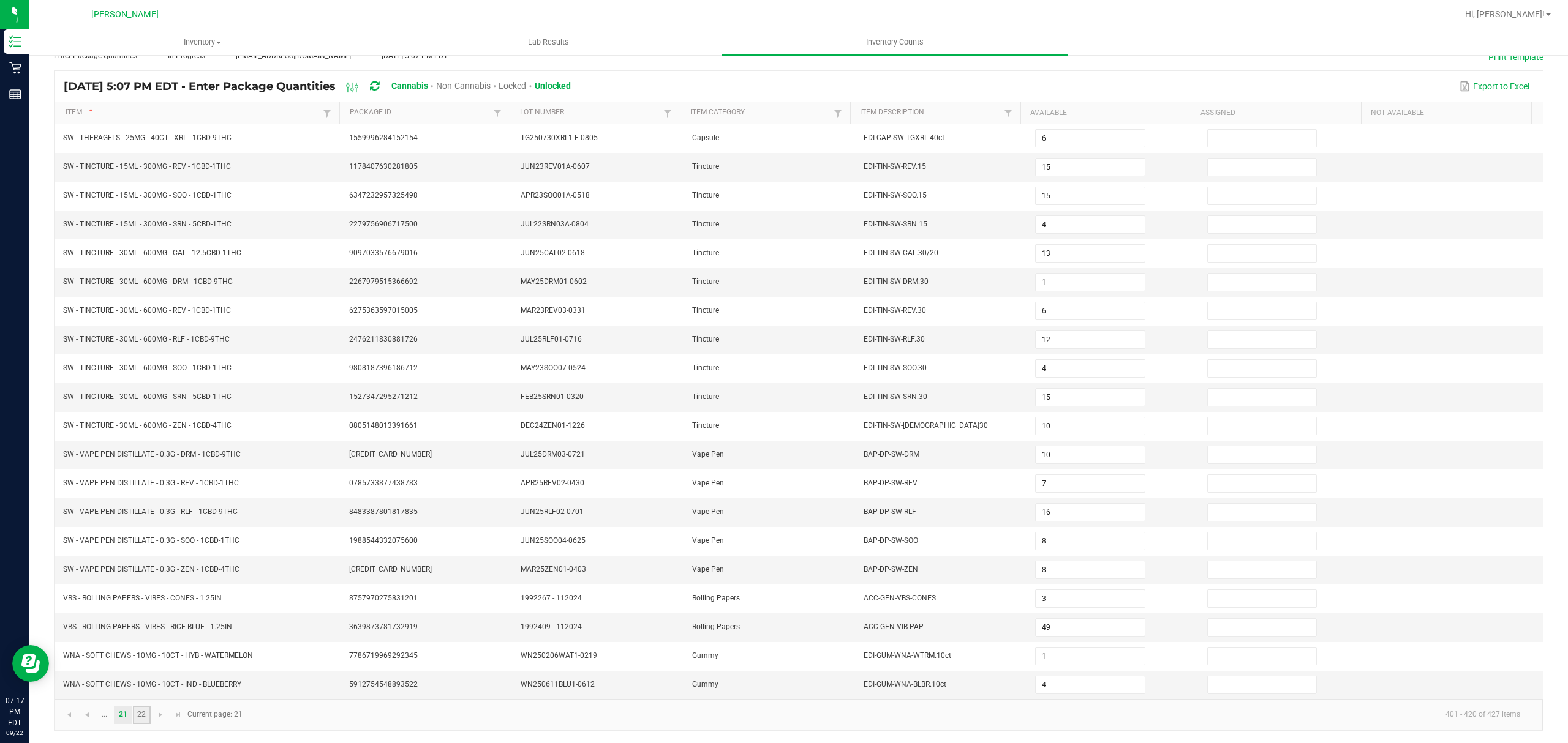
click at [140, 713] on link "22" at bounding box center [141, 715] width 18 height 18
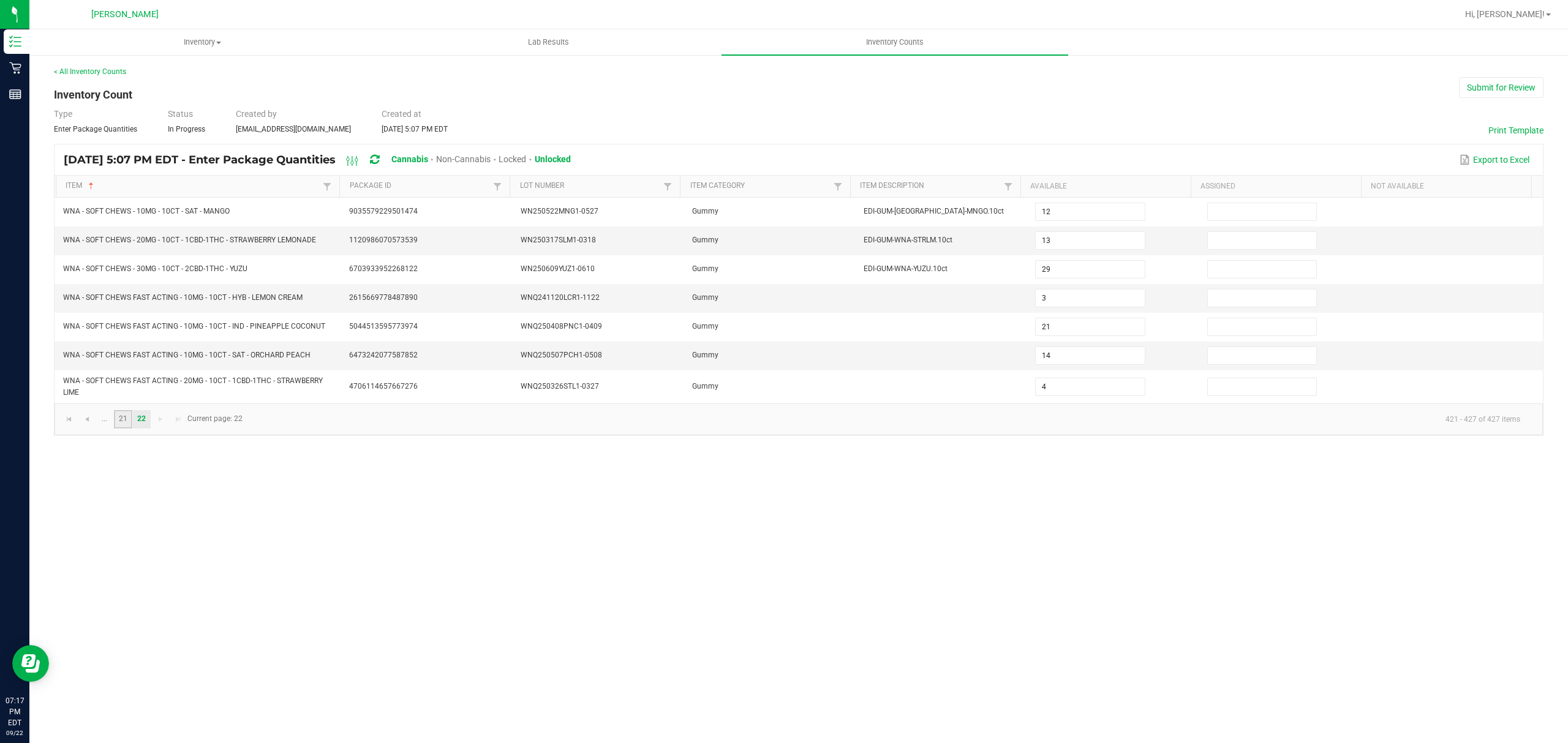
click at [120, 427] on link "21" at bounding box center [122, 419] width 18 height 18
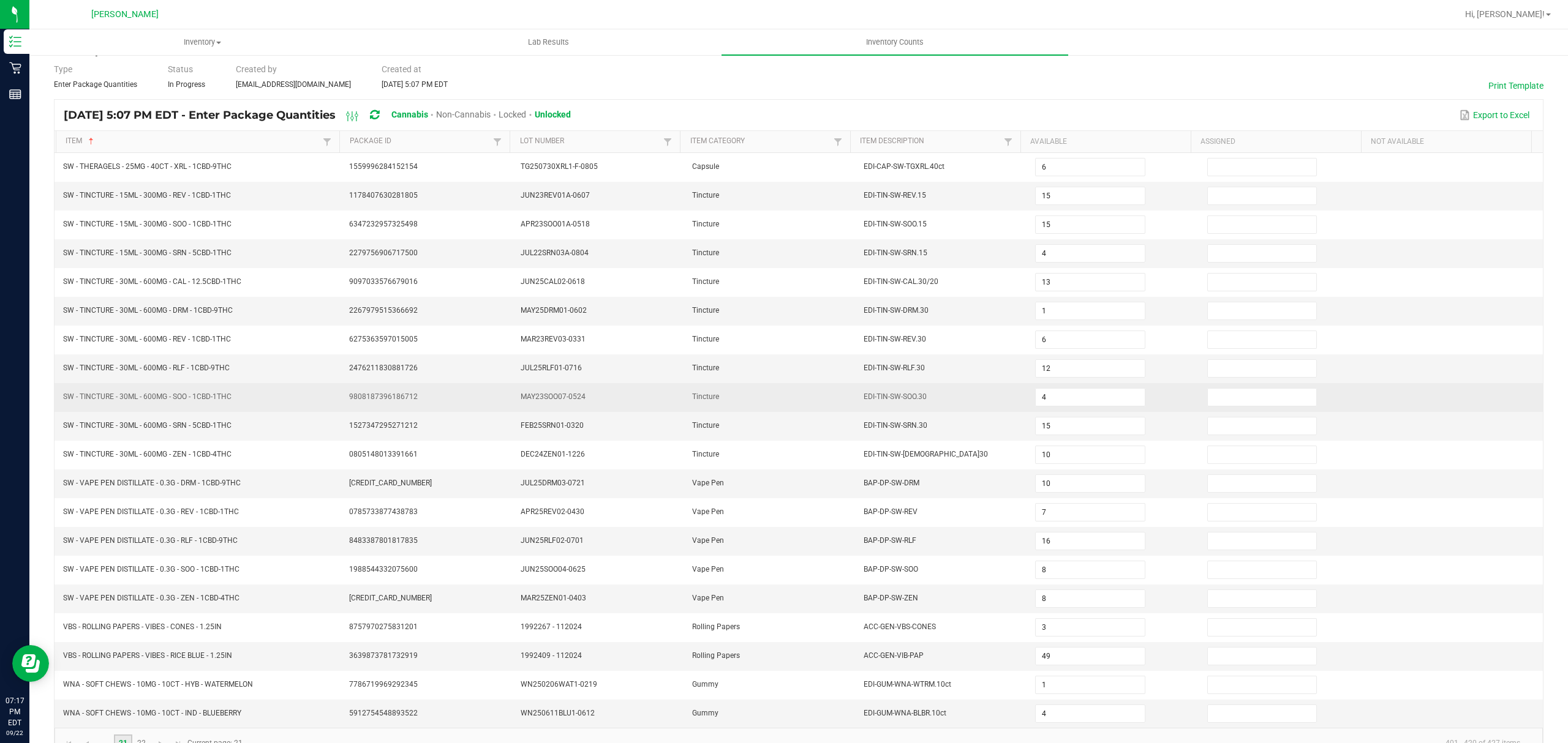
scroll to position [86, 0]
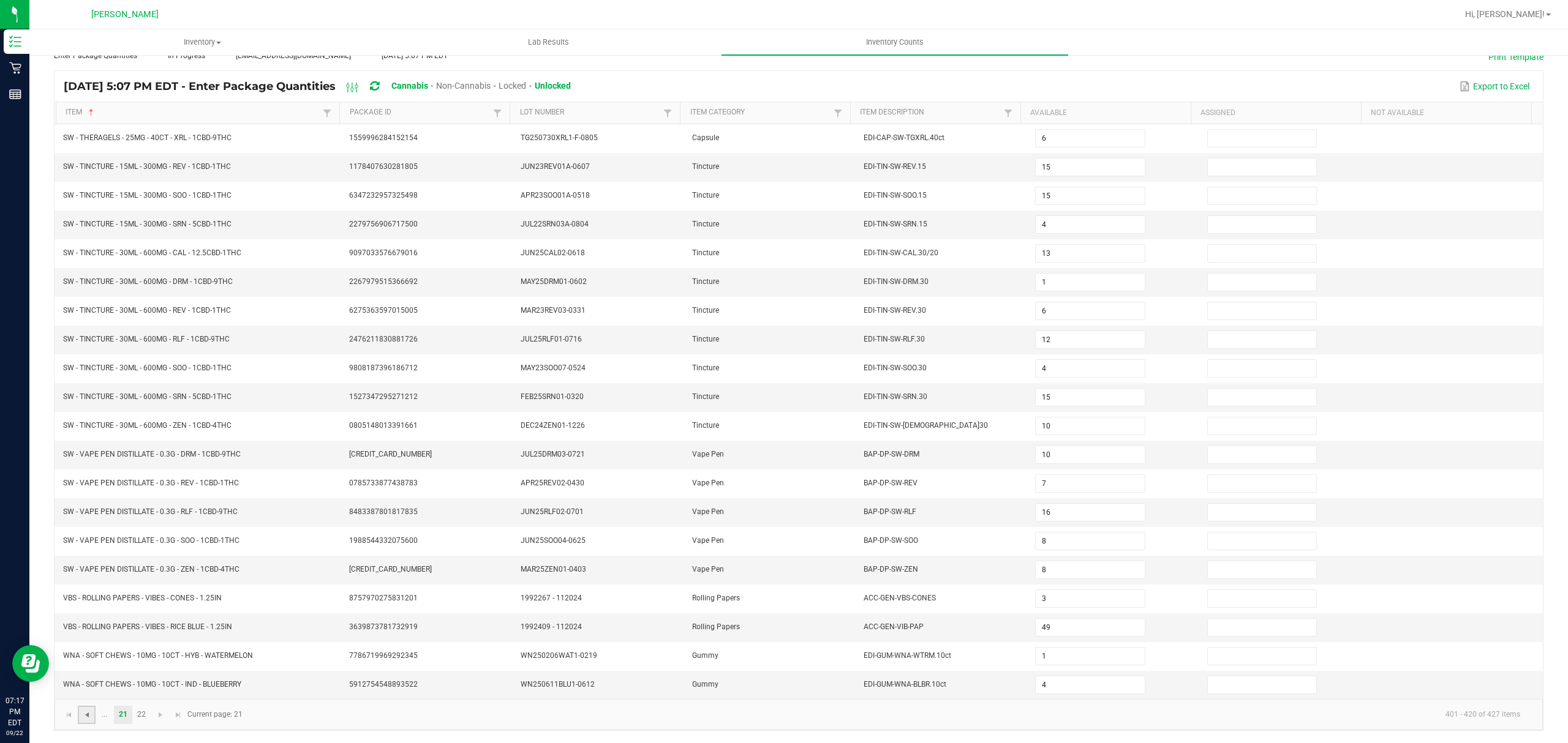
click at [89, 717] on span "Go to the previous page" at bounding box center [86, 715] width 9 height 9
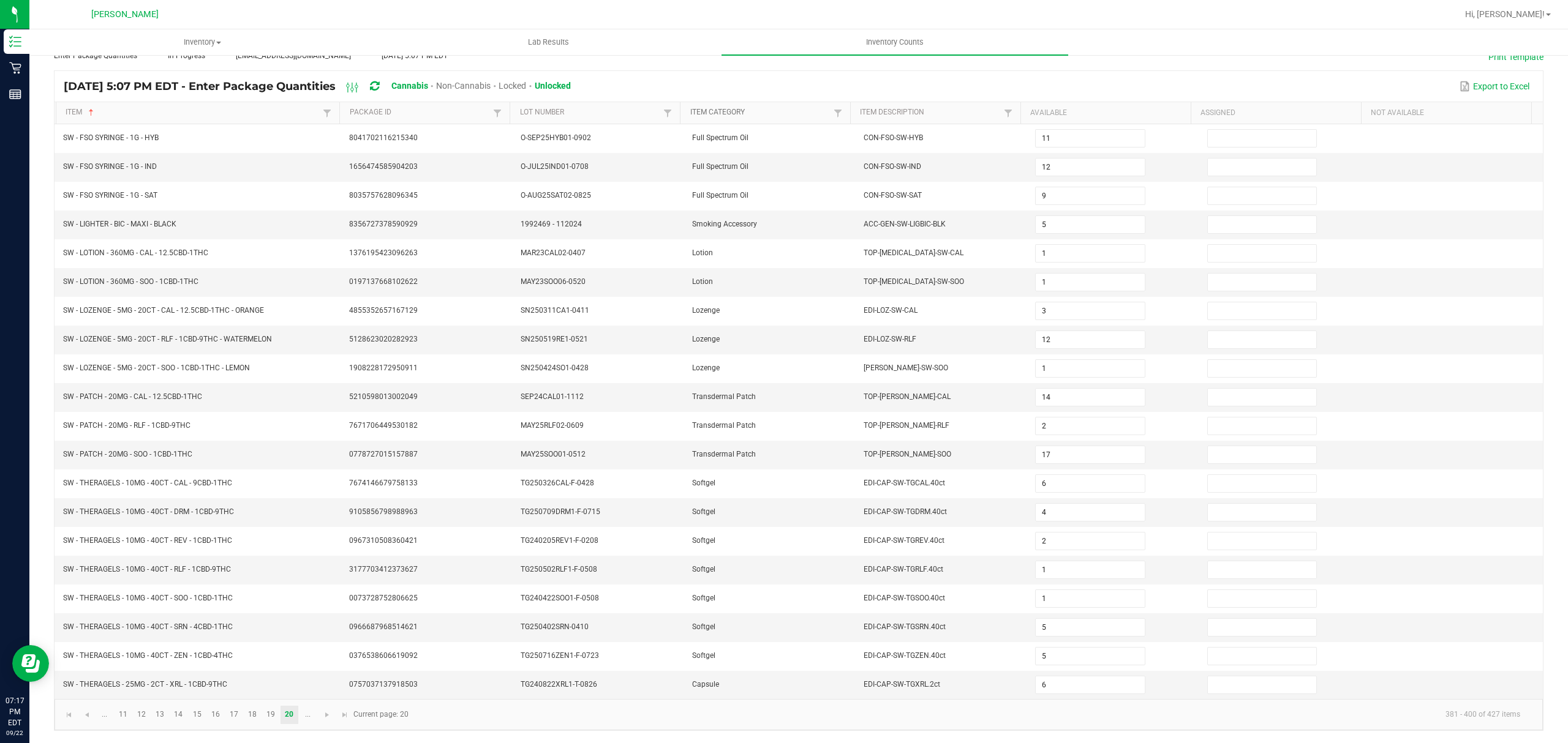
click at [724, 107] on link "Item Category" at bounding box center [759, 112] width 140 height 9
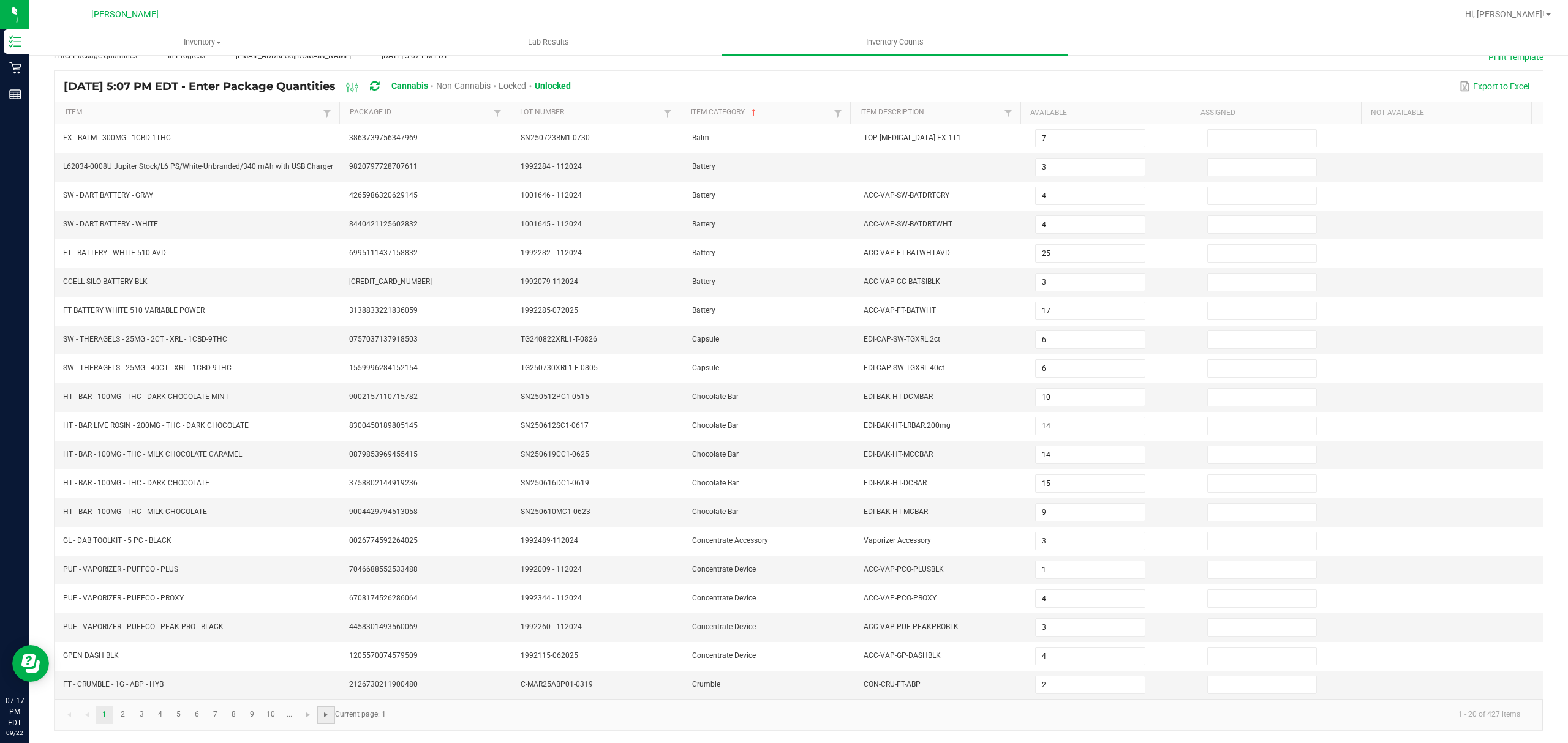
click at [326, 716] on span "Go to the last page" at bounding box center [326, 715] width 9 height 9
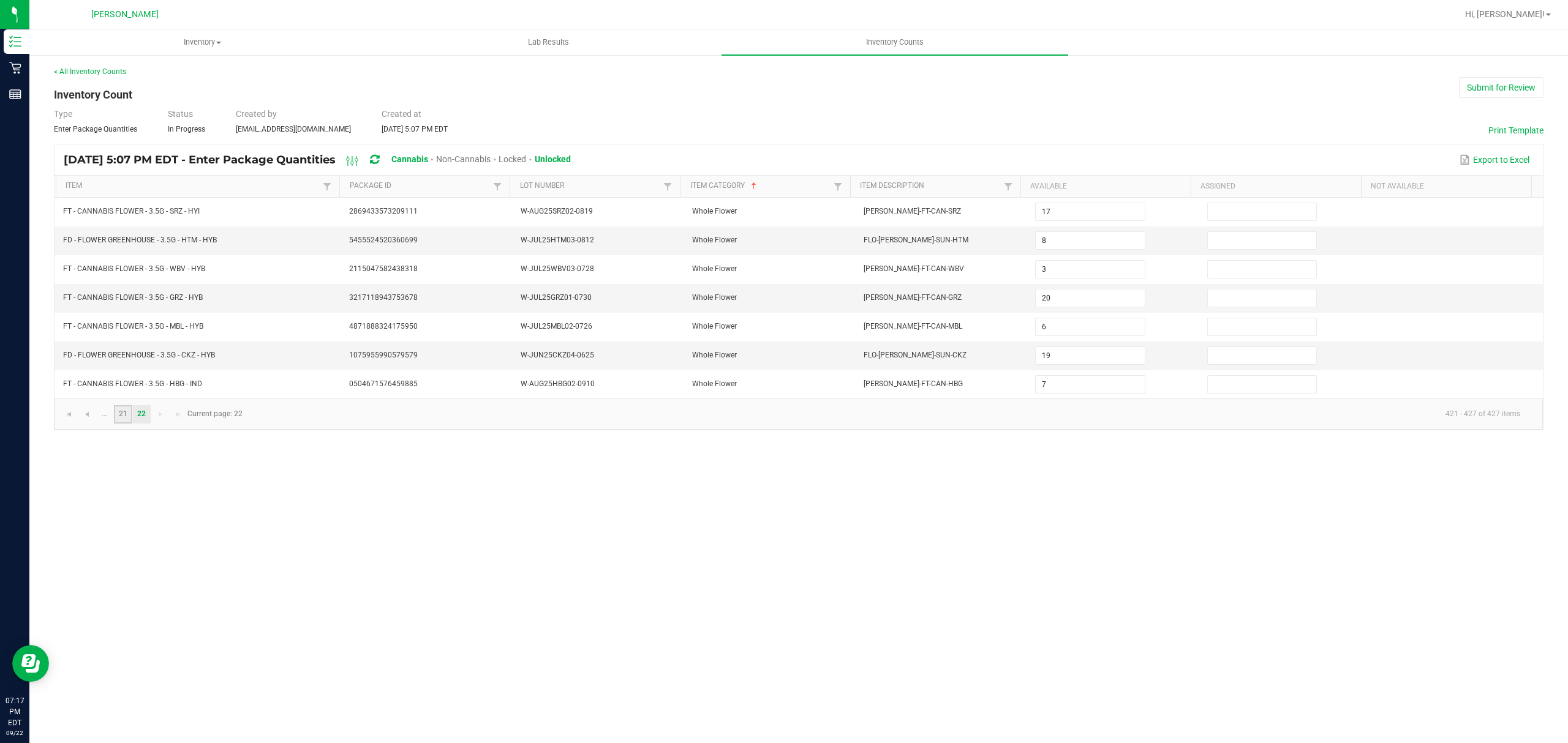
click at [119, 410] on link "21" at bounding box center [122, 414] width 18 height 18
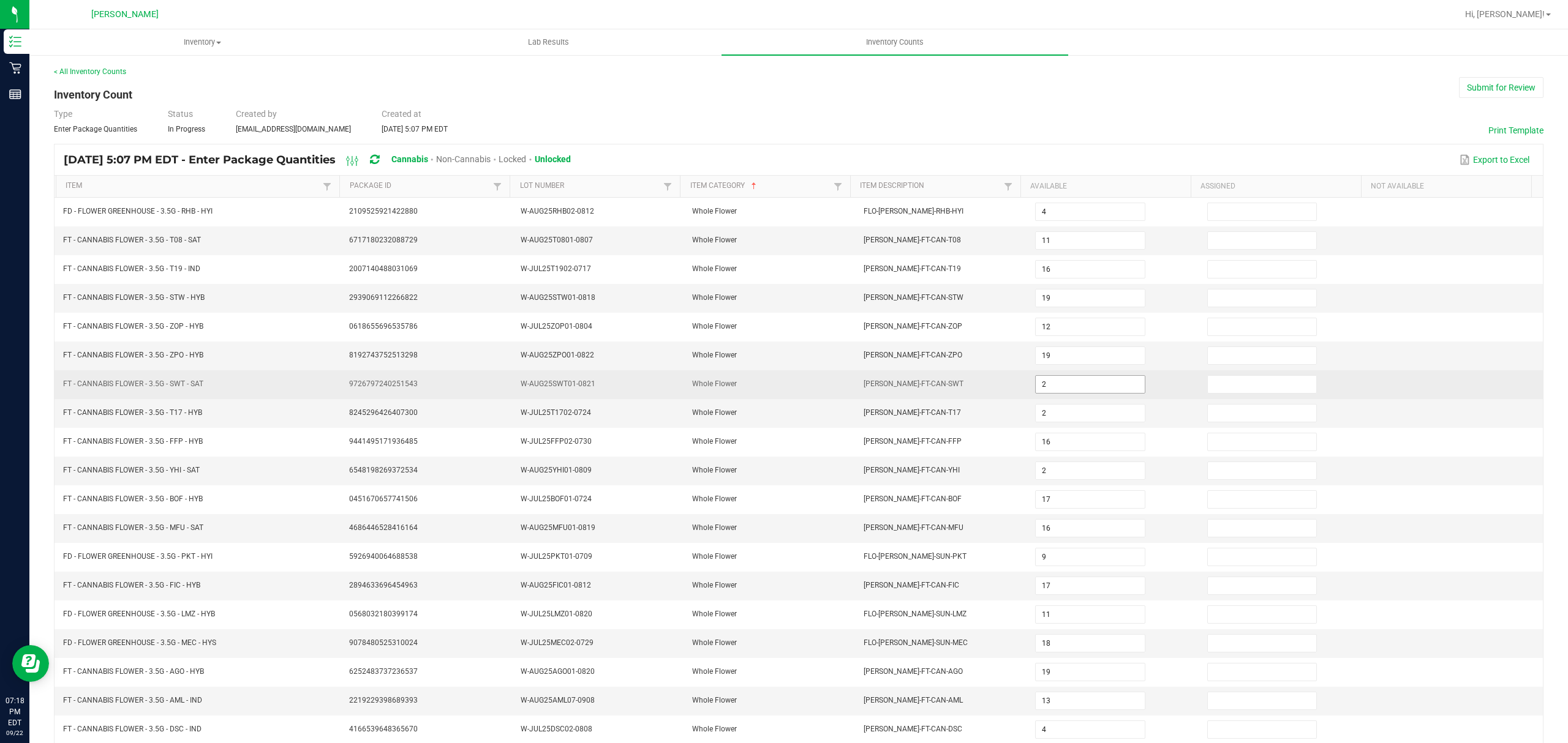
click at [1047, 390] on input "2" at bounding box center [1090, 384] width 108 height 17
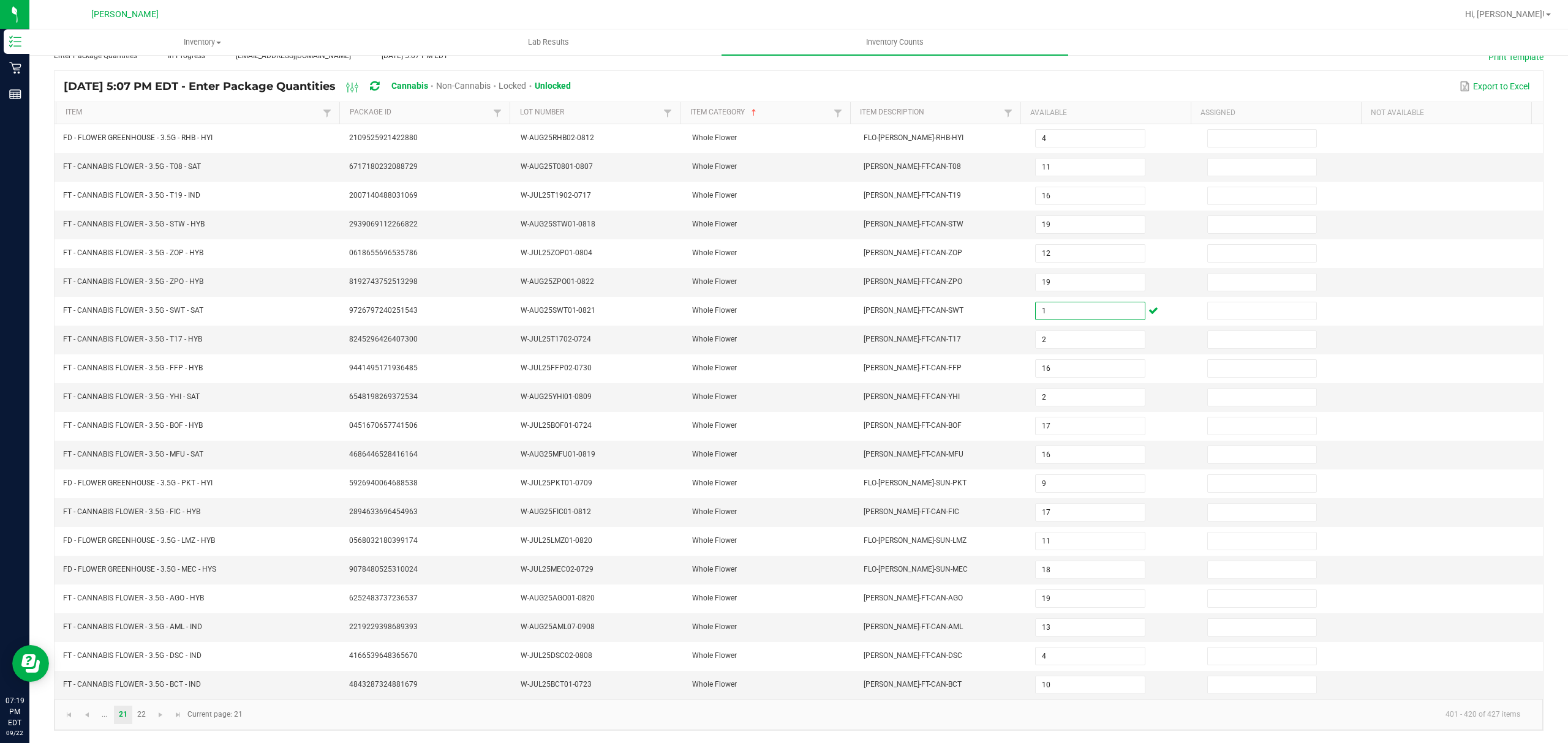
scroll to position [86, 0]
click at [86, 716] on span "Go to the previous page" at bounding box center [86, 715] width 9 height 9
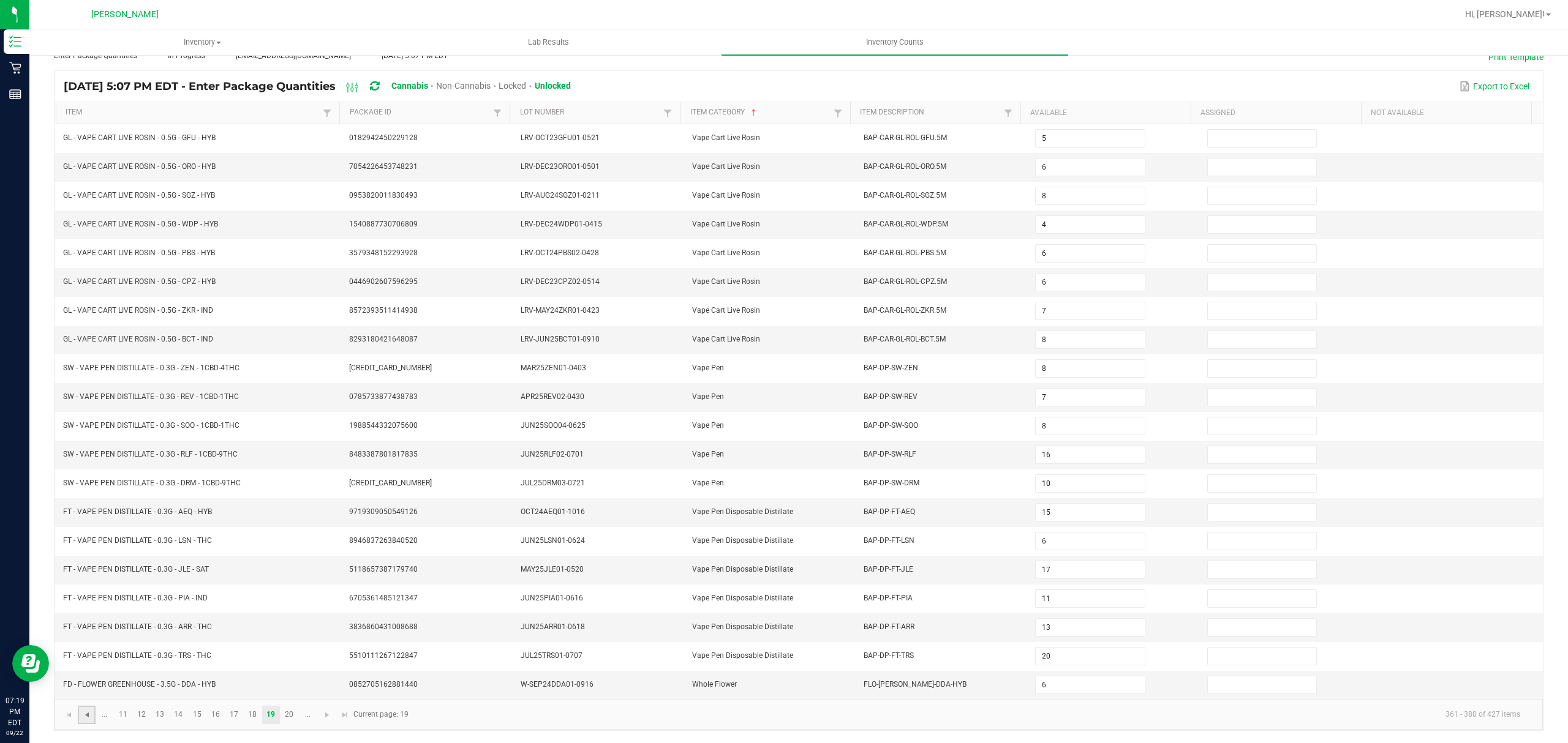
click at [86, 716] on span "Go to the previous page" at bounding box center [86, 715] width 9 height 9
click at [212, 107] on link "Item" at bounding box center [192, 112] width 254 height 9
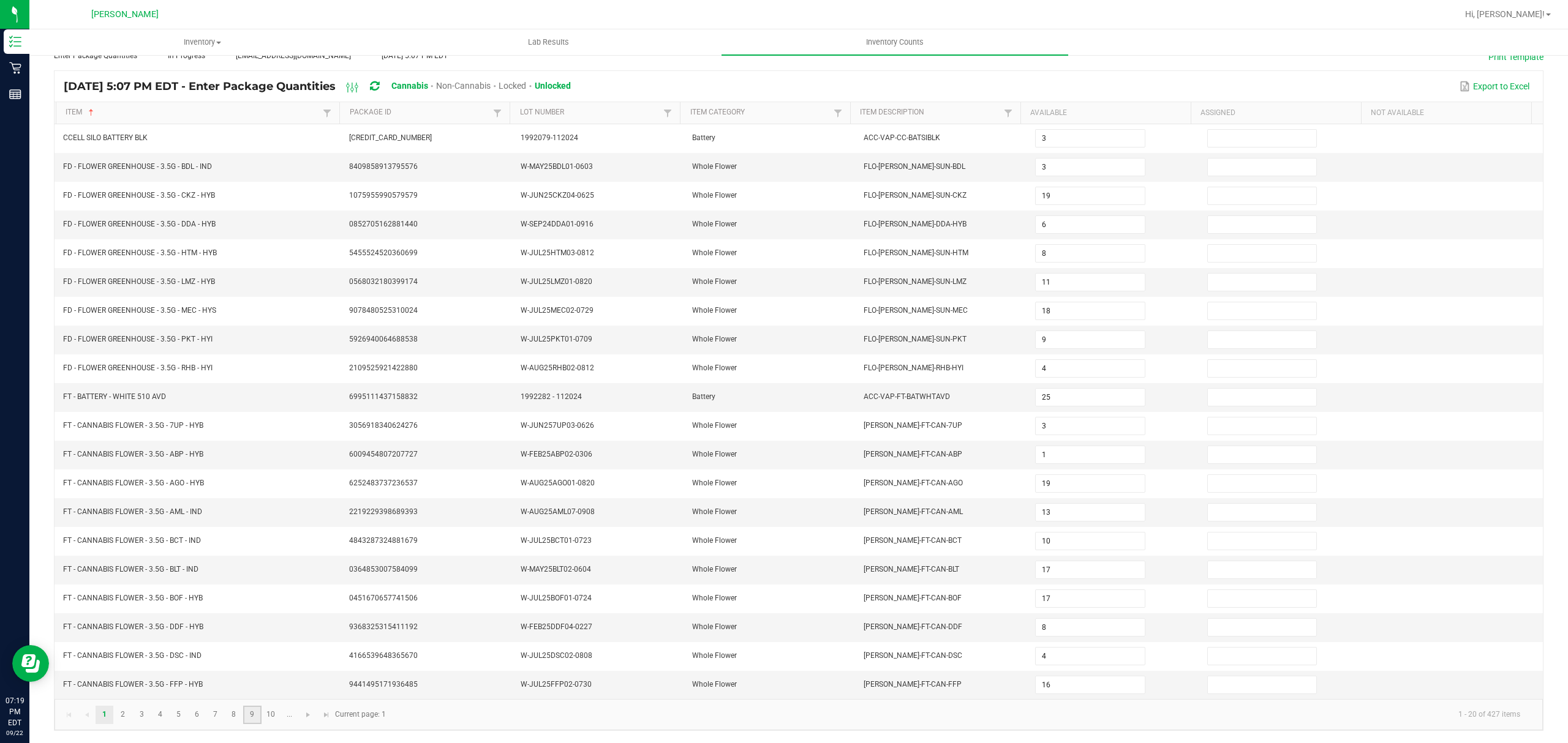
click at [255, 715] on link "9" at bounding box center [252, 715] width 18 height 18
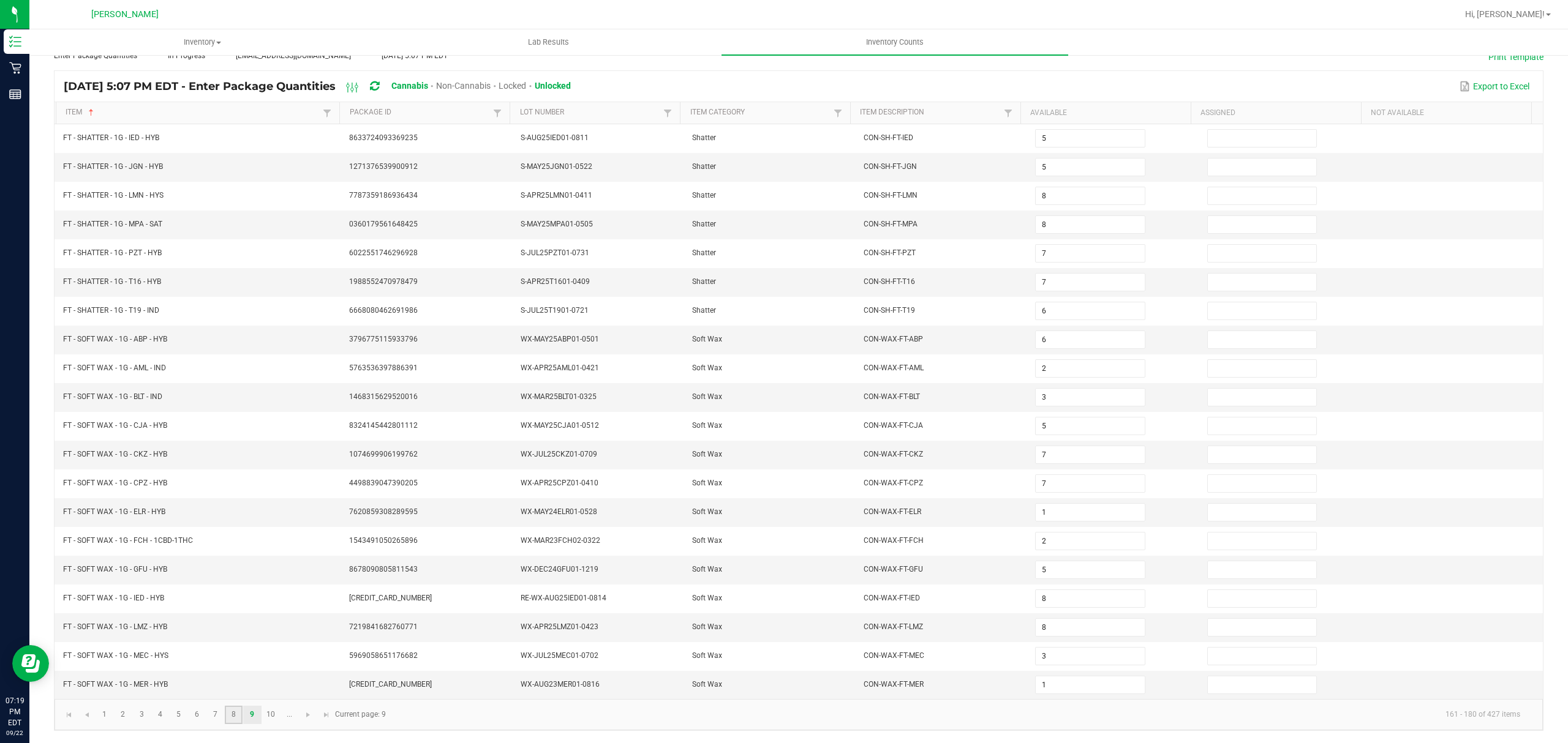
click at [234, 715] on link "8" at bounding box center [233, 715] width 18 height 18
click at [268, 714] on link "10" at bounding box center [271, 715] width 18 height 18
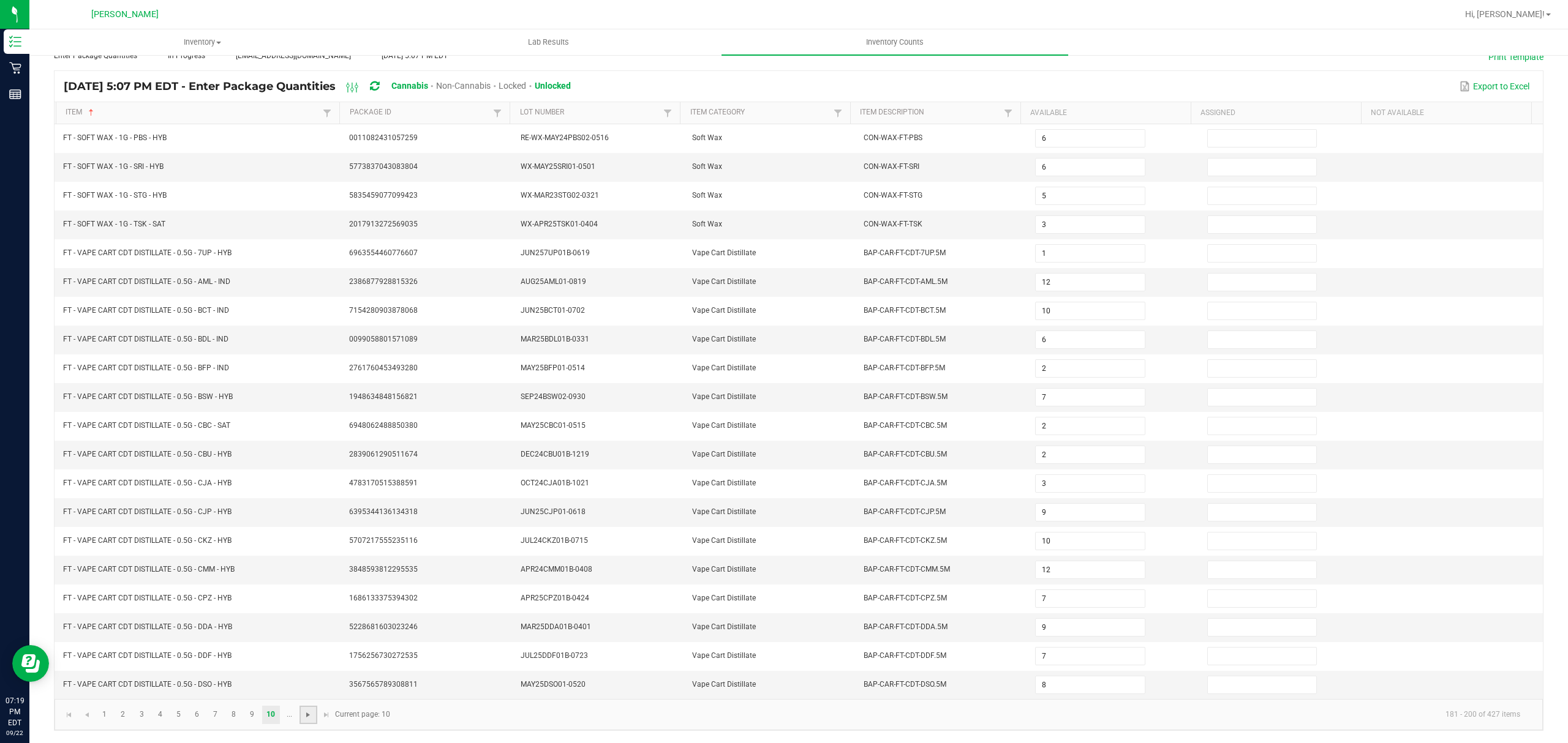
click at [304, 711] on span "Go to the next page" at bounding box center [307, 715] width 9 height 9
click at [89, 714] on span "Go to the previous page" at bounding box center [86, 715] width 9 height 9
click at [312, 716] on span "Go to the next page" at bounding box center [307, 715] width 9 height 9
click at [329, 717] on span "Go to the next page" at bounding box center [326, 715] width 9 height 9
click at [331, 713] on span "Go to the next page" at bounding box center [326, 715] width 9 height 9
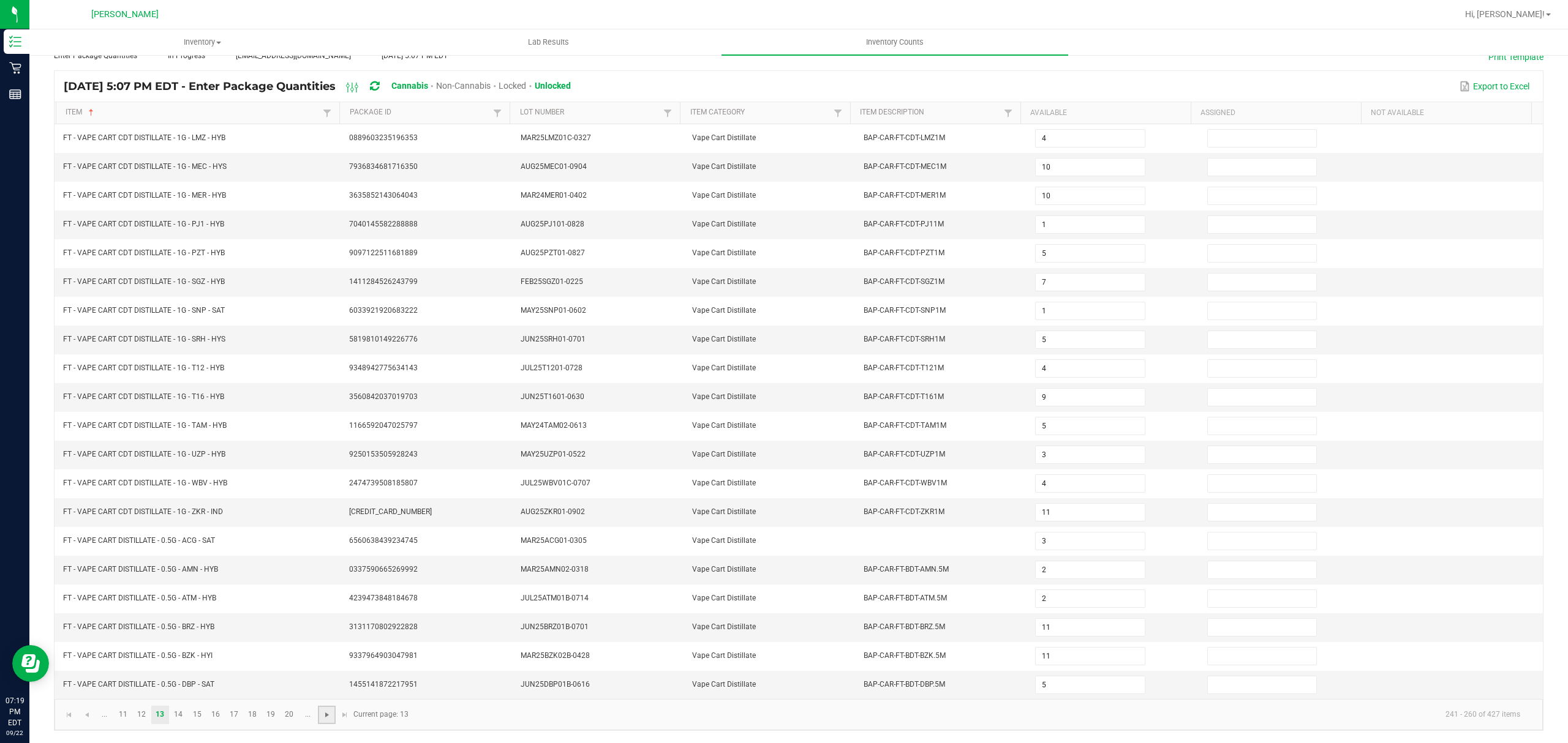
click at [330, 716] on span "Go to the next page" at bounding box center [326, 715] width 9 height 9
click at [1036, 632] on input "2" at bounding box center [1090, 628] width 108 height 17
click at [70, 716] on span "Go to the first page" at bounding box center [69, 715] width 9 height 9
click at [311, 716] on span "Go to the next page" at bounding box center [307, 715] width 9 height 9
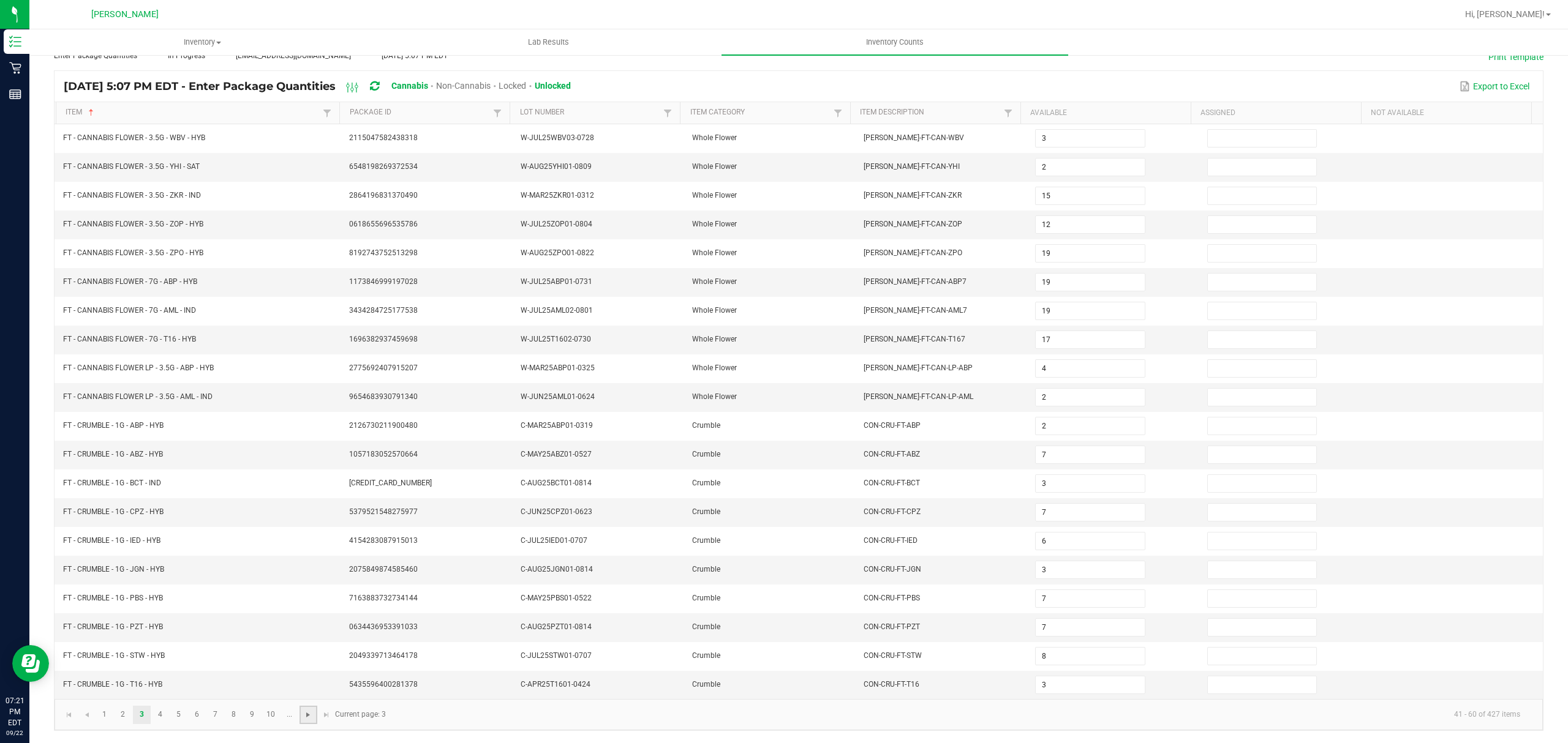
click at [311, 716] on span "Go to the next page" at bounding box center [307, 715] width 9 height 9
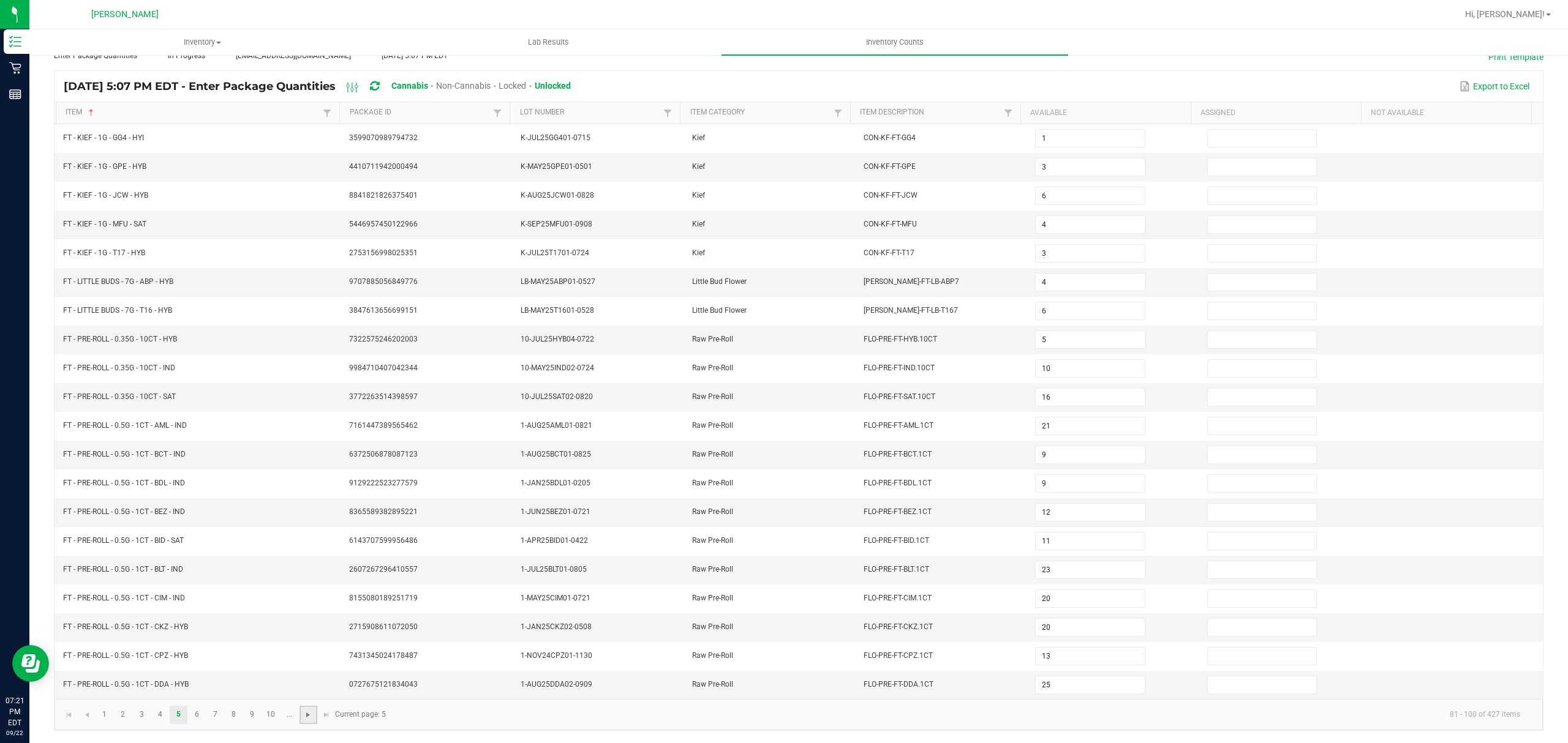
click at [311, 716] on span "Go to the next page" at bounding box center [307, 715] width 9 height 9
click at [310, 716] on span "Go to the next page" at bounding box center [307, 715] width 9 height 9
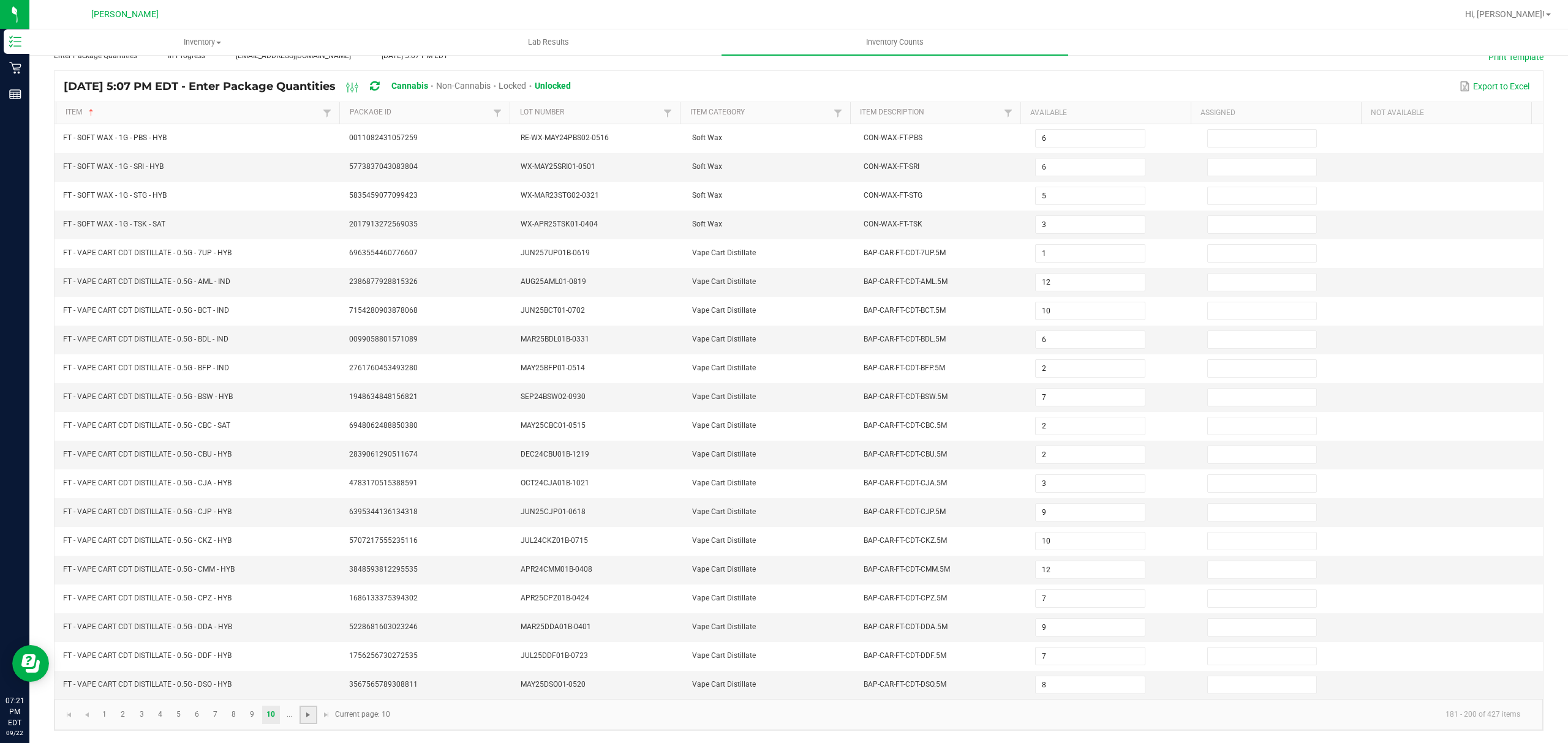
click at [310, 716] on span "Go to the next page" at bounding box center [307, 715] width 9 height 9
click at [326, 715] on span "Go to the next page" at bounding box center [326, 715] width 9 height 9
click at [324, 716] on span "Go to the next page" at bounding box center [326, 715] width 9 height 9
click at [324, 715] on span "Go to the next page" at bounding box center [326, 715] width 9 height 9
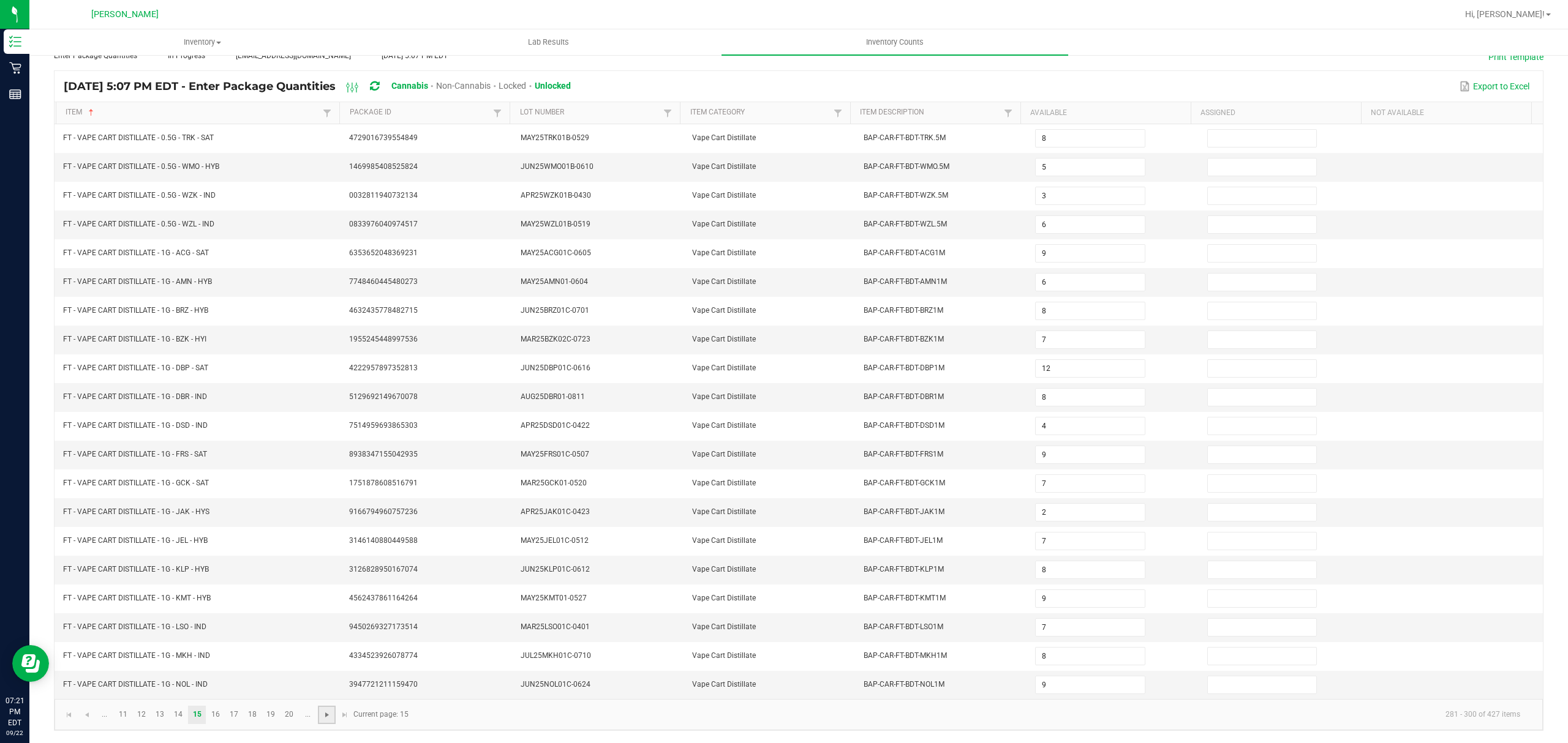
click at [324, 715] on span "Go to the next page" at bounding box center [326, 715] width 9 height 9
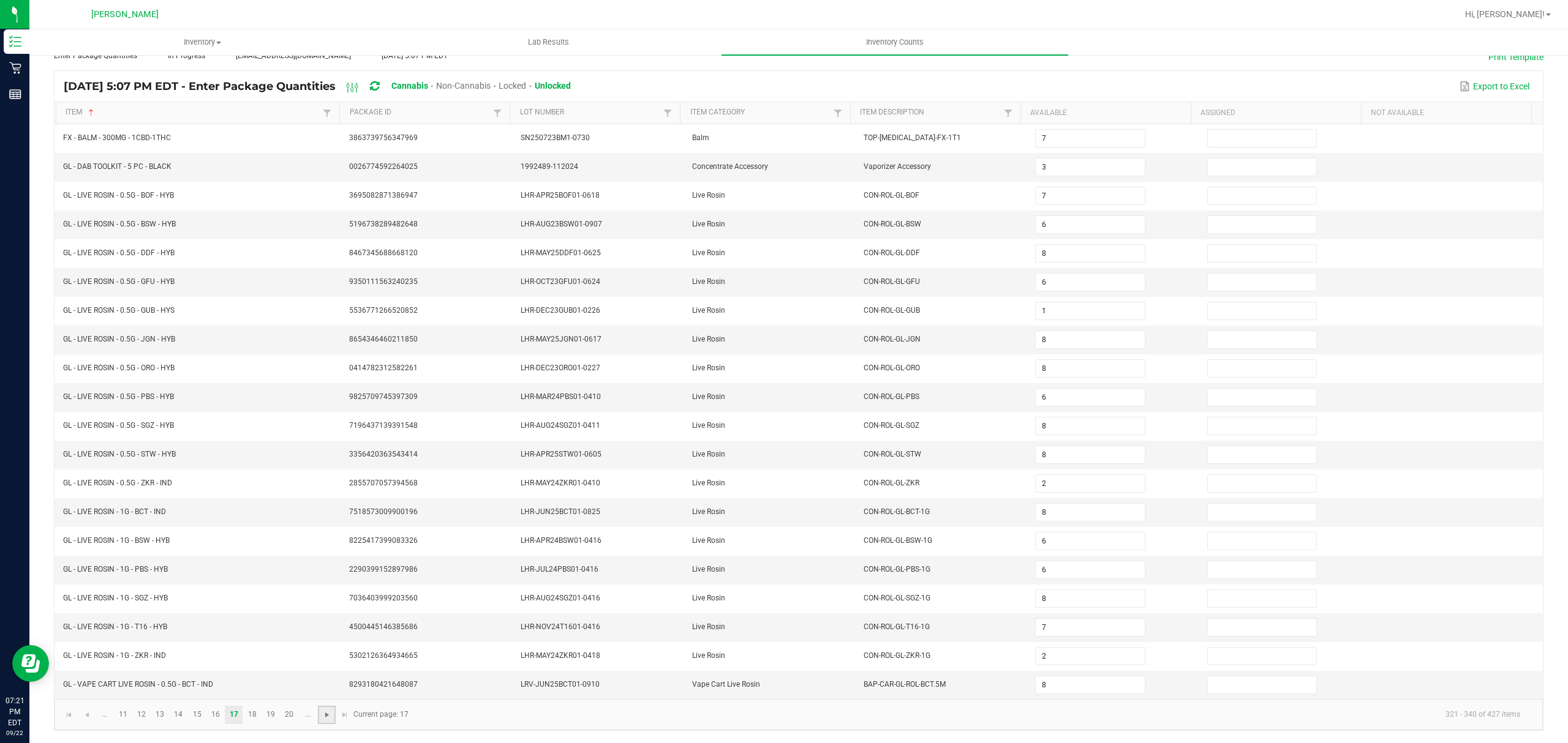
click at [324, 715] on span "Go to the next page" at bounding box center [326, 715] width 9 height 9
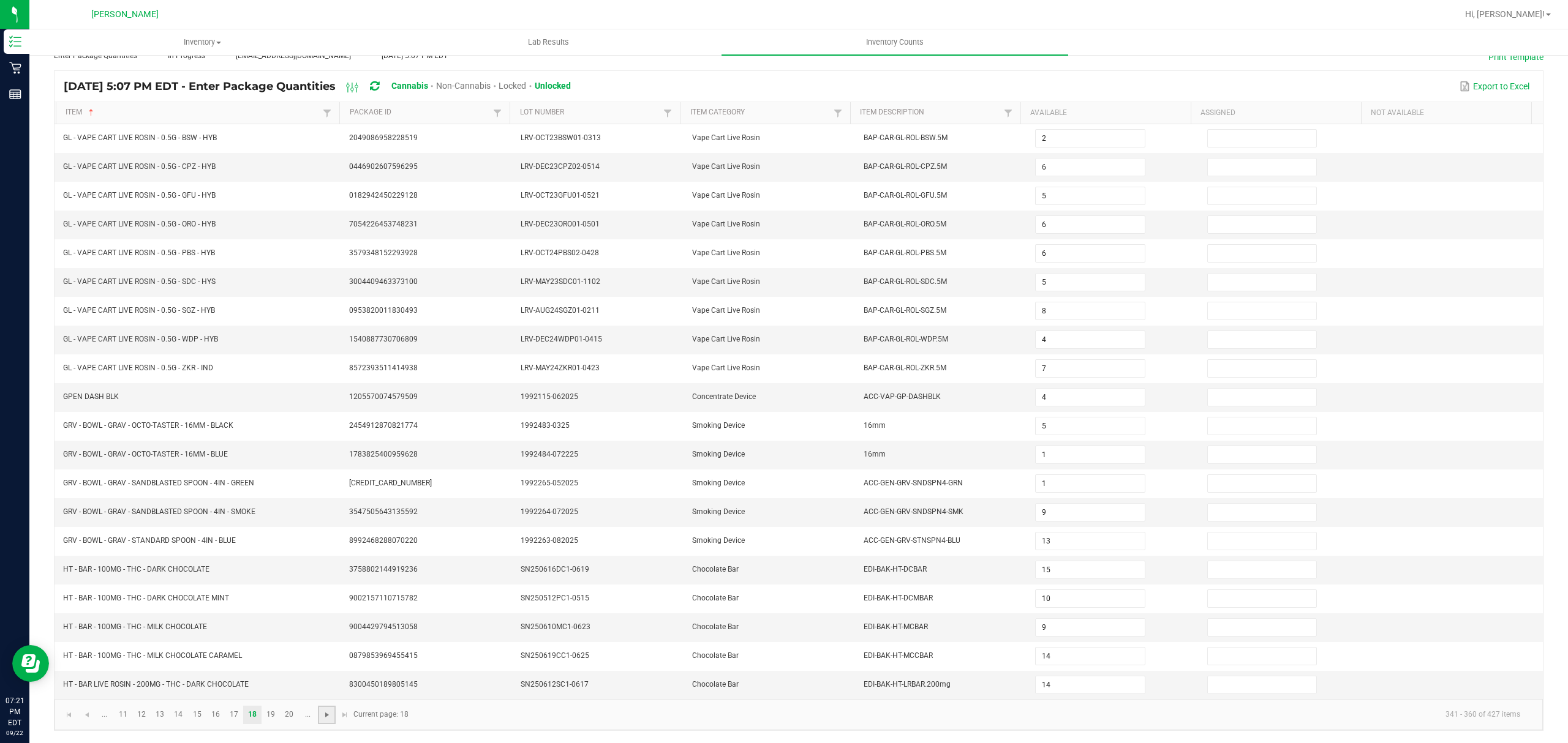
click at [324, 715] on span "Go to the next page" at bounding box center [326, 715] width 9 height 9
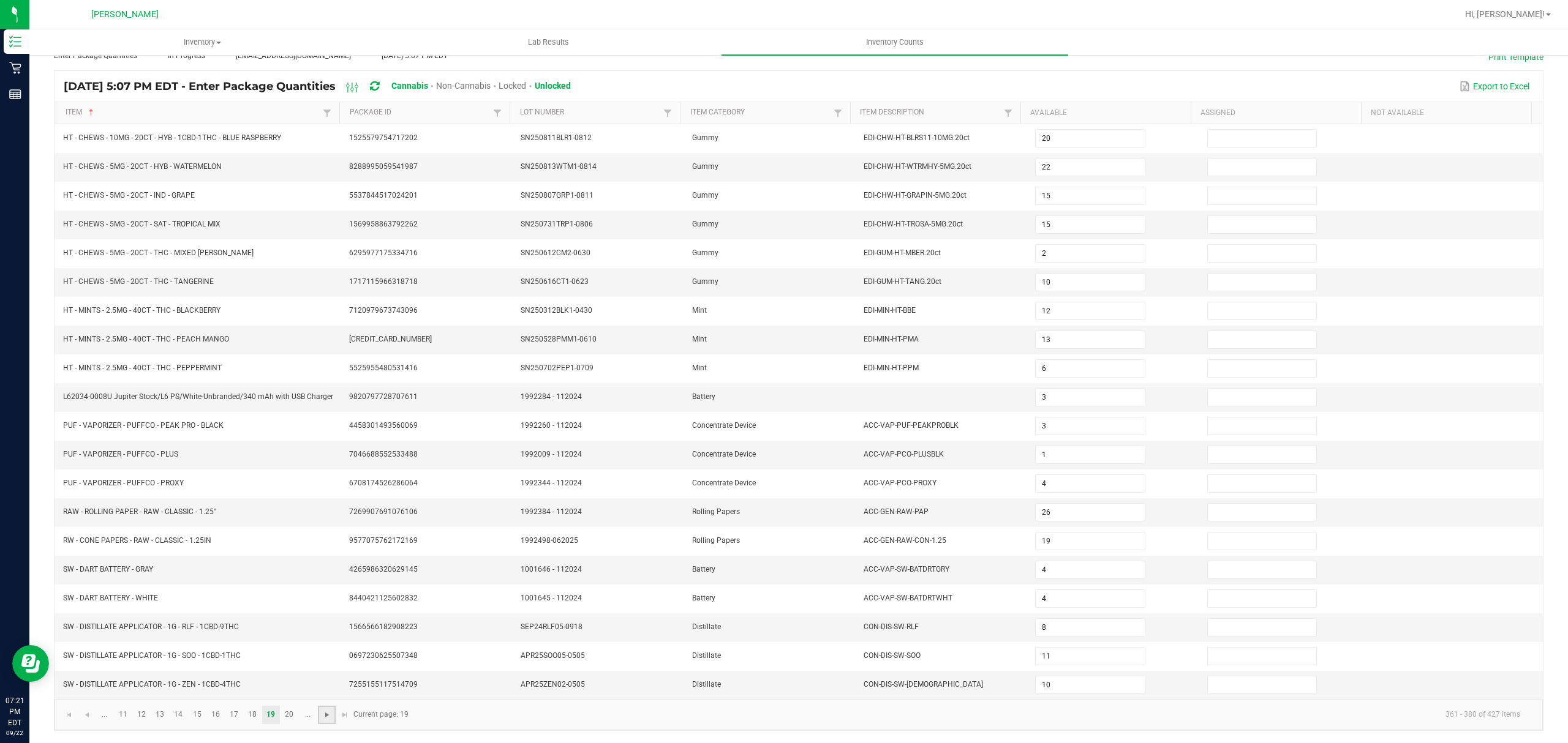
click at [324, 715] on span "Go to the next page" at bounding box center [326, 715] width 9 height 9
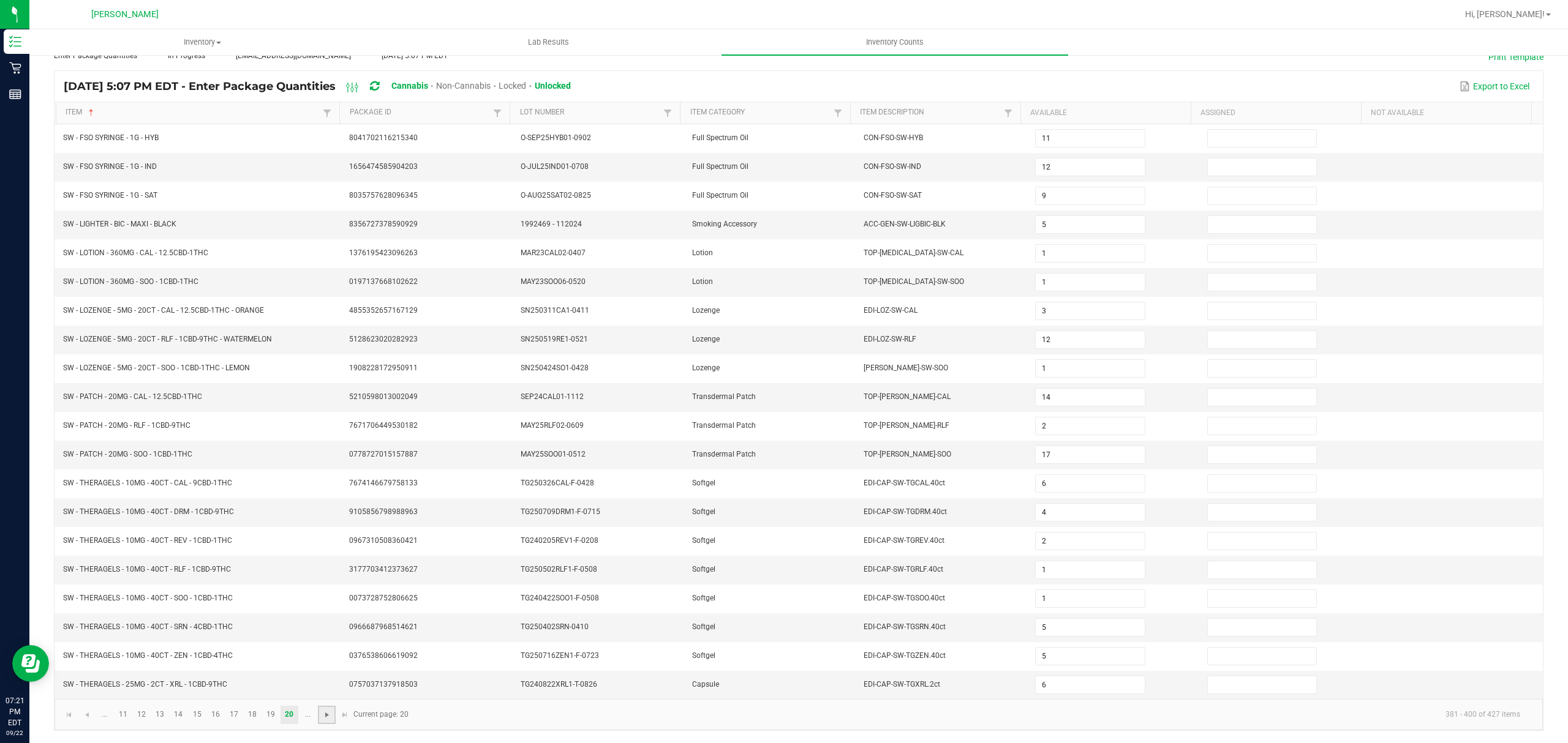
click at [324, 715] on span "Go to the next page" at bounding box center [326, 715] width 9 height 9
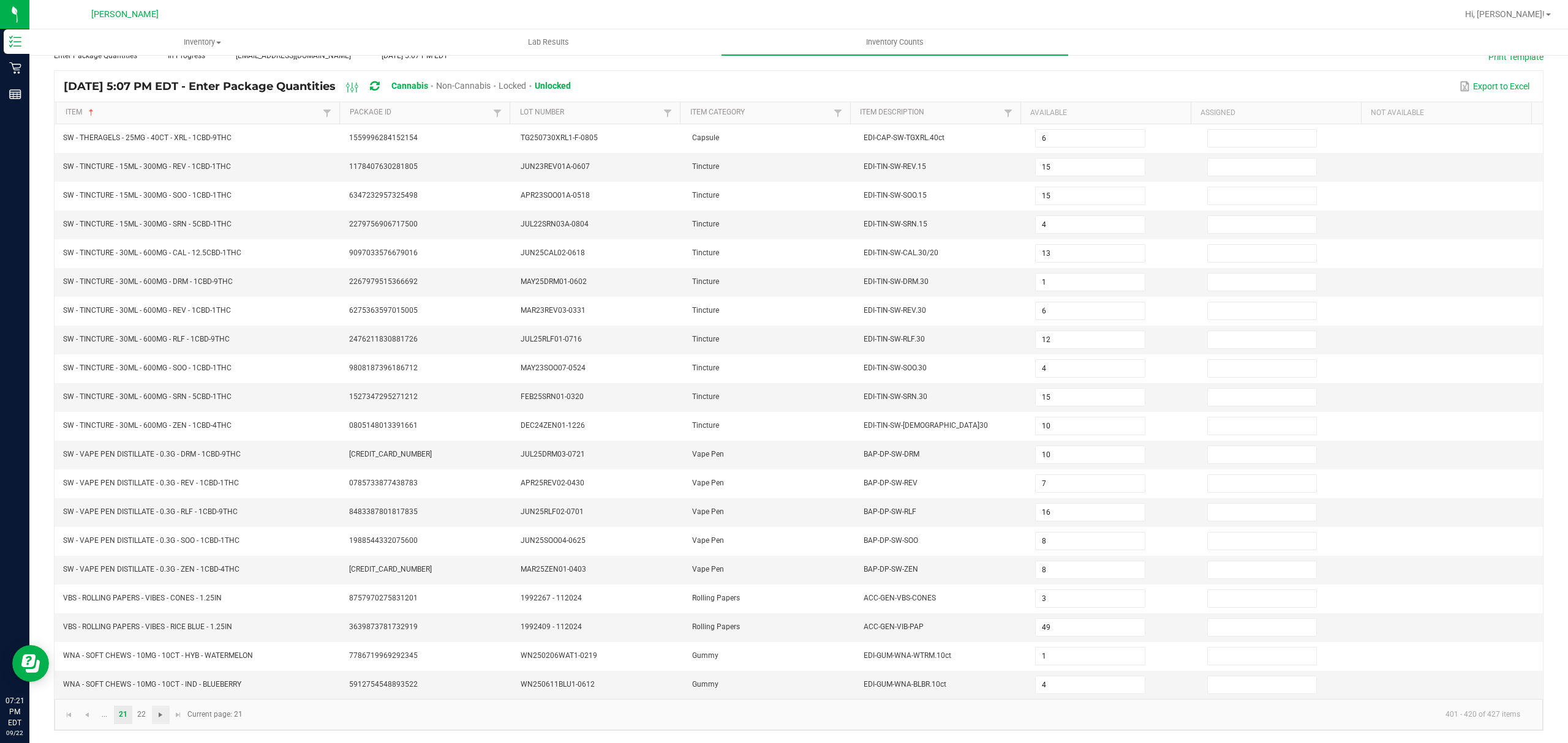
click at [324, 715] on kendo-pager-info "401 - 420 of 427 items" at bounding box center [889, 714] width 1280 height 20
click at [155, 717] on link at bounding box center [161, 715] width 18 height 18
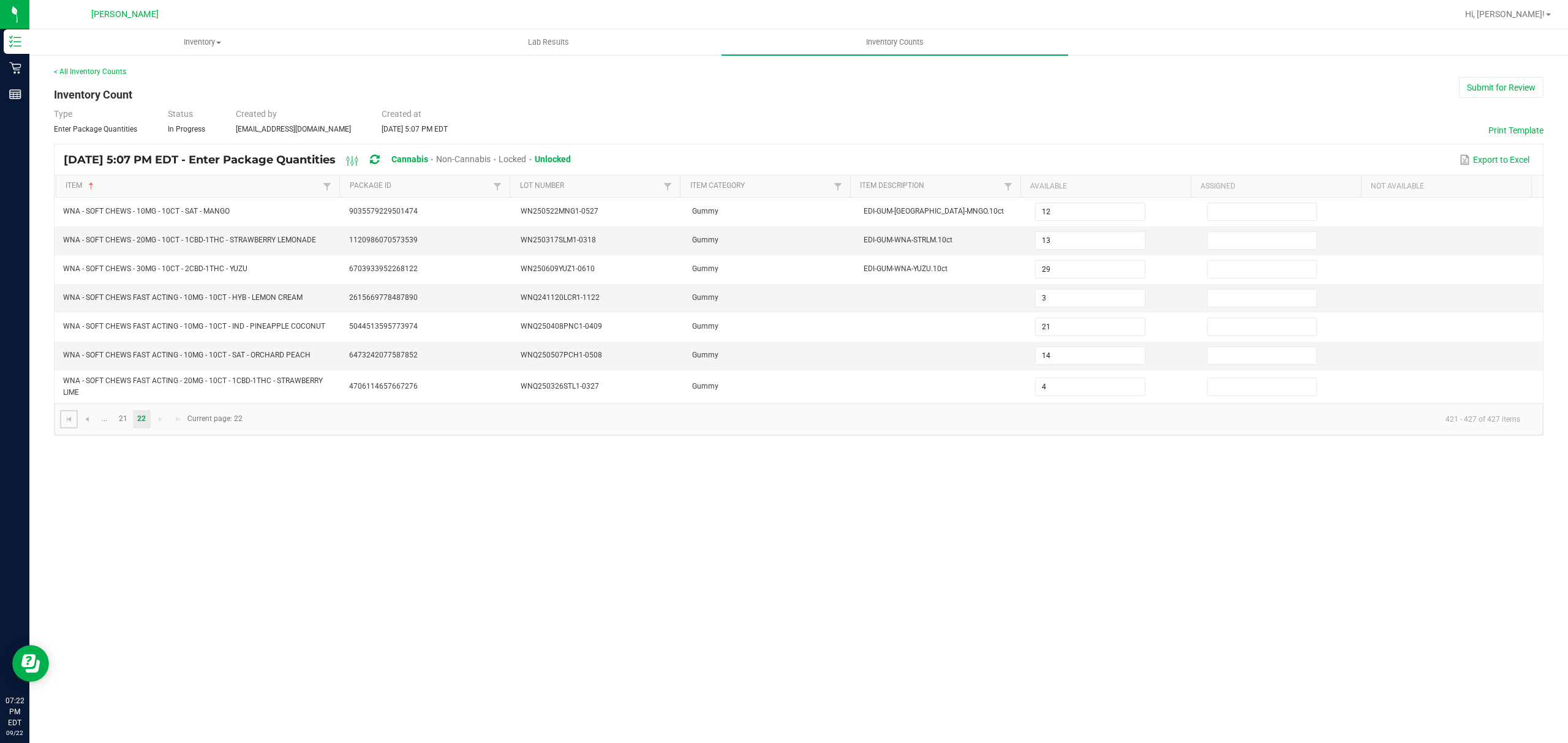
click at [75, 427] on link at bounding box center [69, 419] width 18 height 18
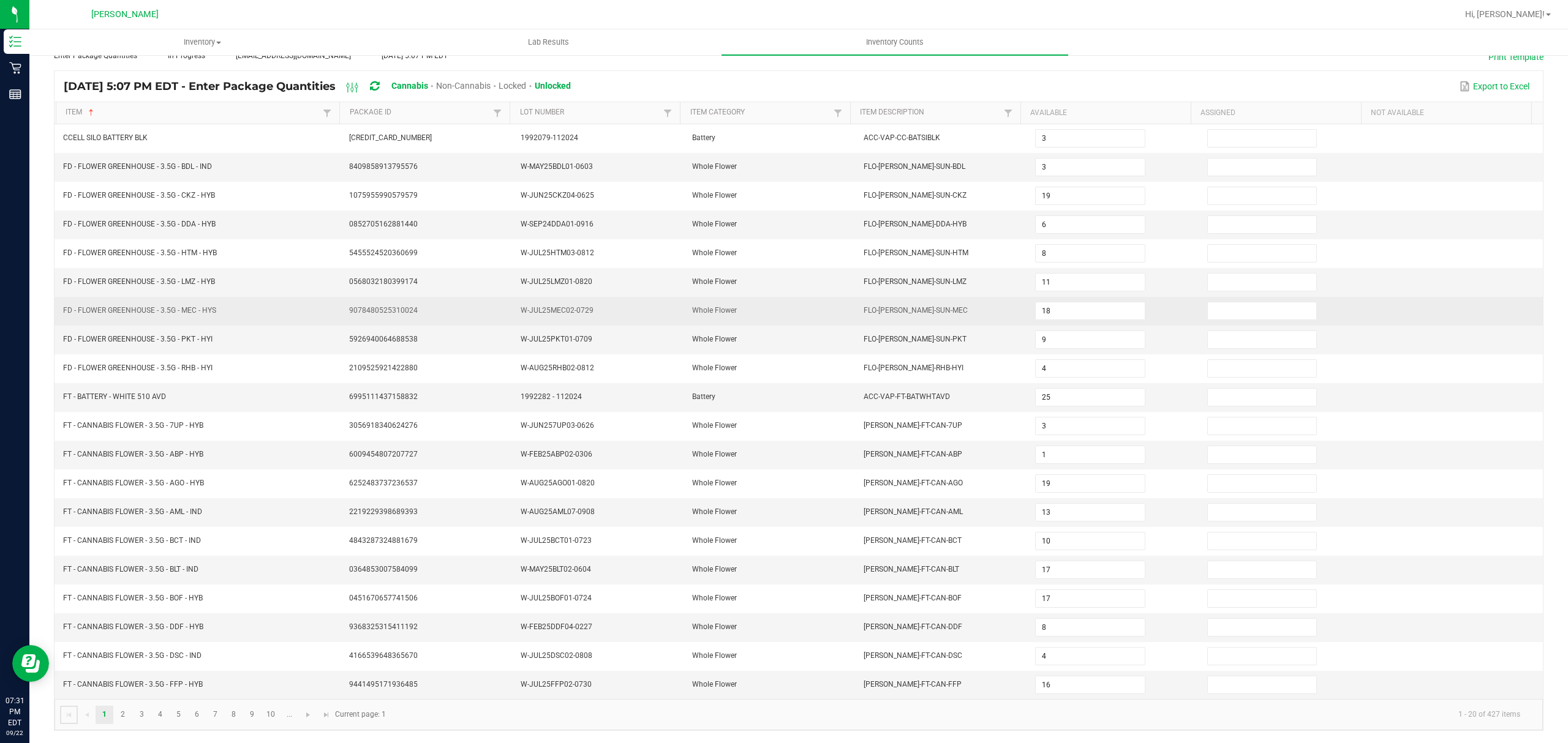
scroll to position [86, 0]
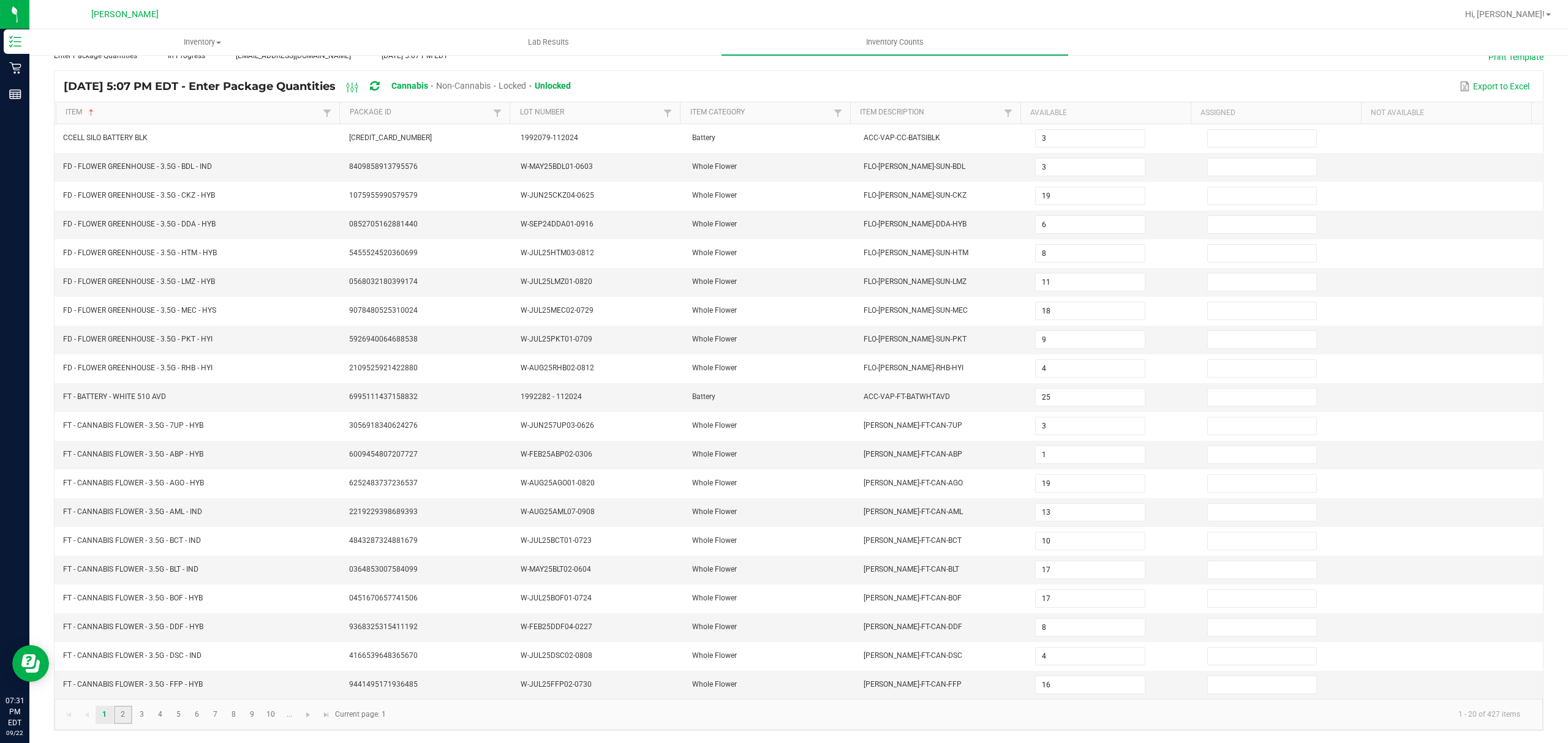
click at [126, 716] on link "2" at bounding box center [122, 715] width 18 height 18
click at [1094, 568] on input "11" at bounding box center [1090, 570] width 108 height 17
click at [103, 713] on link "1" at bounding box center [104, 715] width 18 height 18
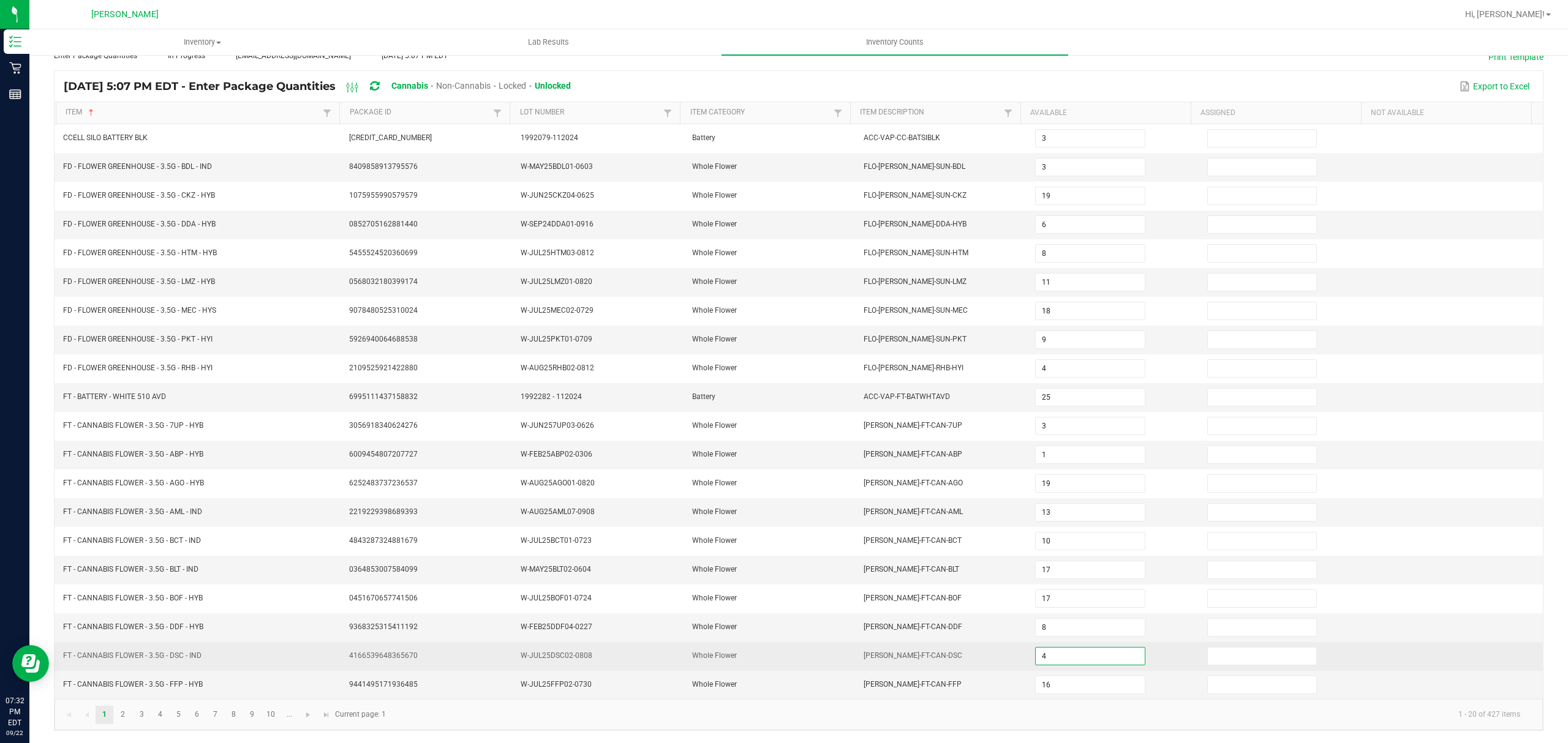
click at [1055, 659] on input "4" at bounding box center [1090, 656] width 108 height 17
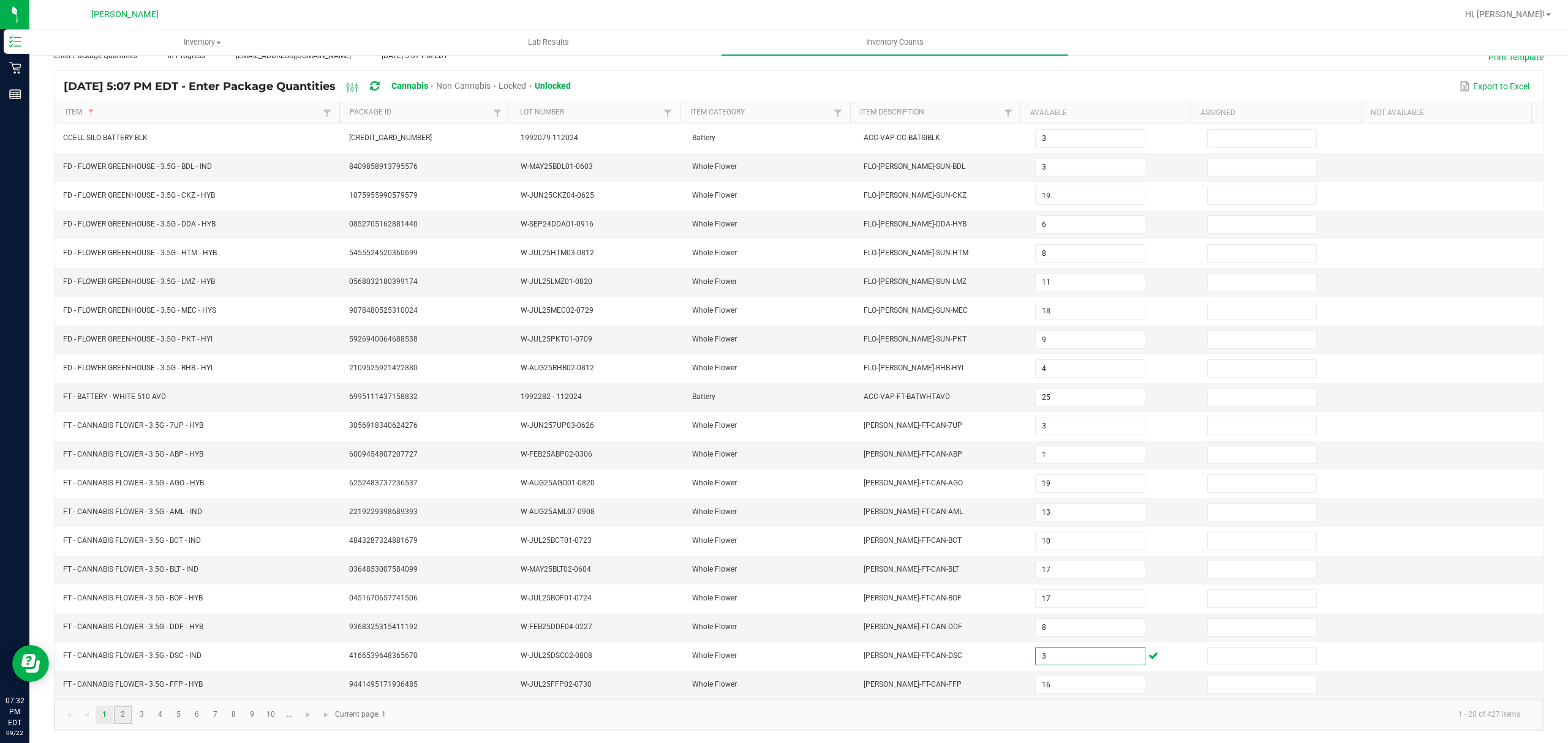
click at [127, 714] on link "2" at bounding box center [122, 715] width 18 height 18
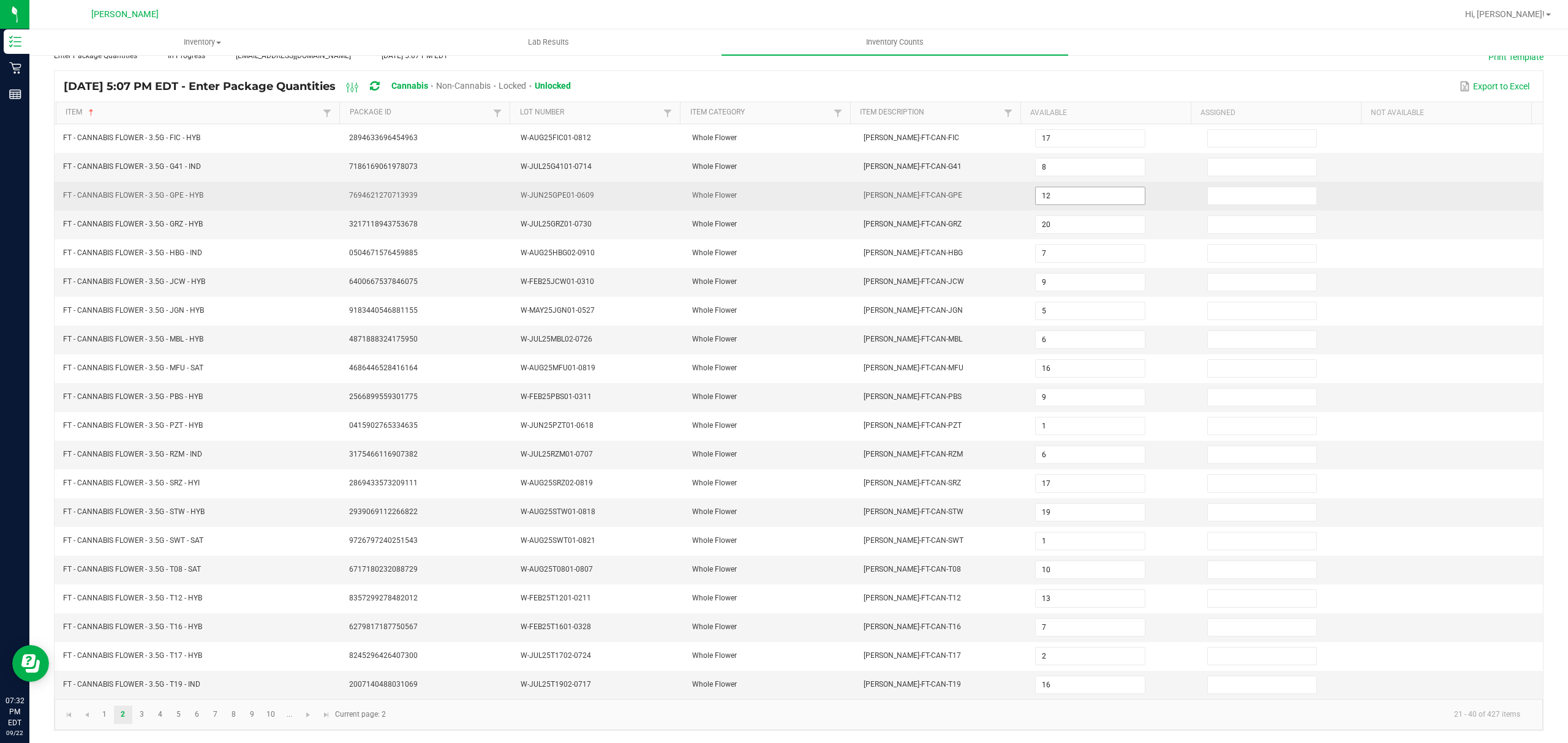
click at [1086, 187] on input "12" at bounding box center [1090, 196] width 108 height 17
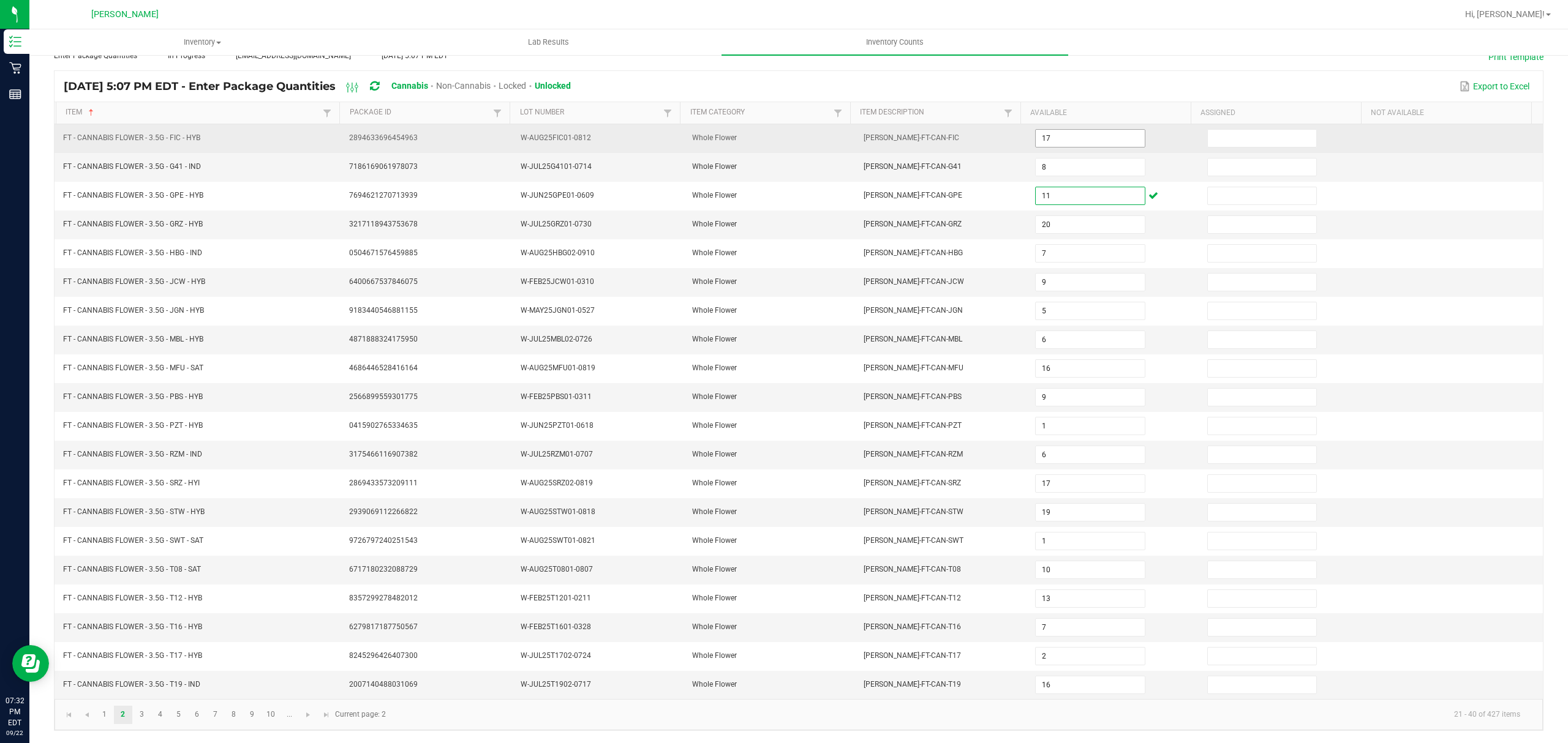
click at [1067, 131] on input "17" at bounding box center [1090, 138] width 108 height 17
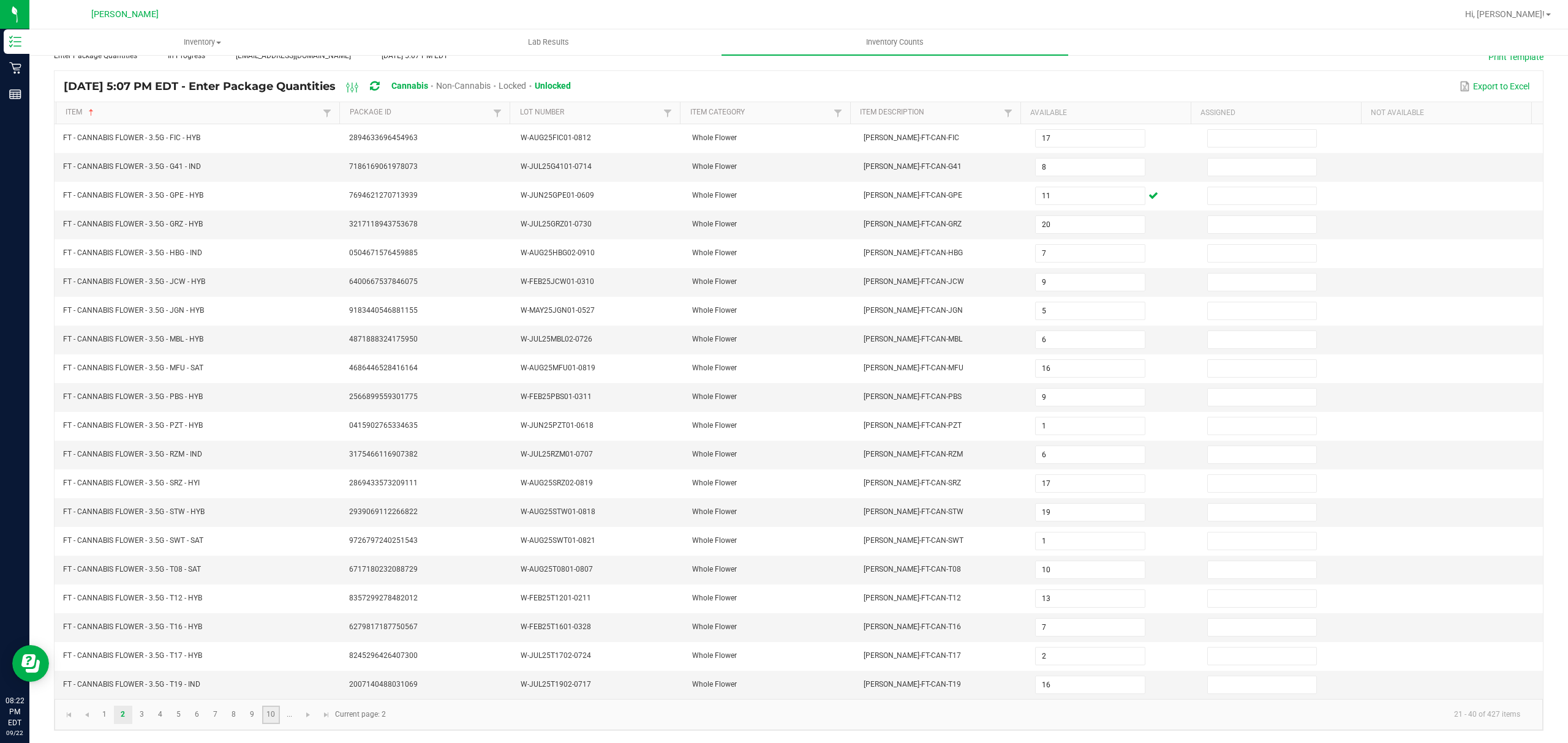
click at [278, 717] on link "10" at bounding box center [271, 715] width 18 height 18
click at [307, 714] on span "Go to the next page" at bounding box center [307, 715] width 9 height 9
click at [188, 718] on link "15" at bounding box center [197, 715] width 18 height 18
click at [213, 716] on link "16" at bounding box center [215, 715] width 18 height 18
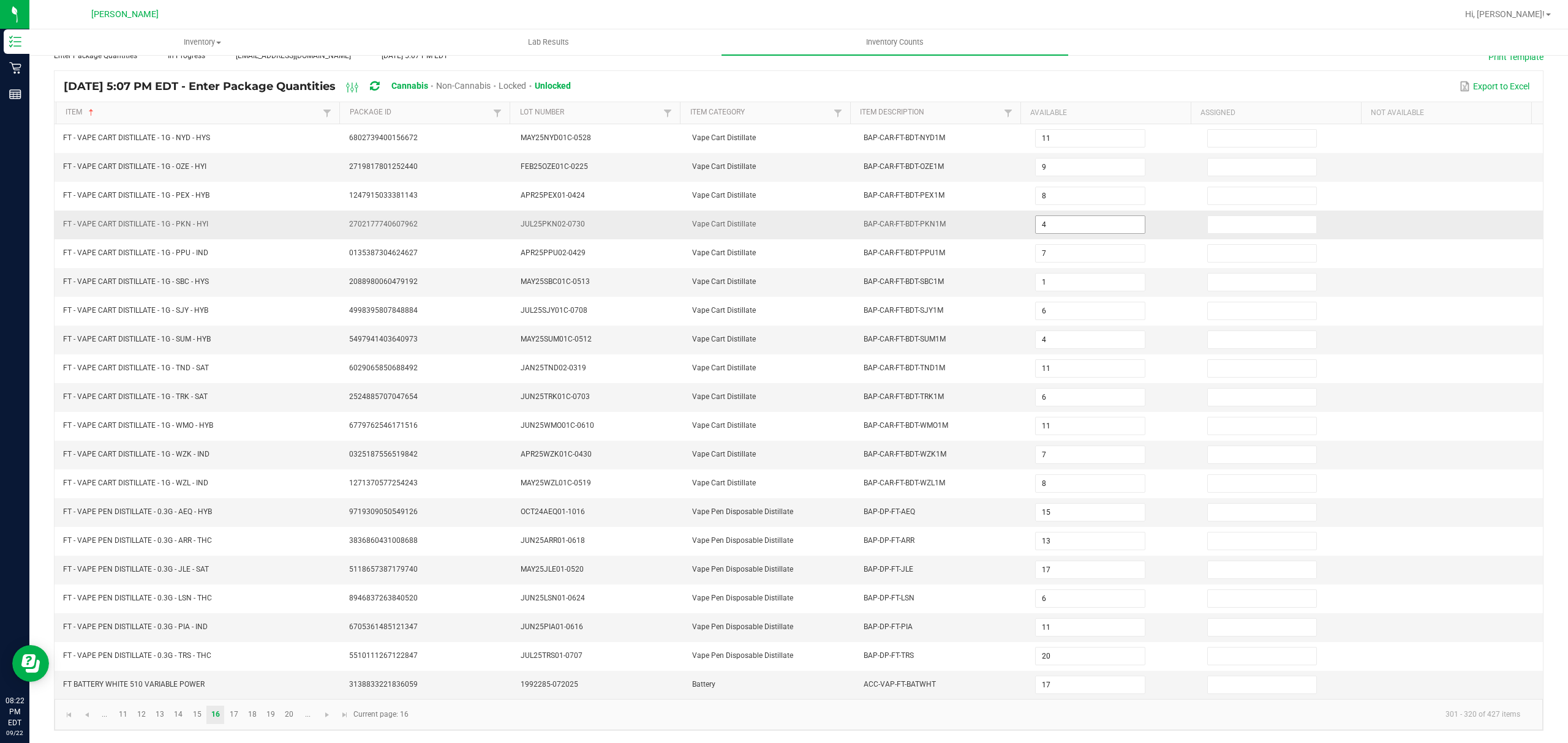
click at [1058, 216] on input "4" at bounding box center [1090, 224] width 108 height 17
click at [1043, 216] on input "4" at bounding box center [1090, 224] width 108 height 17
drag, startPoint x: 1052, startPoint y: 214, endPoint x: 1017, endPoint y: 213, distance: 35.0
click at [1028, 213] on td "4" at bounding box center [1113, 224] width 171 height 28
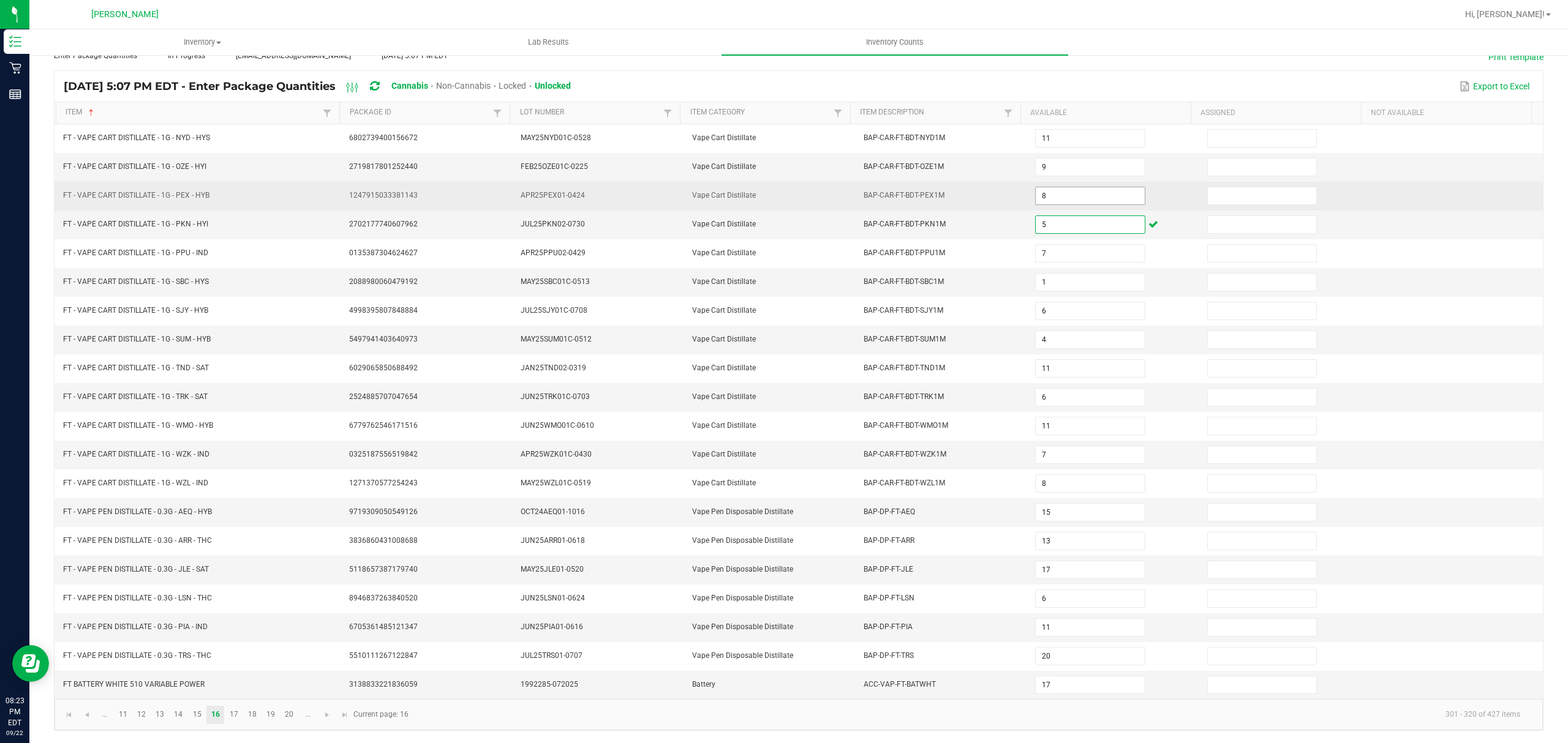
click at [1083, 187] on input "8" at bounding box center [1090, 196] width 108 height 17
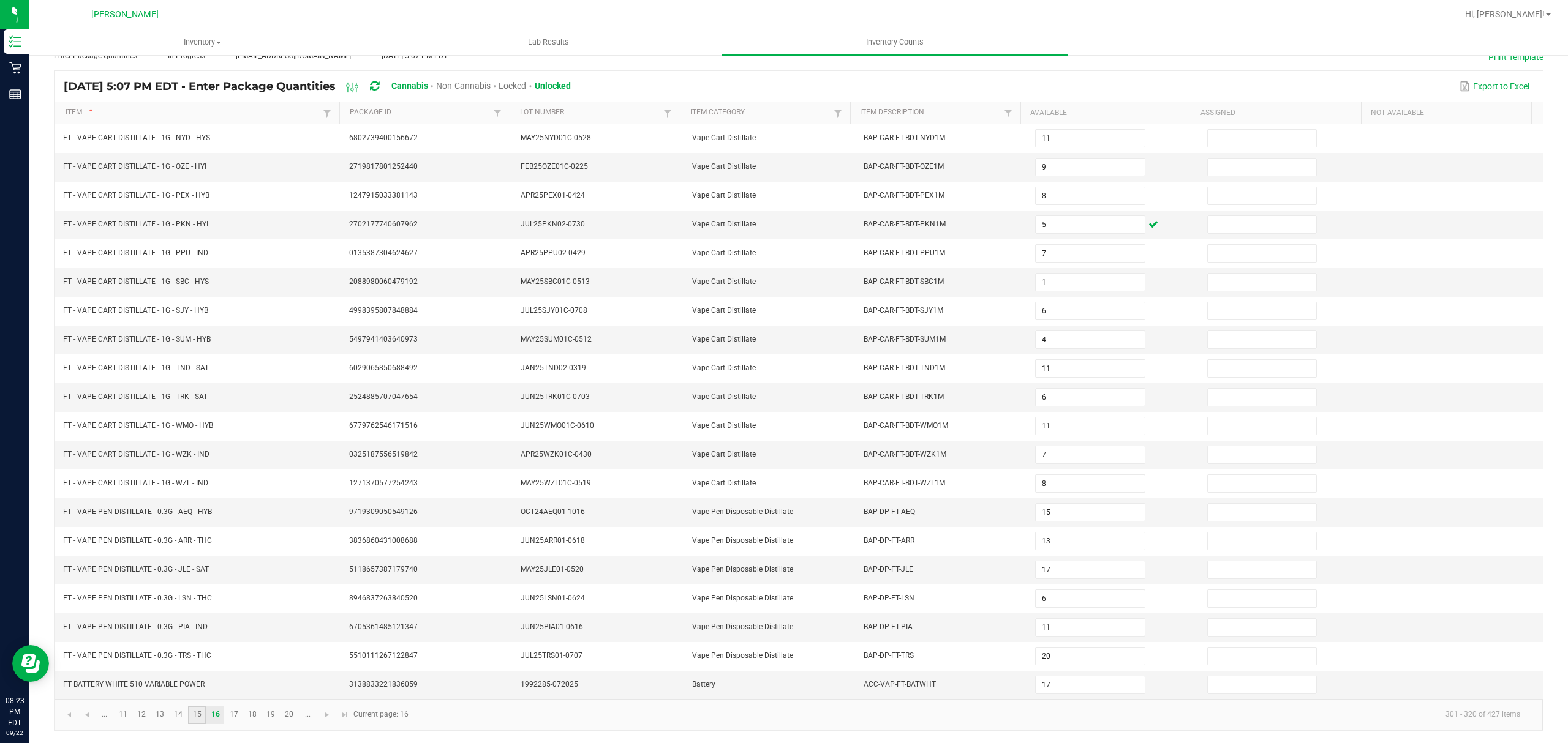
click at [199, 721] on link "15" at bounding box center [197, 715] width 18 height 18
click at [1043, 628] on input "7" at bounding box center [1090, 628] width 108 height 17
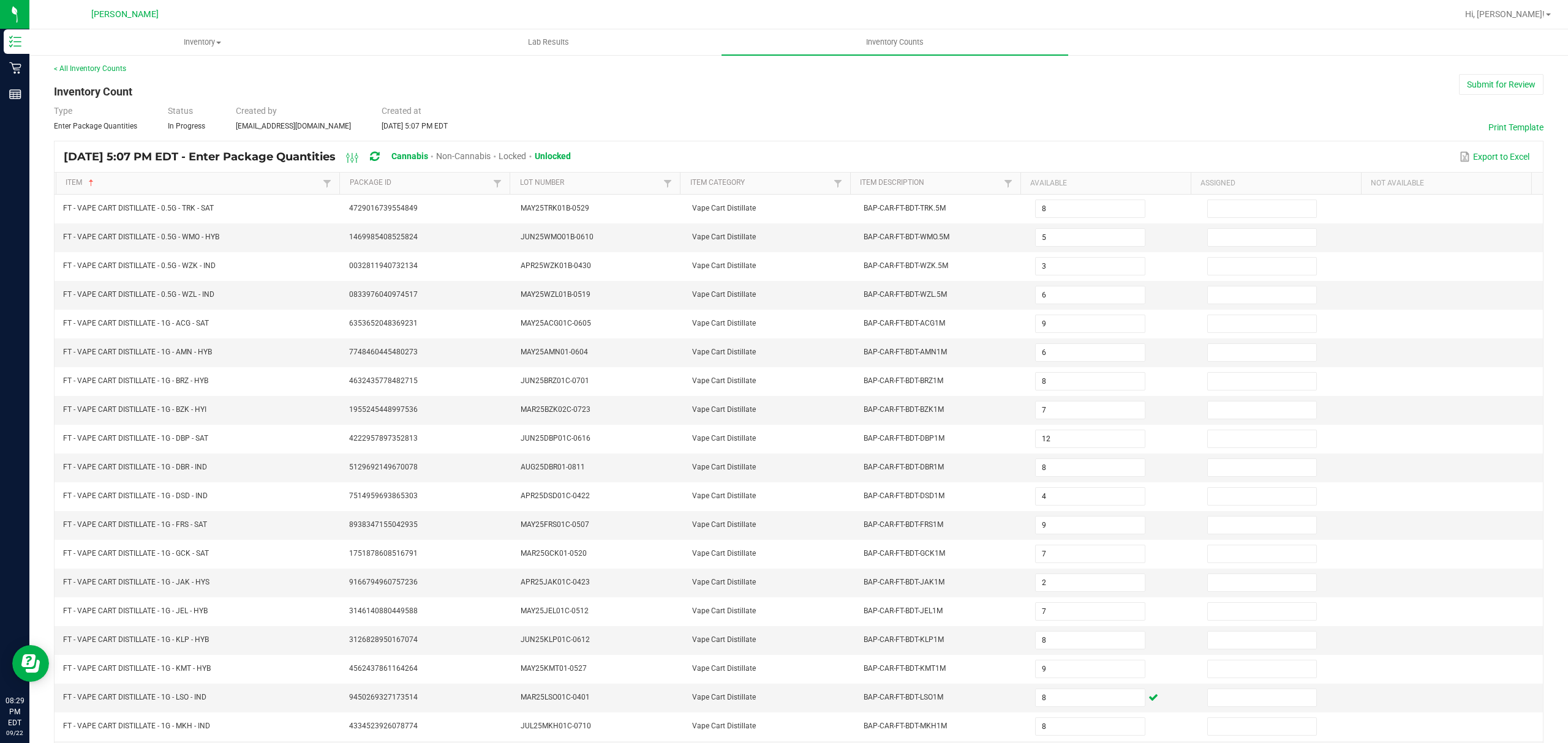
scroll to position [0, 0]
click at [1505, 84] on button "Submit for Review" at bounding box center [1501, 88] width 84 height 21
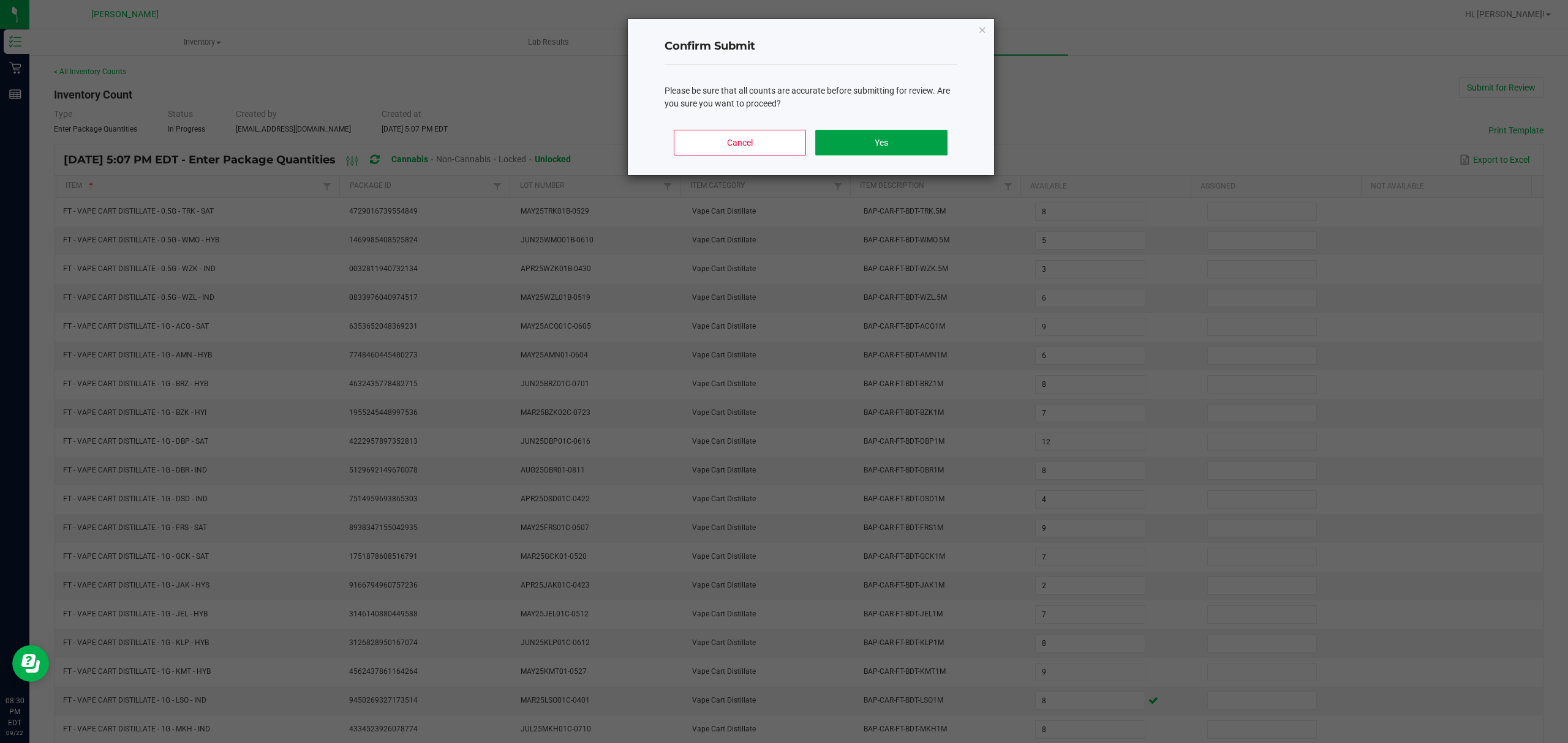
click at [911, 140] on button "Yes" at bounding box center [881, 143] width 132 height 26
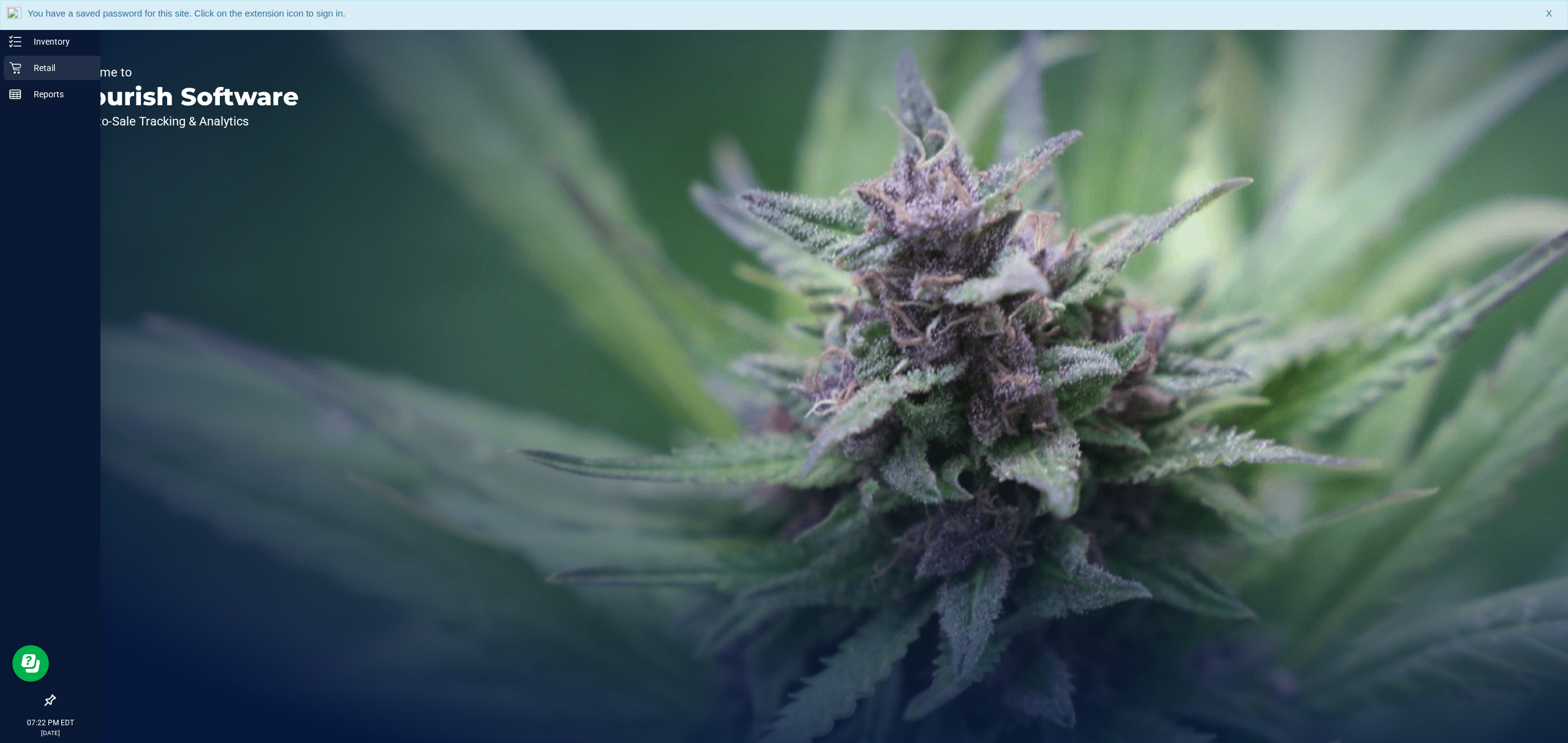
click at [42, 60] on p "Retail" at bounding box center [58, 67] width 73 height 15
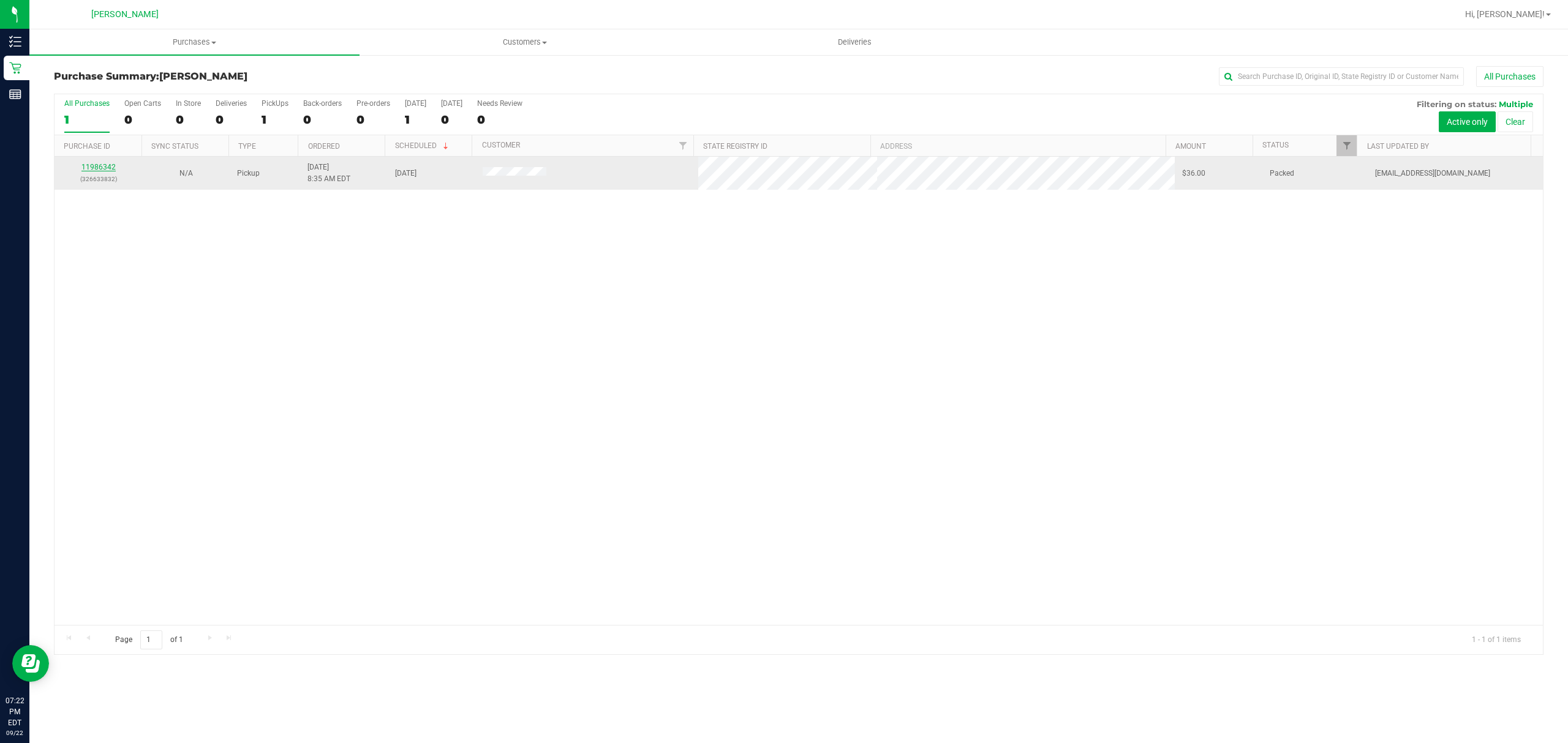
click at [92, 165] on link "11986342" at bounding box center [99, 167] width 34 height 9
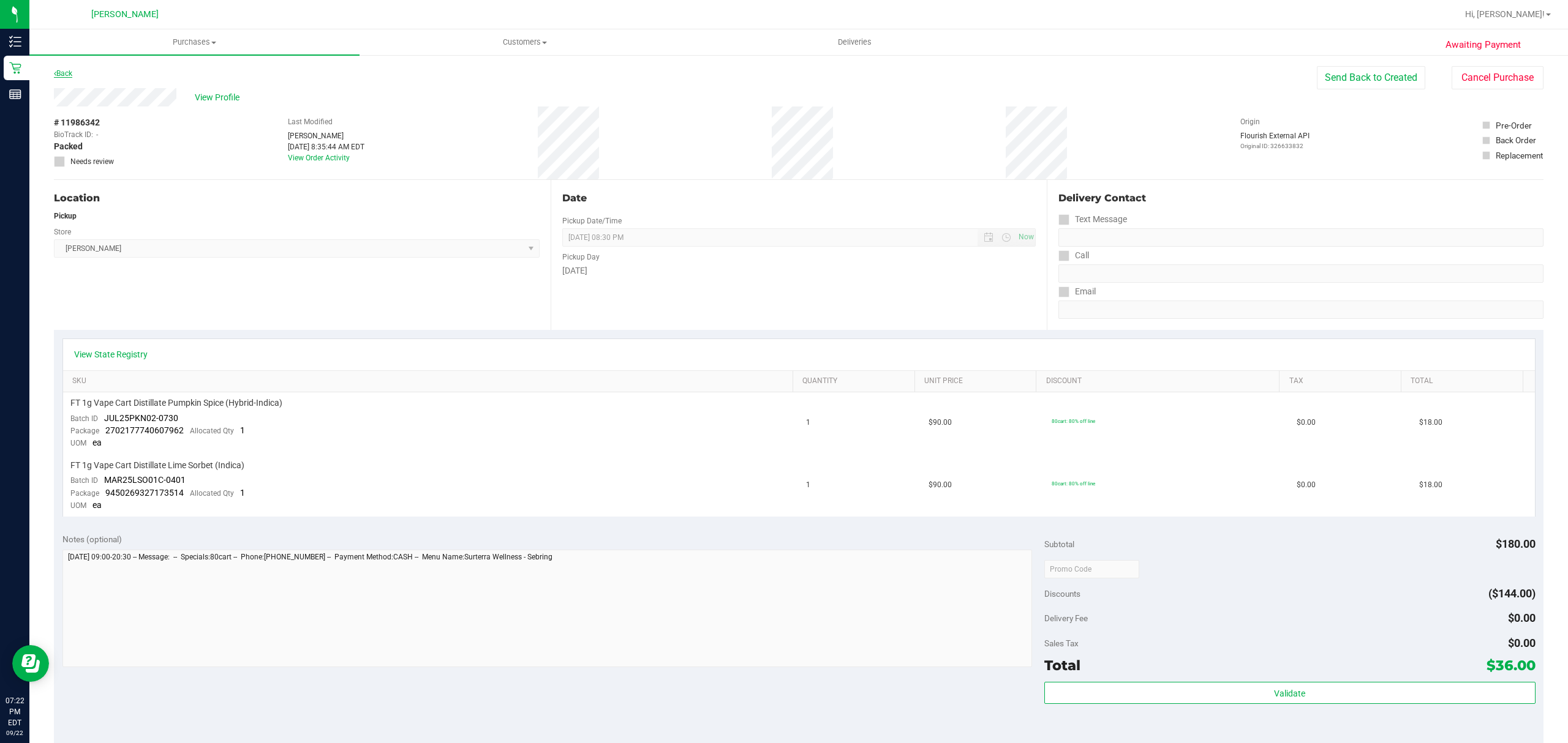
click at [59, 71] on link "Back" at bounding box center [63, 73] width 18 height 9
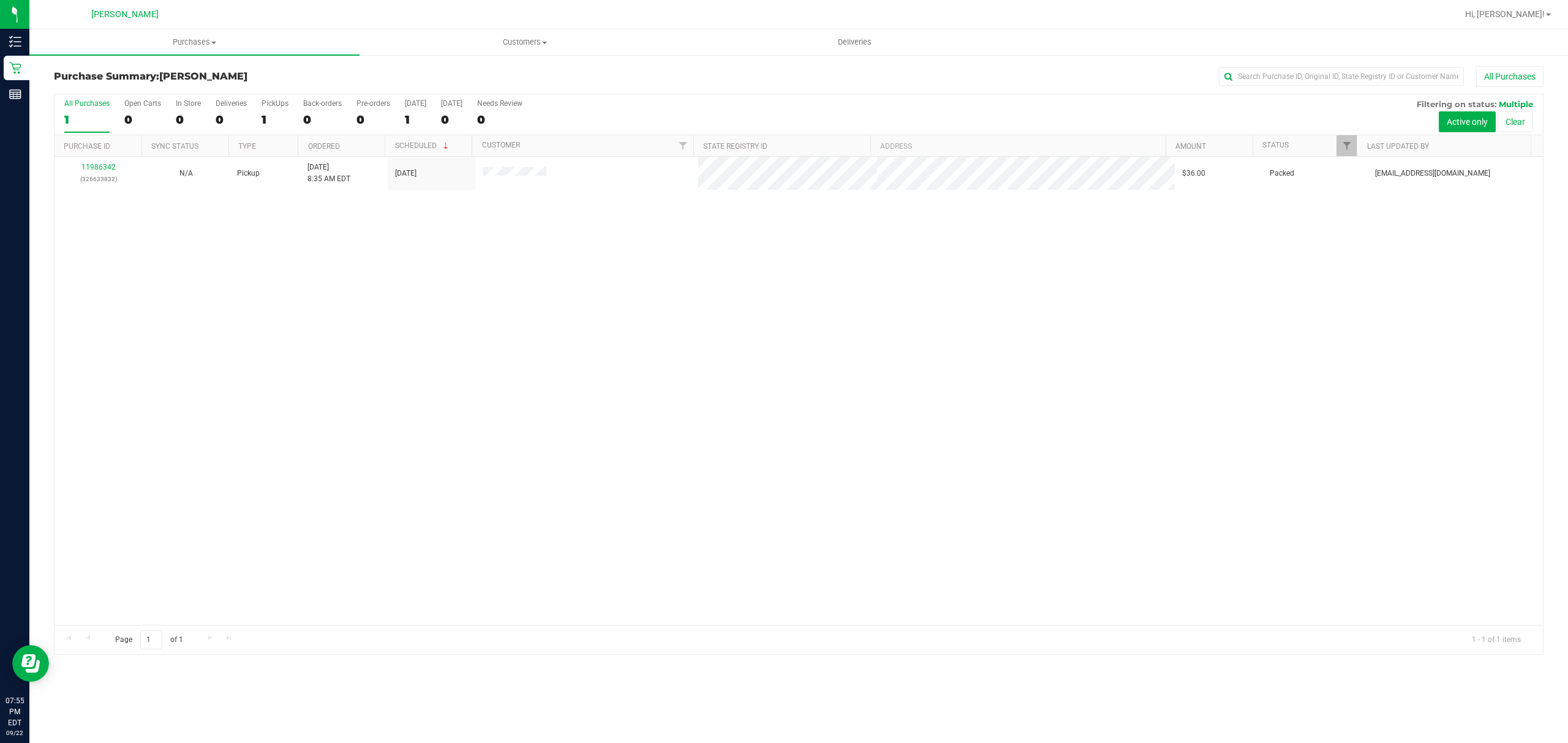
click at [224, 384] on div "11986342 (326633832) N/A Pickup 9/22/2025 8:35 AM EDT 9/22/2025 $36.00 Packed s…" at bounding box center [798, 390] width 1488 height 469
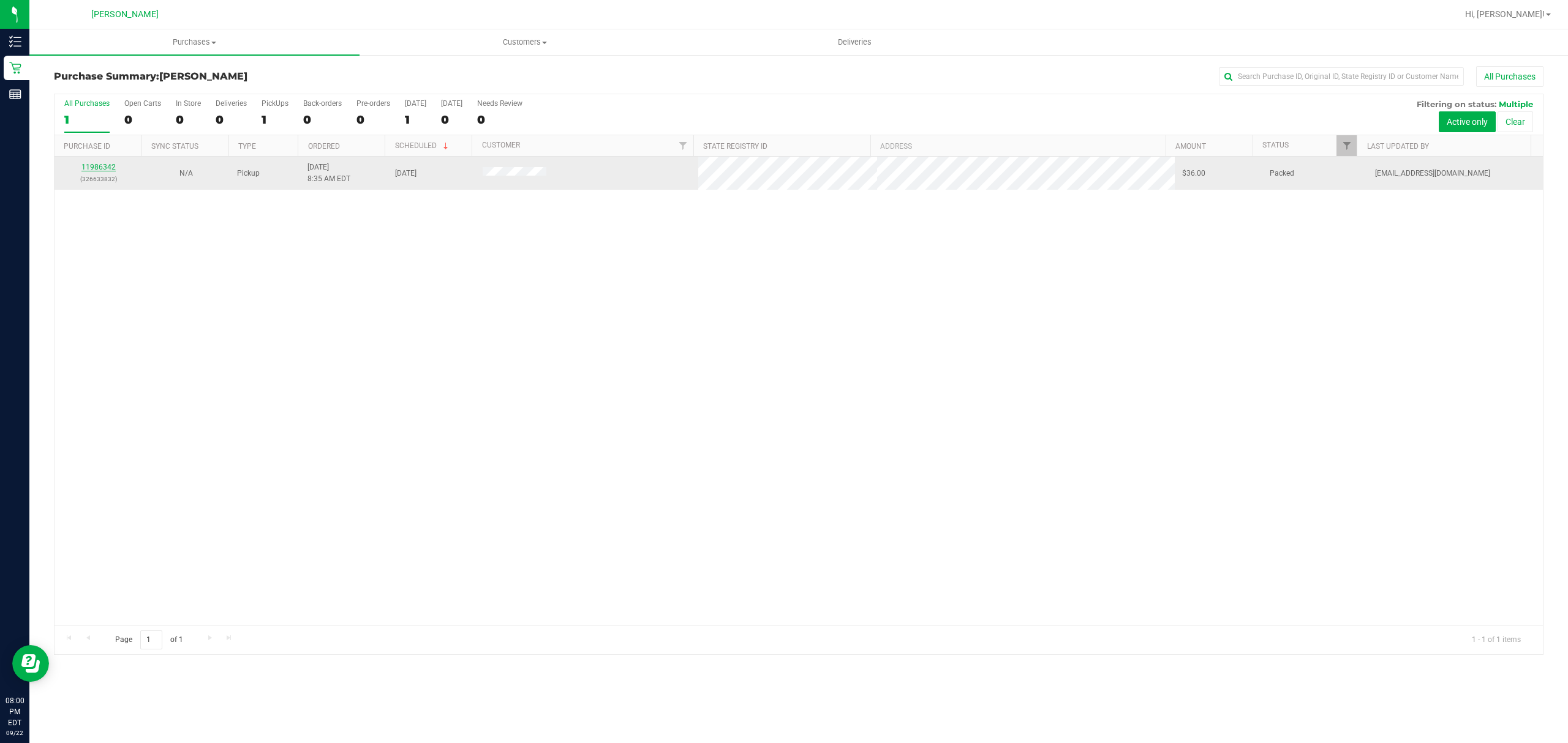
click at [99, 169] on link "11986342" at bounding box center [99, 167] width 34 height 9
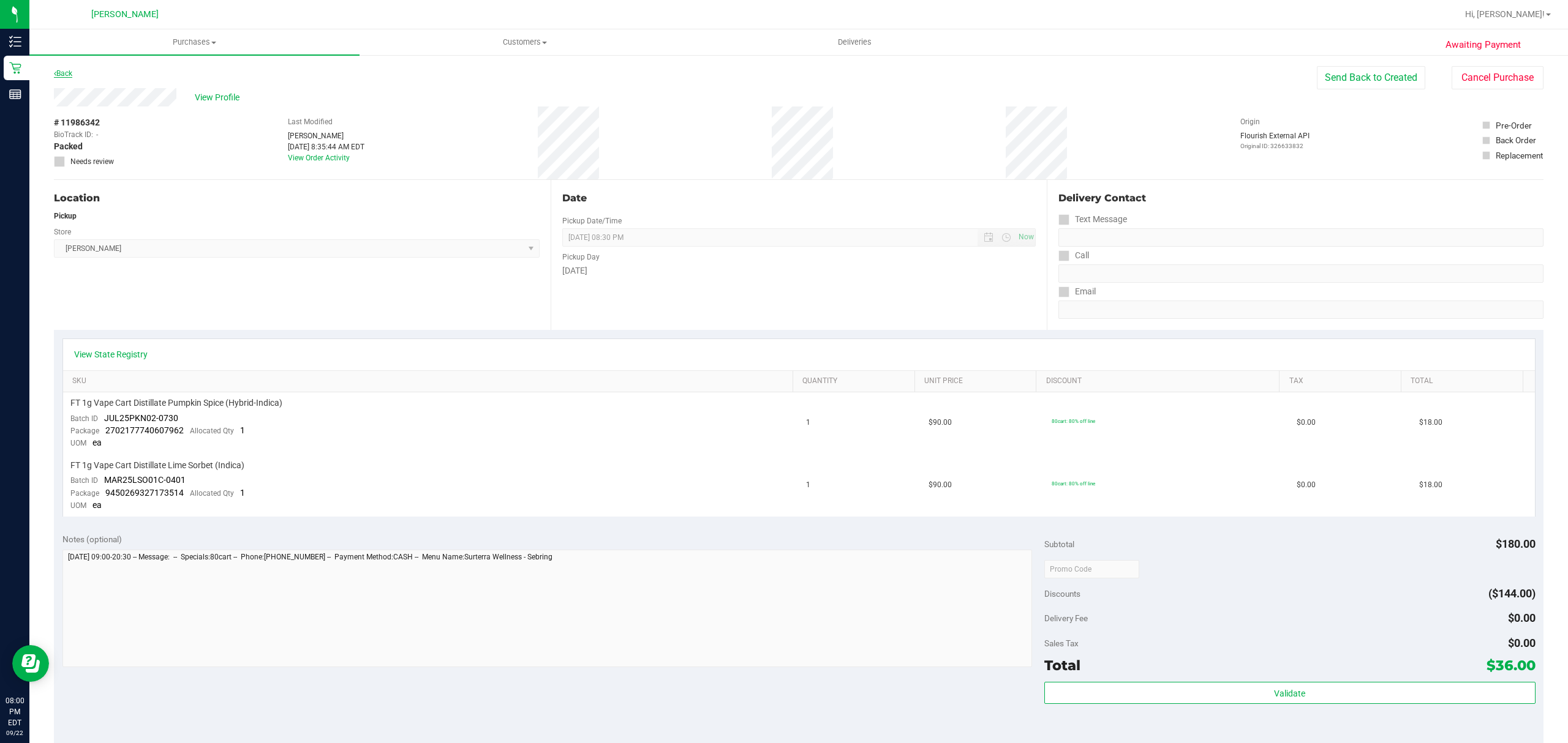
click at [69, 76] on link "Back" at bounding box center [63, 73] width 18 height 9
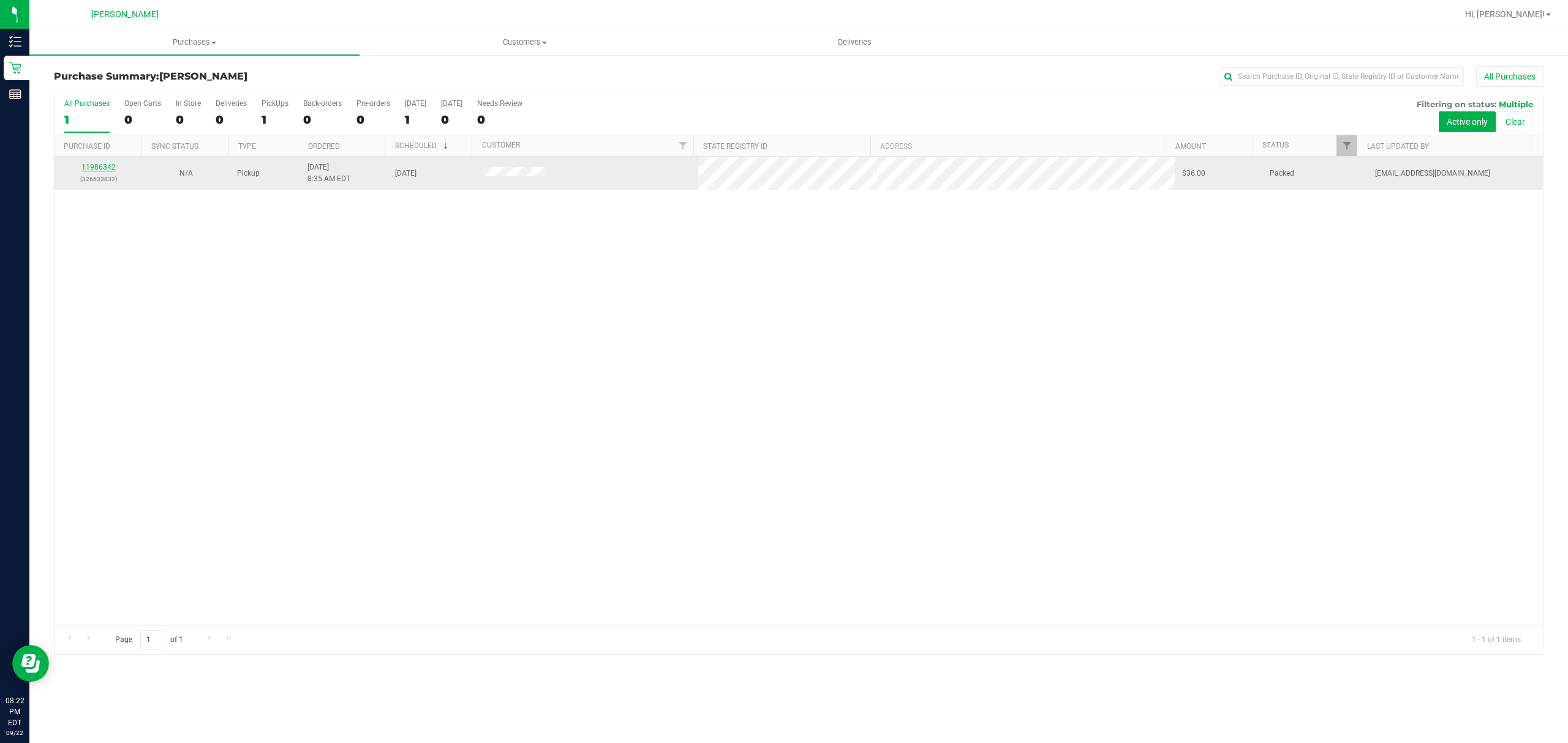
click at [87, 167] on link "11986342" at bounding box center [99, 167] width 34 height 9
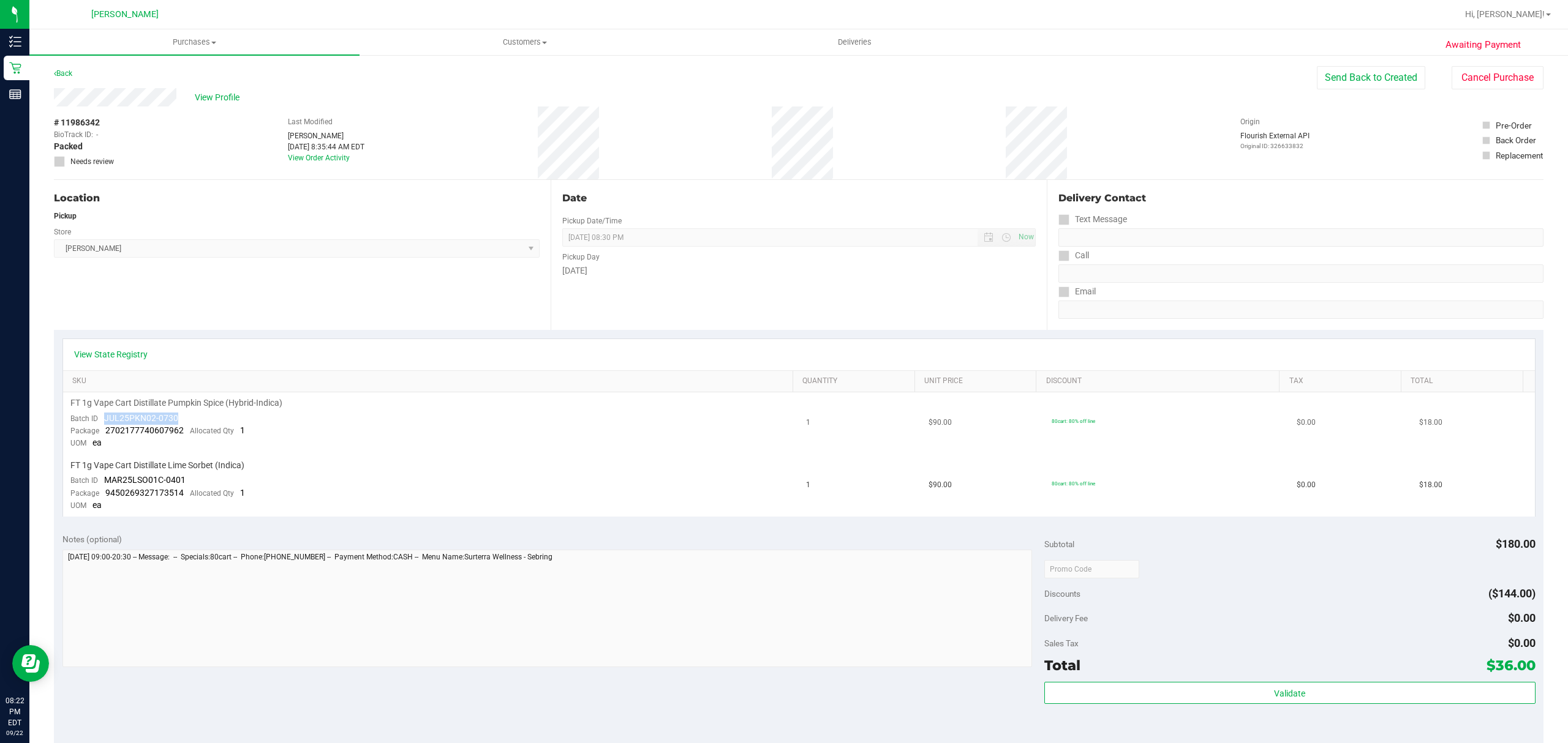
drag, startPoint x: 184, startPoint y: 420, endPoint x: 104, endPoint y: 420, distance: 80.0
click at [104, 420] on td "FT 1g Vape Cart Distillate Pumpkin Spice (Hybrid-Indica) Batch ID JUL25PKN02-07…" at bounding box center [431, 423] width 736 height 63
copy span "JUL25PKN02-0730"
drag, startPoint x: 190, startPoint y: 476, endPoint x: 108, endPoint y: 480, distance: 82.1
click at [108, 480] on td "FT 1g Vape Cart Distillate Lime Sorbet (Indica) Batch ID MAR25LSO01C-0401 Packa…" at bounding box center [431, 486] width 736 height 62
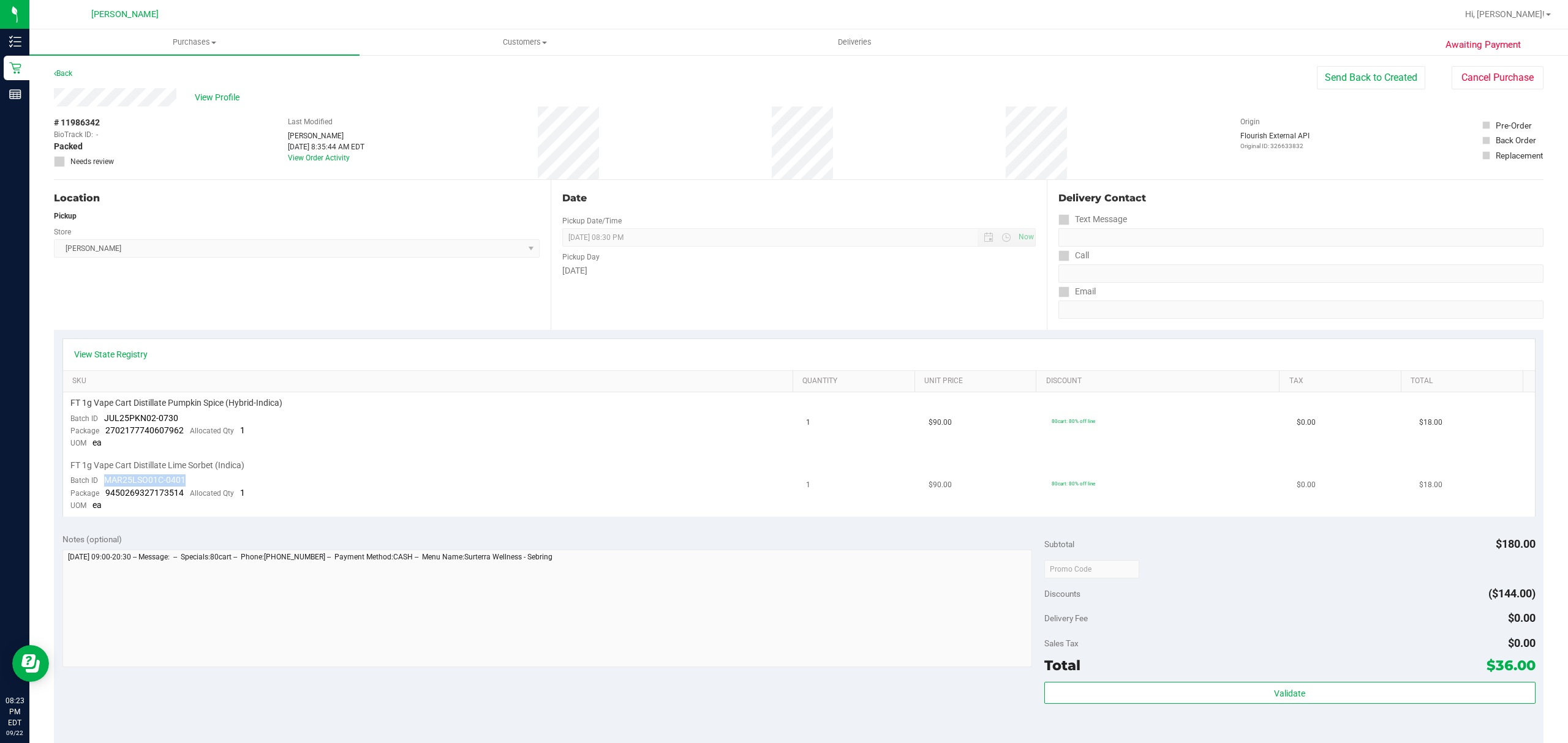
drag, startPoint x: 106, startPoint y: 481, endPoint x: 188, endPoint y: 475, distance: 82.2
click at [188, 475] on td "FT 1g Vape Cart Distillate Lime Sorbet (Indica) Batch ID MAR25LSO01C-0401 Packa…" at bounding box center [431, 486] width 736 height 62
copy span "MAR25LSO01C-0401"
click at [1485, 77] on button "Cancel Purchase" at bounding box center [1497, 77] width 92 height 23
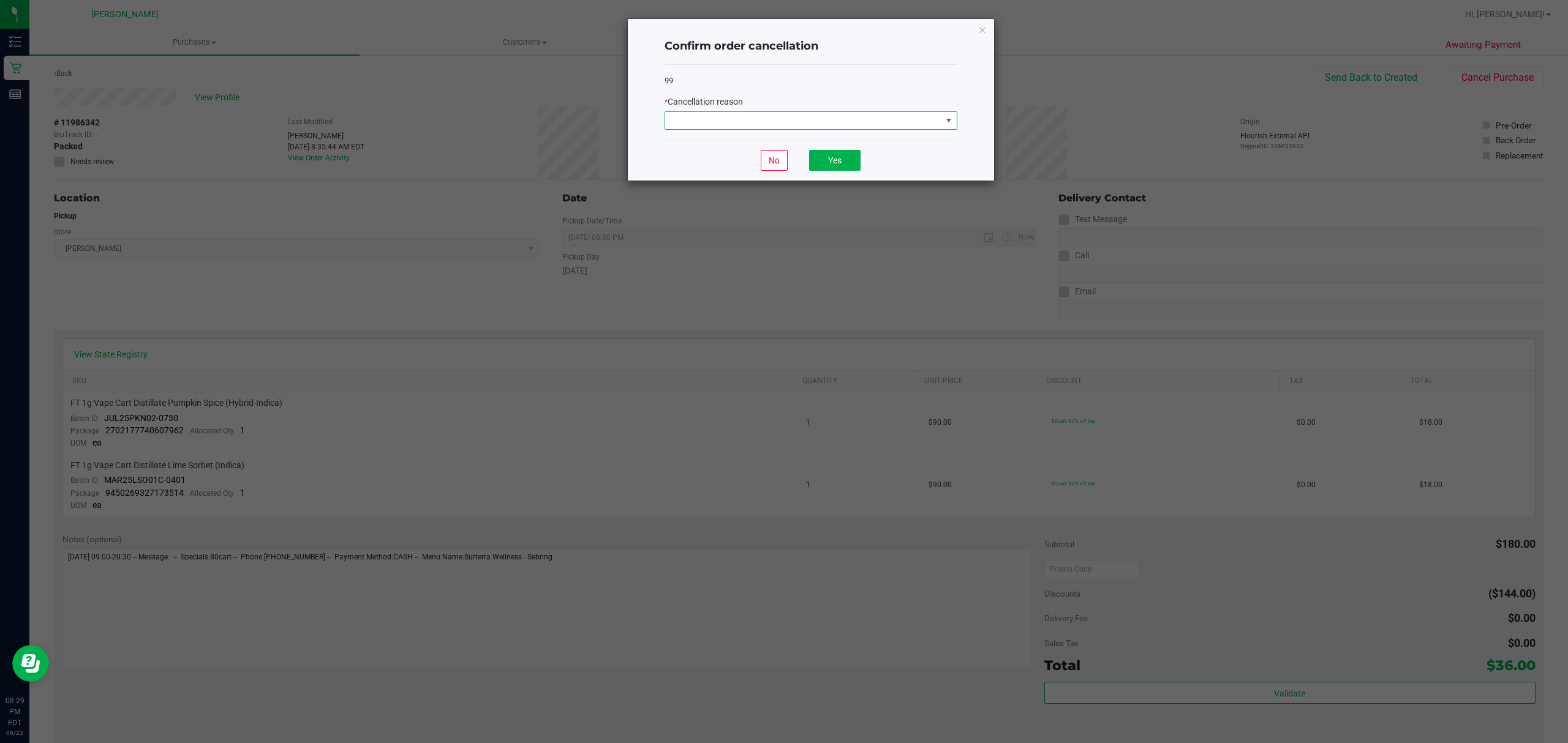
click at [856, 120] on span at bounding box center [802, 120] width 276 height 17
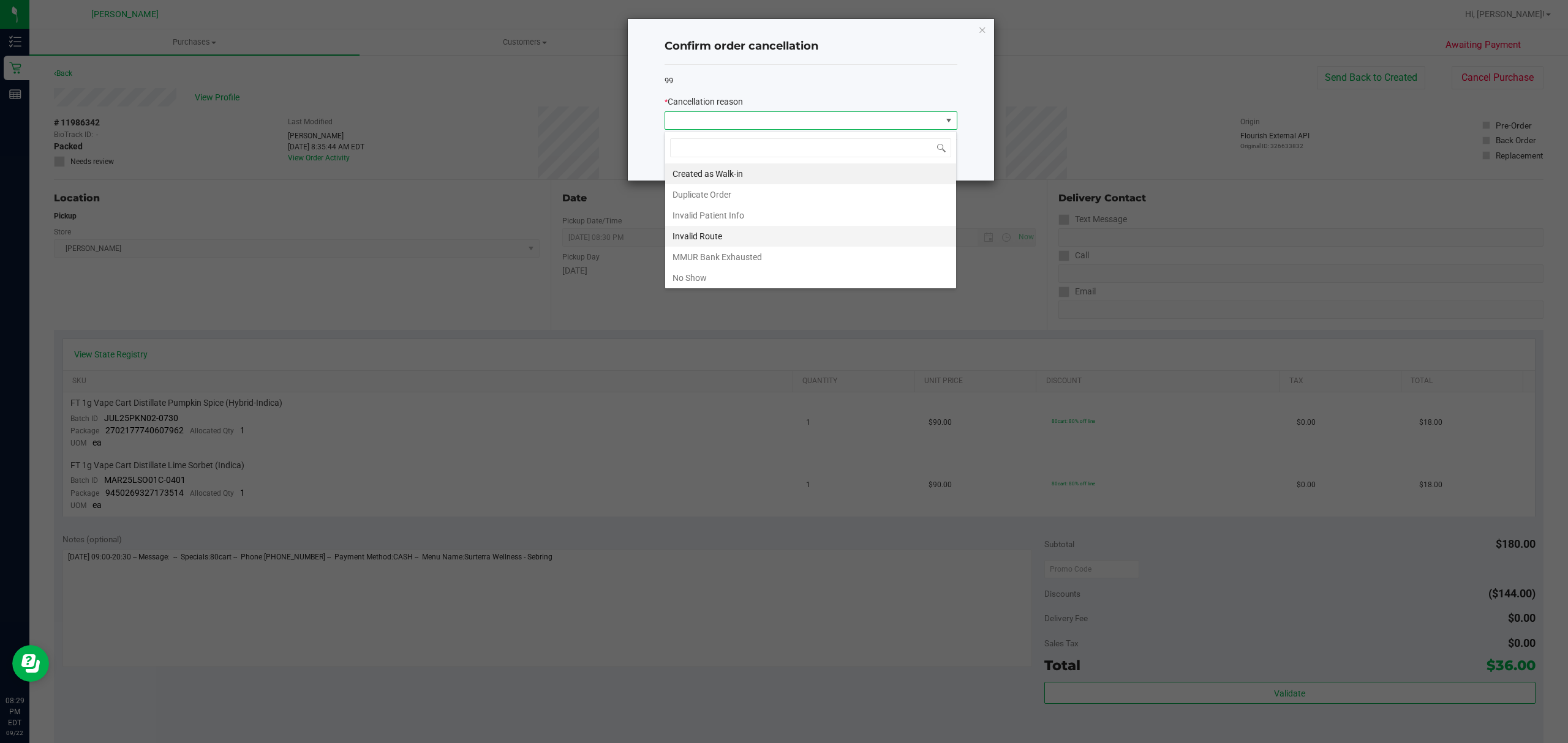
scroll to position [18, 292]
click at [724, 282] on li "No Show" at bounding box center [810, 278] width 291 height 21
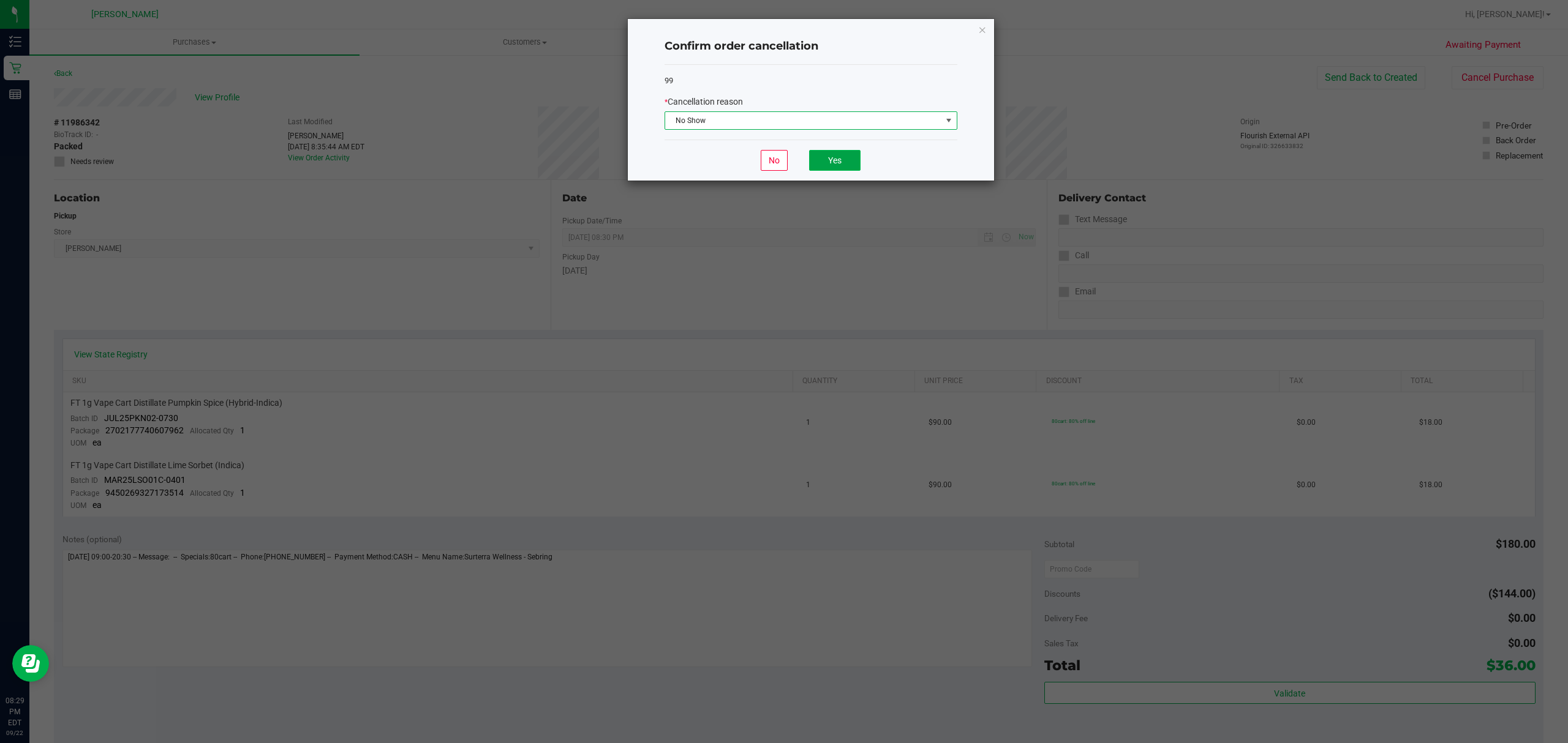
click at [841, 165] on button "Yes" at bounding box center [835, 160] width 52 height 21
